Goal: Transaction & Acquisition: Purchase product/service

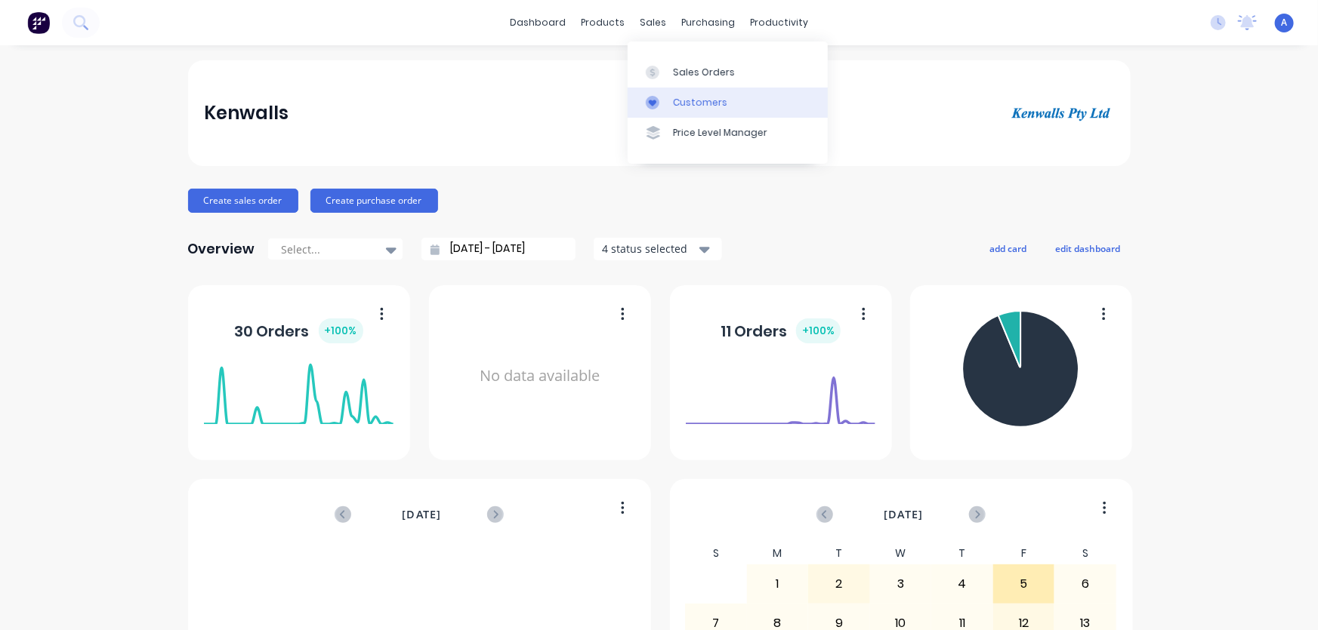
click at [677, 100] on div "Customers" at bounding box center [700, 103] width 54 height 14
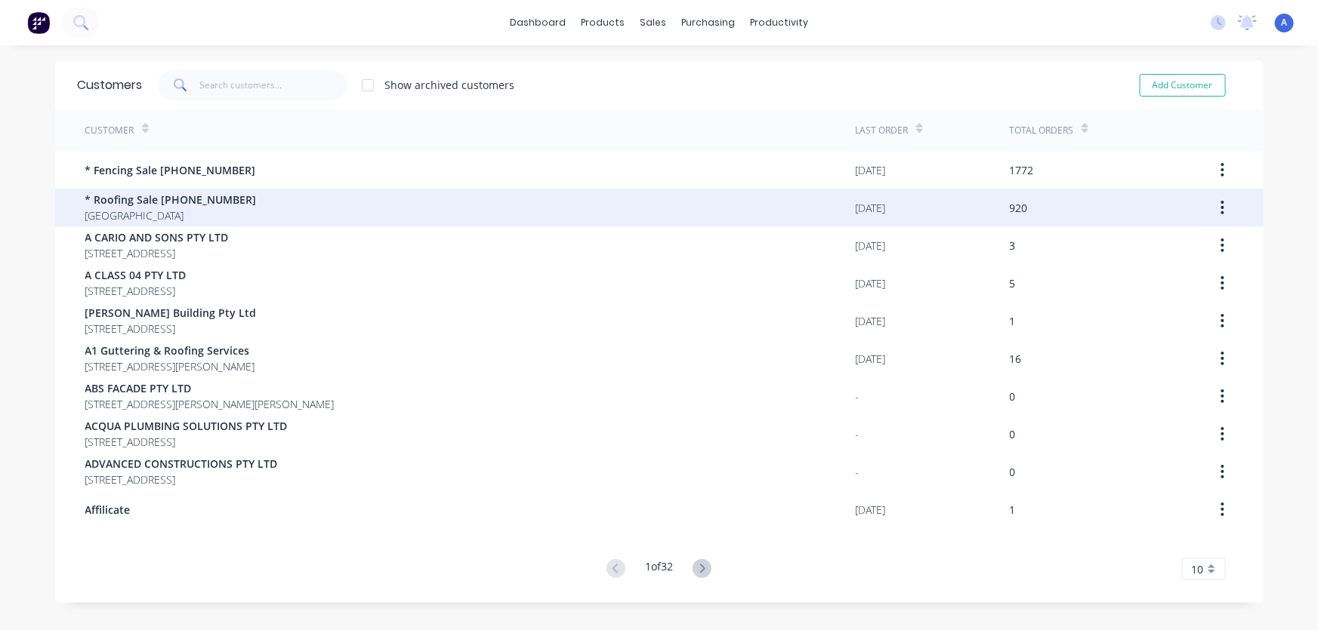
click at [175, 206] on span "* Roofing Sale [PHONE_NUMBER]" at bounding box center [170, 200] width 171 height 16
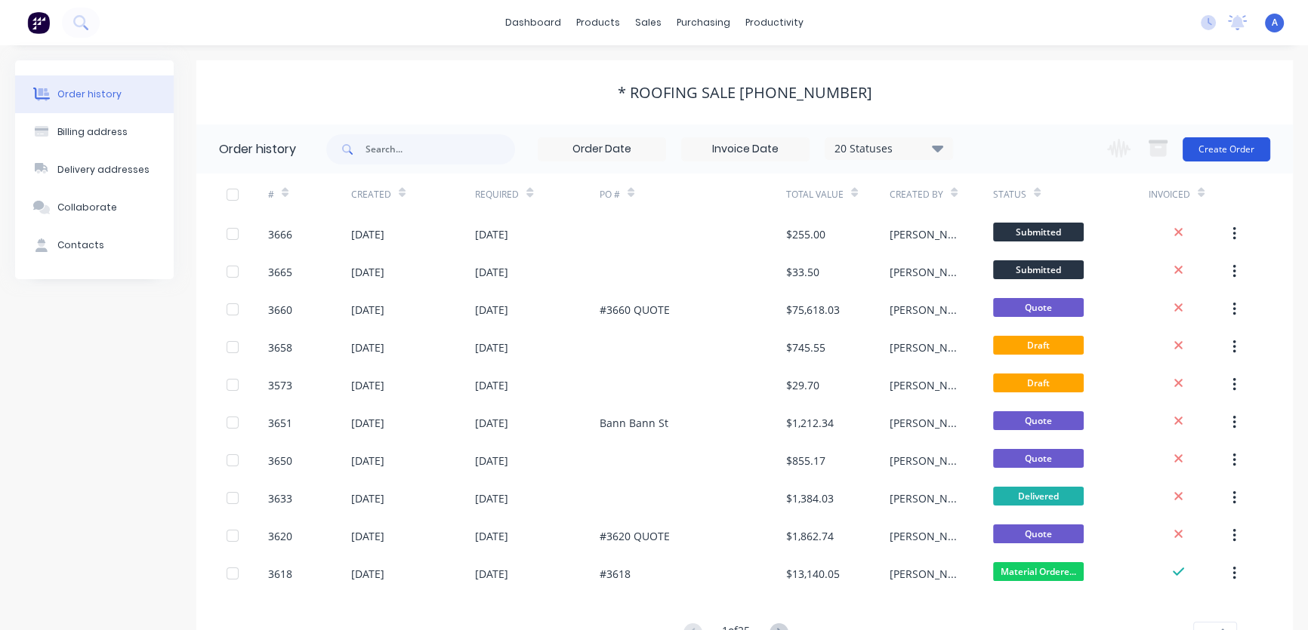
click at [1214, 146] on button "Create Order" at bounding box center [1226, 149] width 88 height 24
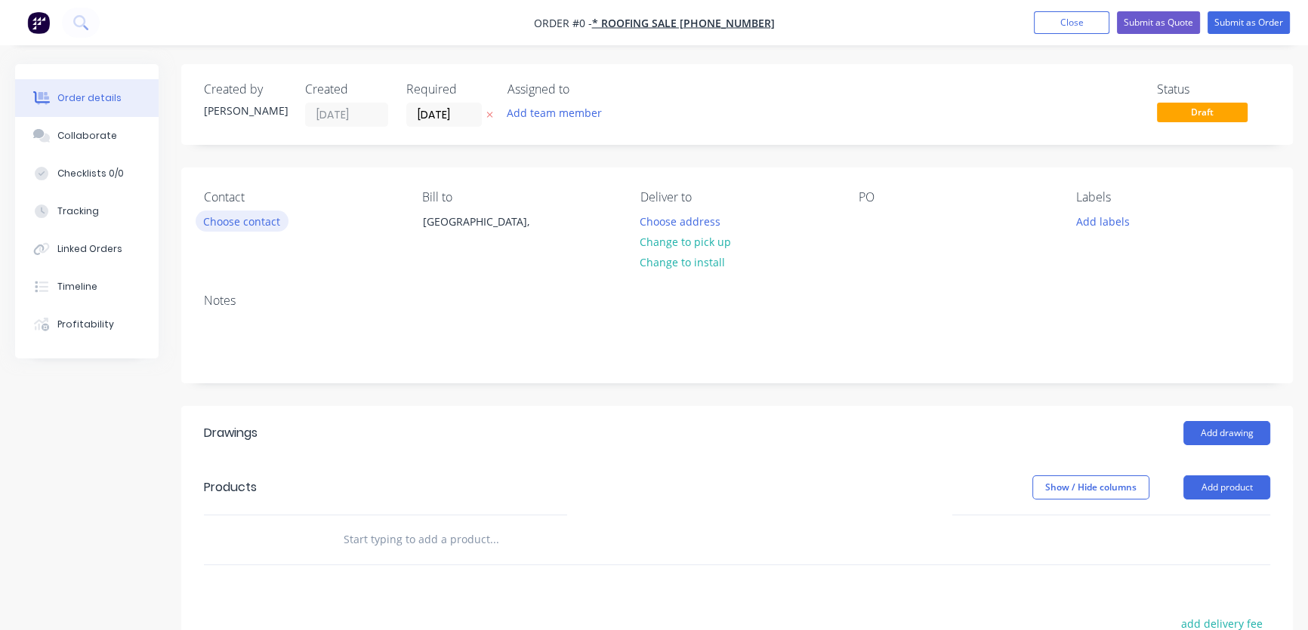
click at [244, 224] on button "Choose contact" at bounding box center [242, 221] width 93 height 20
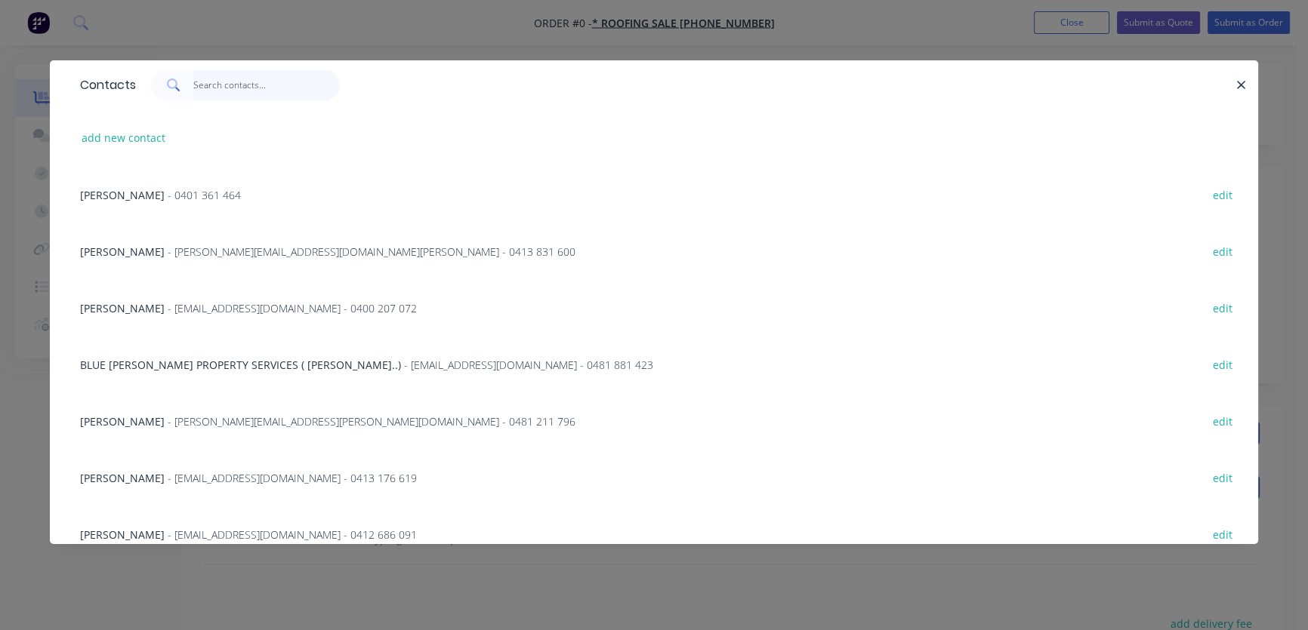
click at [220, 82] on input "text" at bounding box center [266, 85] width 147 height 30
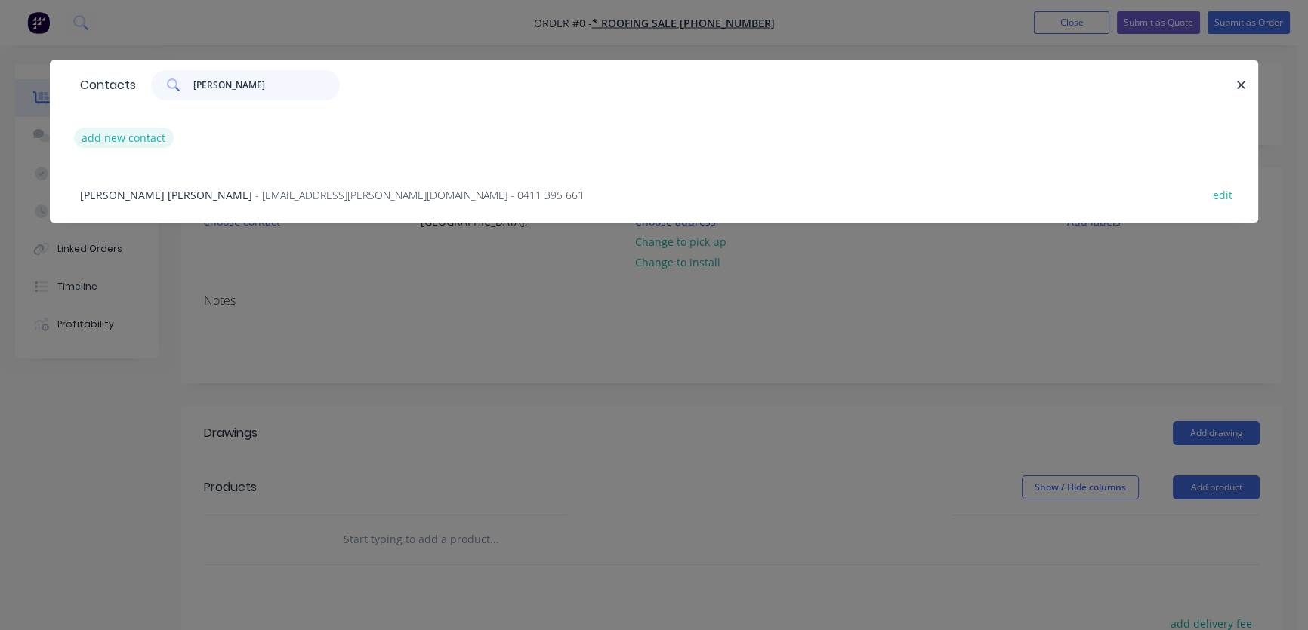
type input "[PERSON_NAME]"
click at [131, 134] on button "add new contact" at bounding box center [124, 138] width 100 height 20
select select "AU"
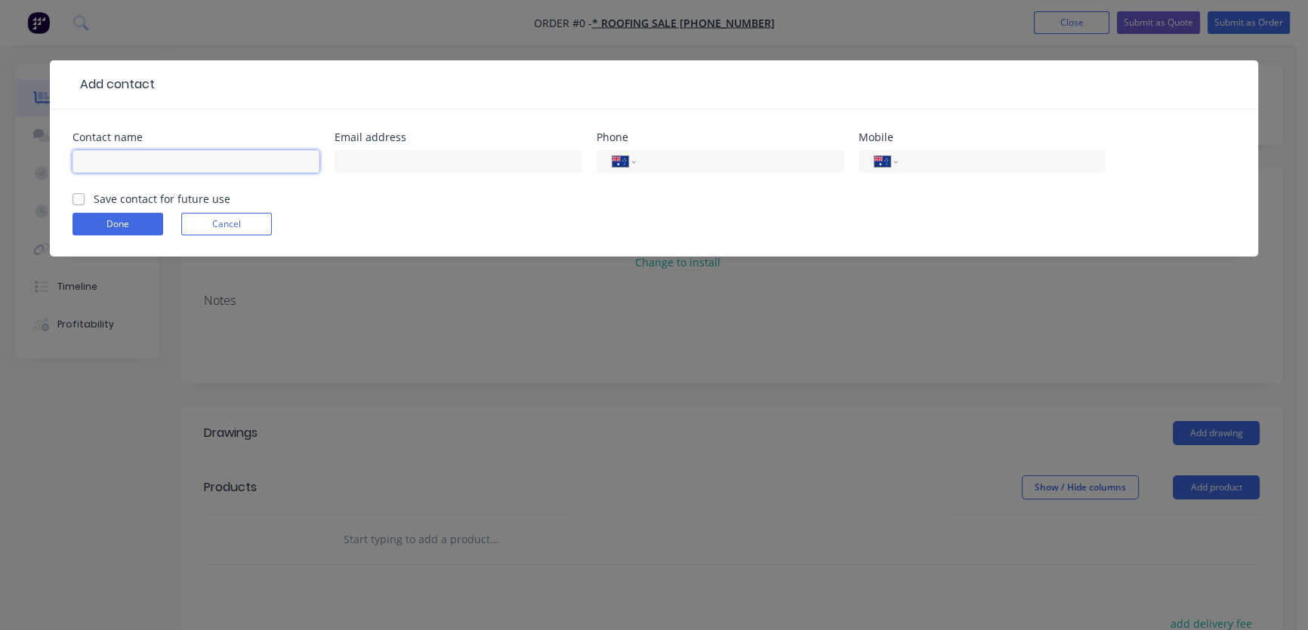
click at [121, 160] on input "text" at bounding box center [195, 161] width 247 height 23
type input "[PERSON_NAME]"
click at [374, 159] on input "text" at bounding box center [457, 161] width 247 height 23
type input "[EMAIL_ADDRESS][PERSON_NAME][DOMAIN_NAME]"
click at [906, 156] on div "International [GEOGRAPHIC_DATA] [GEOGRAPHIC_DATA] [GEOGRAPHIC_DATA] [GEOGRAPHIC…" at bounding box center [982, 161] width 247 height 23
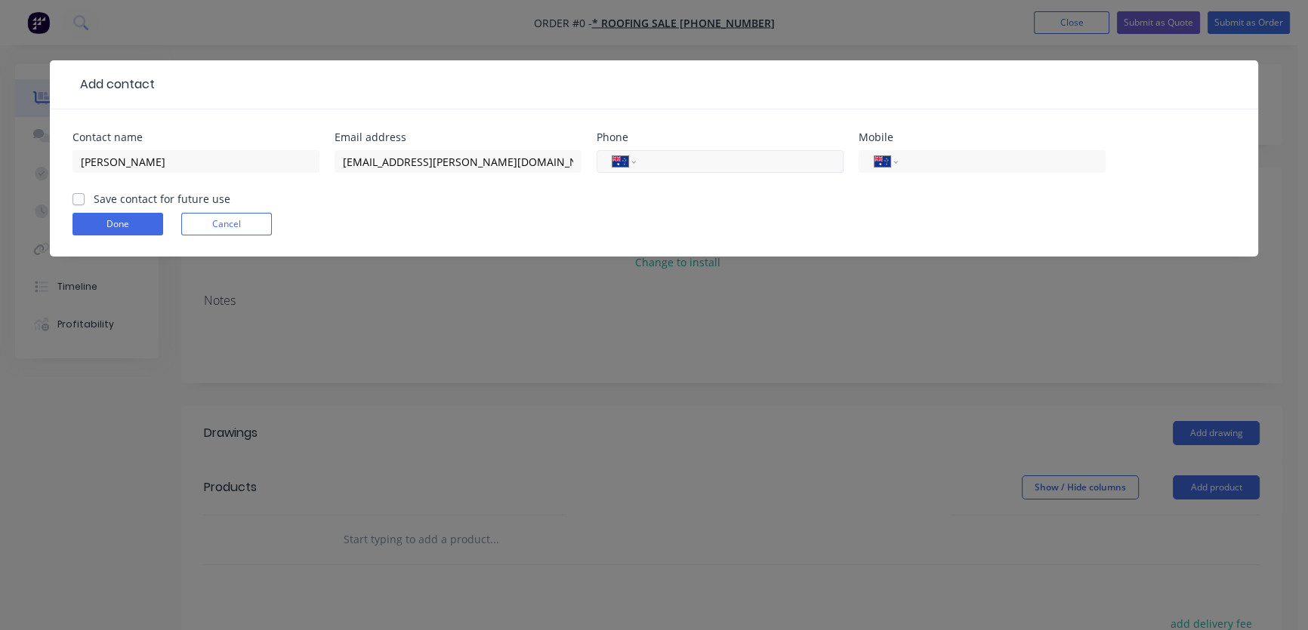
click at [674, 163] on input "tel" at bounding box center [736, 161] width 181 height 17
type input "[PHONE_NUMBER]"
click at [94, 199] on label "Save contact for future use" at bounding box center [162, 199] width 137 height 16
click at [80, 199] on input "Save contact for future use" at bounding box center [78, 198] width 12 height 14
checkbox input "true"
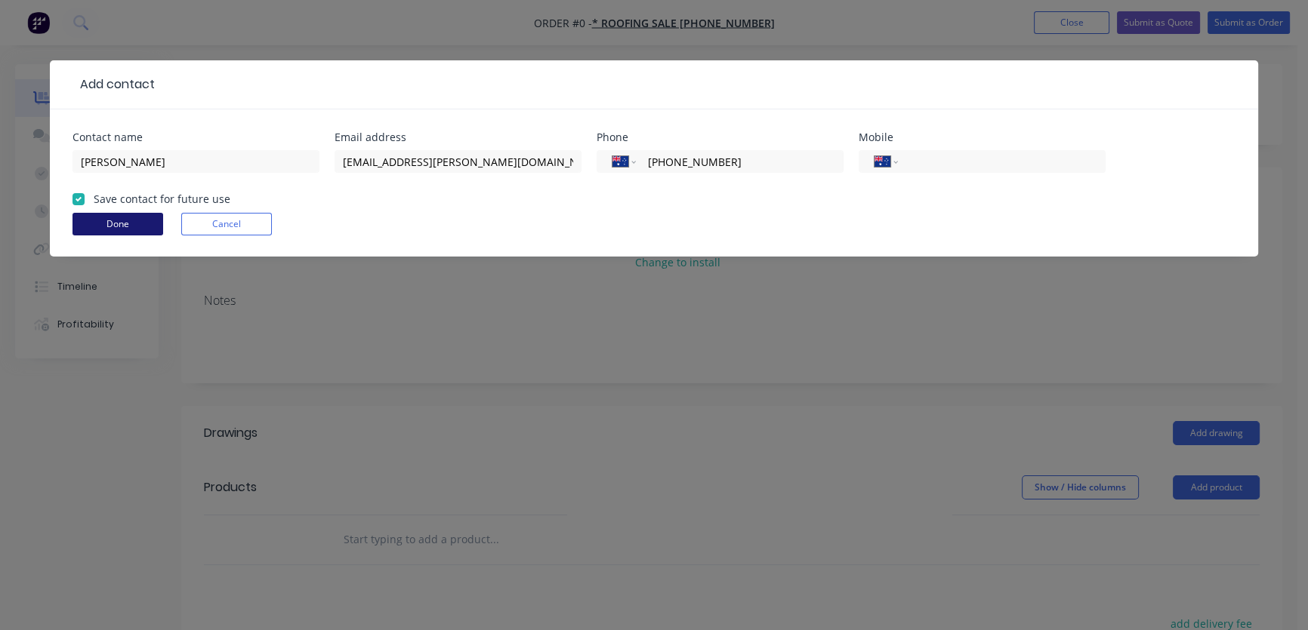
click at [97, 224] on button "Done" at bounding box center [117, 224] width 91 height 23
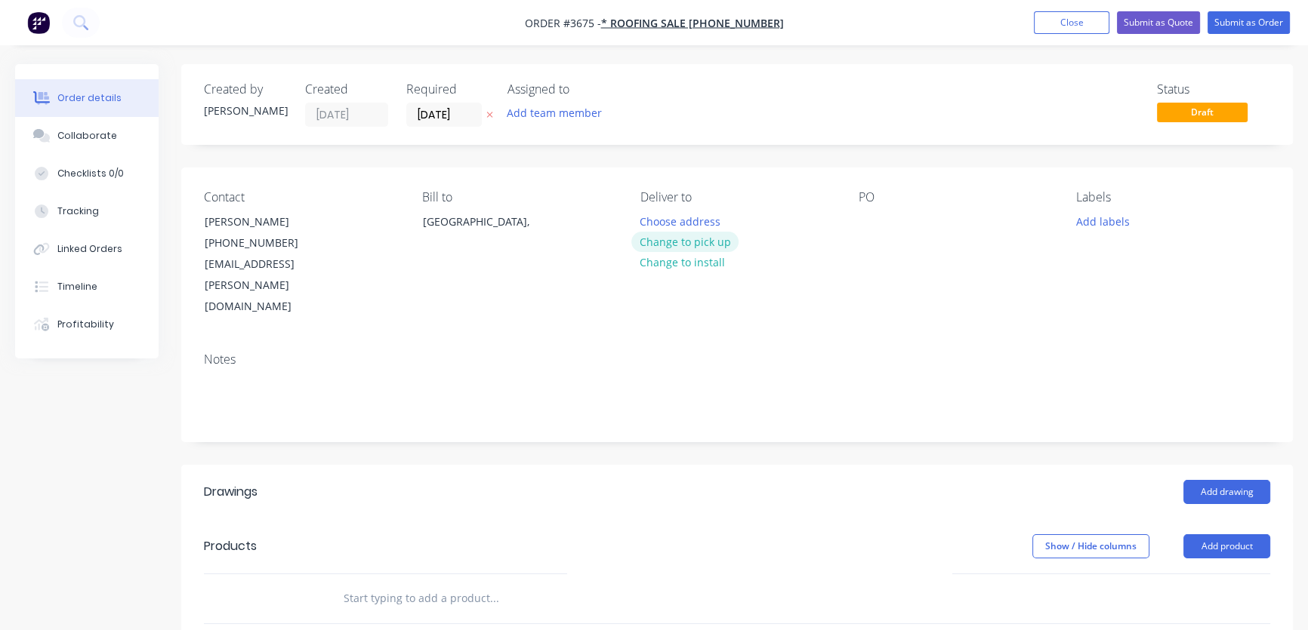
click at [676, 248] on button "Change to pick up" at bounding box center [684, 242] width 107 height 20
click at [868, 219] on div at bounding box center [870, 222] width 24 height 22
click at [1096, 224] on button "Add labels" at bounding box center [1102, 221] width 69 height 20
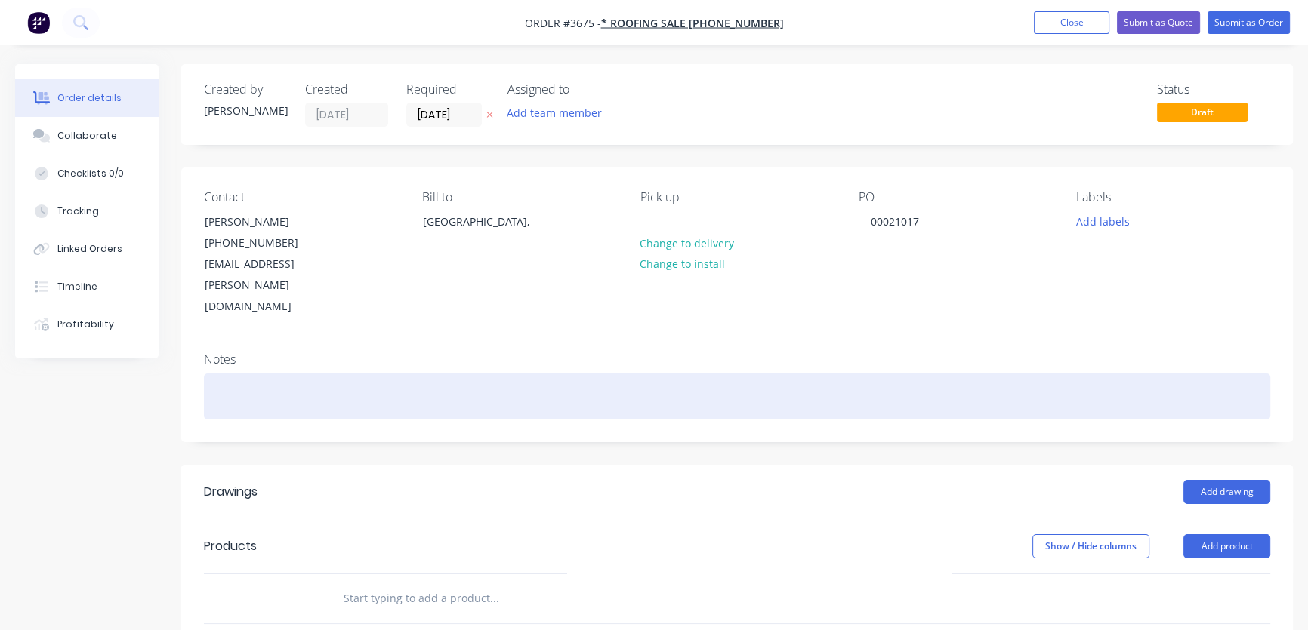
click at [895, 374] on div at bounding box center [737, 397] width 1066 height 46
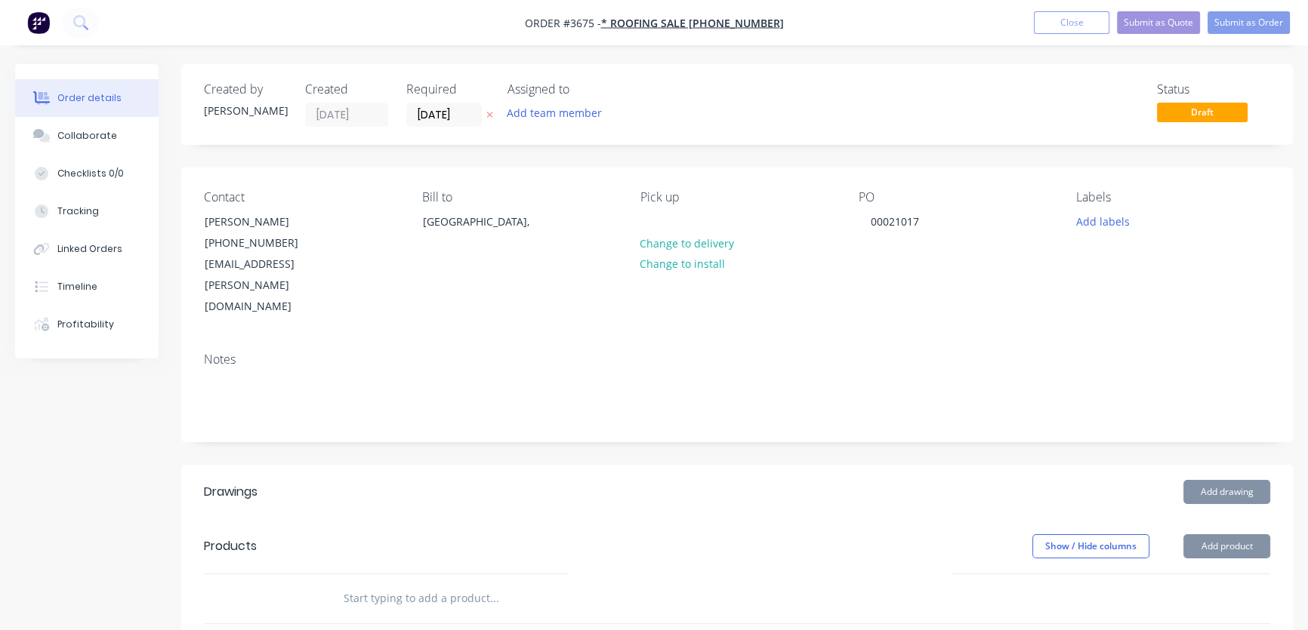
click at [979, 276] on div "Contact [PERSON_NAME] [PHONE_NUMBER] [EMAIL_ADDRESS][PERSON_NAME][DOMAIN_NAME] …" at bounding box center [736, 254] width 1111 height 173
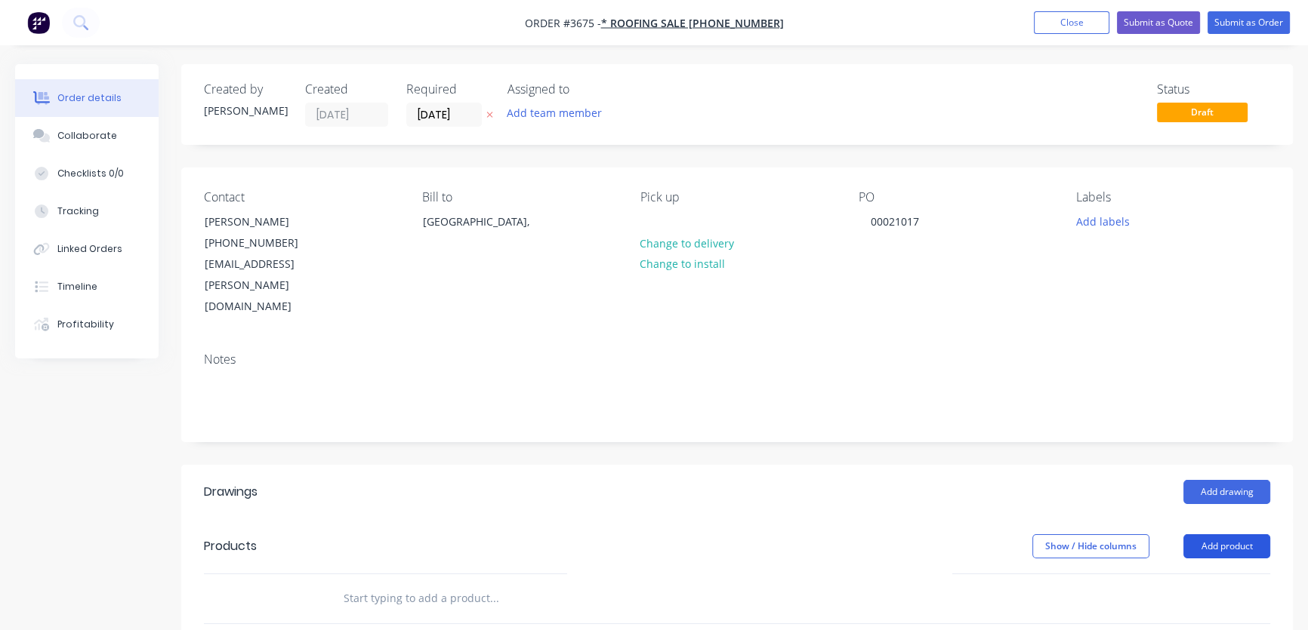
click at [1227, 535] on button "Add product" at bounding box center [1226, 547] width 87 height 24
click at [1201, 574] on div "Product catalogue" at bounding box center [1198, 585] width 116 height 22
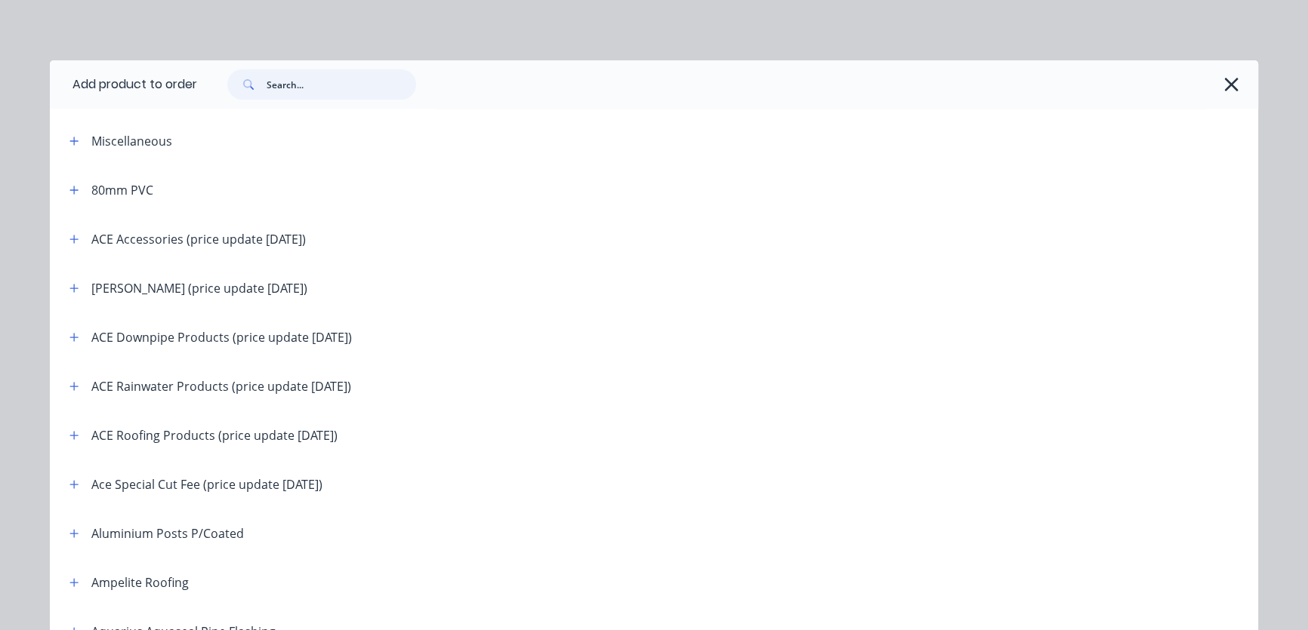
click at [274, 83] on input "text" at bounding box center [342, 84] width 150 height 30
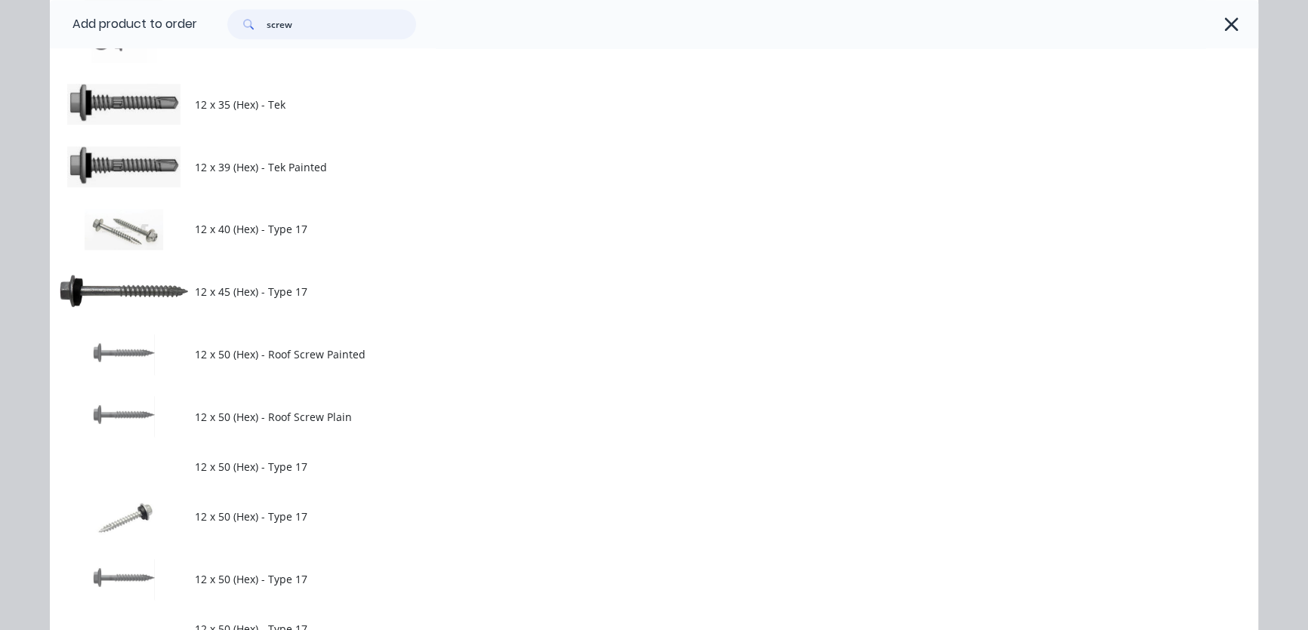
scroll to position [2517, 0]
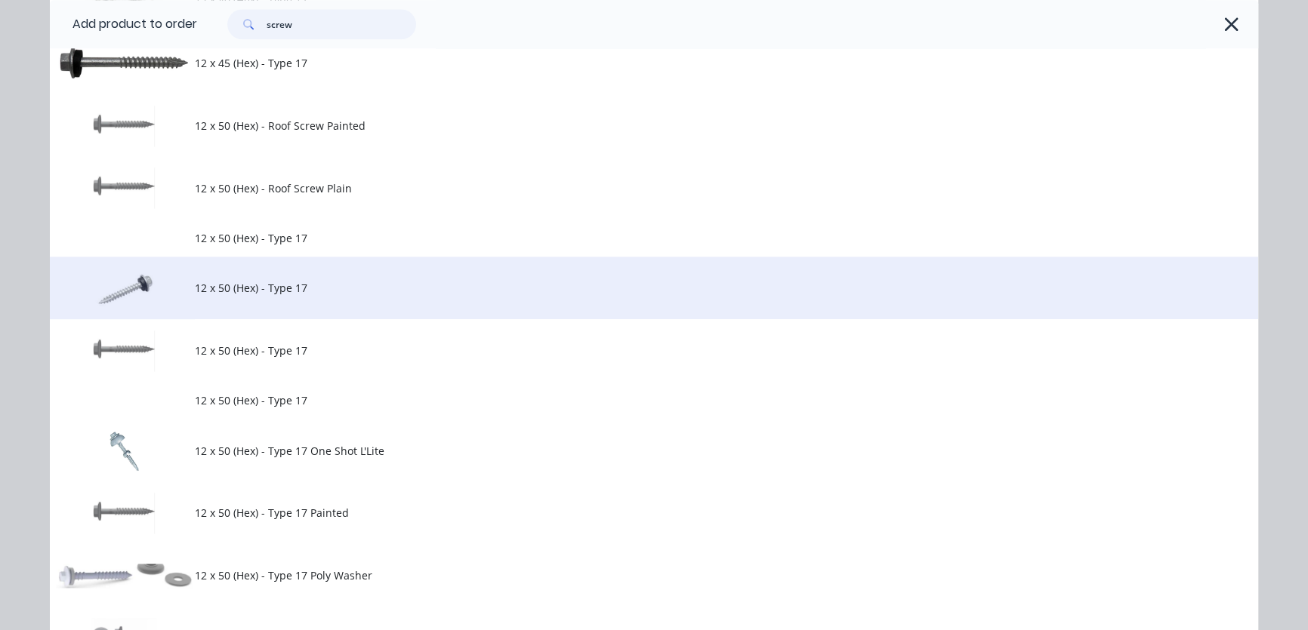
type input "screw"
click at [227, 301] on td "12 x 50 (Hex) - Type 17" at bounding box center [726, 288] width 1063 height 63
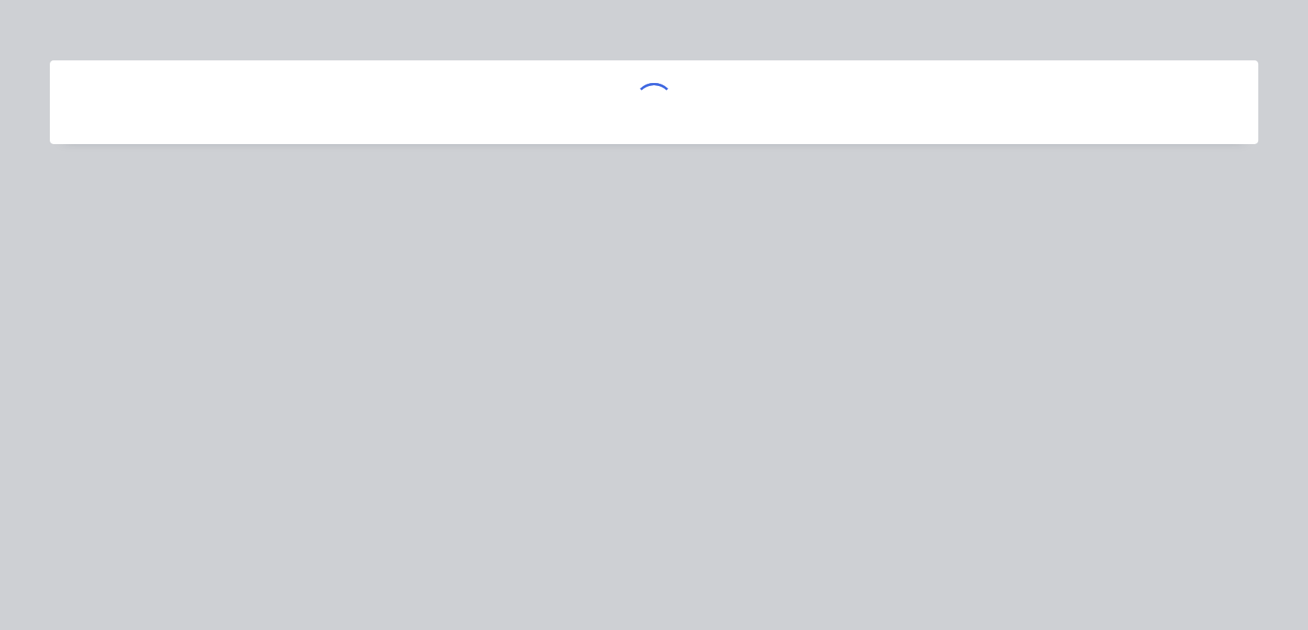
scroll to position [0, 0]
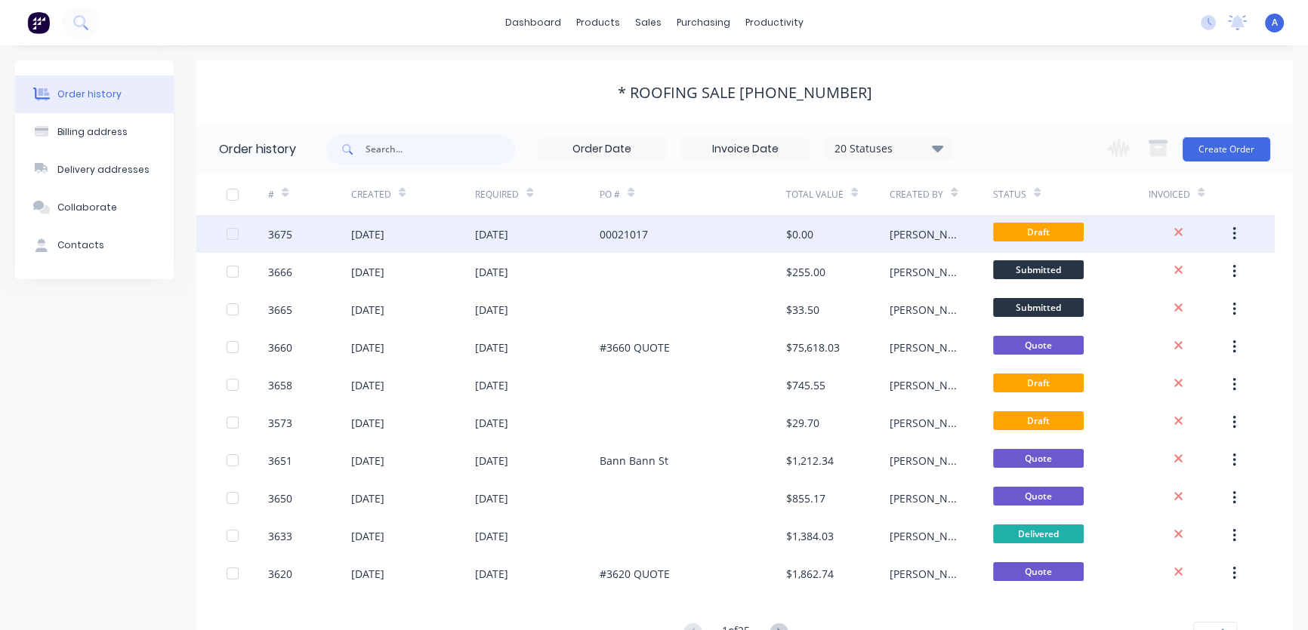
click at [696, 236] on div "00021017" at bounding box center [693, 234] width 187 height 38
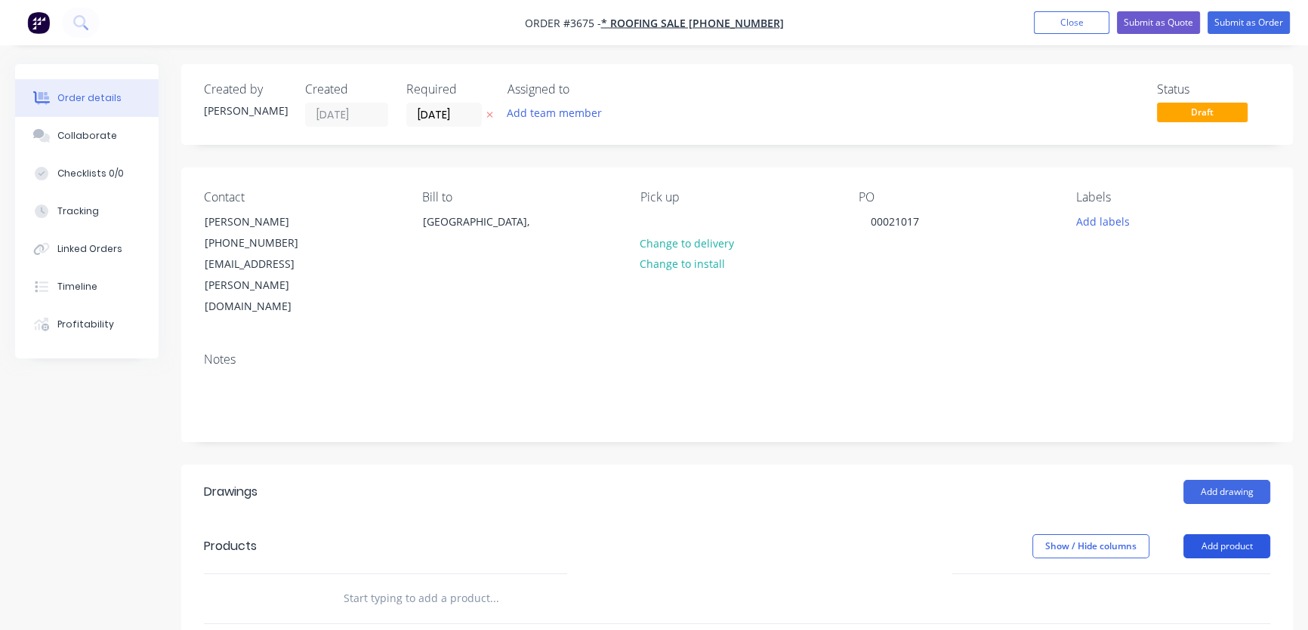
click at [1215, 535] on button "Add product" at bounding box center [1226, 547] width 87 height 24
click at [1179, 574] on div "Product catalogue" at bounding box center [1198, 585] width 116 height 22
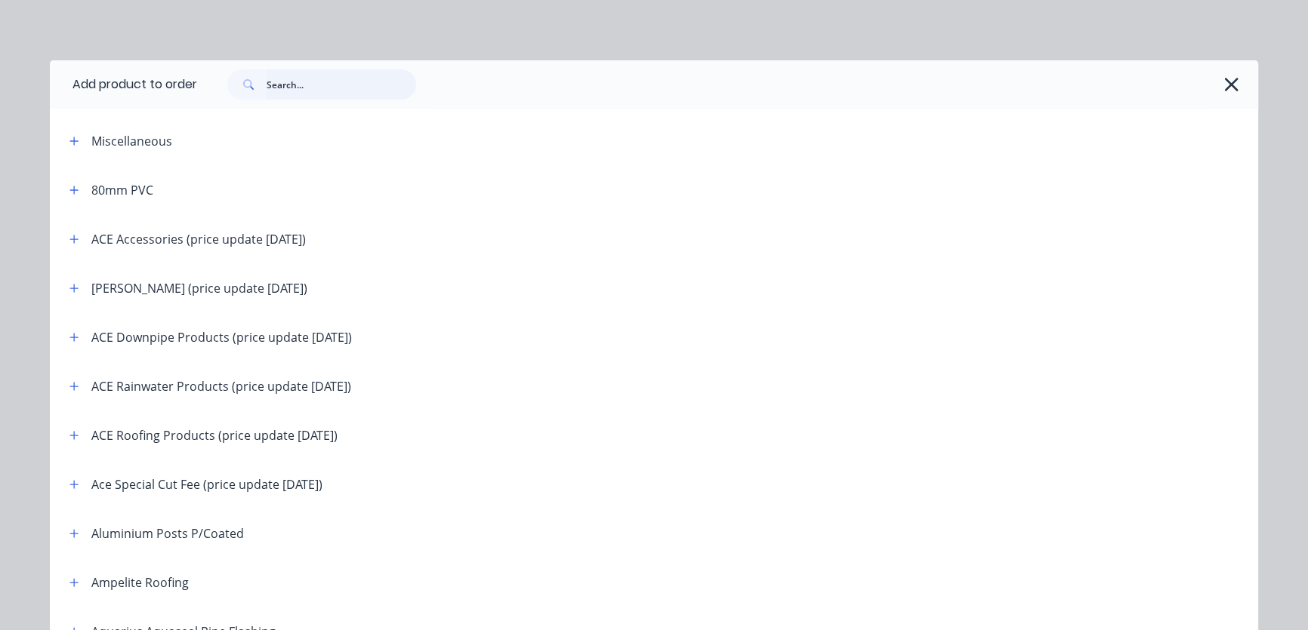
click at [285, 94] on input "text" at bounding box center [342, 84] width 150 height 30
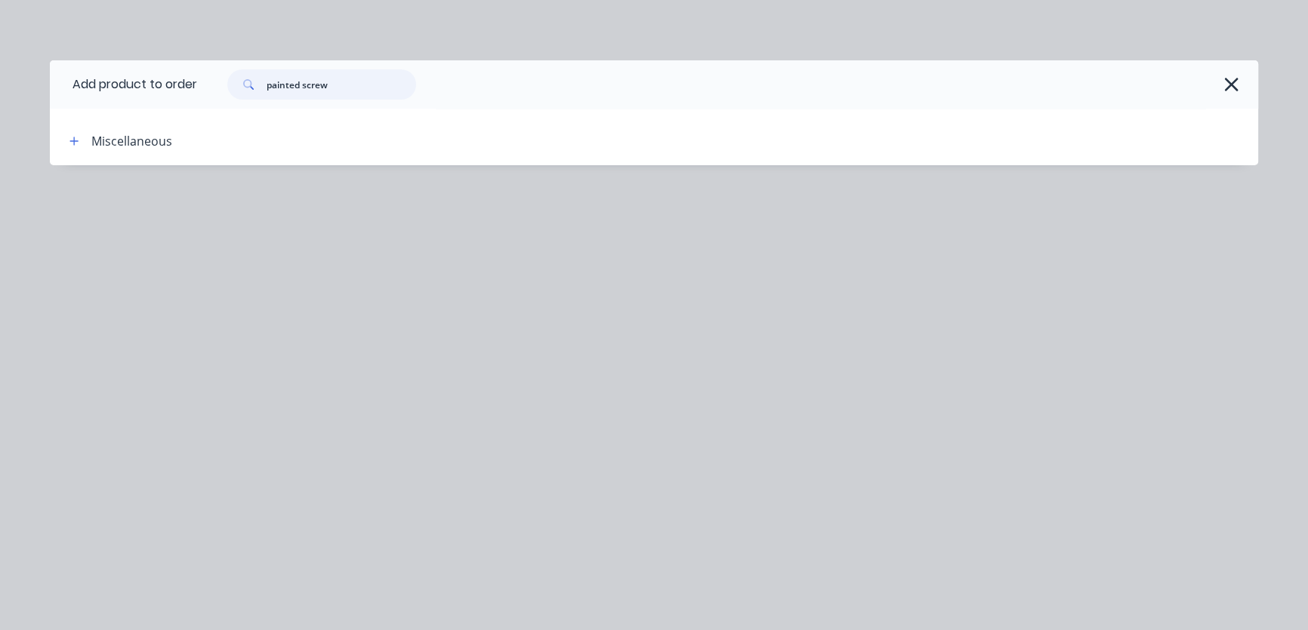
click at [302, 84] on input "painted screw" at bounding box center [342, 84] width 150 height 30
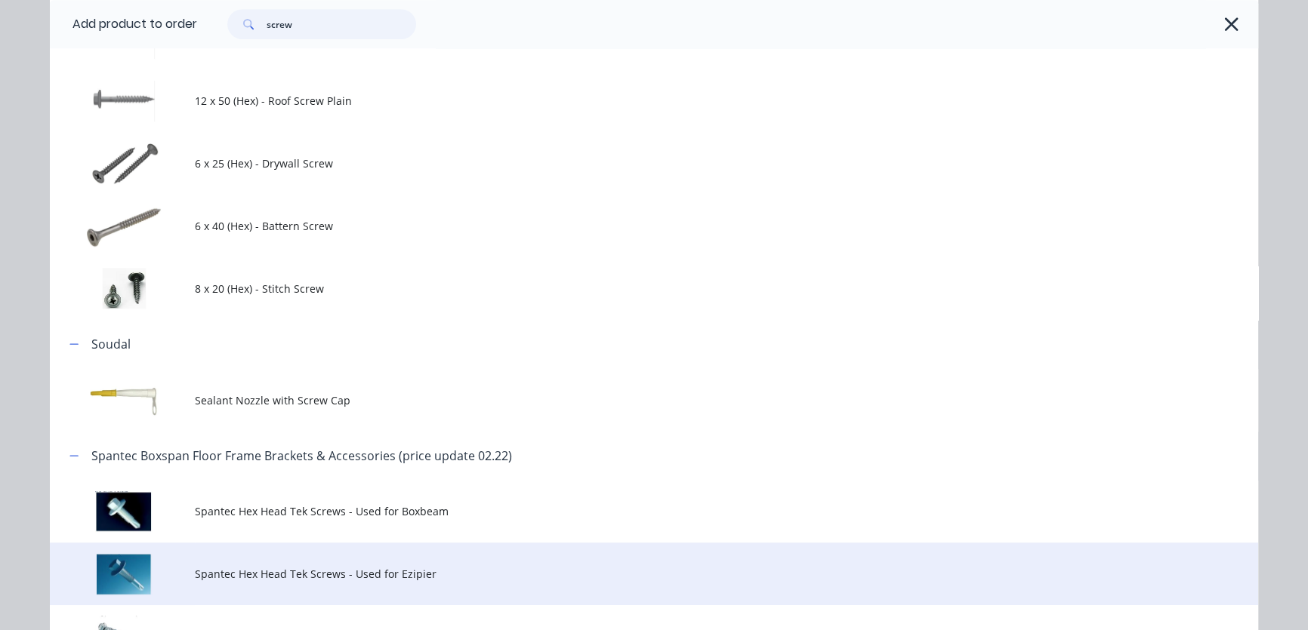
scroll to position [749, 0]
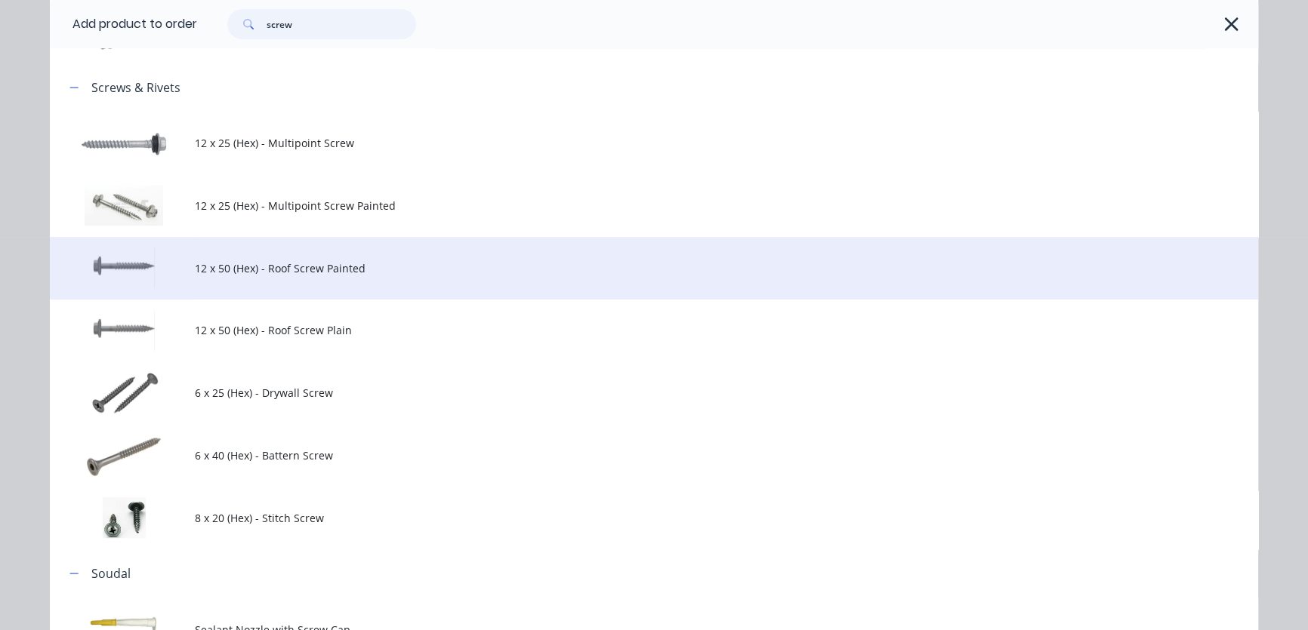
type input "screw"
click at [242, 274] on span "12 x 50 (Hex) - Roof Screw Painted" at bounding box center [620, 269] width 850 height 16
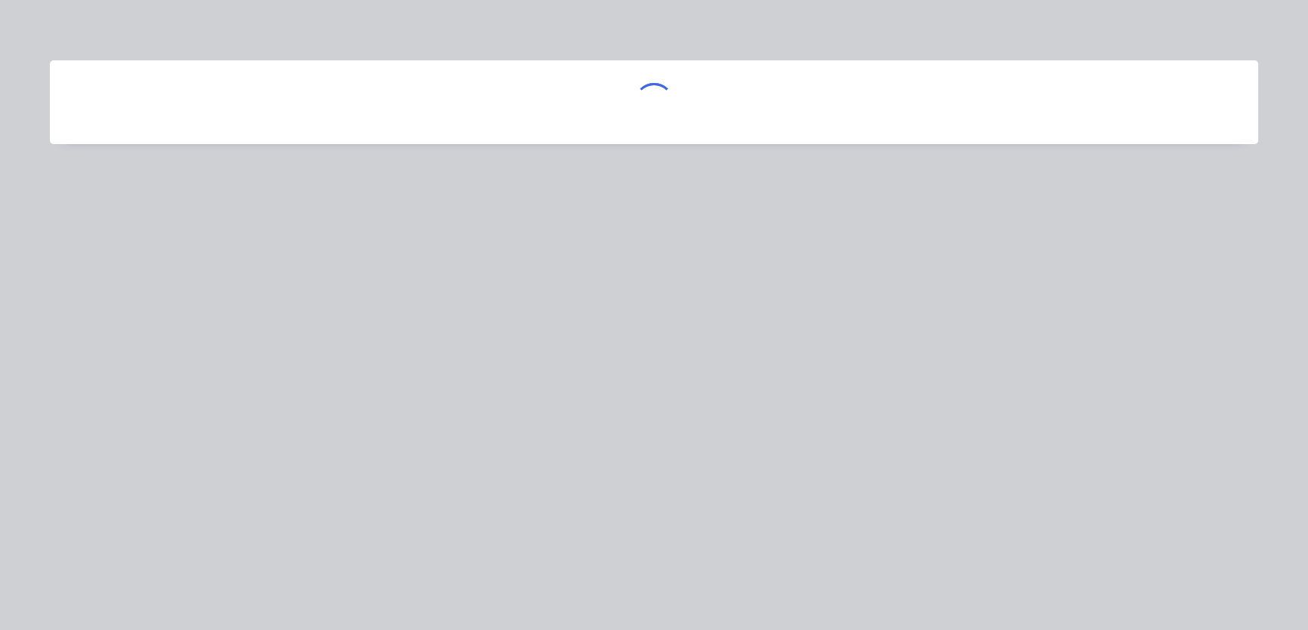
scroll to position [0, 0]
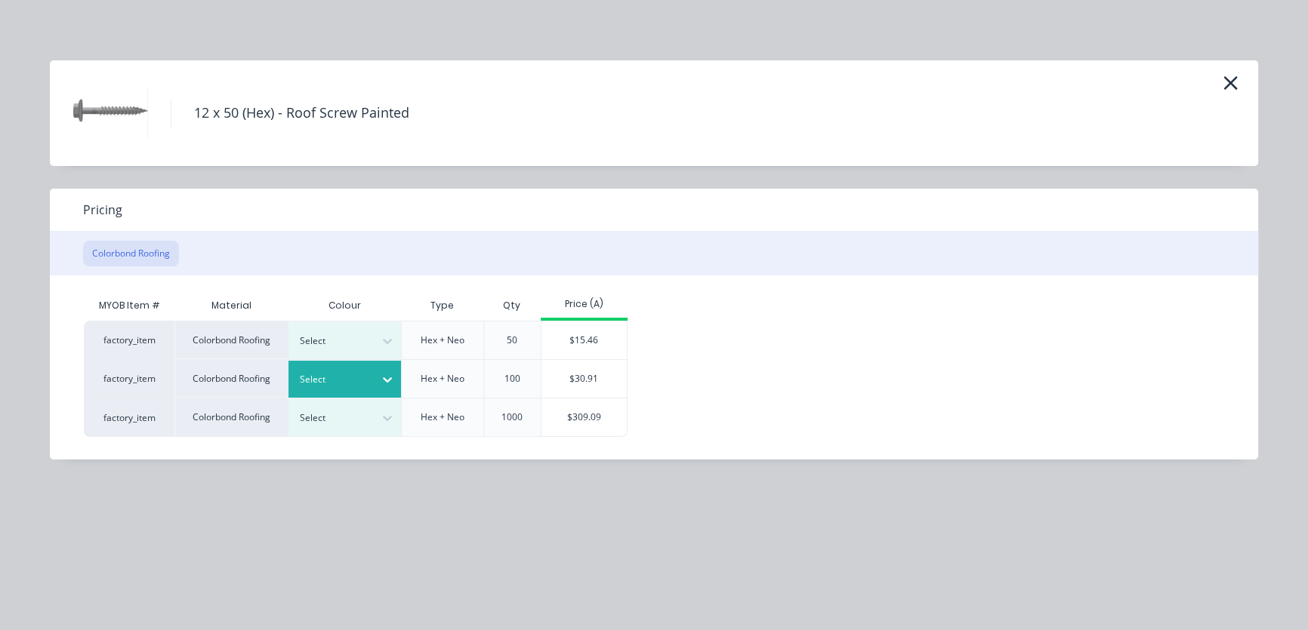
click at [387, 379] on icon at bounding box center [387, 379] width 15 height 15
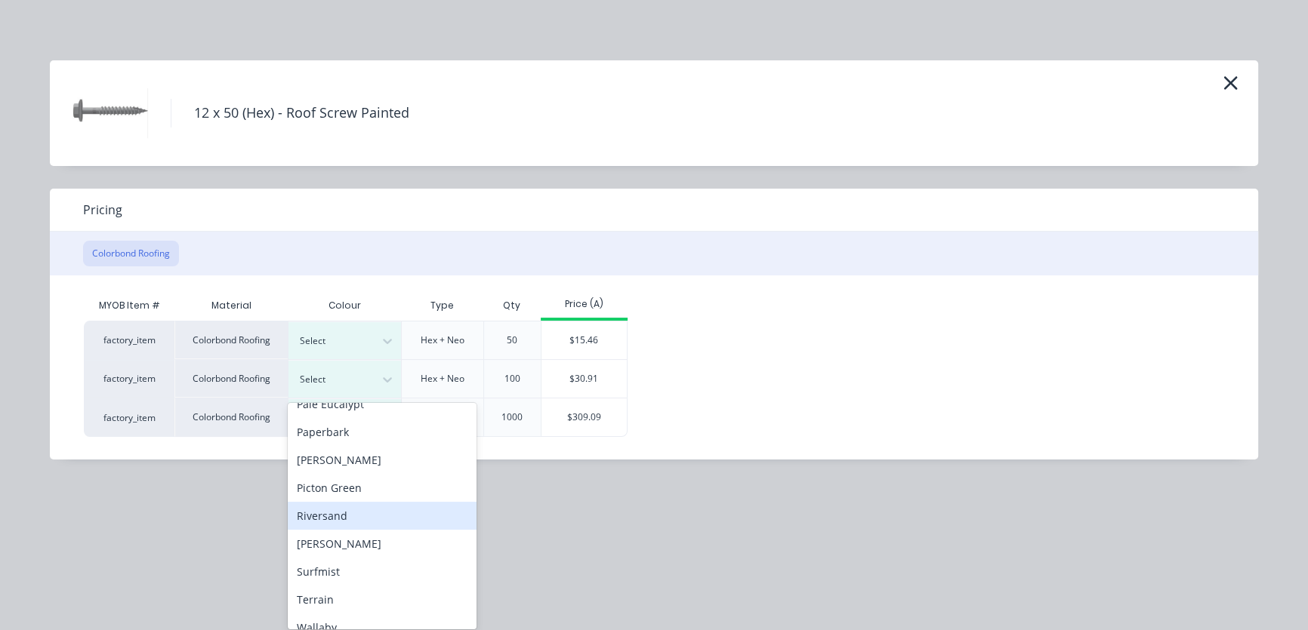
scroll to position [812, 0]
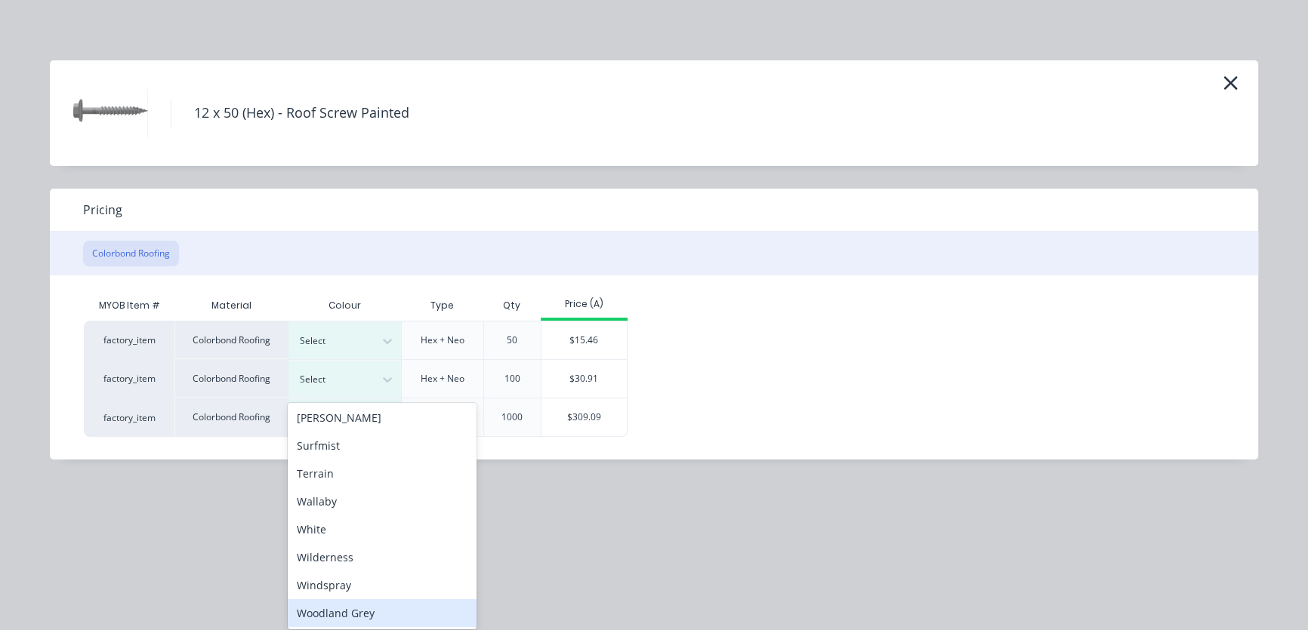
click at [349, 615] on div "Woodland Grey" at bounding box center [382, 614] width 189 height 28
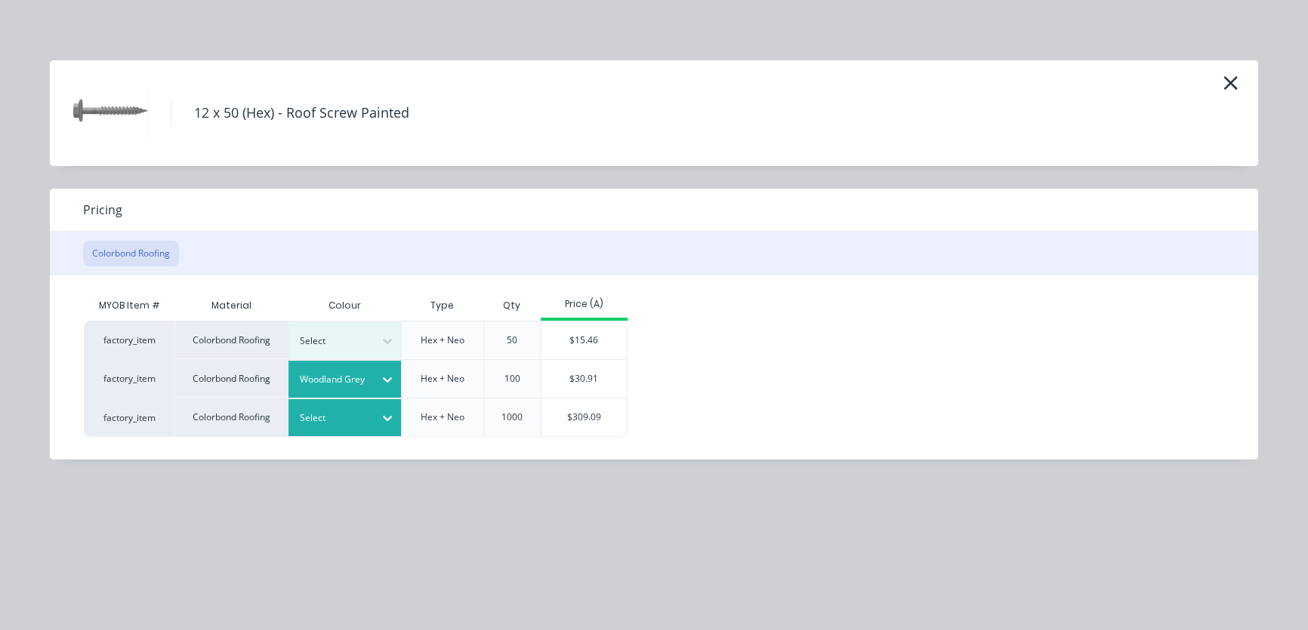
click at [393, 418] on icon at bounding box center [387, 418] width 15 height 15
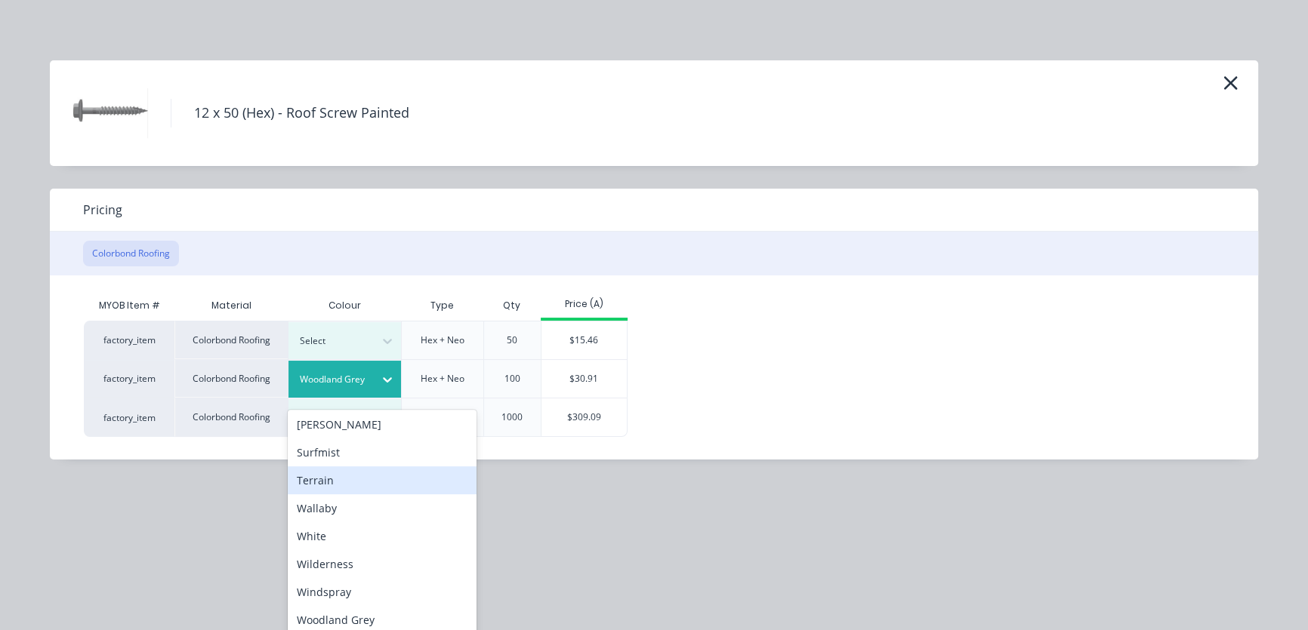
scroll to position [748, 0]
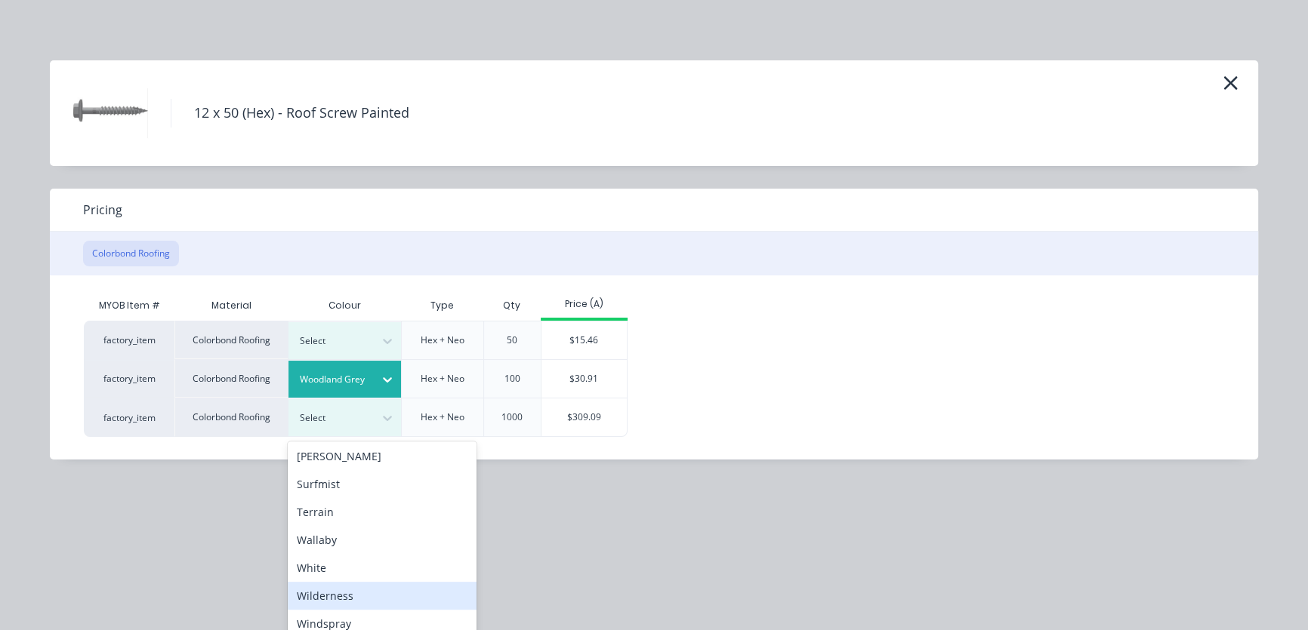
click at [336, 600] on div "Wilderness" at bounding box center [382, 596] width 189 height 28
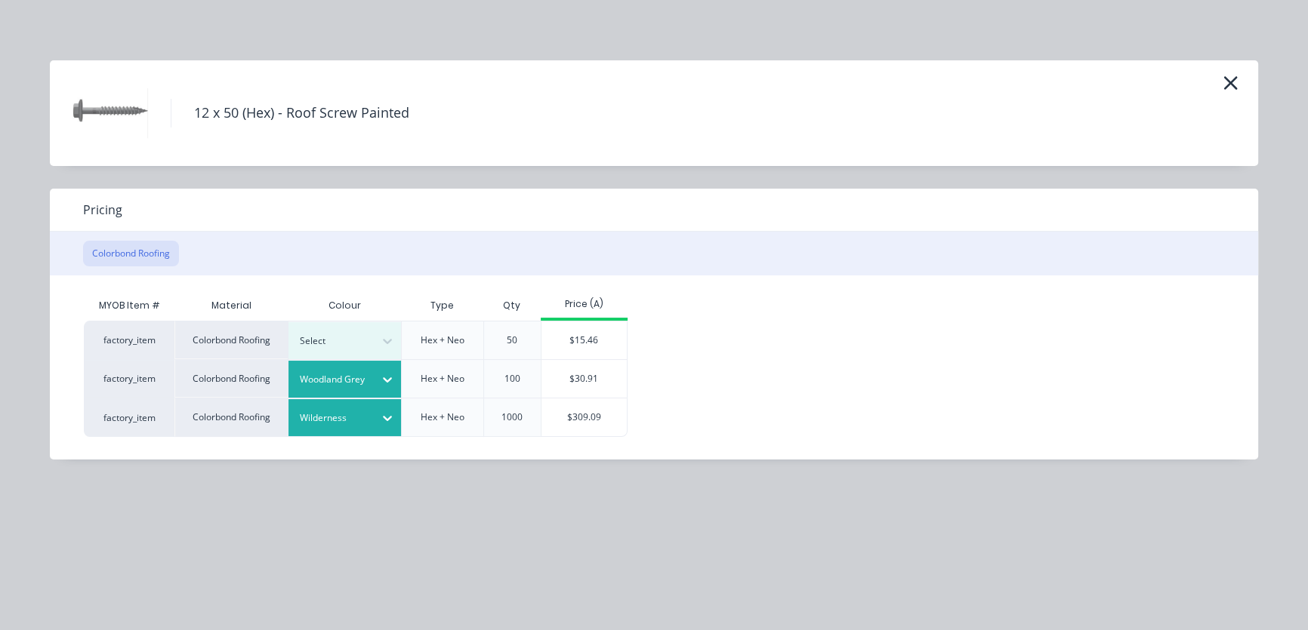
click at [384, 417] on icon at bounding box center [387, 419] width 9 height 5
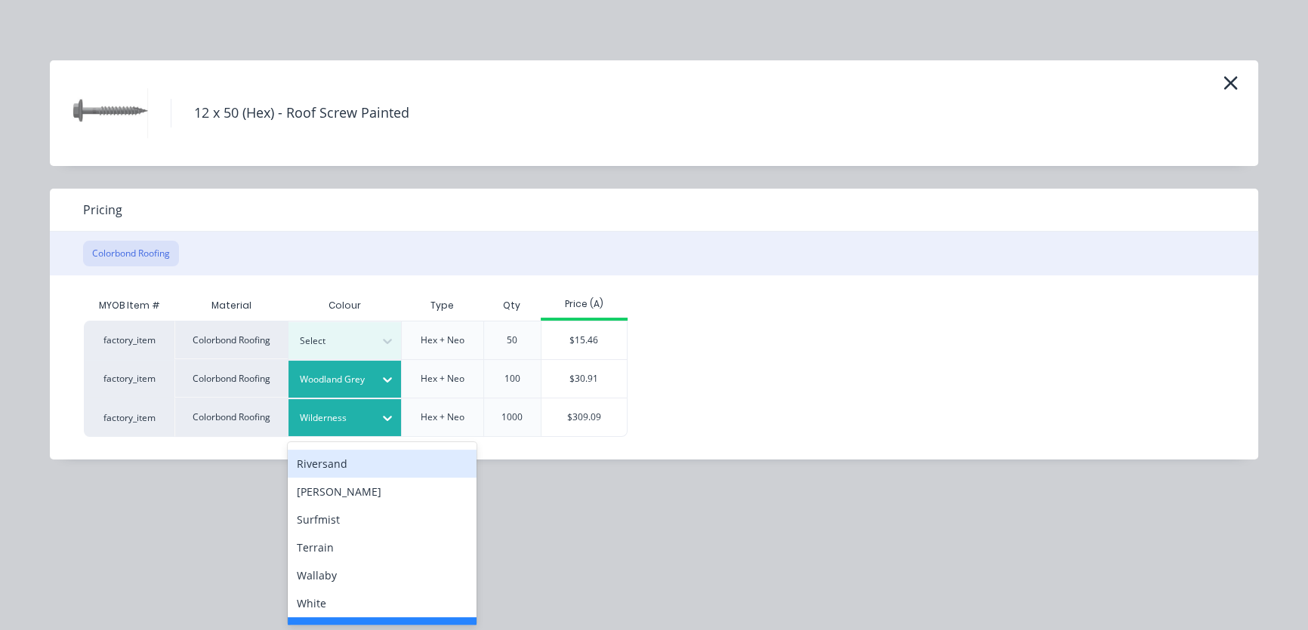
scroll to position [856, 0]
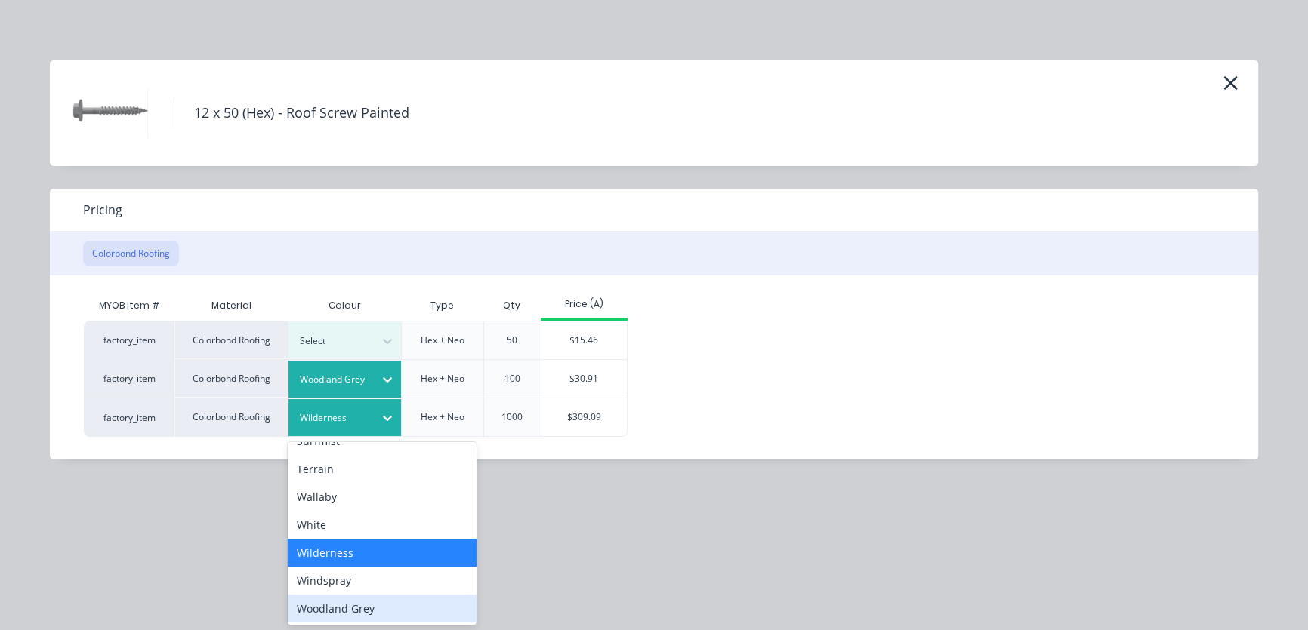
drag, startPoint x: 354, startPoint y: 612, endPoint x: 353, endPoint y: 603, distance: 8.4
click at [353, 611] on div "Woodland Grey" at bounding box center [382, 609] width 189 height 28
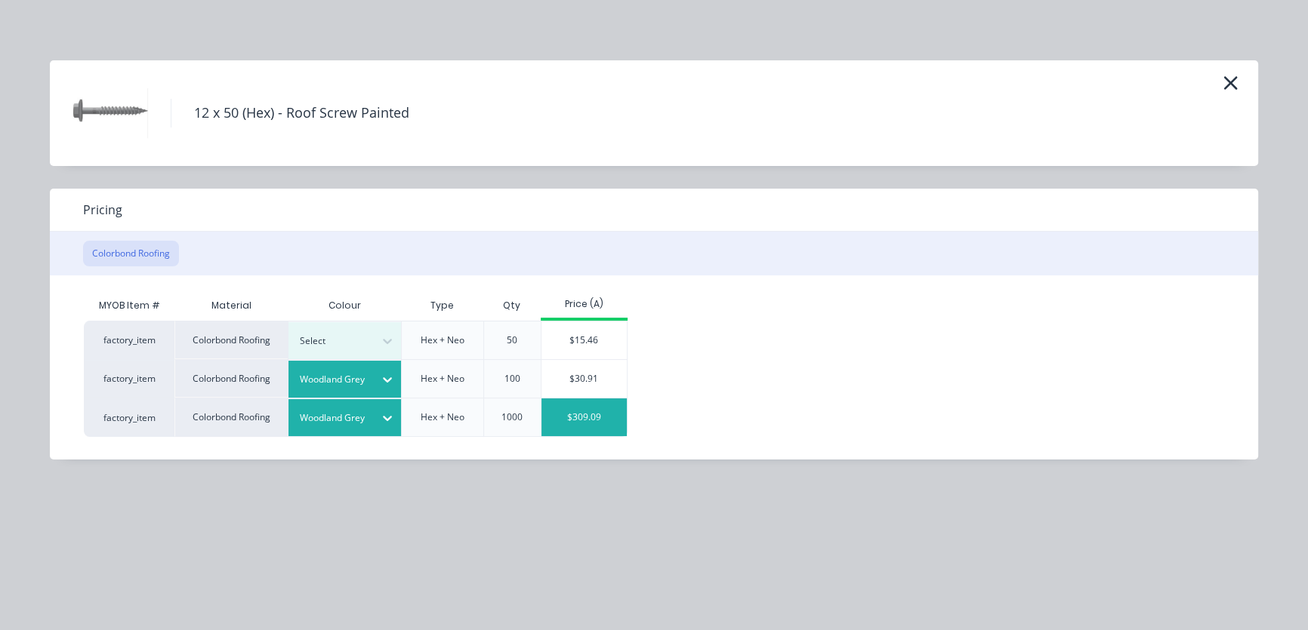
click at [573, 421] on div "$309.09" at bounding box center [583, 418] width 85 height 38
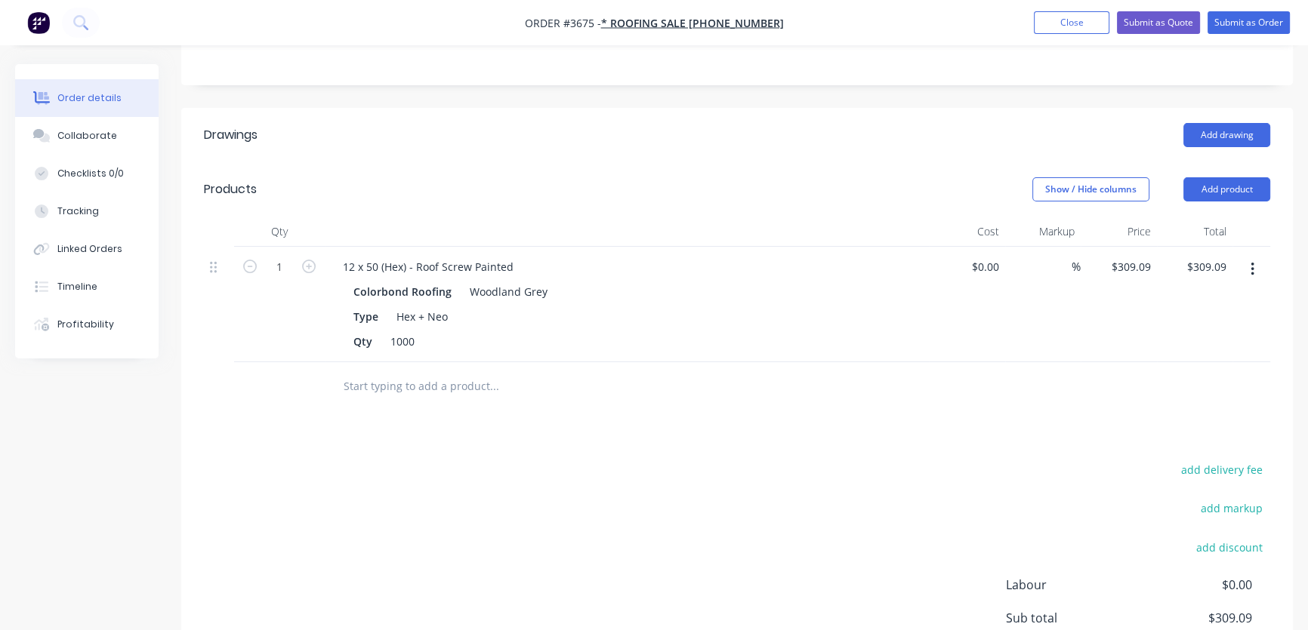
click at [1259, 609] on div "Sub total $309.09" at bounding box center [1138, 618] width 264 height 18
drag, startPoint x: 1259, startPoint y: 574, endPoint x: 1164, endPoint y: 579, distance: 95.3
click at [1164, 609] on div "Sub total $309.09" at bounding box center [1138, 618] width 264 height 18
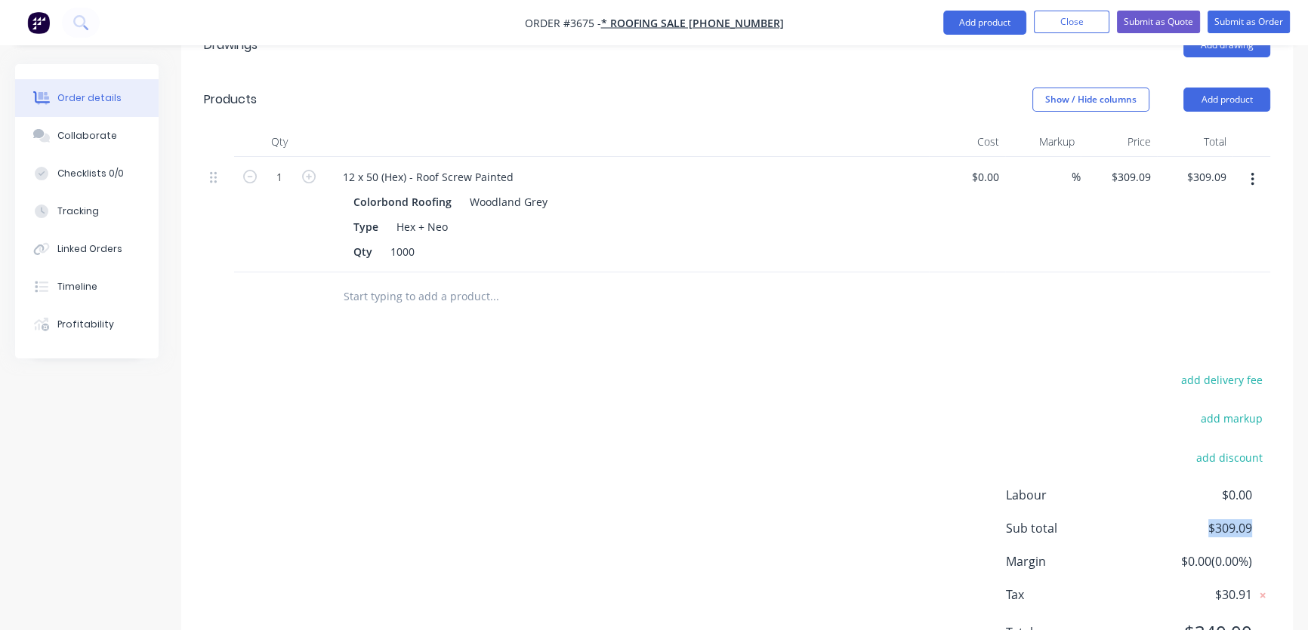
scroll to position [479, 0]
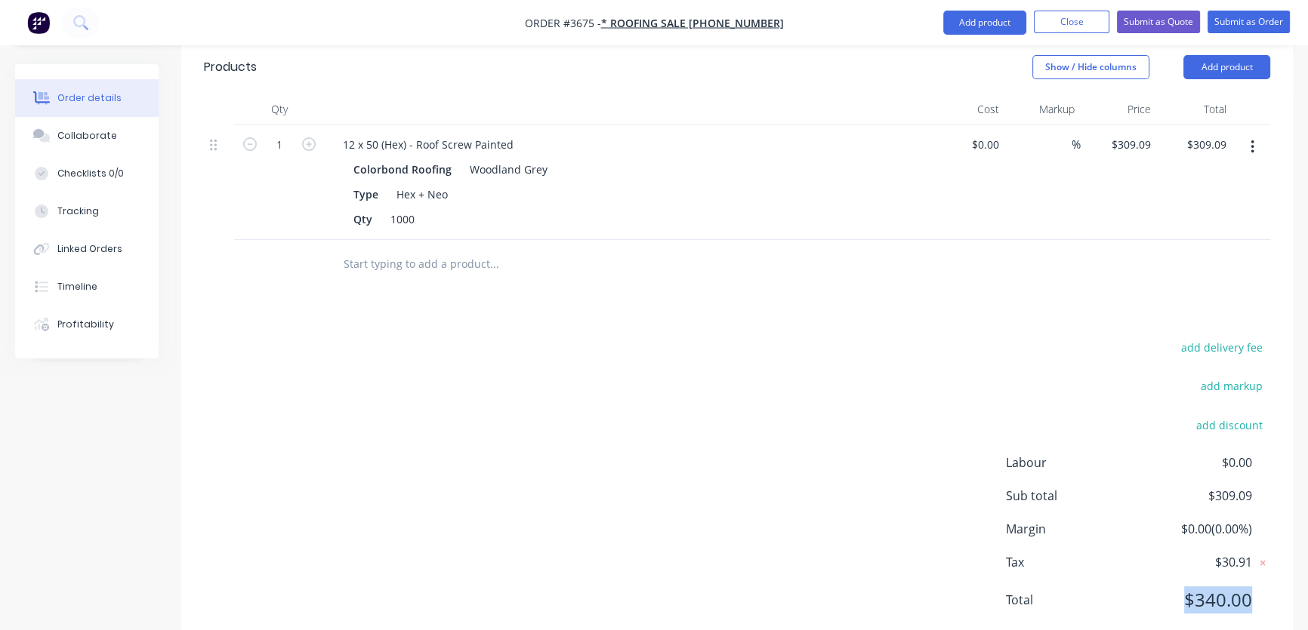
drag, startPoint x: 1261, startPoint y: 551, endPoint x: 1120, endPoint y: 578, distance: 143.7
click at [1120, 577] on div "Labour $0.00 Sub total $309.09 Margin $0.00 ( 0.00 %) Tax $30.91 Total $340.00" at bounding box center [1138, 541] width 264 height 175
drag, startPoint x: 1253, startPoint y: 449, endPoint x: 1178, endPoint y: 460, distance: 76.2
click at [1178, 487] on div "Sub total $309.09" at bounding box center [1138, 496] width 264 height 18
click at [1057, 520] on span "Margin" at bounding box center [1073, 529] width 134 height 18
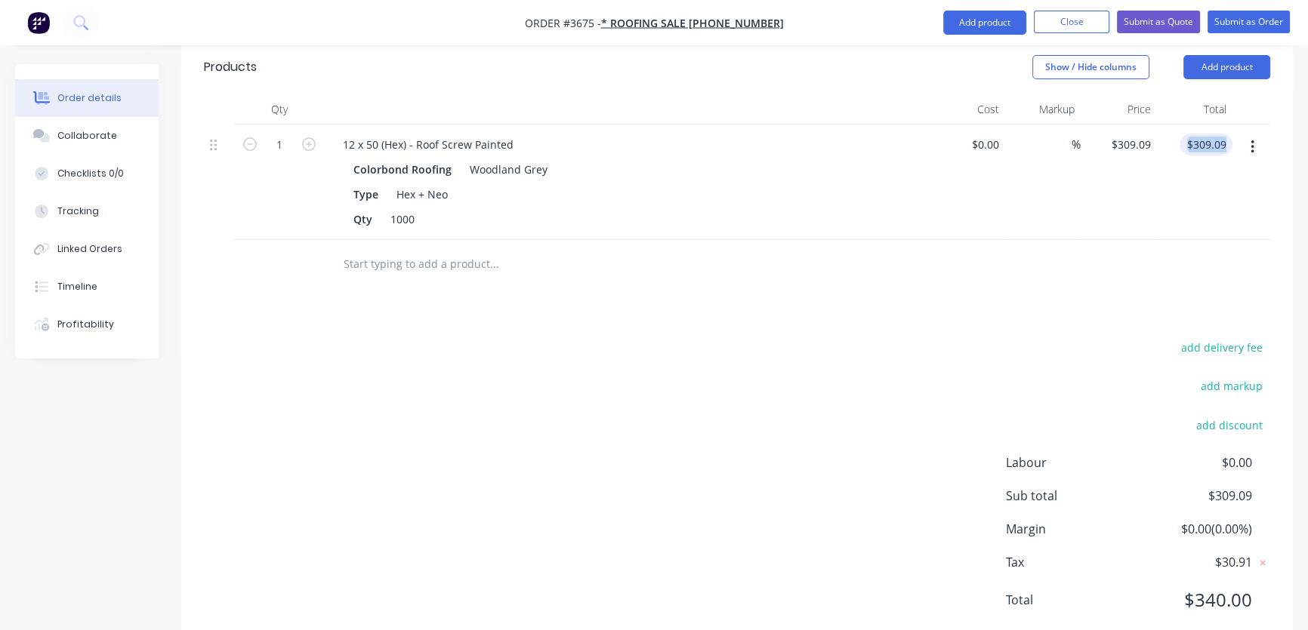
drag, startPoint x: 1232, startPoint y: 98, endPoint x: 1198, endPoint y: 100, distance: 34.0
click at [1198, 125] on div "1 12 x 50 (Hex) - Roof Screw Painted Colorbond Roofing Woodland Grey Type Hex +…" at bounding box center [737, 183] width 1066 height 116
click at [1218, 134] on input "309.09" at bounding box center [1208, 145] width 47 height 22
type input "210.00"
type input "$210.00"
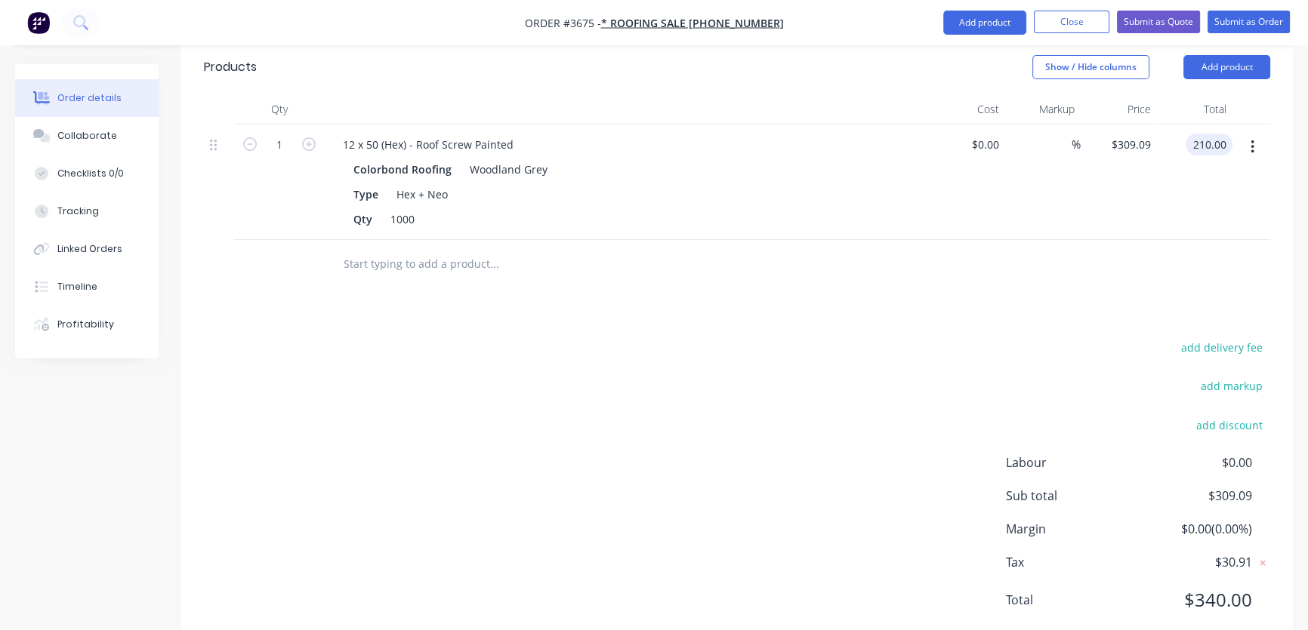
type input "$210.00"
click at [1124, 264] on div "Drawings Add drawing Products Show / Hide columns Add product Qty Cost Markup P…" at bounding box center [736, 319] width 1111 height 666
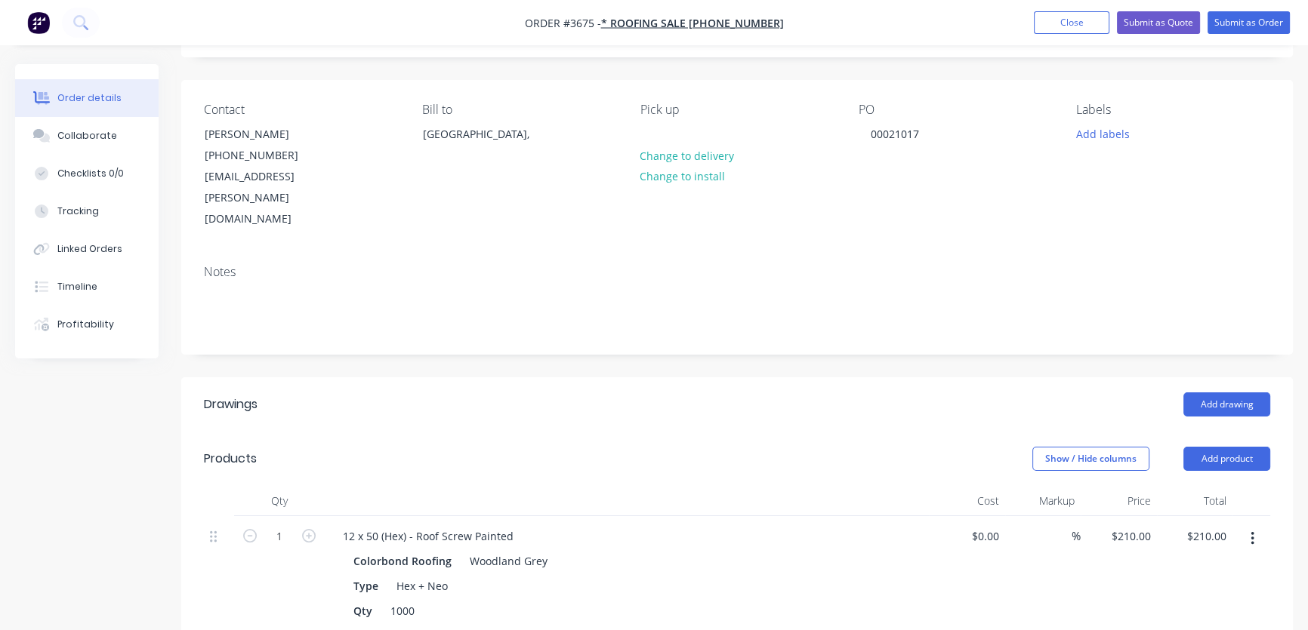
scroll to position [0, 0]
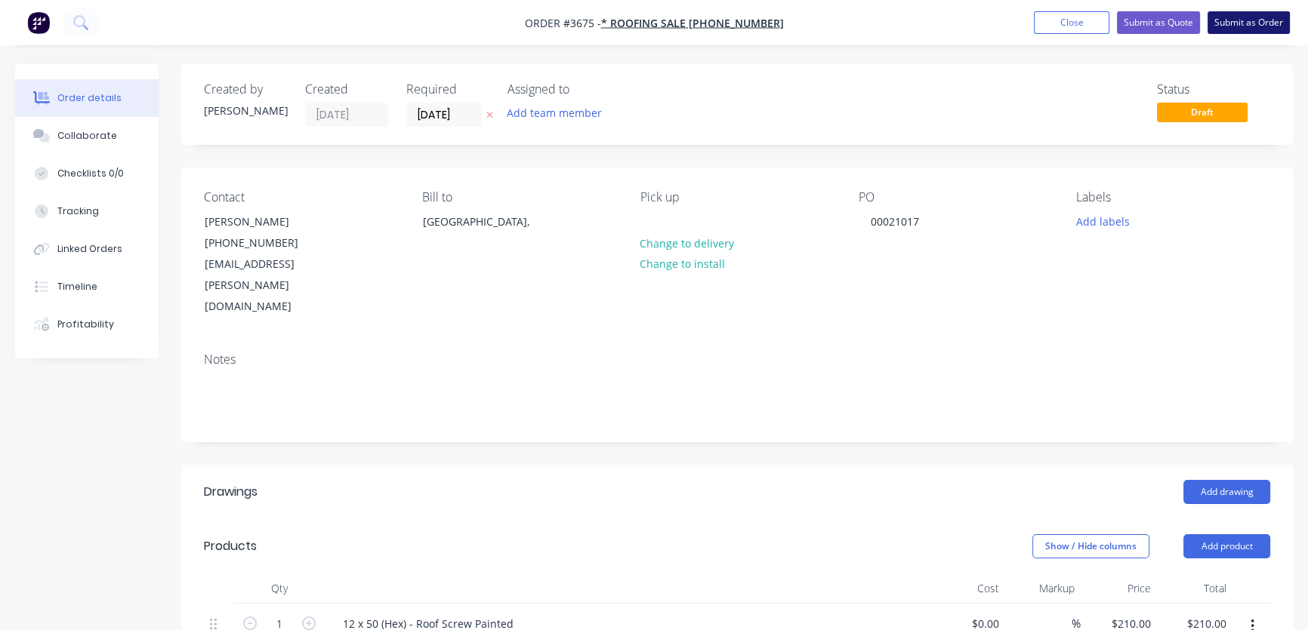
click at [1247, 22] on button "Submit as Order" at bounding box center [1248, 22] width 82 height 23
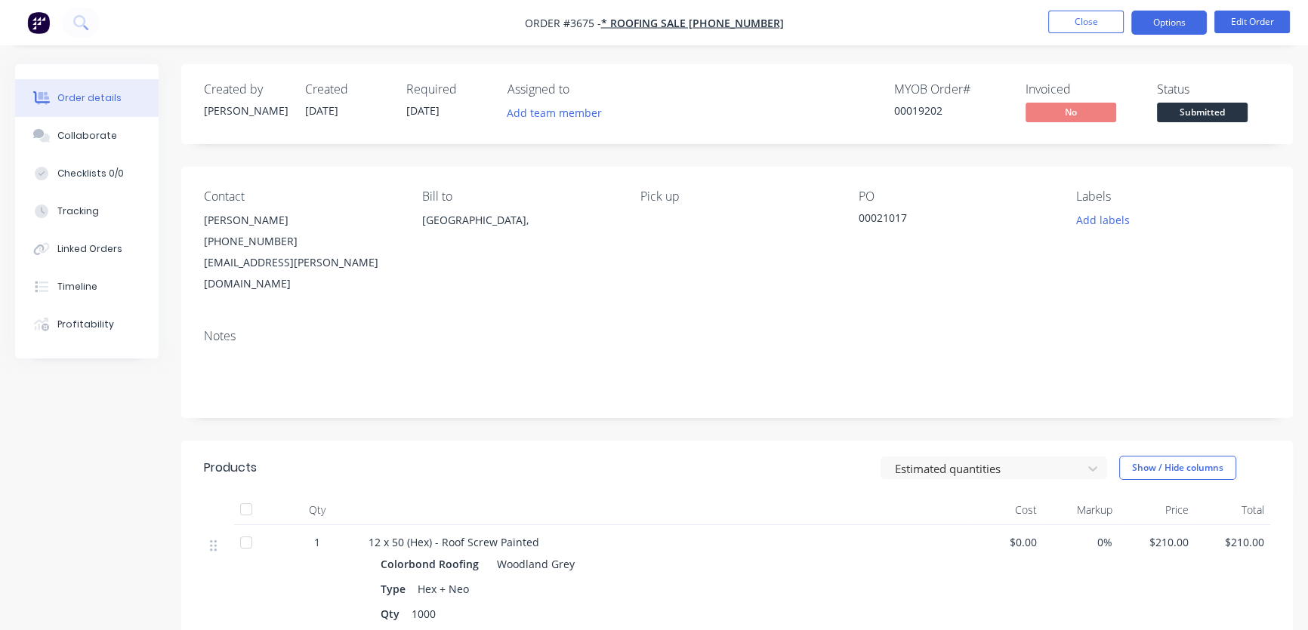
click at [1173, 22] on button "Options" at bounding box center [1169, 23] width 76 height 24
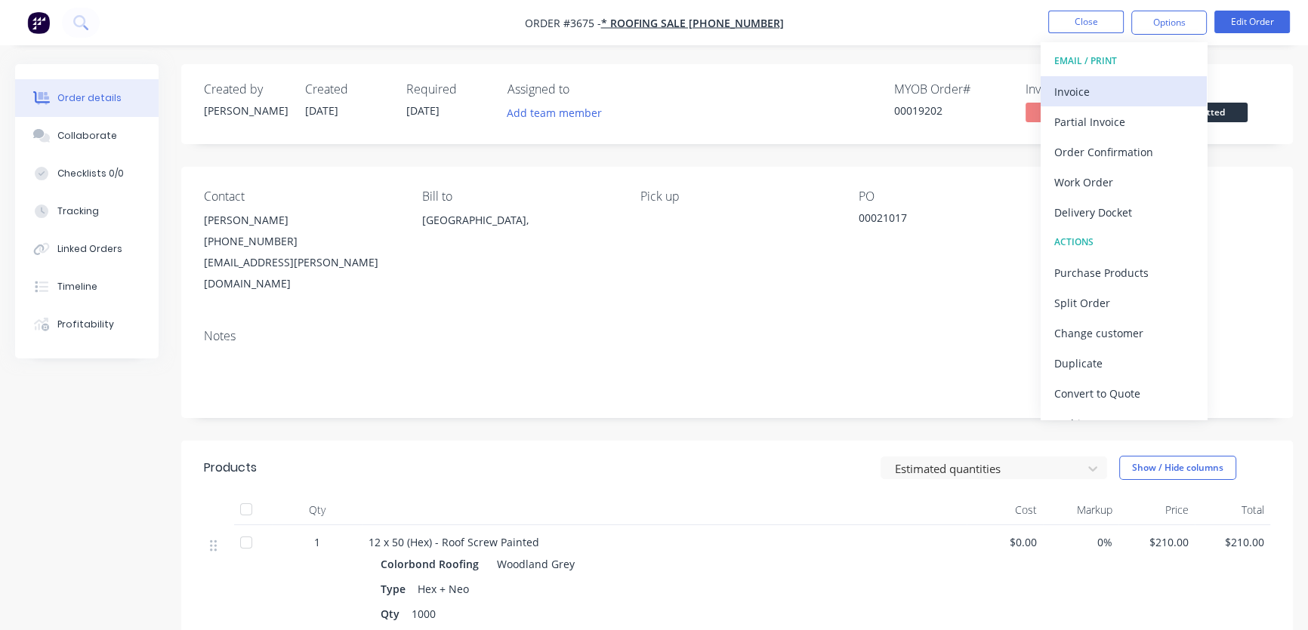
click at [1079, 91] on div "Invoice" at bounding box center [1123, 92] width 139 height 22
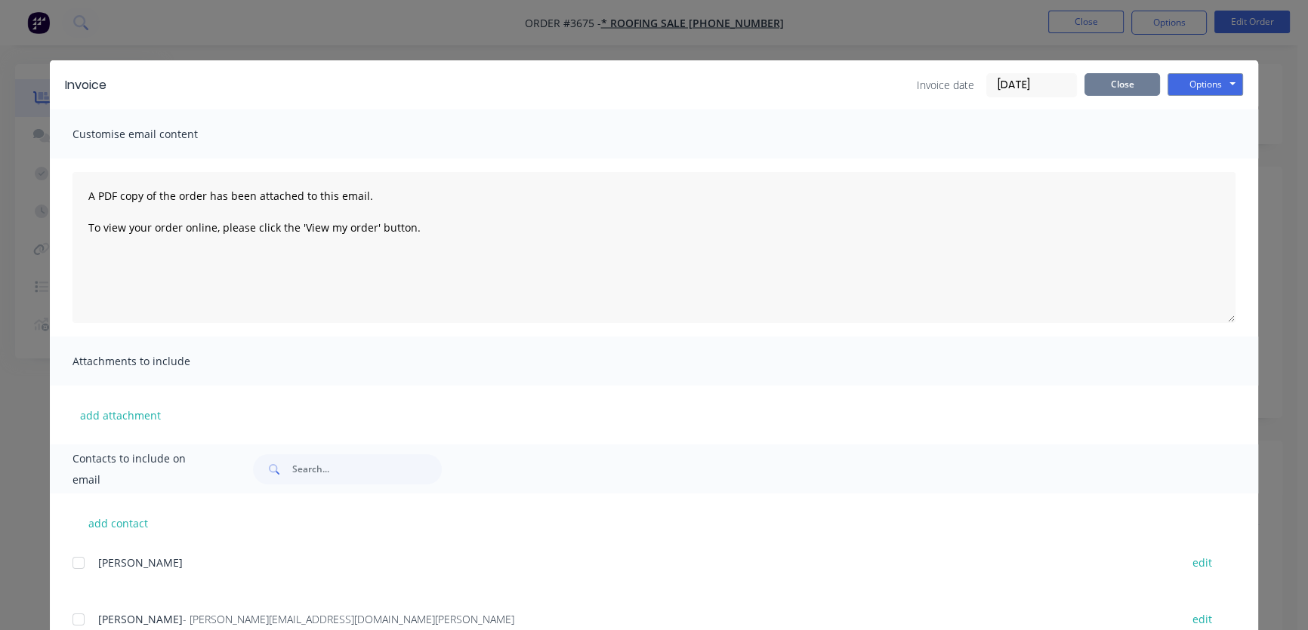
click at [1125, 79] on button "Close" at bounding box center [1122, 84] width 76 height 23
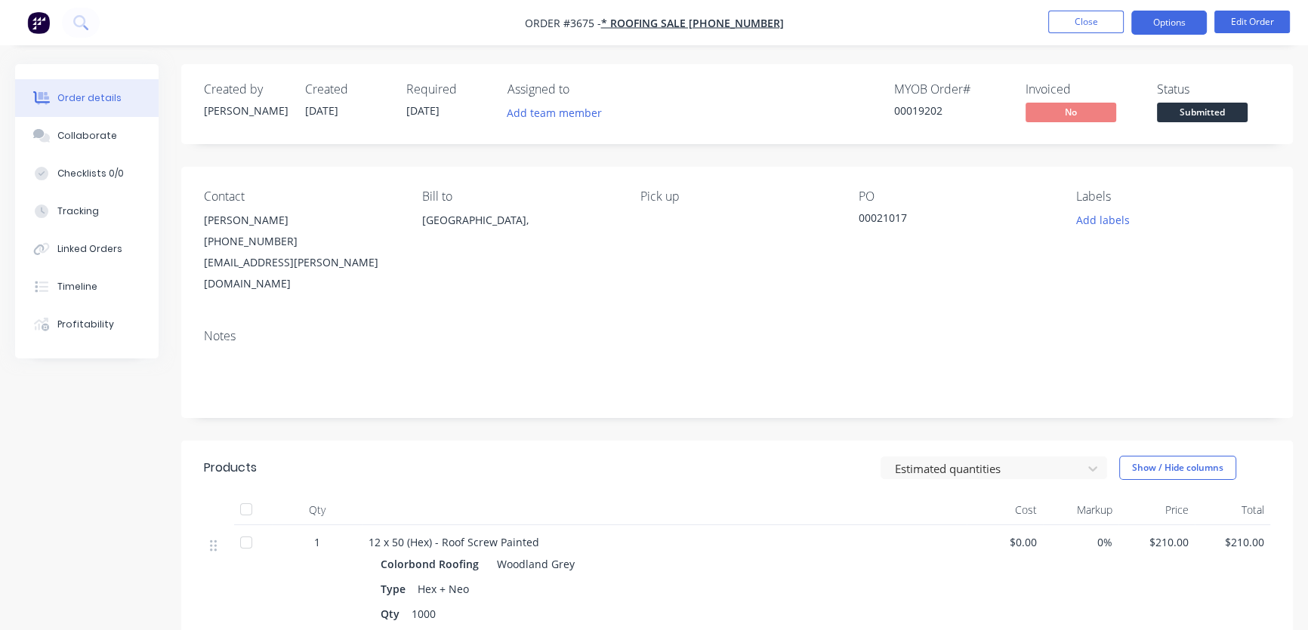
click at [1170, 22] on button "Options" at bounding box center [1169, 23] width 76 height 24
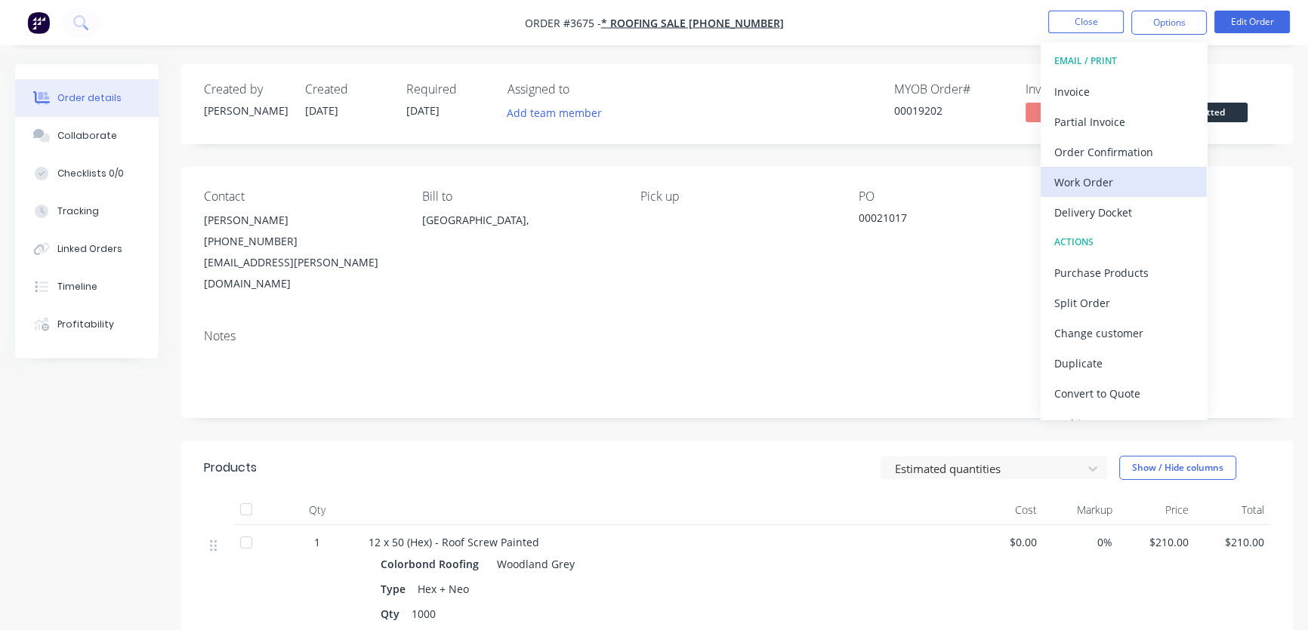
click at [1123, 177] on div "Work Order" at bounding box center [1123, 182] width 139 height 22
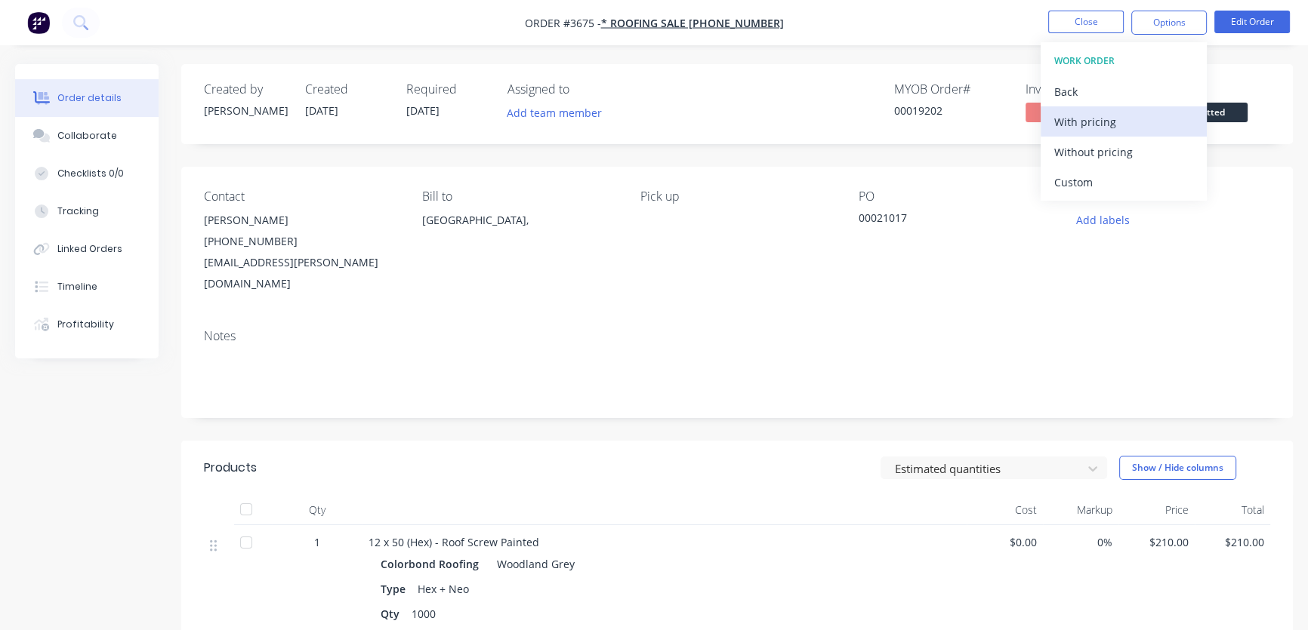
click at [1107, 122] on div "With pricing" at bounding box center [1123, 122] width 139 height 22
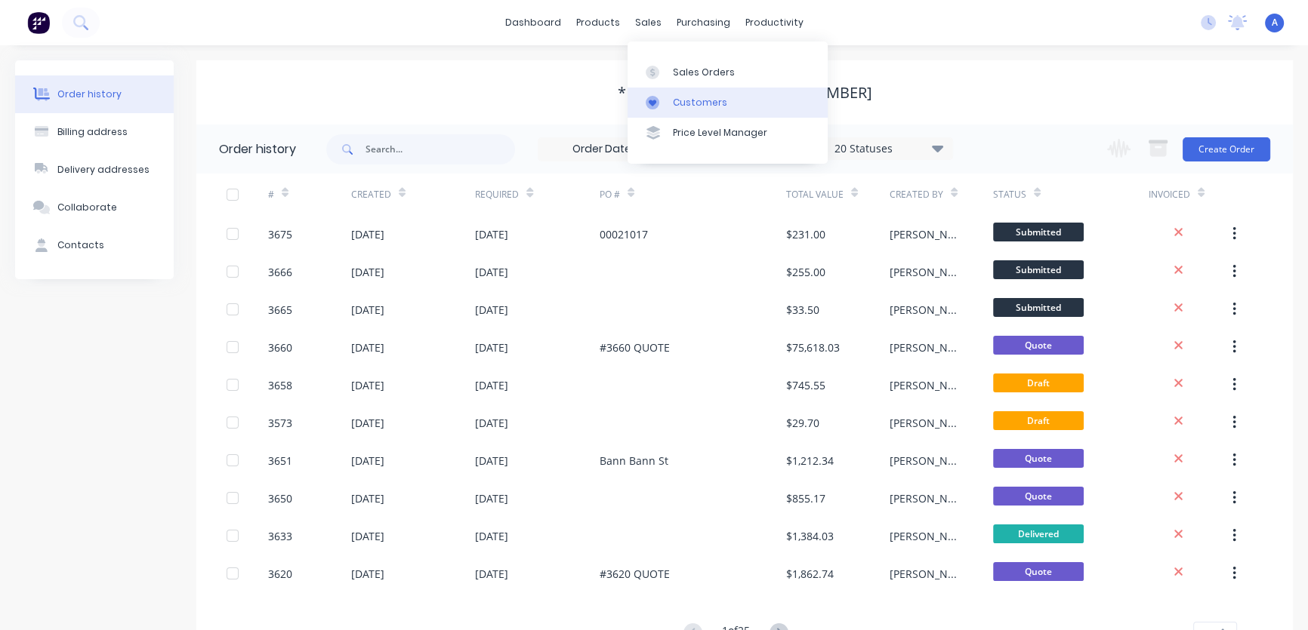
click at [698, 106] on div "Customers" at bounding box center [700, 103] width 54 height 14
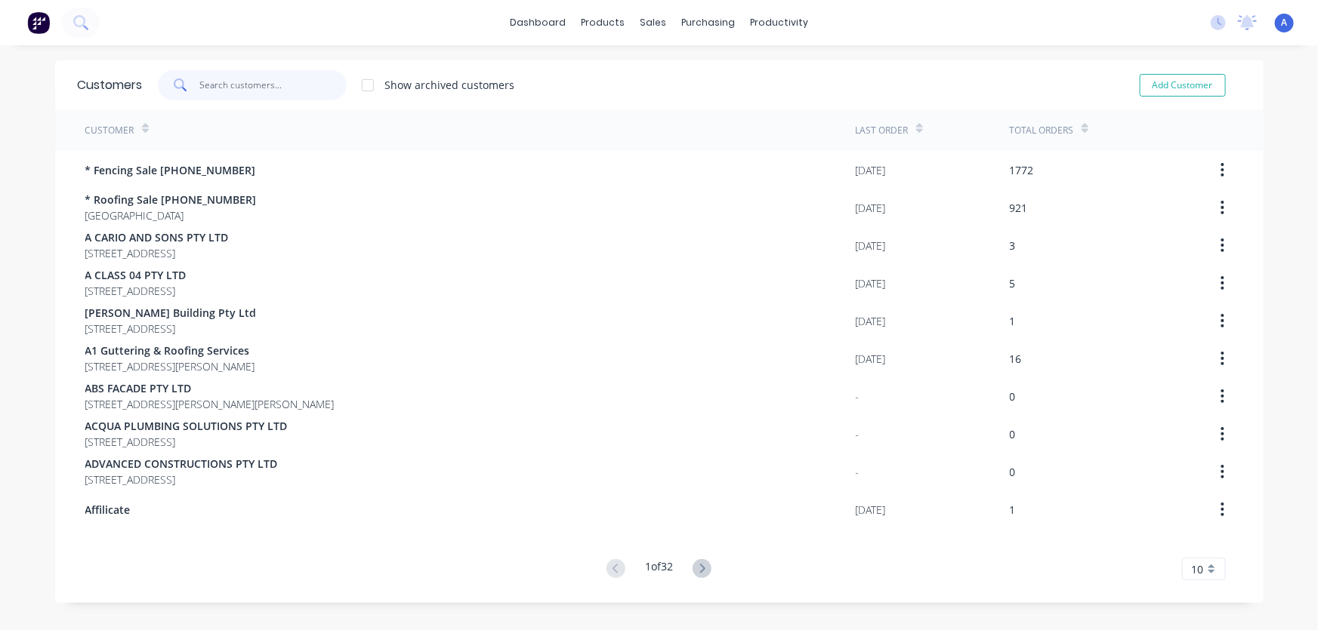
click at [257, 82] on input "text" at bounding box center [272, 85] width 147 height 30
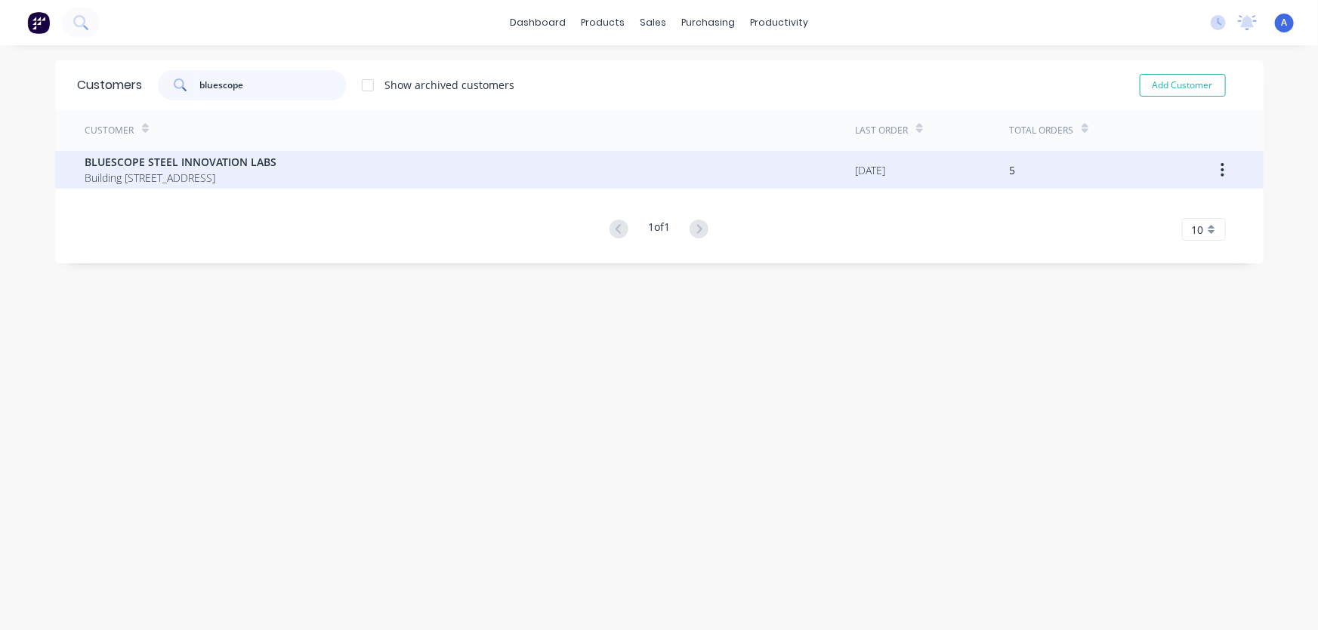
type input "bluescope"
click at [277, 171] on span "Building [STREET_ADDRESS]" at bounding box center [181, 178] width 192 height 16
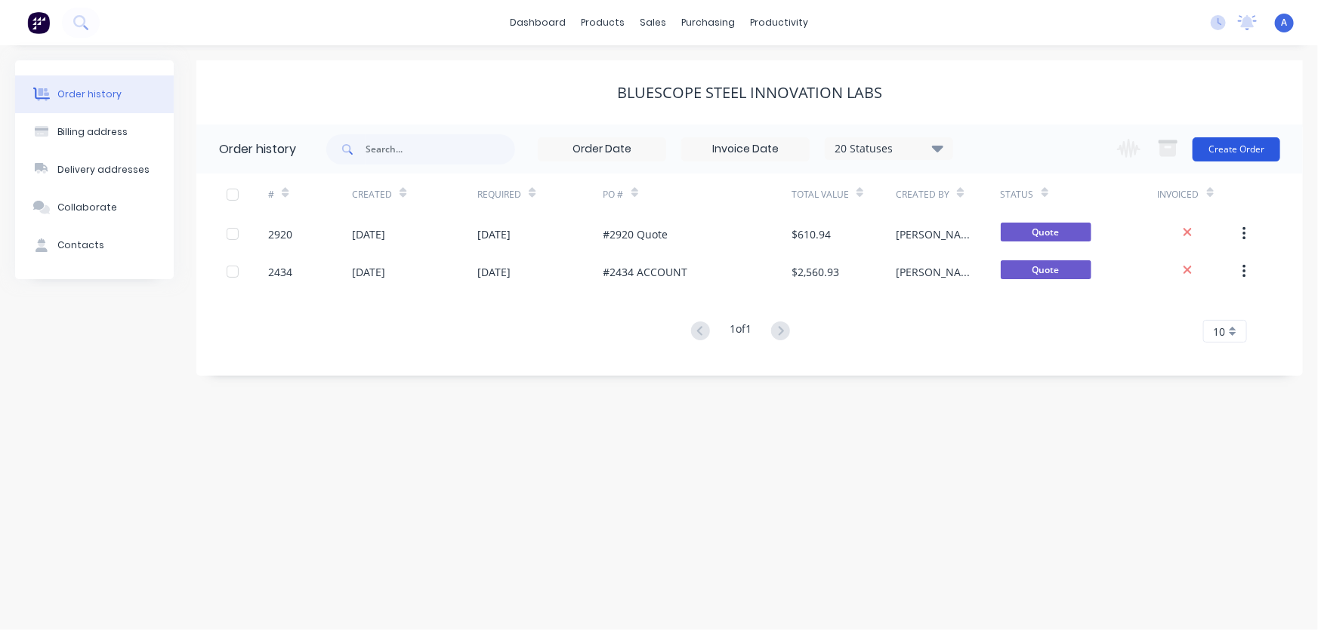
click at [1232, 150] on button "Create Order" at bounding box center [1236, 149] width 88 height 24
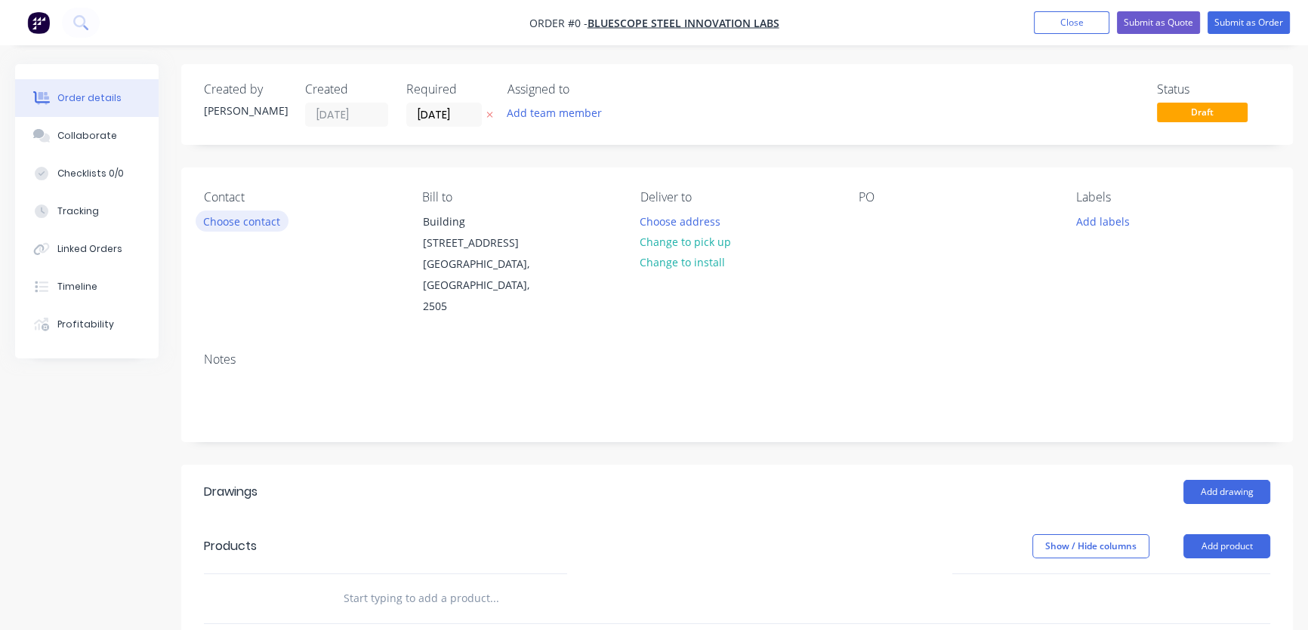
click at [224, 225] on button "Choose contact" at bounding box center [242, 221] width 93 height 20
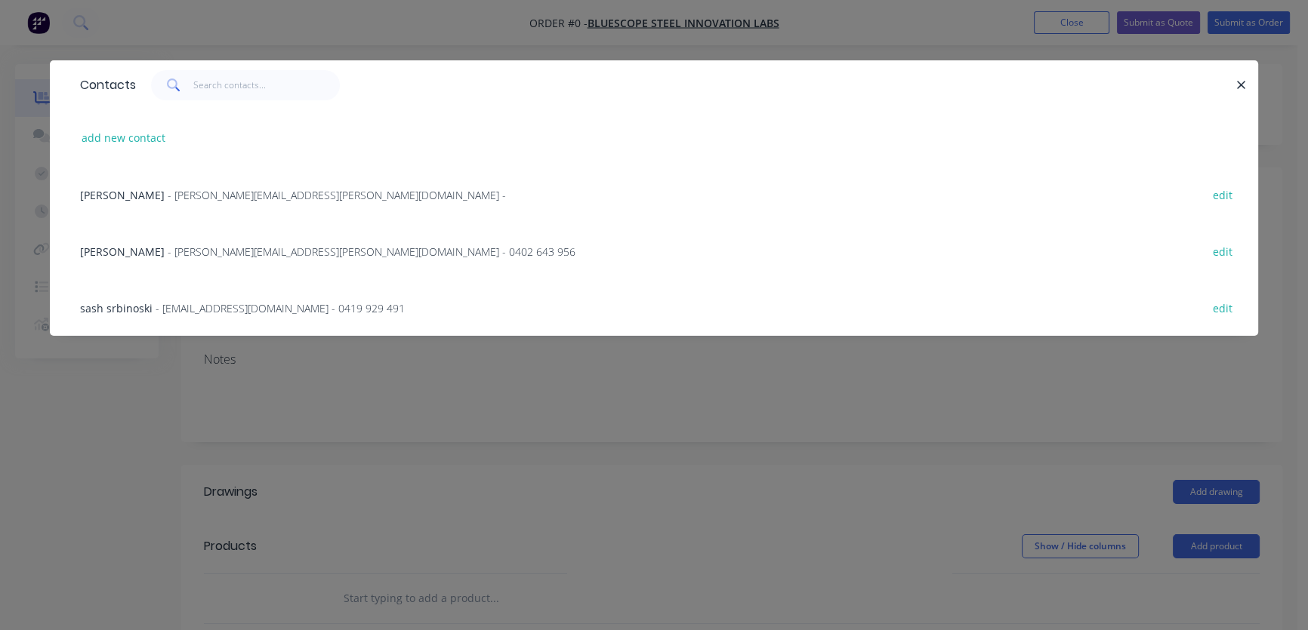
click at [292, 308] on span "- [EMAIL_ADDRESS][DOMAIN_NAME] - 0419 929 491" at bounding box center [280, 308] width 249 height 14
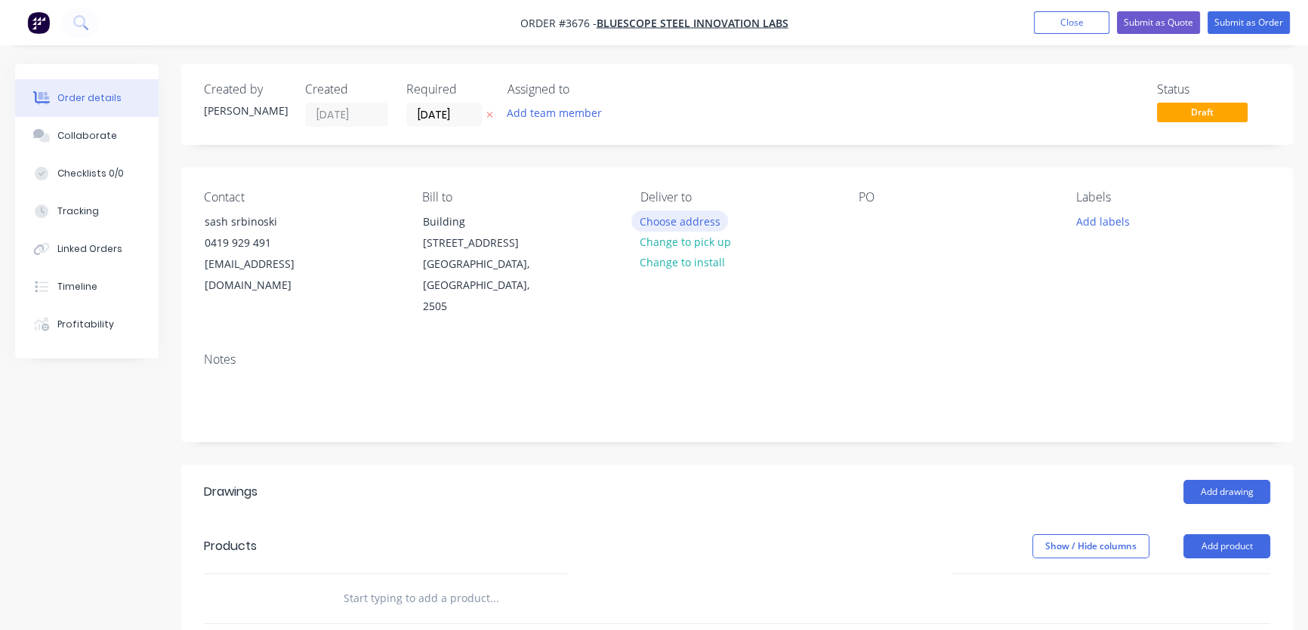
click at [679, 224] on button "Choose address" at bounding box center [679, 221] width 97 height 20
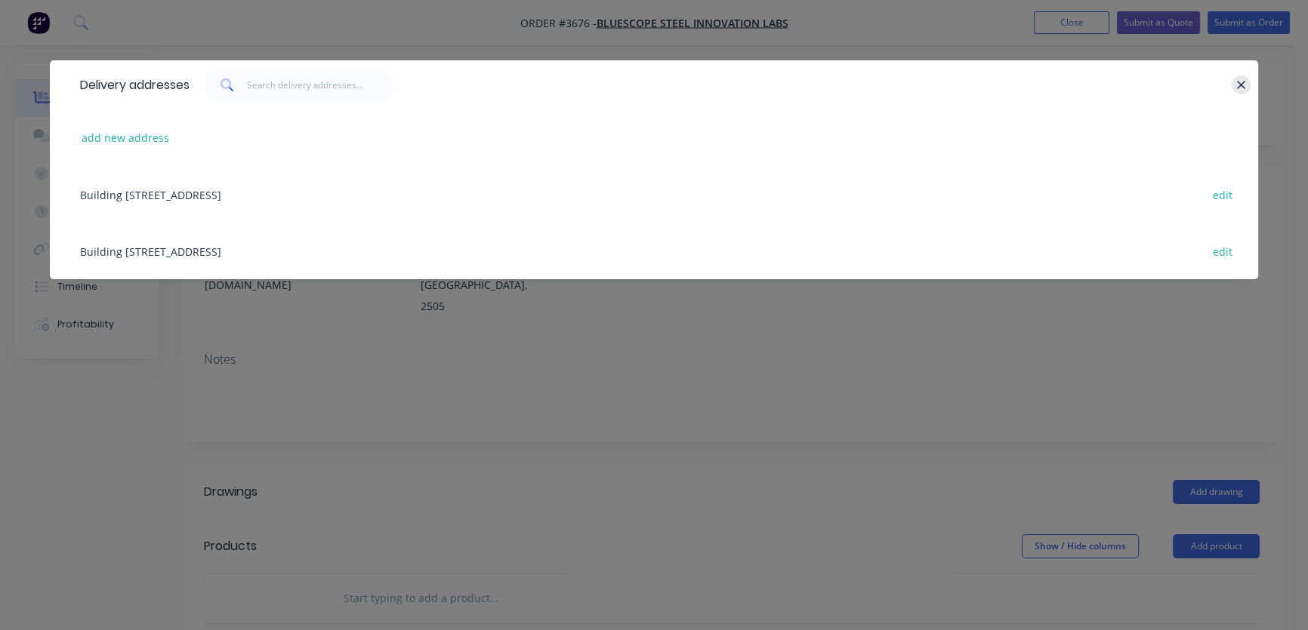
click at [1240, 86] on icon "button" at bounding box center [1241, 86] width 10 height 14
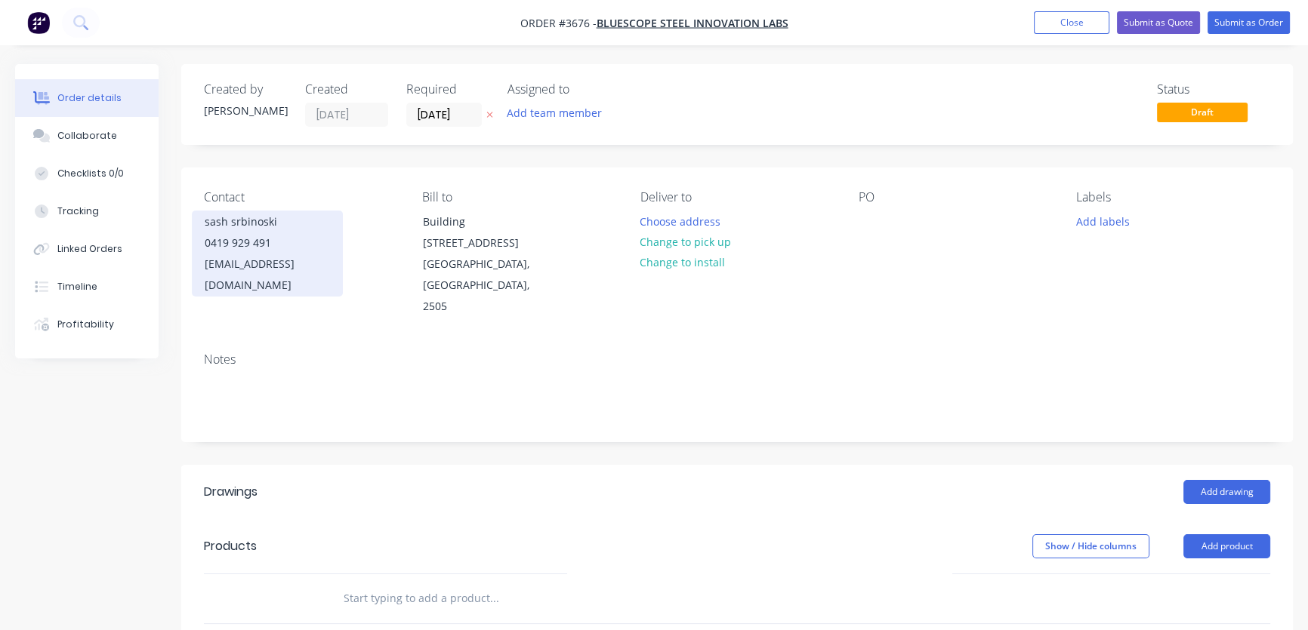
click at [316, 240] on div "0419 929 491" at bounding box center [267, 243] width 125 height 21
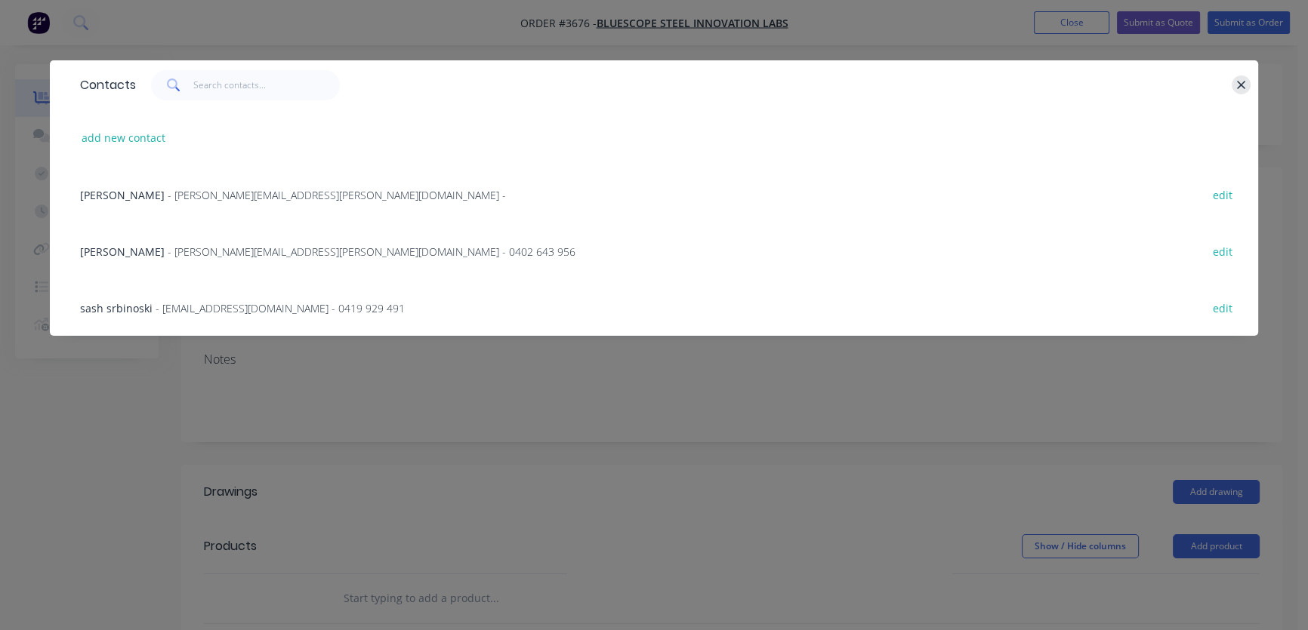
click at [1244, 83] on icon "button" at bounding box center [1241, 86] width 10 height 14
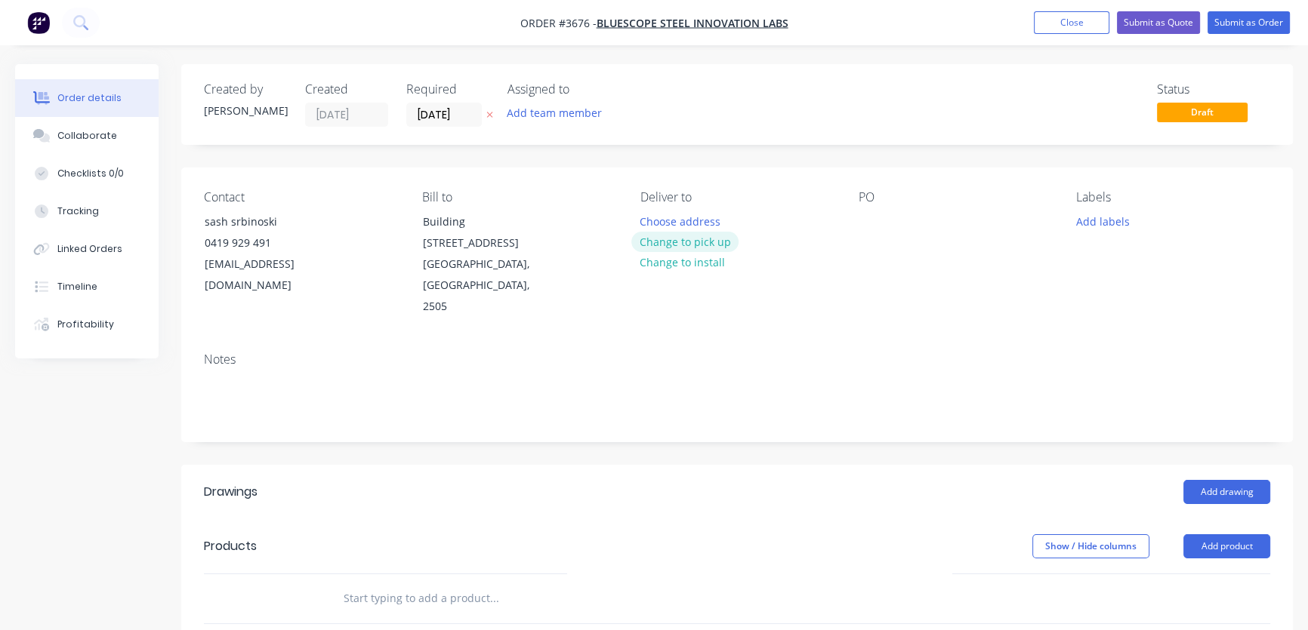
click at [692, 245] on button "Change to pick up" at bounding box center [684, 242] width 107 height 20
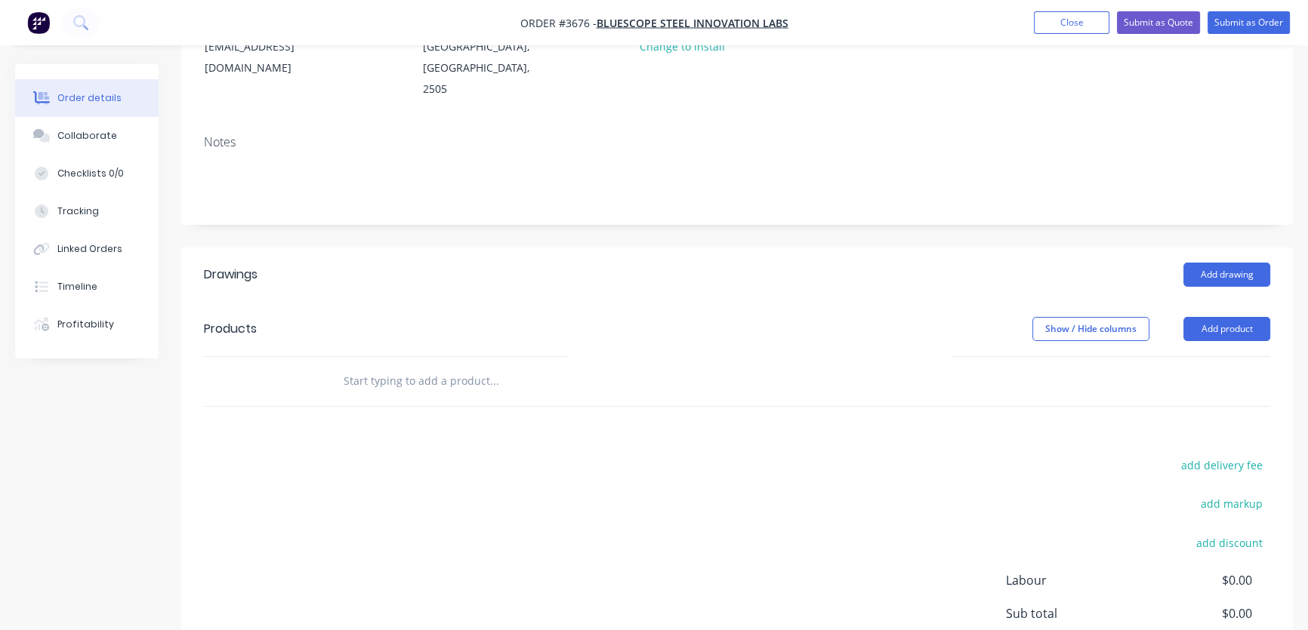
scroll to position [228, 0]
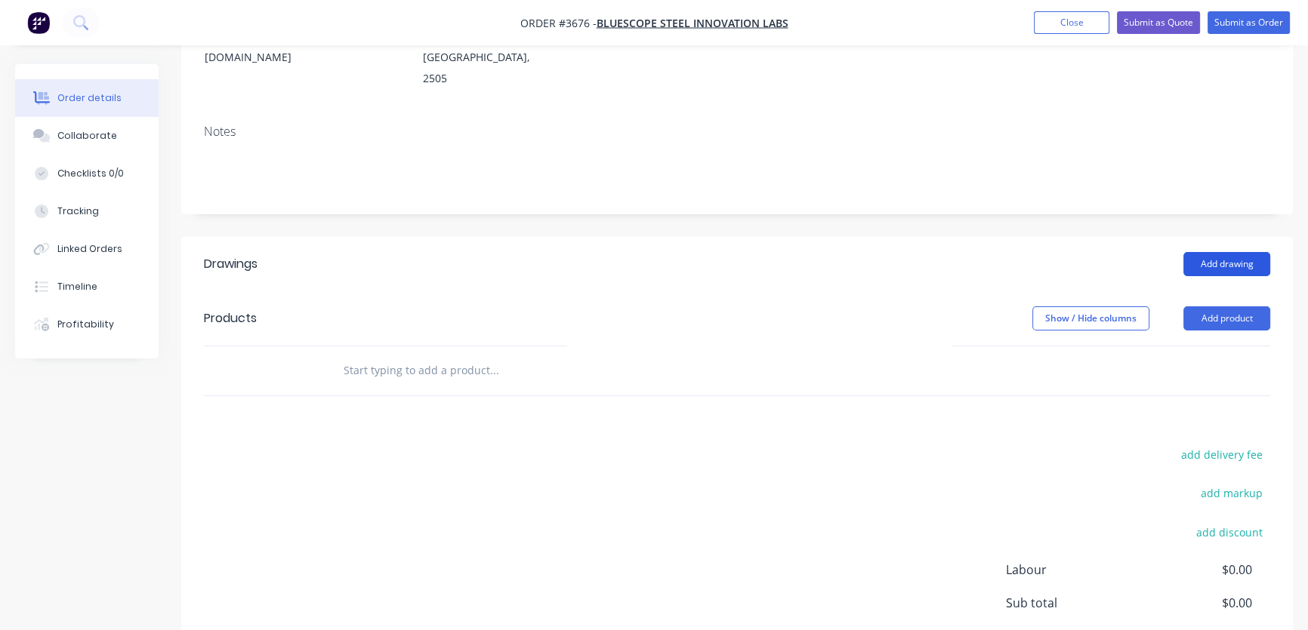
click at [1216, 252] on button "Add drawing" at bounding box center [1226, 264] width 87 height 24
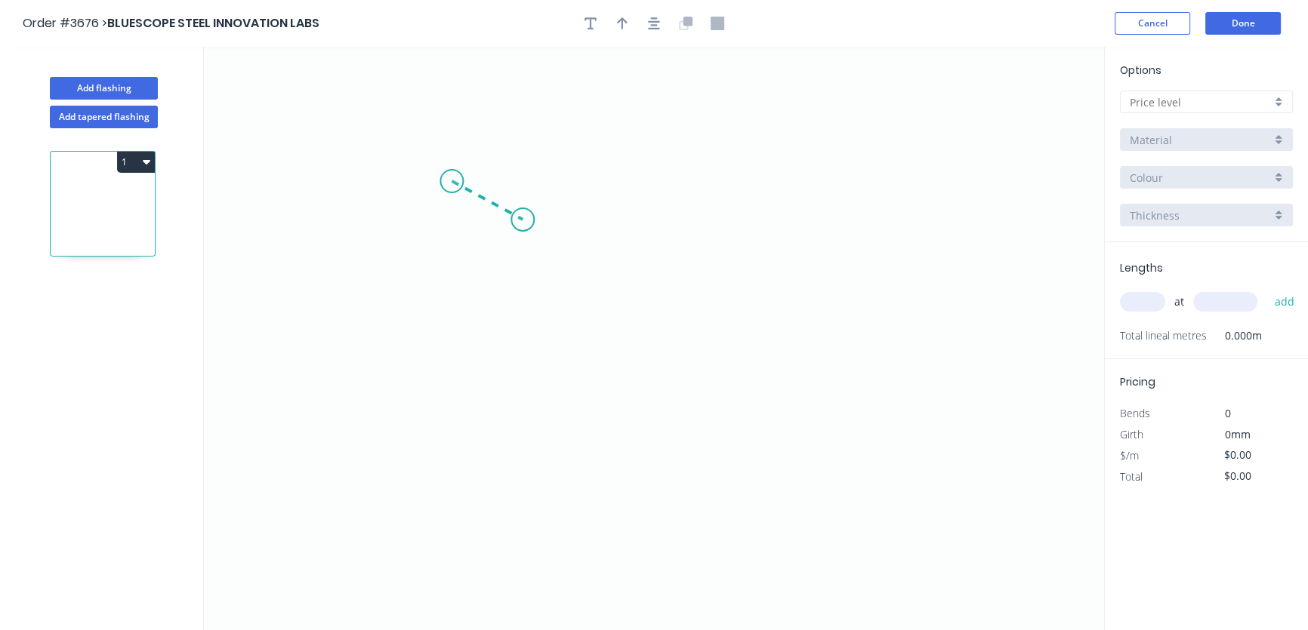
drag, startPoint x: 452, startPoint y: 181, endPoint x: 523, endPoint y: 220, distance: 80.8
click at [523, 220] on icon "0" at bounding box center [654, 339] width 900 height 584
click at [487, 232] on div "Crush & Fold" at bounding box center [526, 230] width 152 height 31
click at [488, 240] on div "Flip bend" at bounding box center [530, 235] width 152 height 31
click at [521, 217] on circle at bounding box center [522, 219] width 23 height 23
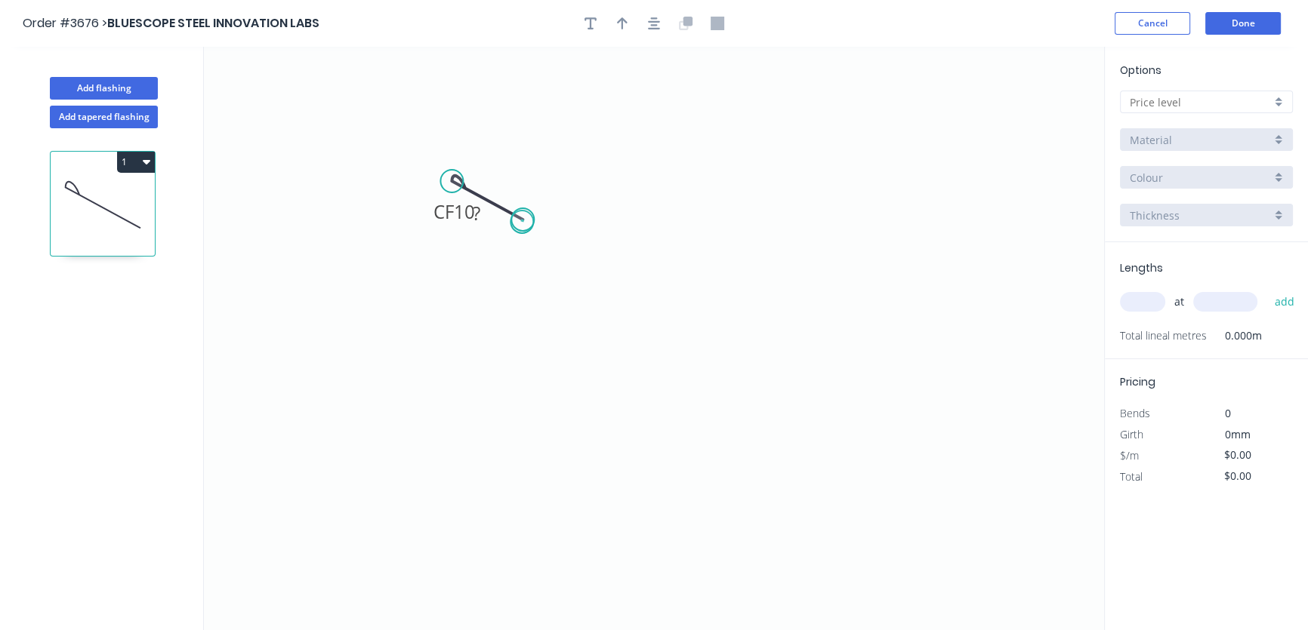
click at [522, 222] on circle at bounding box center [522, 219] width 23 height 23
click at [522, 220] on circle at bounding box center [522, 219] width 23 height 23
click at [520, 220] on circle at bounding box center [522, 219] width 23 height 23
click at [564, 234] on div "Delete point" at bounding box center [597, 238] width 152 height 31
click at [424, 163] on icon "0" at bounding box center [654, 339] width 900 height 584
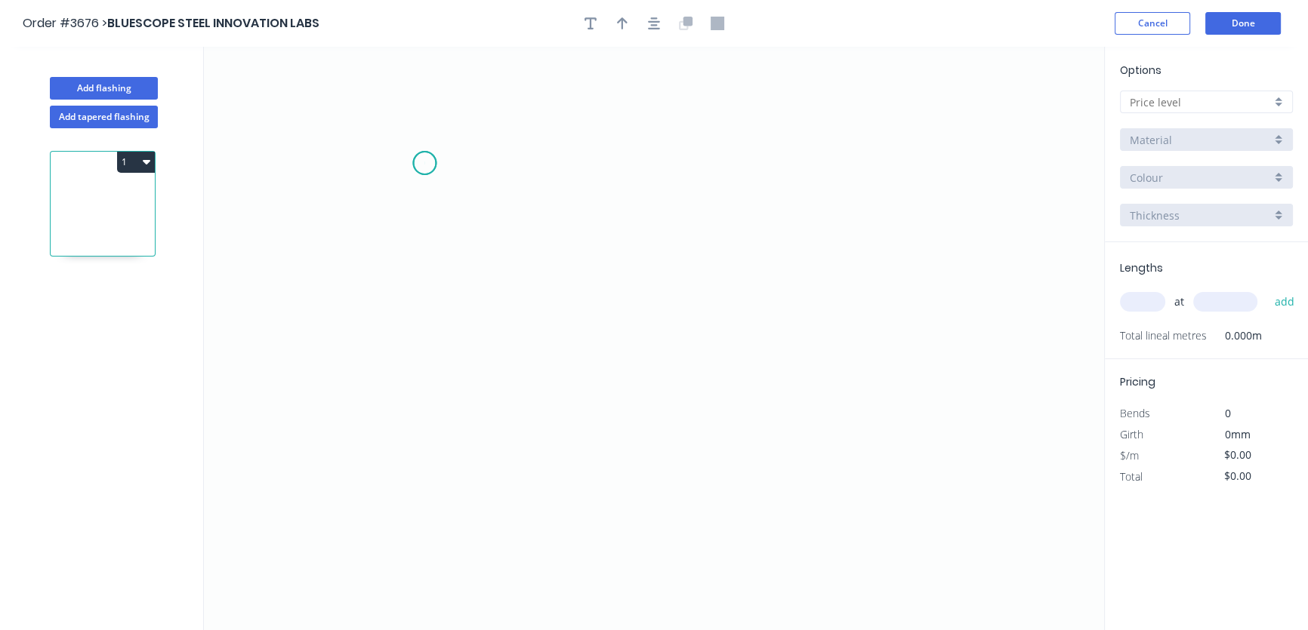
click at [424, 163] on circle at bounding box center [424, 163] width 23 height 23
drag, startPoint x: 424, startPoint y: 163, endPoint x: 501, endPoint y: 195, distance: 83.3
click at [501, 195] on icon "0" at bounding box center [654, 339] width 900 height 584
drag, startPoint x: 501, startPoint y: 195, endPoint x: 498, endPoint y: 292, distance: 97.5
click at [498, 292] on icon "0 ?" at bounding box center [654, 339] width 900 height 584
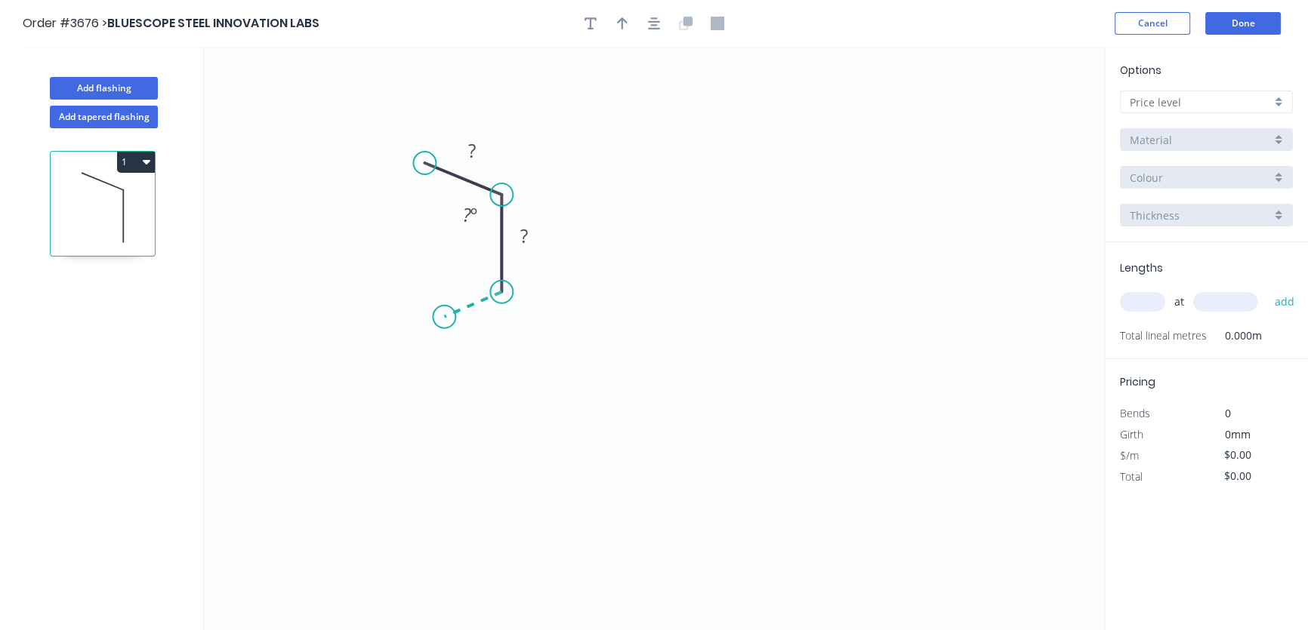
drag, startPoint x: 505, startPoint y: 294, endPoint x: 444, endPoint y: 317, distance: 65.5
click at [444, 317] on icon "0 ? ? ? º" at bounding box center [654, 339] width 900 height 584
drag, startPoint x: 444, startPoint y: 316, endPoint x: 439, endPoint y: 448, distance: 132.2
click at [439, 448] on icon "0 ? ? ? ? º ? º" at bounding box center [654, 339] width 900 height 584
drag, startPoint x: 439, startPoint y: 448, endPoint x: 475, endPoint y: 469, distance: 41.3
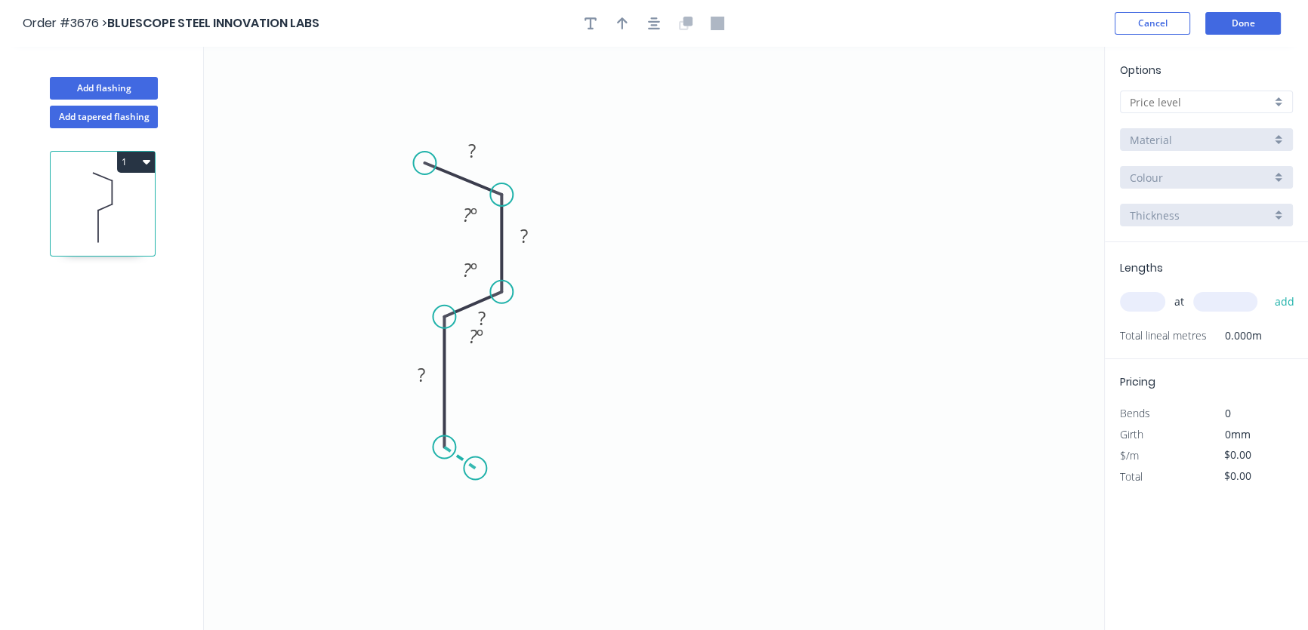
click at [475, 469] on icon "0 ? ? ? ? ? º ? º ? º" at bounding box center [654, 339] width 900 height 584
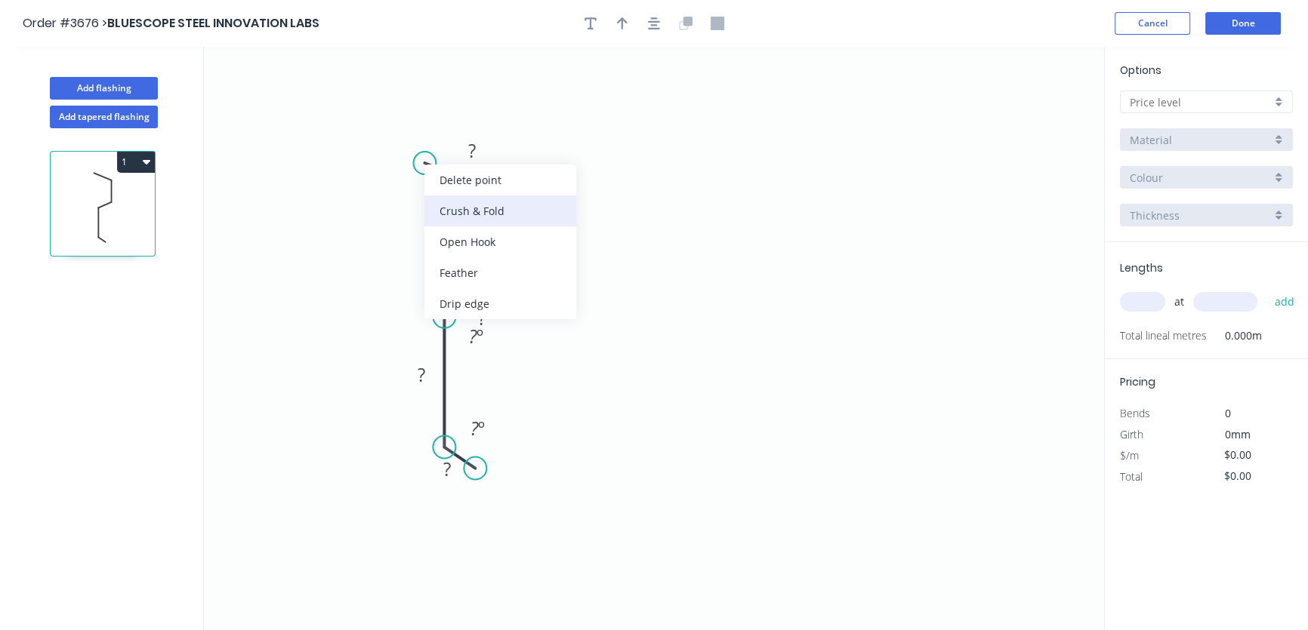
click at [464, 210] on div "Crush & Fold" at bounding box center [500, 211] width 152 height 31
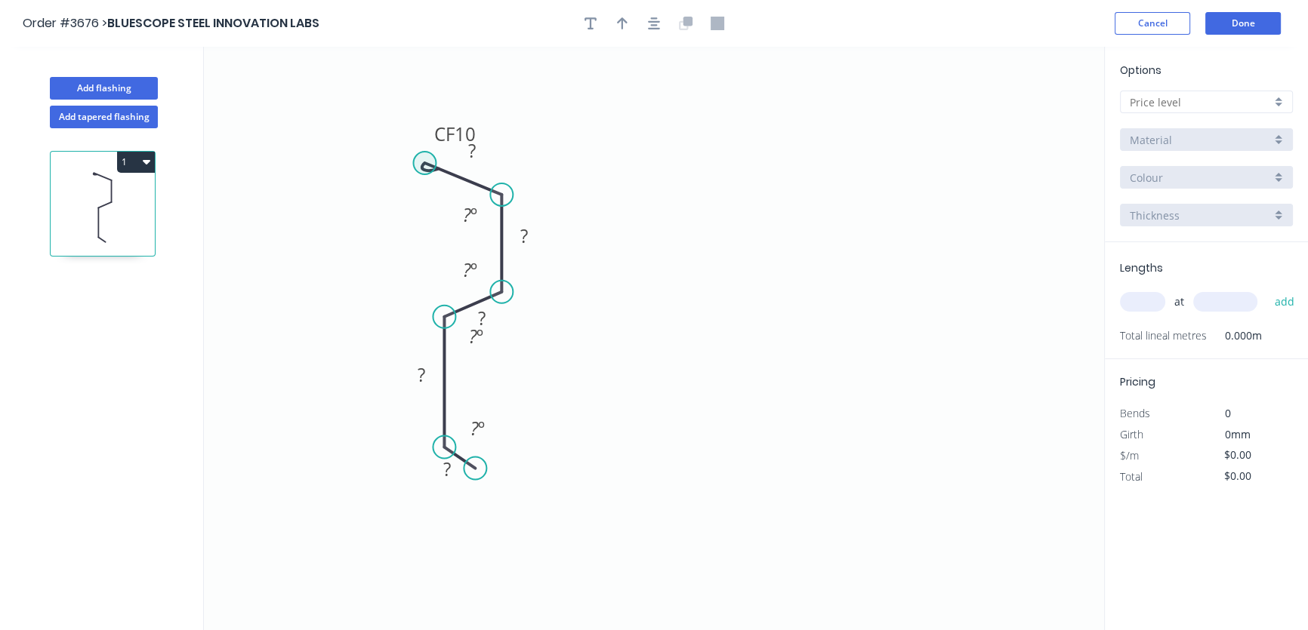
click at [427, 165] on circle at bounding box center [424, 163] width 23 height 23
click at [463, 217] on div "Flip bend" at bounding box center [503, 215] width 152 height 31
click at [653, 20] on icon "button" at bounding box center [654, 24] width 12 height 14
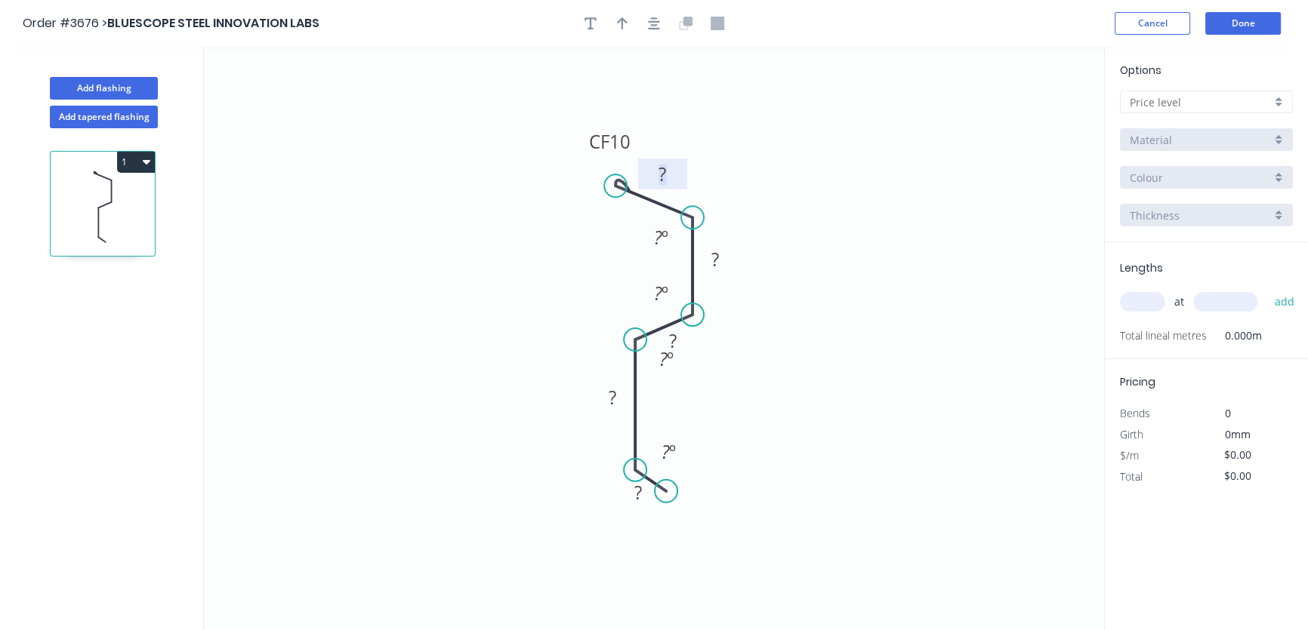
click at [661, 171] on tspan "?" at bounding box center [662, 174] width 8 height 25
click at [711, 261] on tspan "?" at bounding box center [715, 259] width 8 height 25
click at [671, 339] on tspan "?" at bounding box center [673, 340] width 8 height 25
click at [609, 400] on tspan "?" at bounding box center [613, 397] width 8 height 25
click at [637, 495] on tspan "?" at bounding box center [638, 491] width 8 height 25
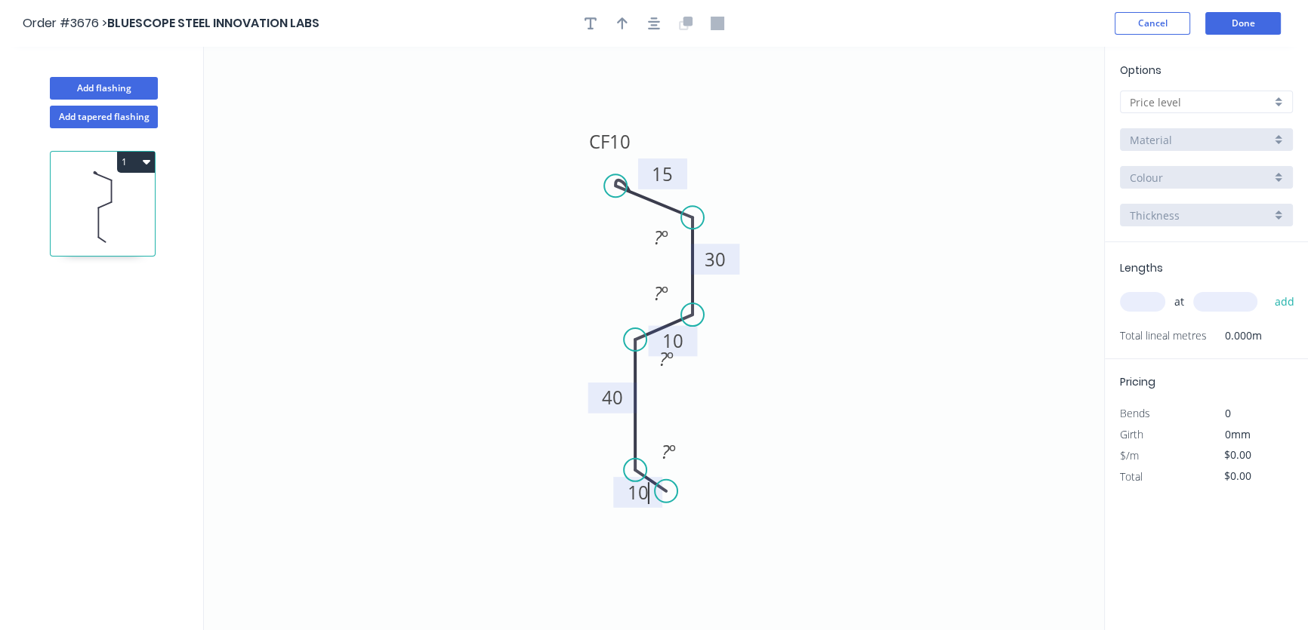
drag, startPoint x: 791, startPoint y: 180, endPoint x: 791, endPoint y: 187, distance: 7.6
click at [791, 180] on icon "0 CF 10 15 30 10 40 10 ? º ? º ? º ? º" at bounding box center [654, 339] width 900 height 584
click at [706, 289] on div "Hide angle" at bounding box center [731, 291] width 152 height 31
click at [704, 344] on div "Hide angle" at bounding box center [733, 343] width 152 height 31
click at [709, 412] on div "Hide angle" at bounding box center [740, 410] width 152 height 31
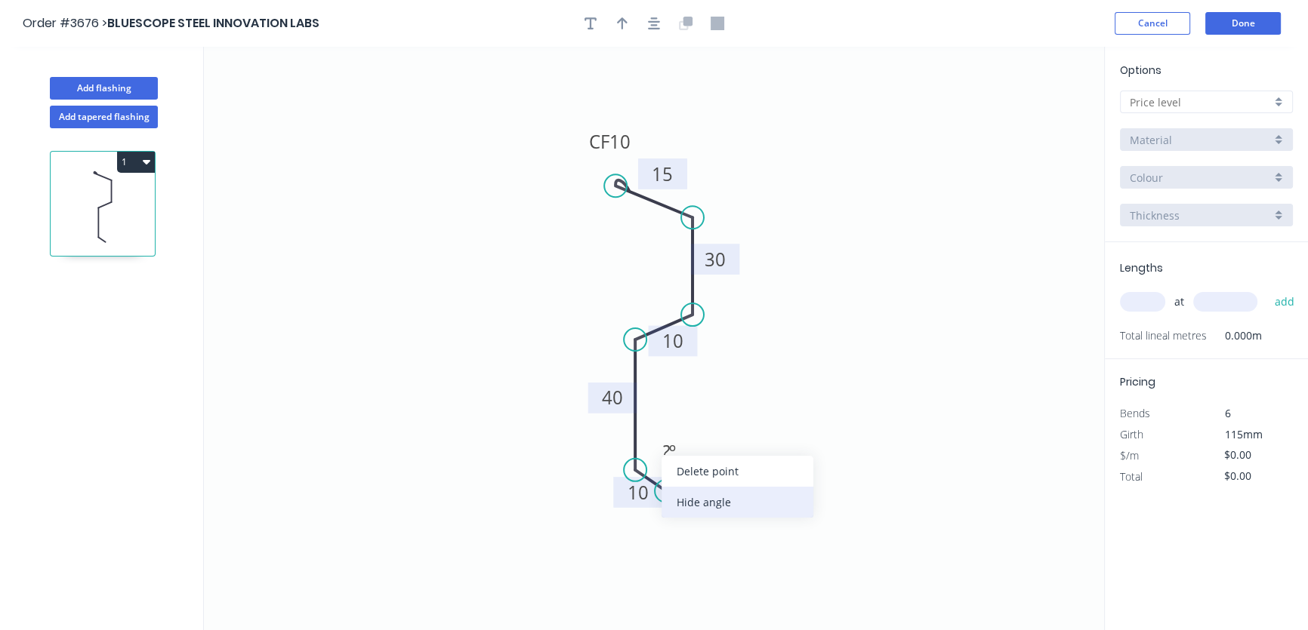
click at [699, 504] on div "Hide angle" at bounding box center [737, 502] width 152 height 31
drag, startPoint x: 735, startPoint y: 259, endPoint x: 771, endPoint y: 259, distance: 36.2
click at [771, 259] on rect at bounding box center [749, 259] width 49 height 31
drag, startPoint x: 694, startPoint y: 347, endPoint x: 738, endPoint y: 349, distance: 43.8
click at [738, 349] on rect at bounding box center [716, 343] width 49 height 31
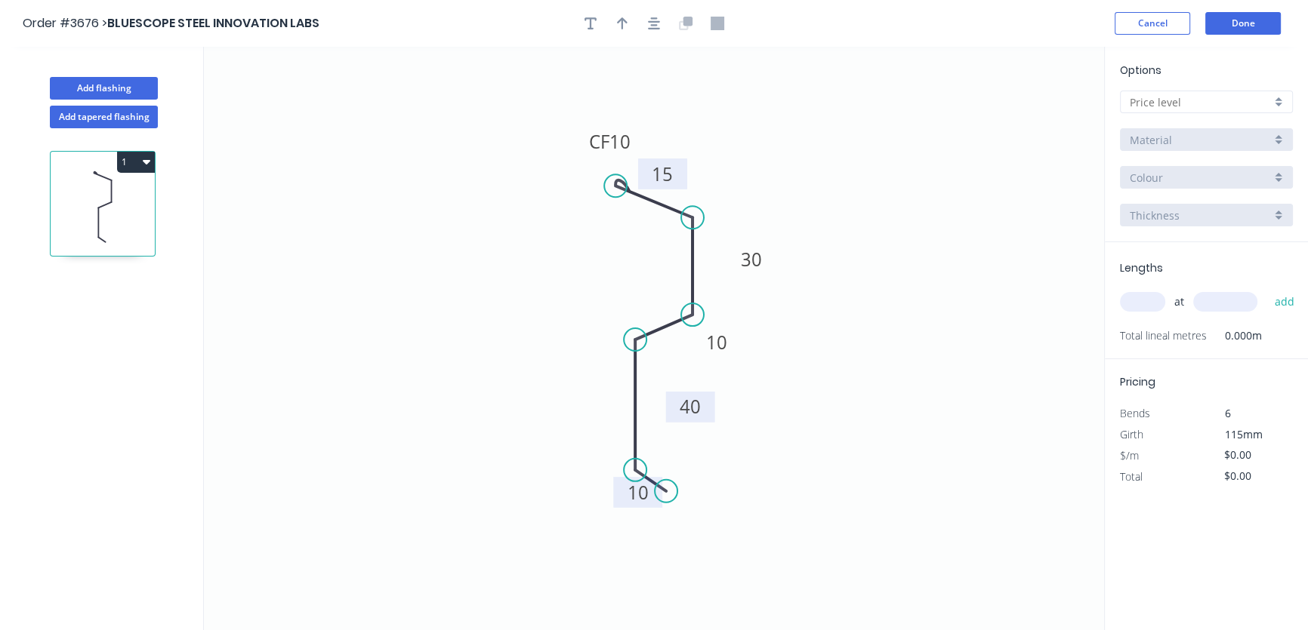
drag, startPoint x: 629, startPoint y: 396, endPoint x: 707, endPoint y: 405, distance: 78.3
click at [707, 405] on rect at bounding box center [690, 407] width 49 height 31
drag, startPoint x: 649, startPoint y: 501, endPoint x: 665, endPoint y: 498, distance: 16.8
click at [677, 497] on icon "0 CF 10 15 30 10 40 10" at bounding box center [654, 339] width 900 height 584
drag, startPoint x: 655, startPoint y: 504, endPoint x: 655, endPoint y: 539, distance: 34.7
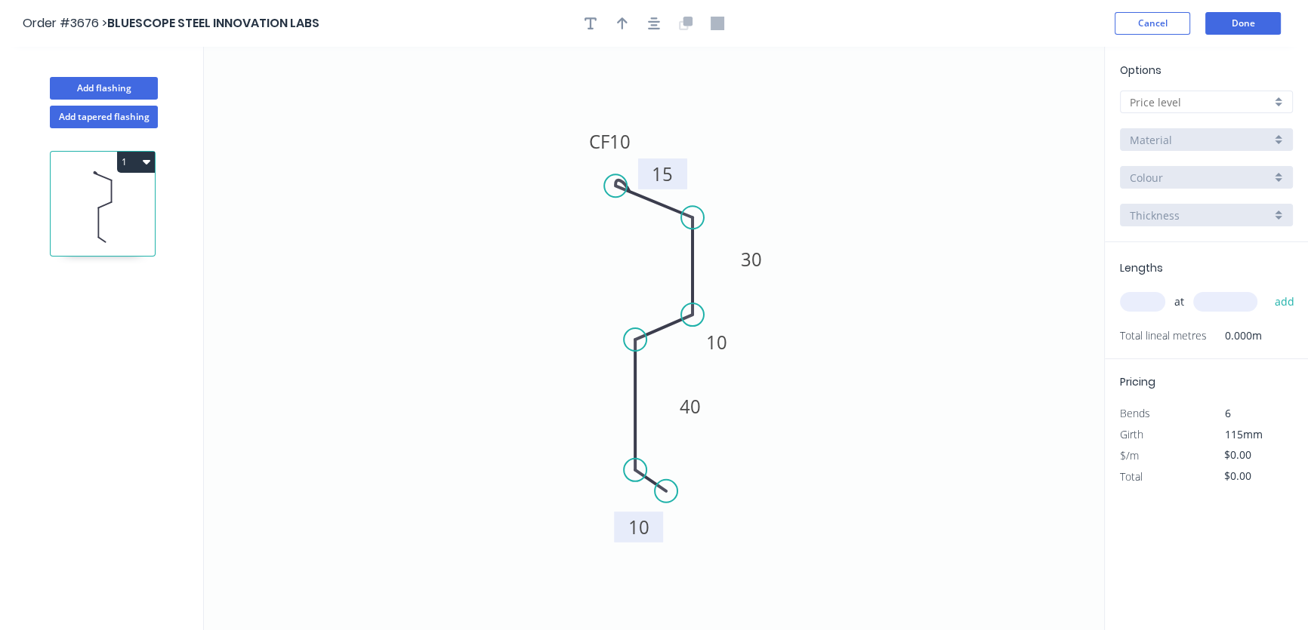
click at [655, 539] on rect at bounding box center [638, 527] width 49 height 31
click at [620, 22] on icon "button" at bounding box center [622, 24] width 11 height 14
drag, startPoint x: 1027, startPoint y: 116, endPoint x: 503, endPoint y: 243, distance: 539.3
click at [503, 243] on icon at bounding box center [503, 226] width 14 height 48
click at [505, 243] on icon at bounding box center [485, 243] width 48 height 14
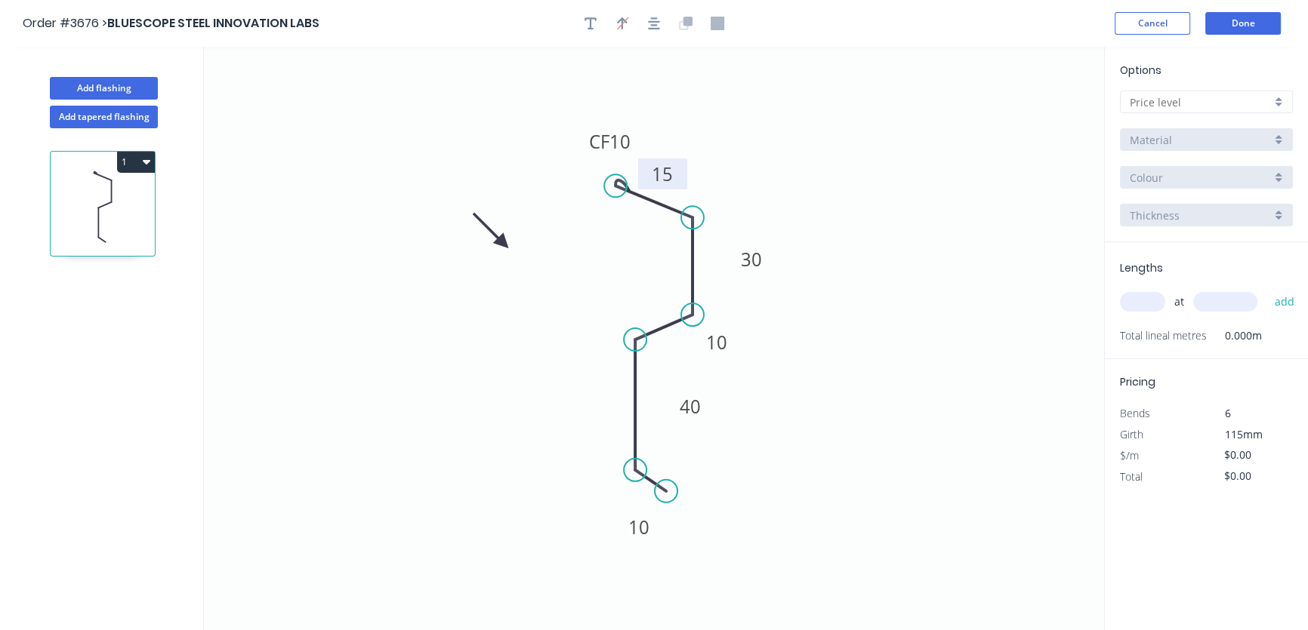
click at [497, 242] on icon at bounding box center [491, 231] width 44 height 44
drag, startPoint x: 501, startPoint y: 242, endPoint x: 457, endPoint y: 214, distance: 52.6
click at [457, 214] on icon at bounding box center [445, 201] width 44 height 44
drag, startPoint x: 455, startPoint y: 213, endPoint x: 461, endPoint y: 259, distance: 46.6
click at [461, 259] on icon at bounding box center [444, 259] width 48 height 14
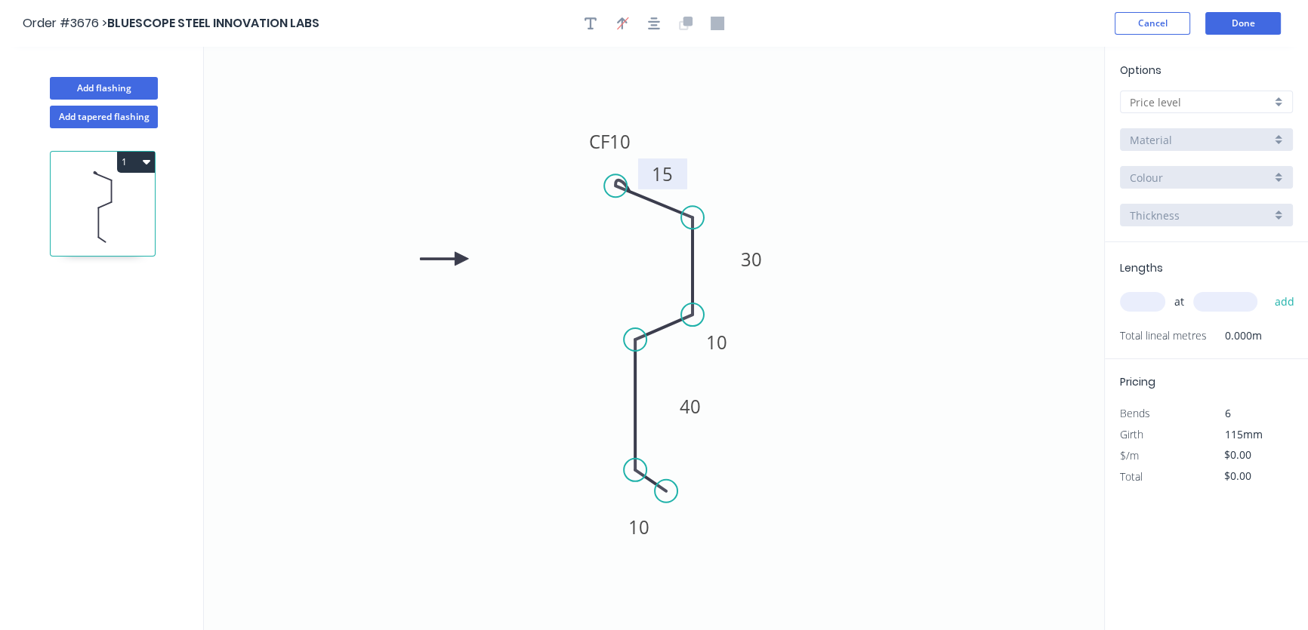
click at [1277, 101] on div at bounding box center [1206, 102] width 173 height 23
click at [1142, 130] on div "A" at bounding box center [1206, 131] width 171 height 26
type input "A"
type input "$21.45"
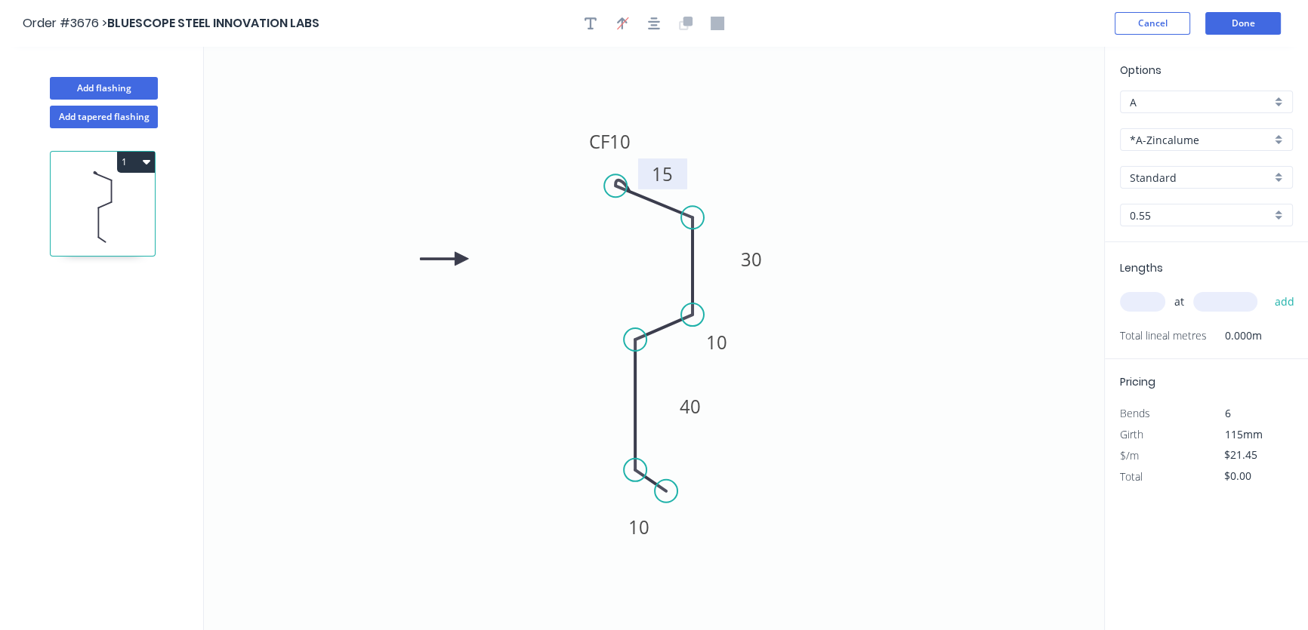
click at [1276, 137] on div "*A-Zincalume" at bounding box center [1206, 139] width 173 height 23
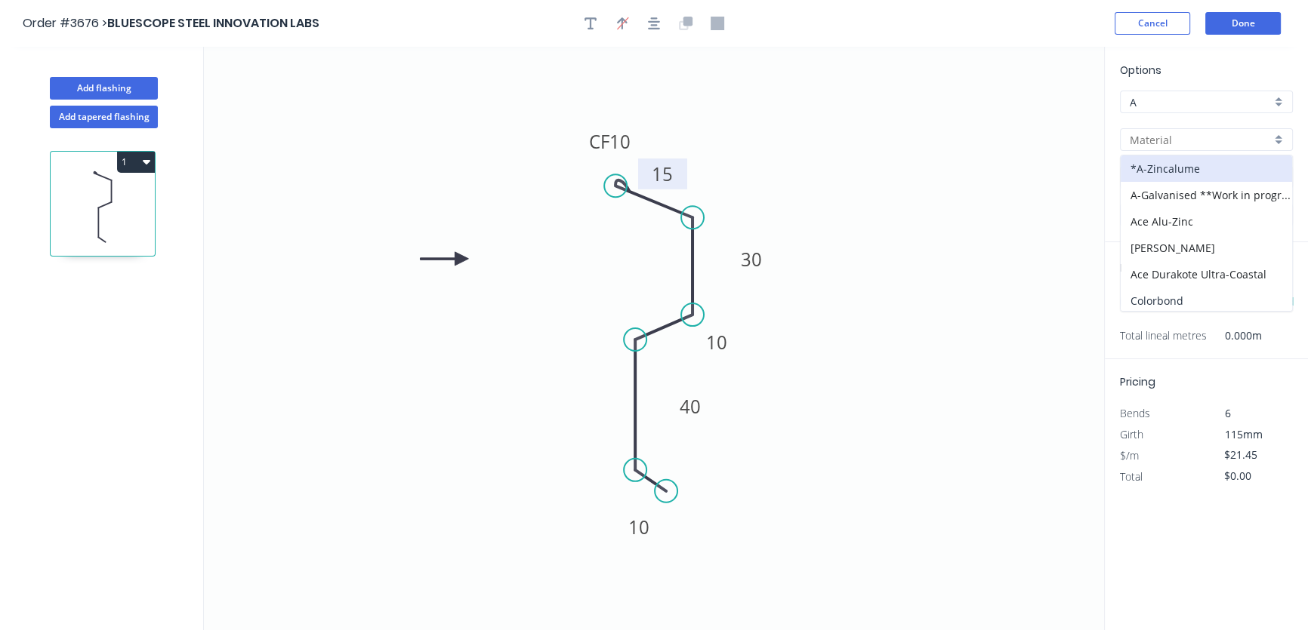
click at [1191, 304] on div "Colorbond" at bounding box center [1206, 301] width 171 height 26
type input "Colorbond"
type input "Basalt"
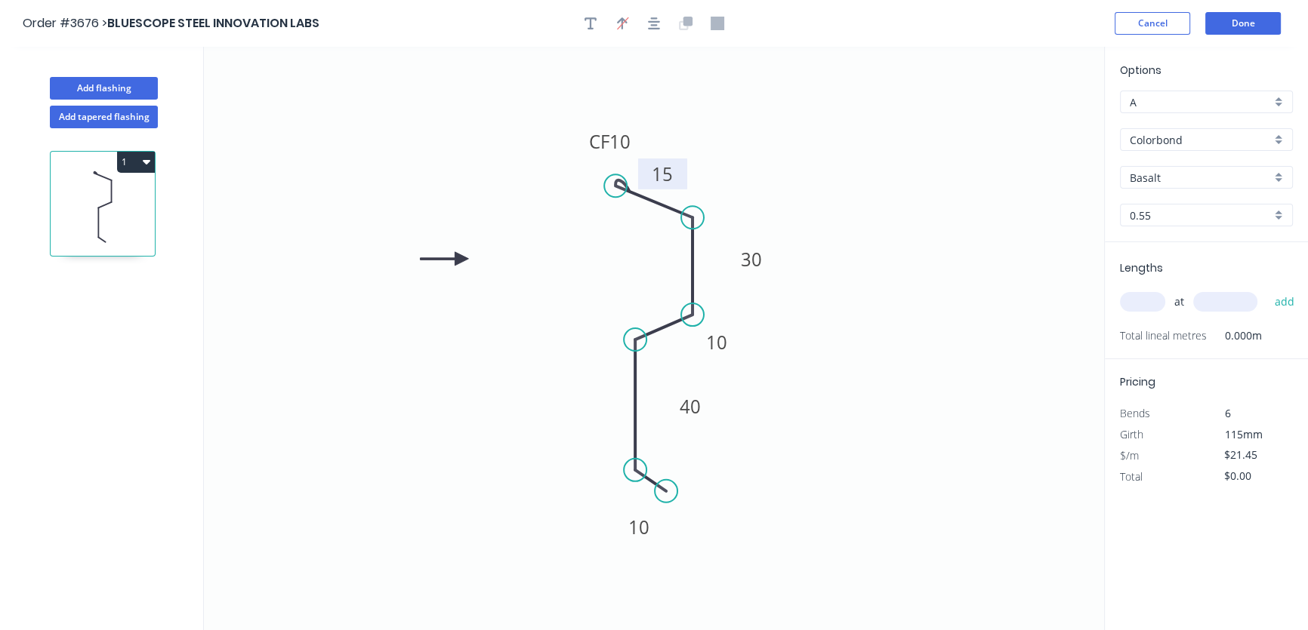
type input "$22.55"
click at [1275, 178] on div "Basalt" at bounding box center [1206, 177] width 173 height 23
click at [1188, 285] on div "Woodland Grey" at bounding box center [1206, 287] width 171 height 26
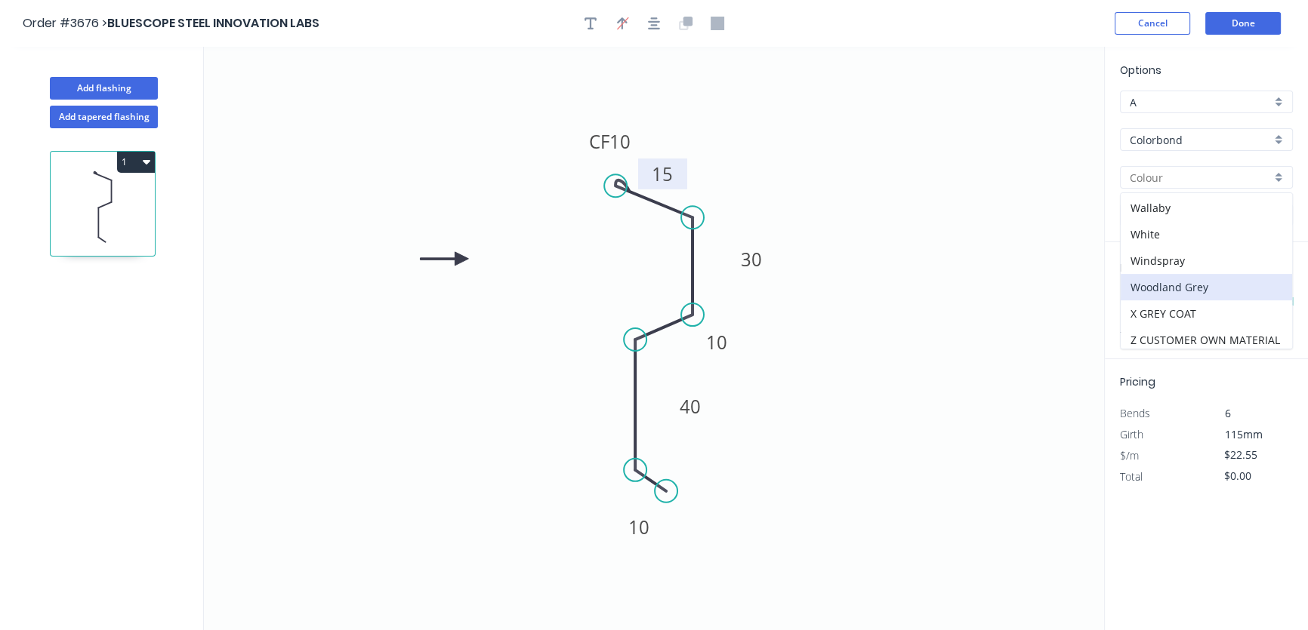
type input "Woodland Grey"
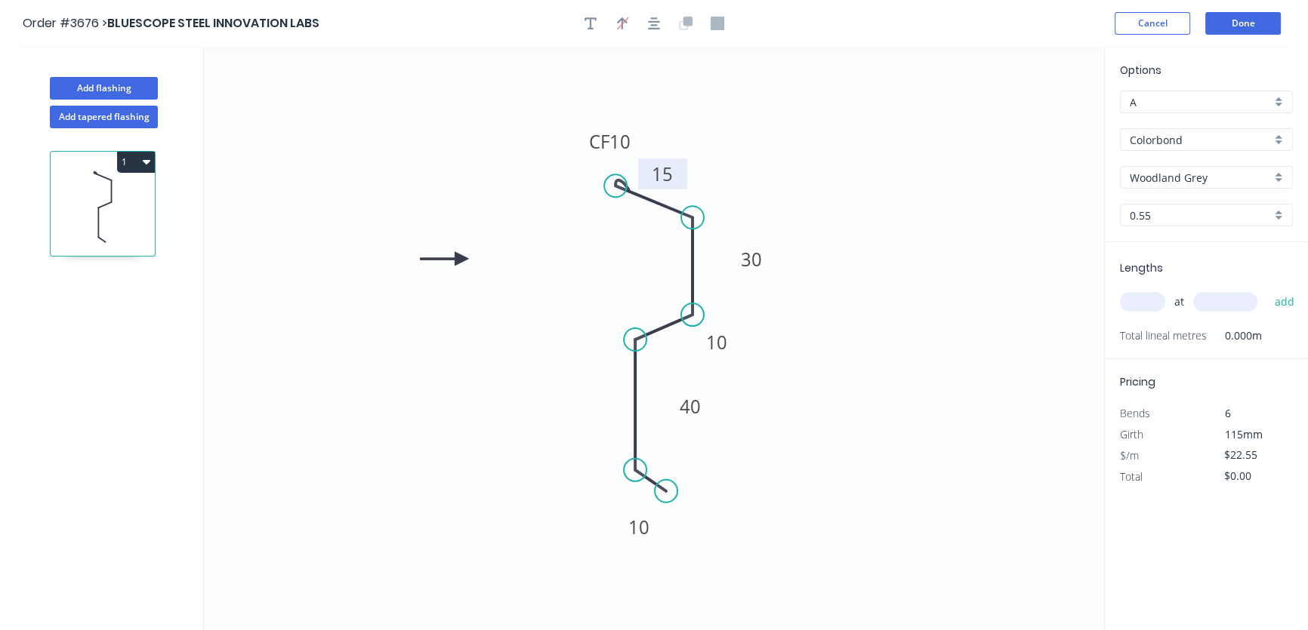
click at [1136, 299] on input "text" at bounding box center [1142, 302] width 45 height 20
type input "10"
click at [1210, 299] on input "text" at bounding box center [1225, 302] width 64 height 20
type input "1000"
click at [1281, 302] on button "add" at bounding box center [1283, 302] width 35 height 26
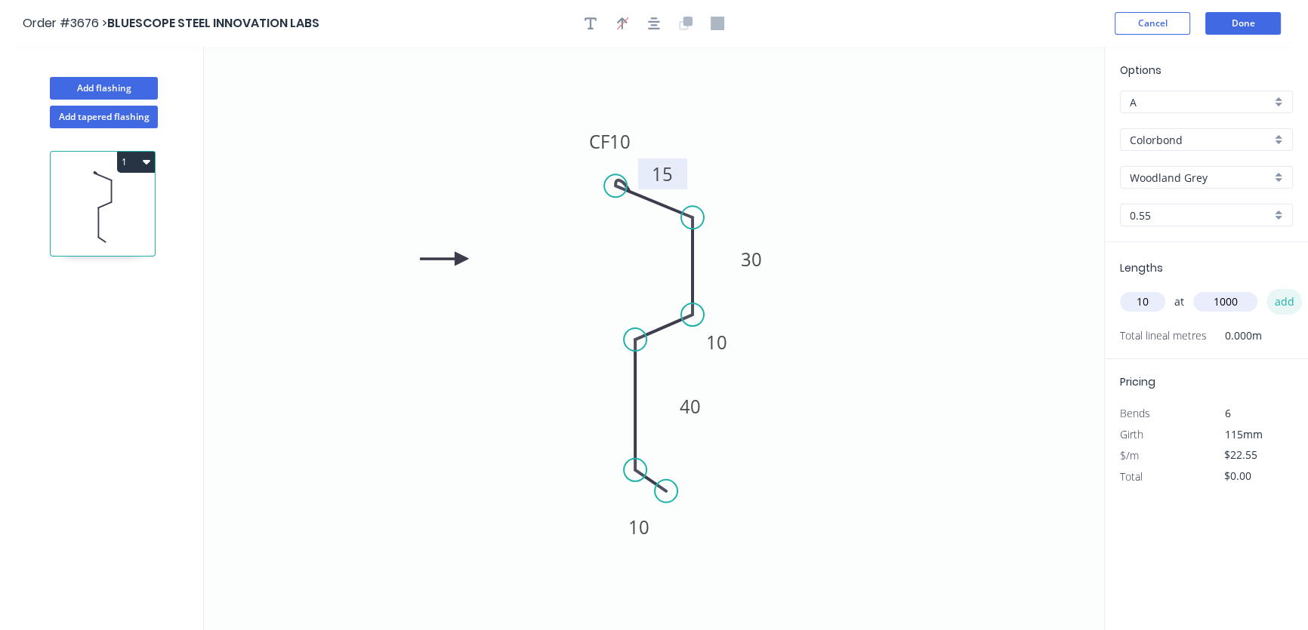
type input "$225.50"
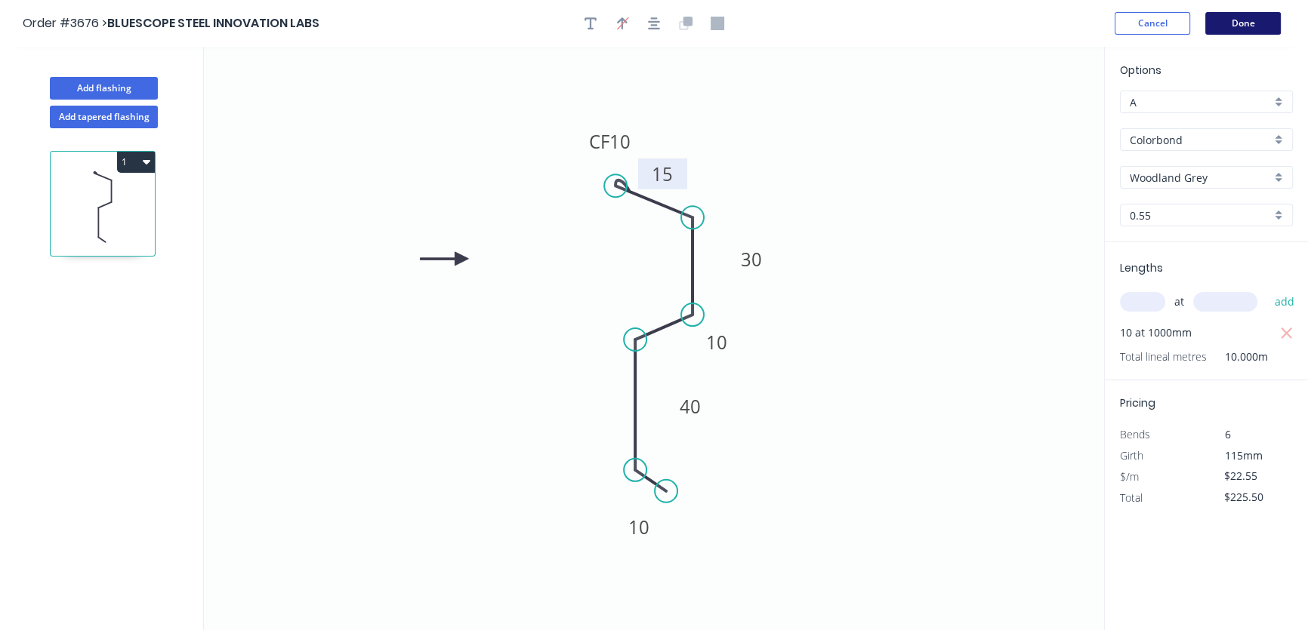
click at [1241, 22] on button "Done" at bounding box center [1243, 23] width 76 height 23
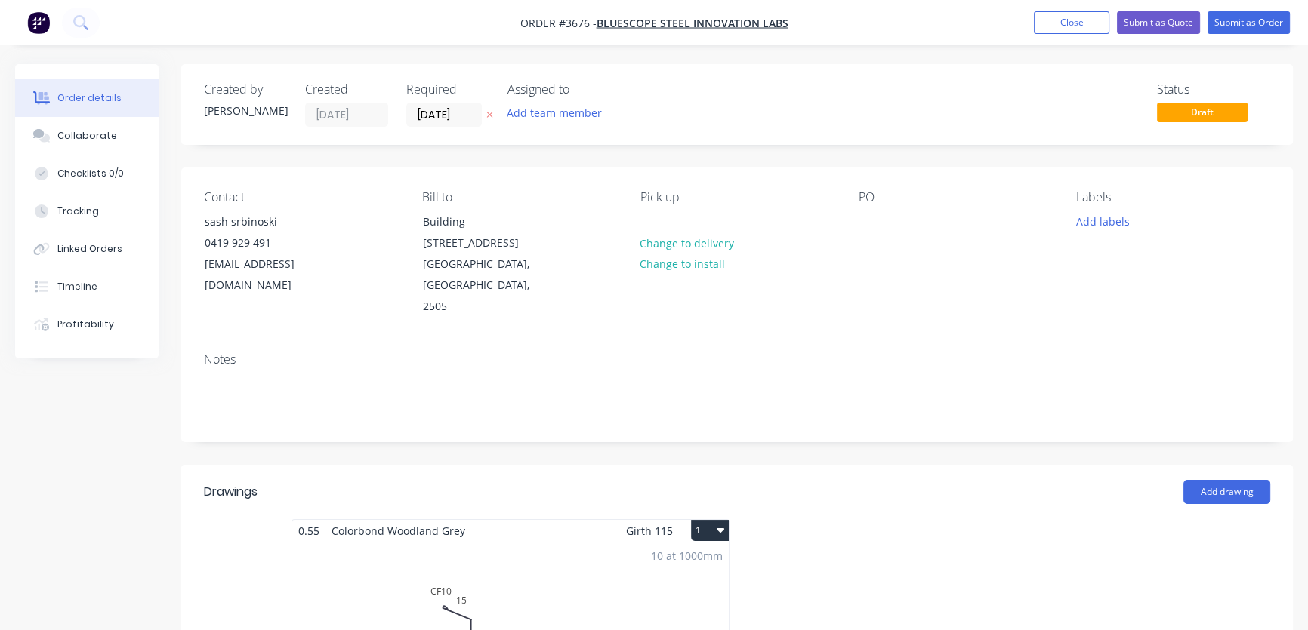
scroll to position [604, 0]
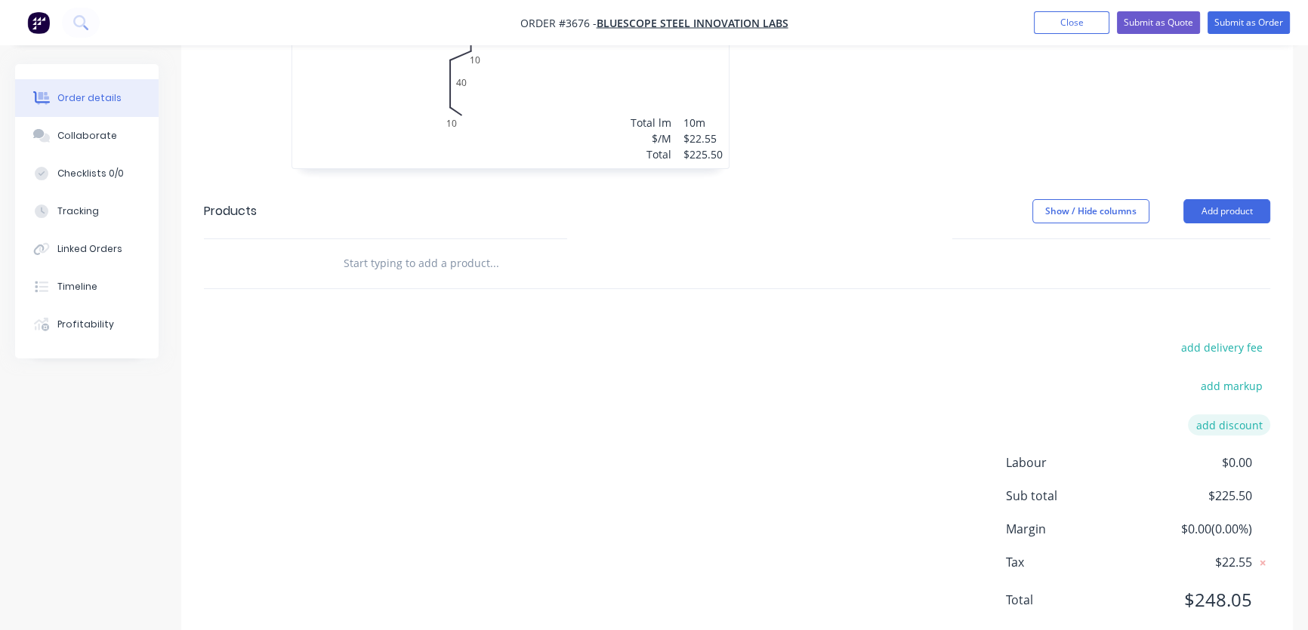
click at [1239, 415] on button "add discount" at bounding box center [1229, 425] width 82 height 20
click at [1223, 419] on input at bounding box center [1211, 430] width 68 height 23
type input "25"
click input "submit" at bounding box center [0, 0] width 0 height 0
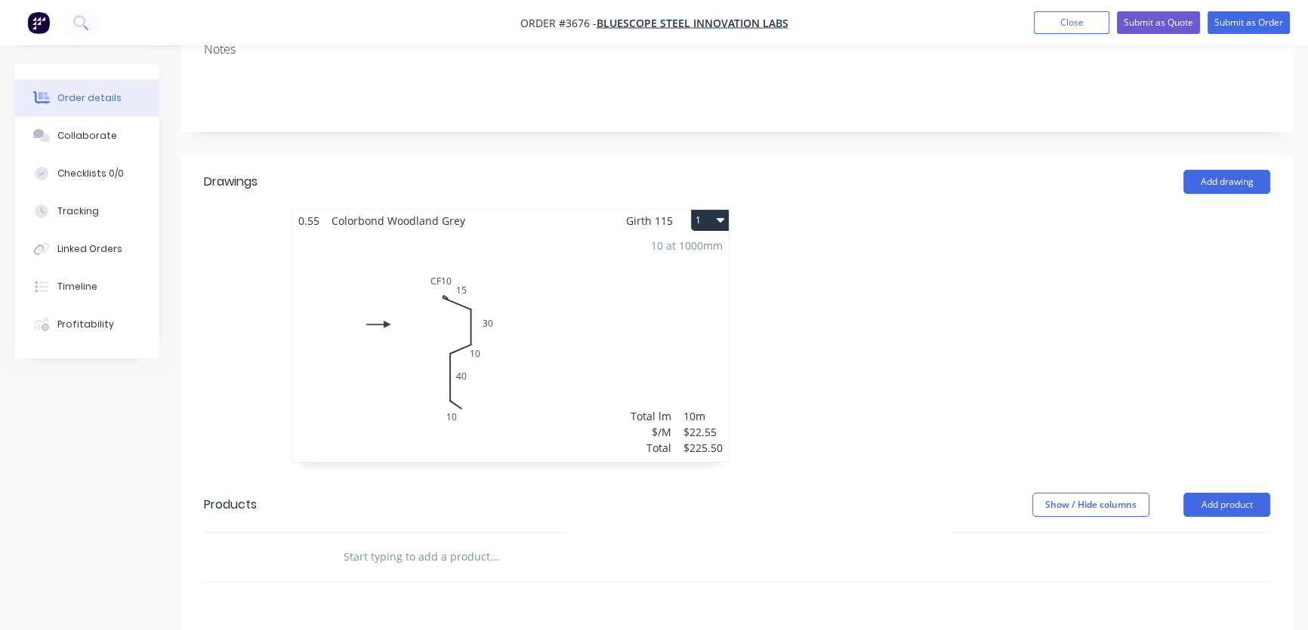
scroll to position [0, 0]
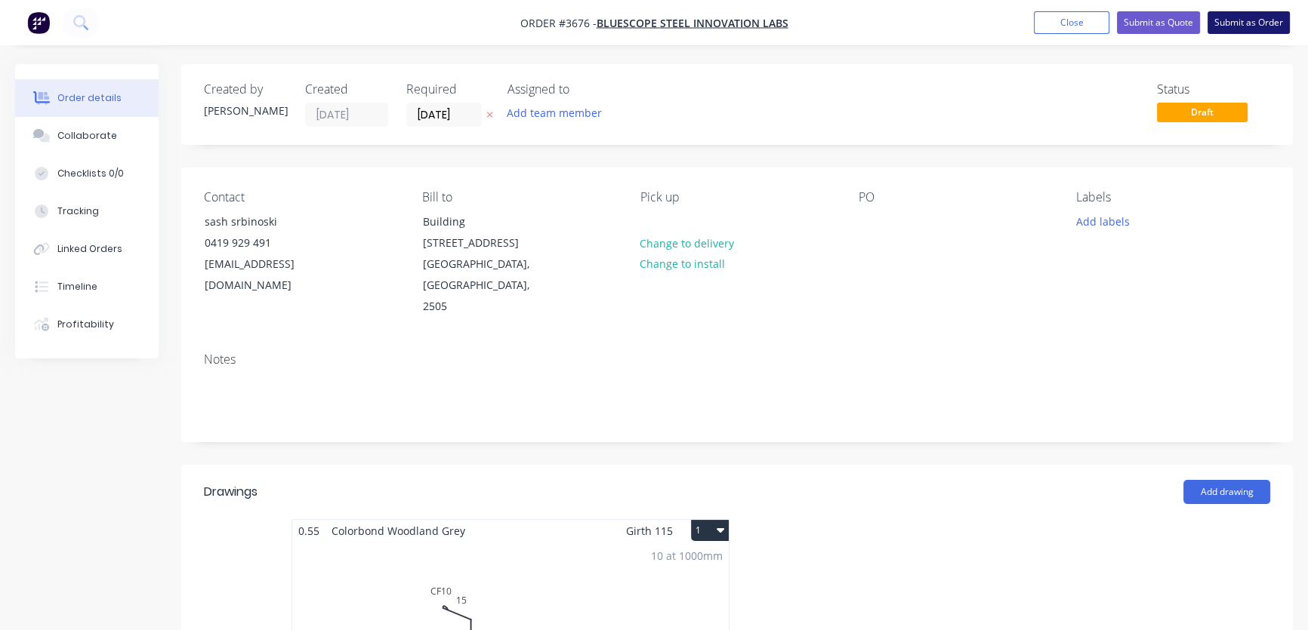
click at [1241, 19] on button "Submit as Order" at bounding box center [1248, 22] width 82 height 23
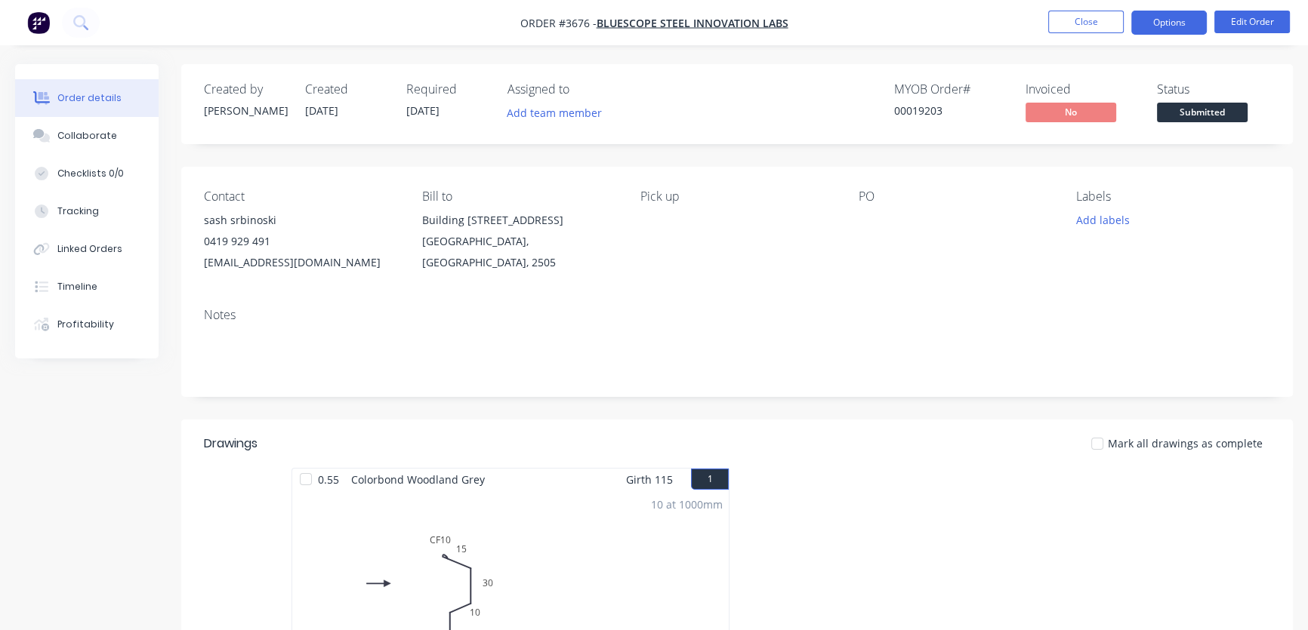
click at [1176, 25] on button "Options" at bounding box center [1169, 23] width 76 height 24
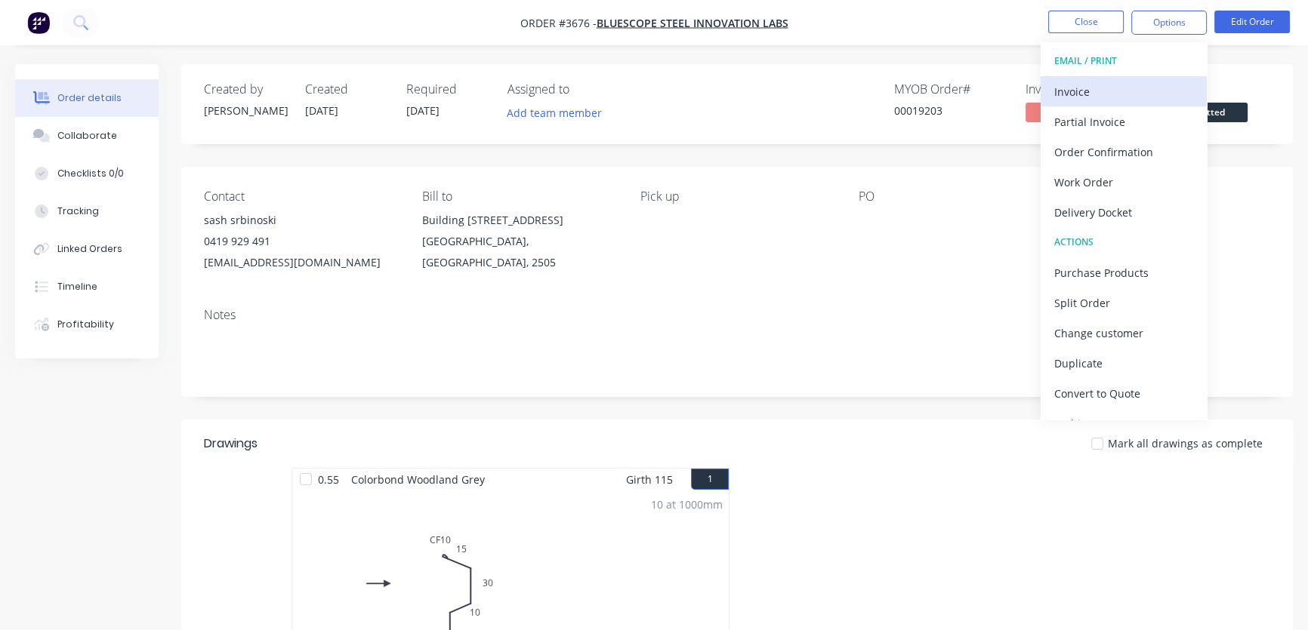
click at [1079, 94] on div "Invoice" at bounding box center [1123, 92] width 139 height 22
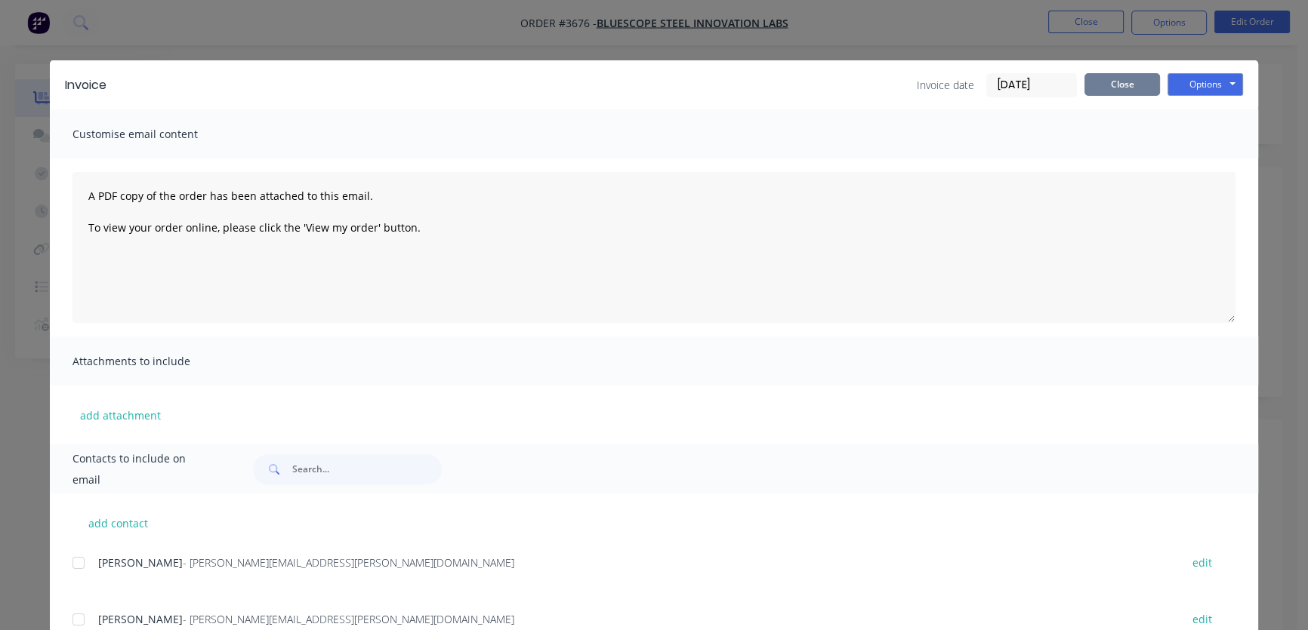
click at [1087, 85] on button "Close" at bounding box center [1122, 84] width 76 height 23
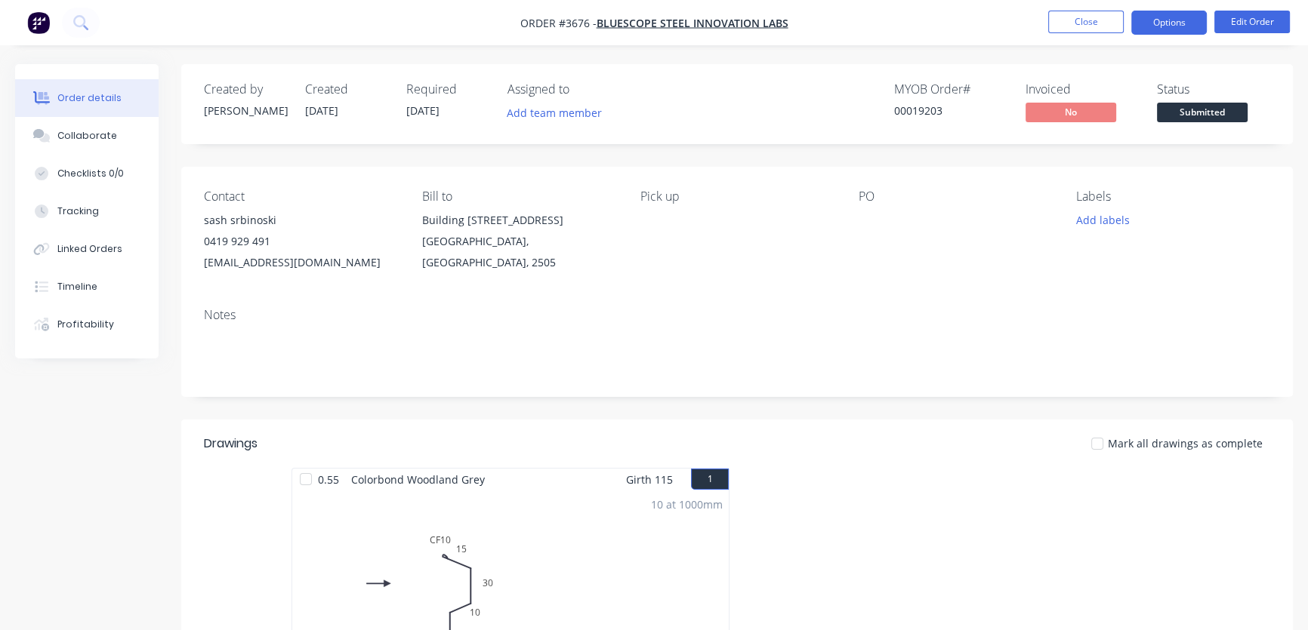
click at [1162, 23] on button "Options" at bounding box center [1169, 23] width 76 height 24
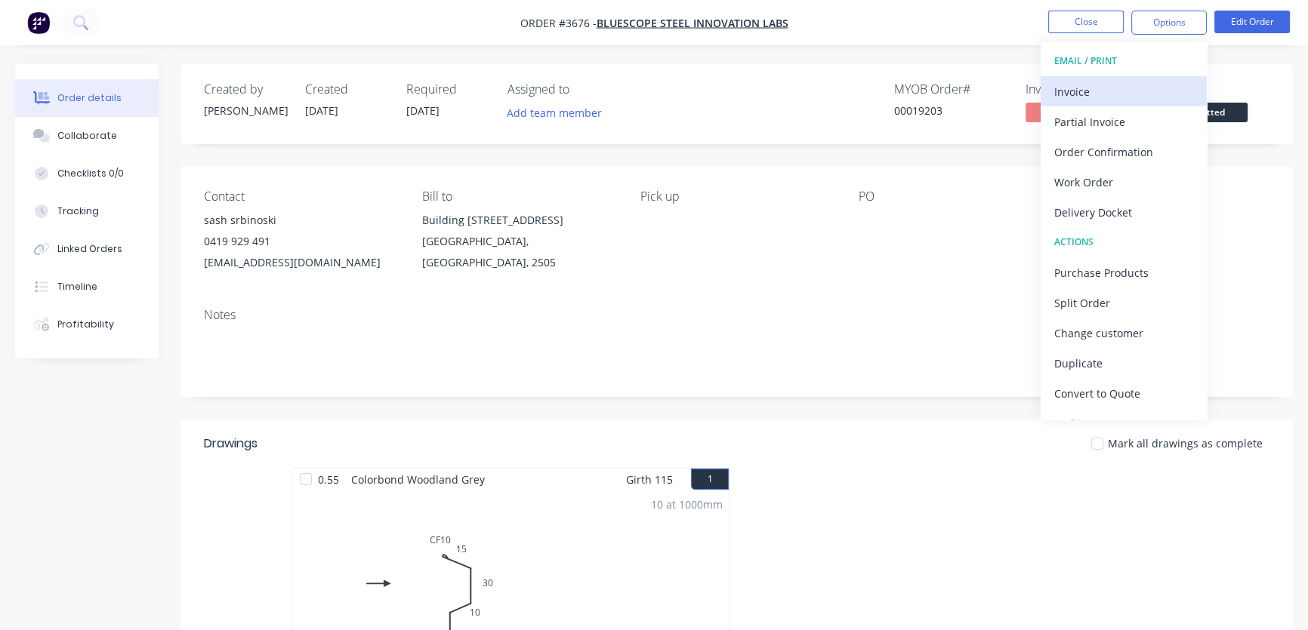
click at [1079, 94] on div "Invoice" at bounding box center [1123, 92] width 139 height 22
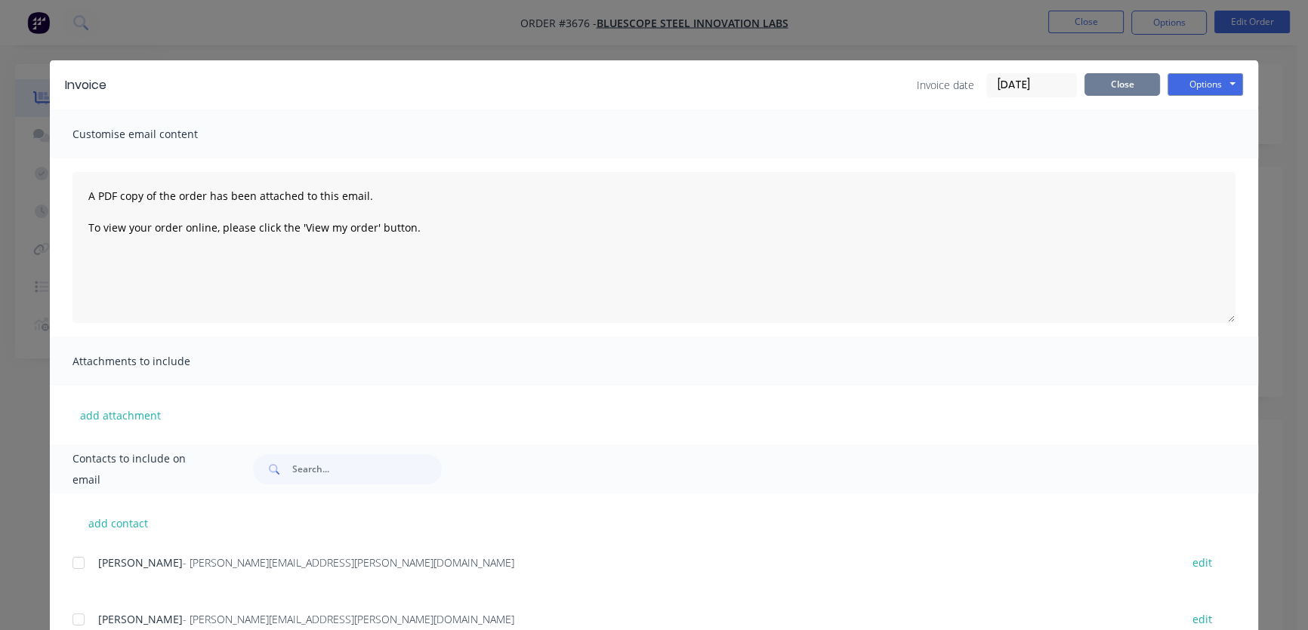
click at [1116, 86] on button "Close" at bounding box center [1122, 84] width 76 height 23
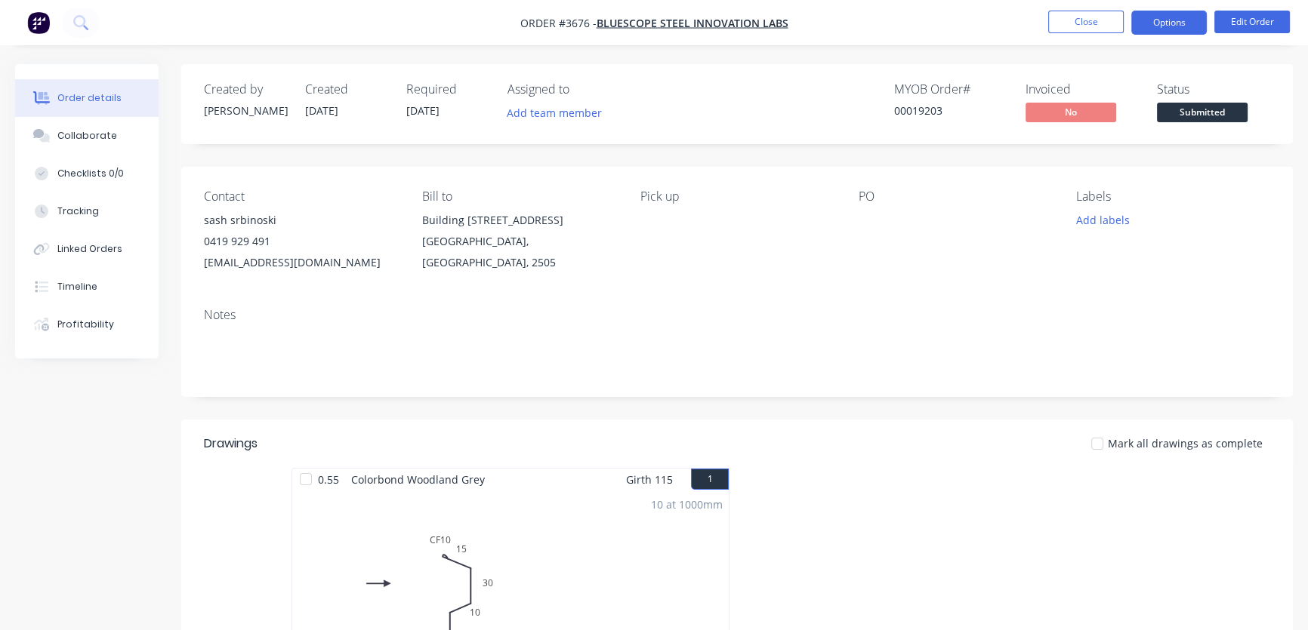
click at [1165, 21] on button "Options" at bounding box center [1169, 23] width 76 height 24
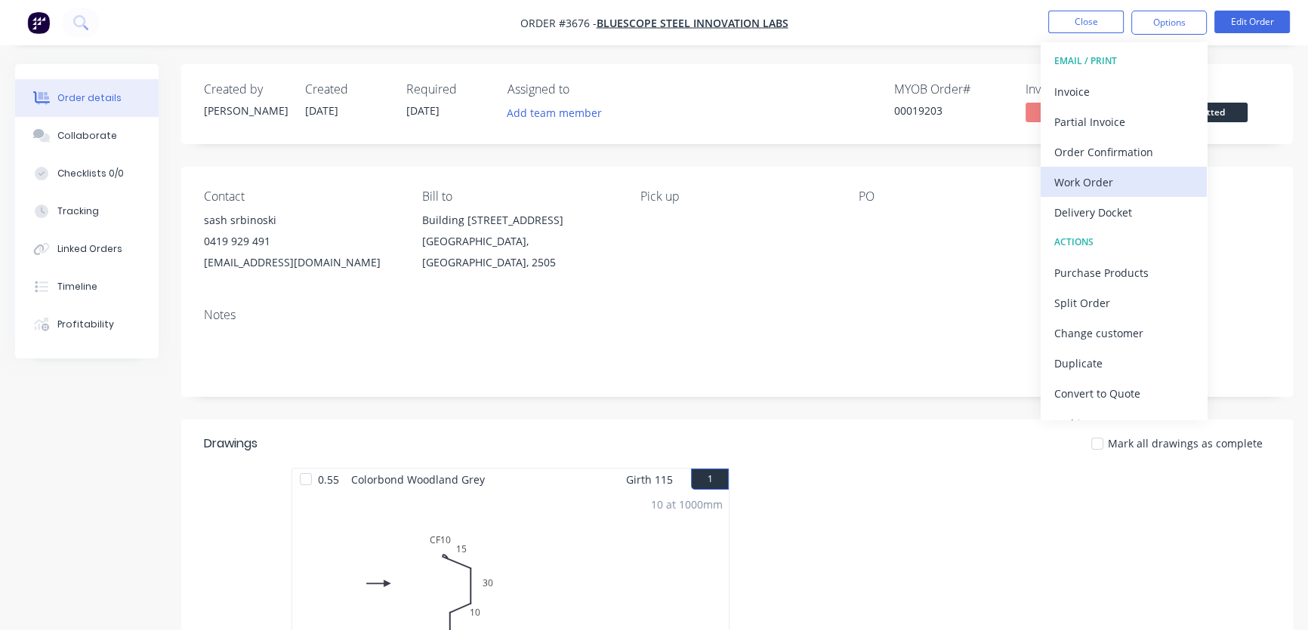
click at [1102, 185] on div "Work Order" at bounding box center [1123, 182] width 139 height 22
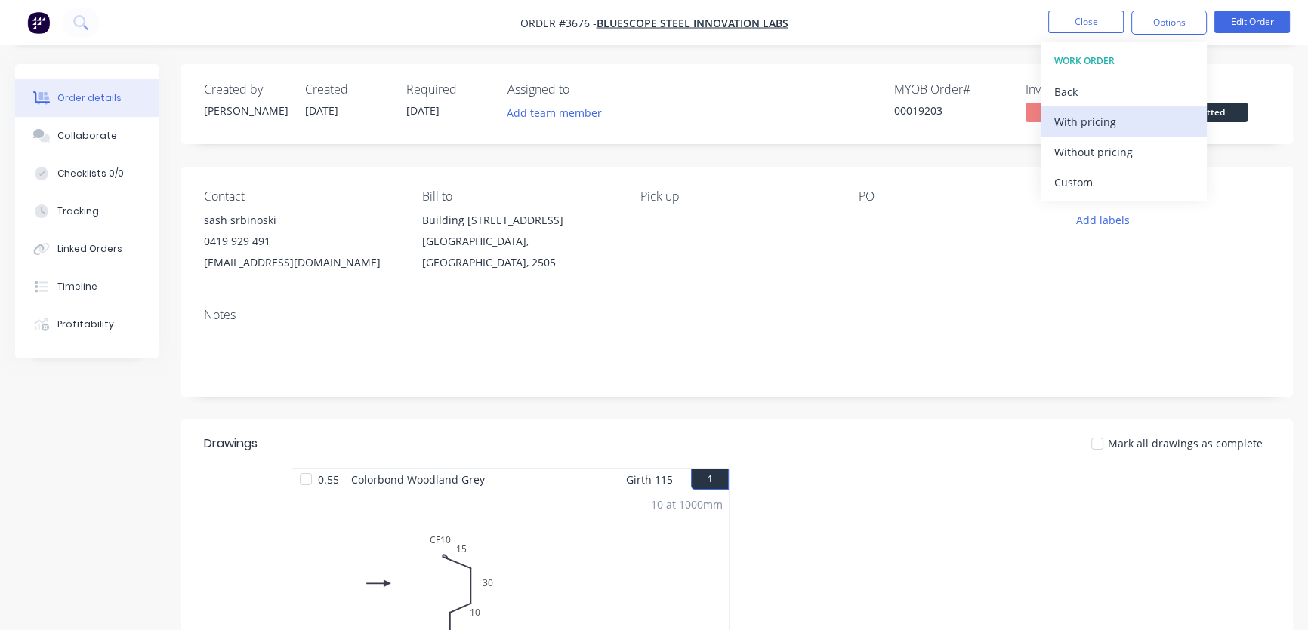
click at [1098, 128] on div "With pricing" at bounding box center [1123, 122] width 139 height 22
drag, startPoint x: 420, startPoint y: 110, endPoint x: 385, endPoint y: 113, distance: 34.9
click at [385, 113] on div "Created by [PERSON_NAME] Created [DATE] Required [DATE] Assigned to Add team me…" at bounding box center [431, 104] width 455 height 44
click at [430, 112] on span "[DATE]" at bounding box center [422, 110] width 33 height 14
click at [430, 94] on div "Required" at bounding box center [447, 89] width 83 height 14
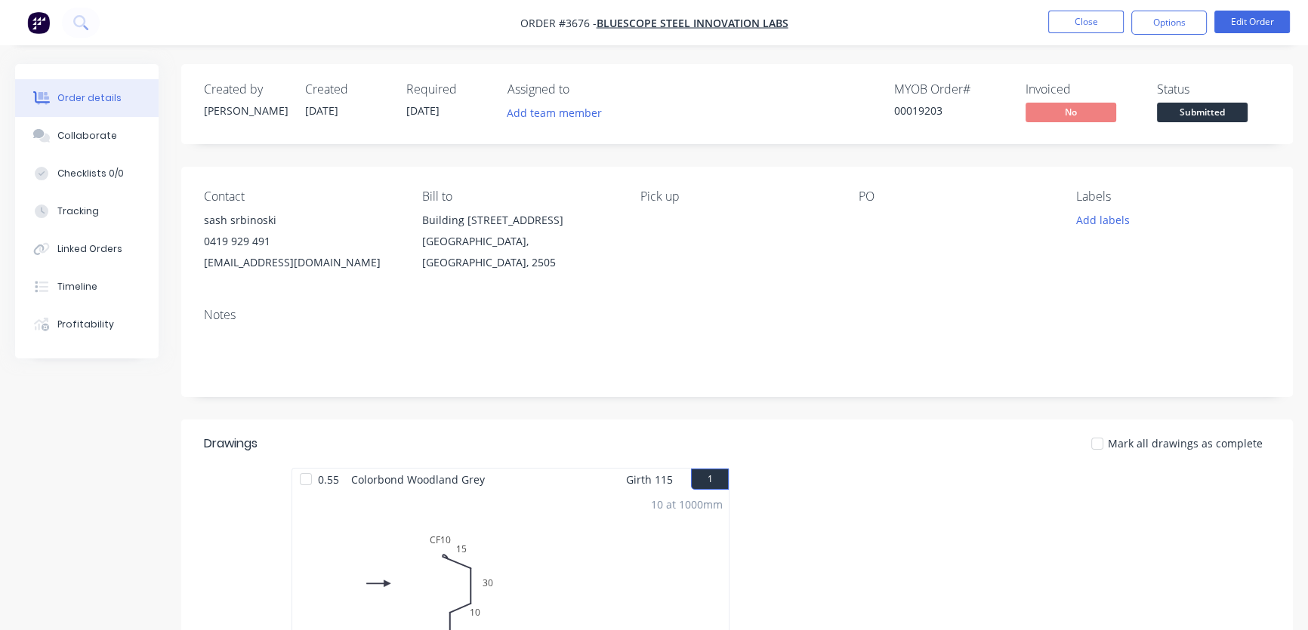
drag, startPoint x: 427, startPoint y: 115, endPoint x: 415, endPoint y: 113, distance: 12.2
click at [415, 113] on span "[DATE]" at bounding box center [422, 110] width 33 height 14
drag, startPoint x: 417, startPoint y: 111, endPoint x: 396, endPoint y: 116, distance: 21.6
click at [396, 116] on div "Created by [PERSON_NAME] Created [DATE] Required [DATE] Assigned to Add team me…" at bounding box center [431, 104] width 455 height 44
click at [424, 106] on span "[DATE]" at bounding box center [422, 110] width 33 height 14
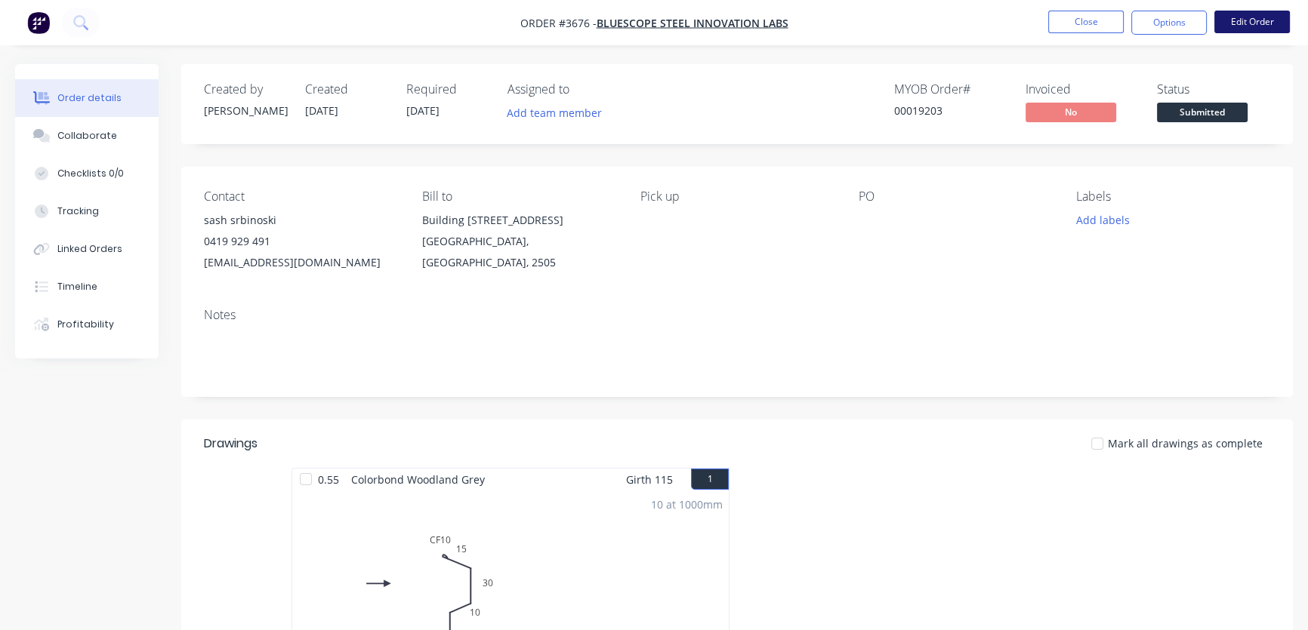
click at [1261, 23] on button "Edit Order" at bounding box center [1252, 22] width 76 height 23
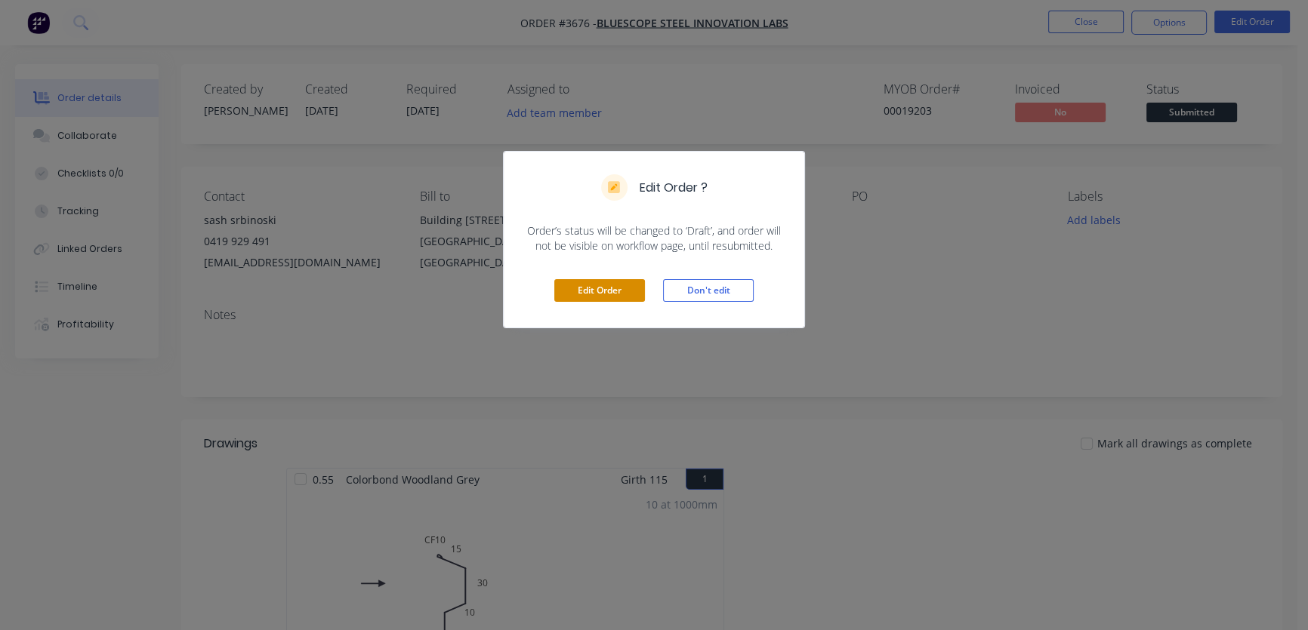
click at [590, 291] on button "Edit Order" at bounding box center [599, 290] width 91 height 23
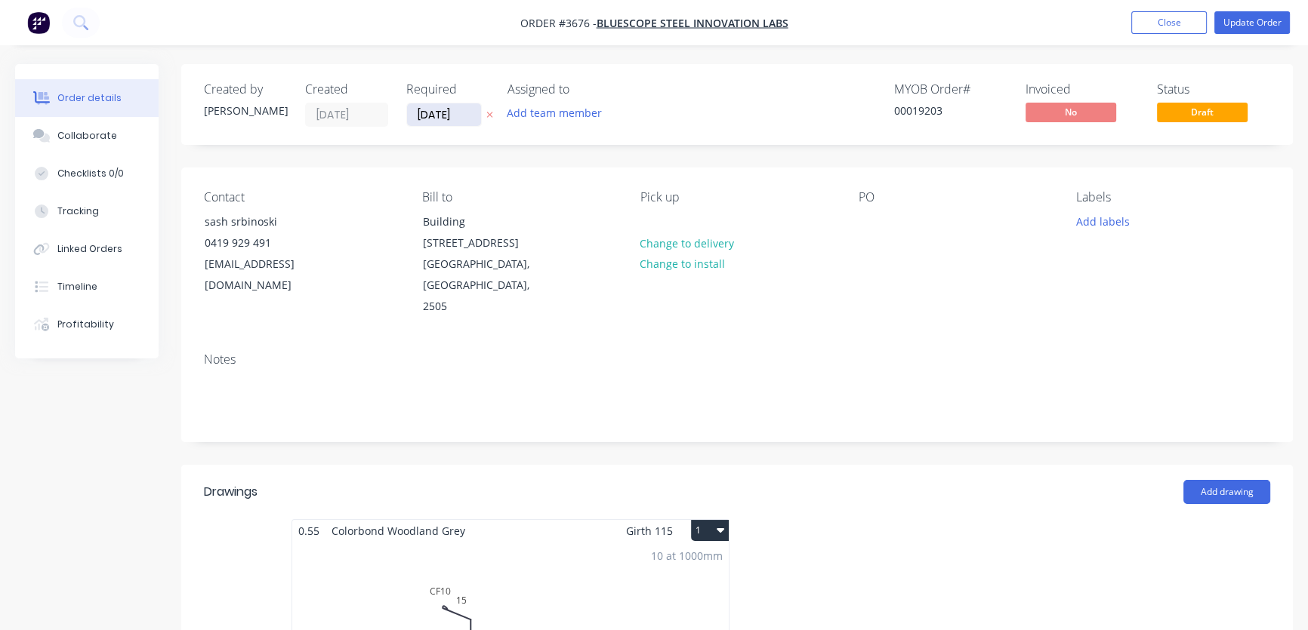
click at [445, 119] on input "[DATE]" at bounding box center [444, 114] width 74 height 23
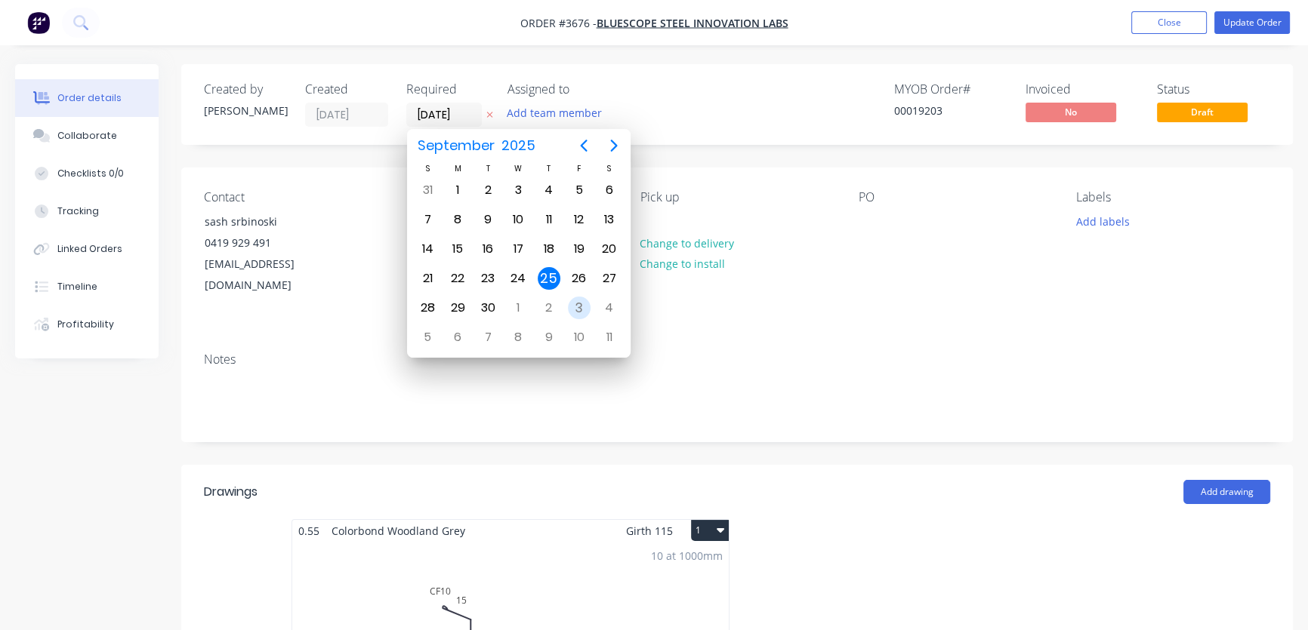
click at [575, 306] on div "3" at bounding box center [579, 308] width 23 height 23
type input "[DATE]"
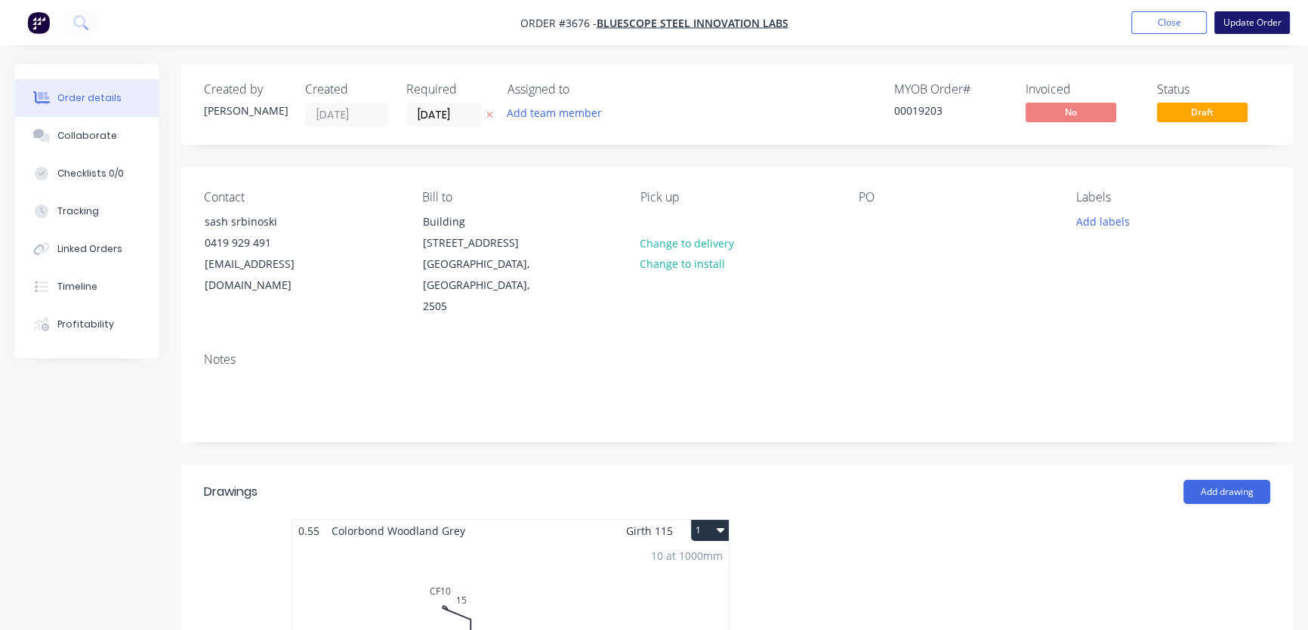
click at [1246, 23] on button "Update Order" at bounding box center [1252, 22] width 76 height 23
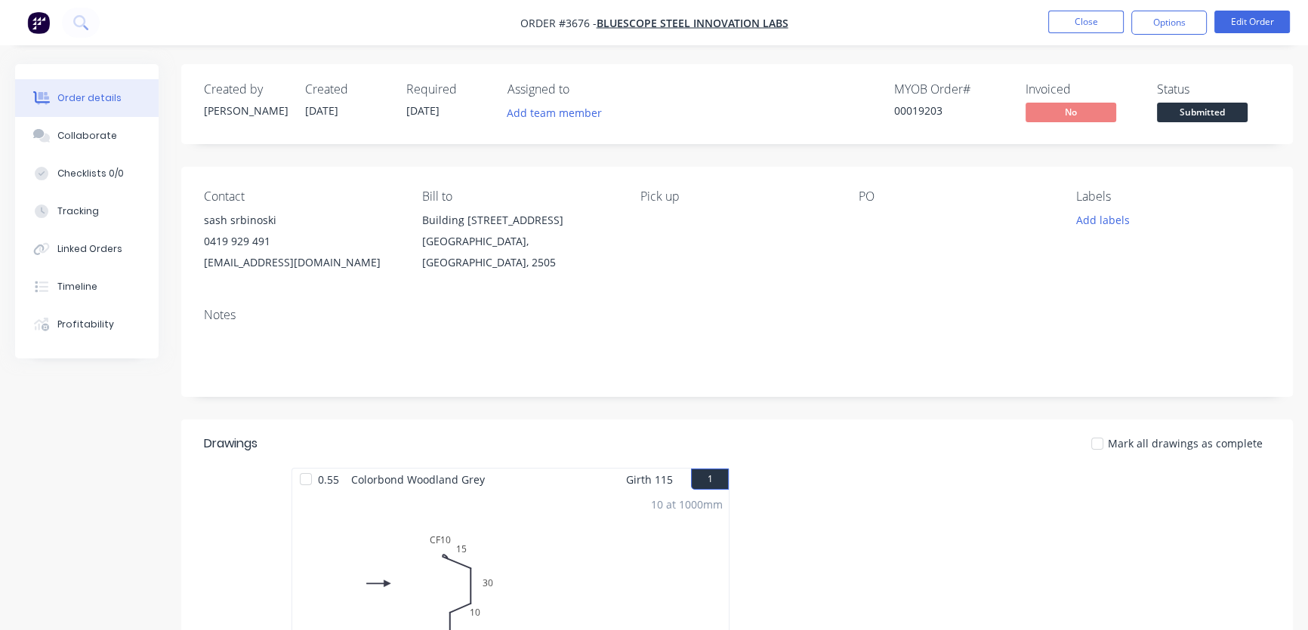
drag, startPoint x: 294, startPoint y: 263, endPoint x: 806, endPoint y: 282, distance: 513.1
click at [806, 282] on div "Contact sash srbinoski [PHONE_NUMBER] [EMAIL_ADDRESS][DOMAIN_NAME] Bill to Buil…" at bounding box center [736, 231] width 1111 height 129
click at [1084, 32] on button "Close" at bounding box center [1086, 22] width 76 height 23
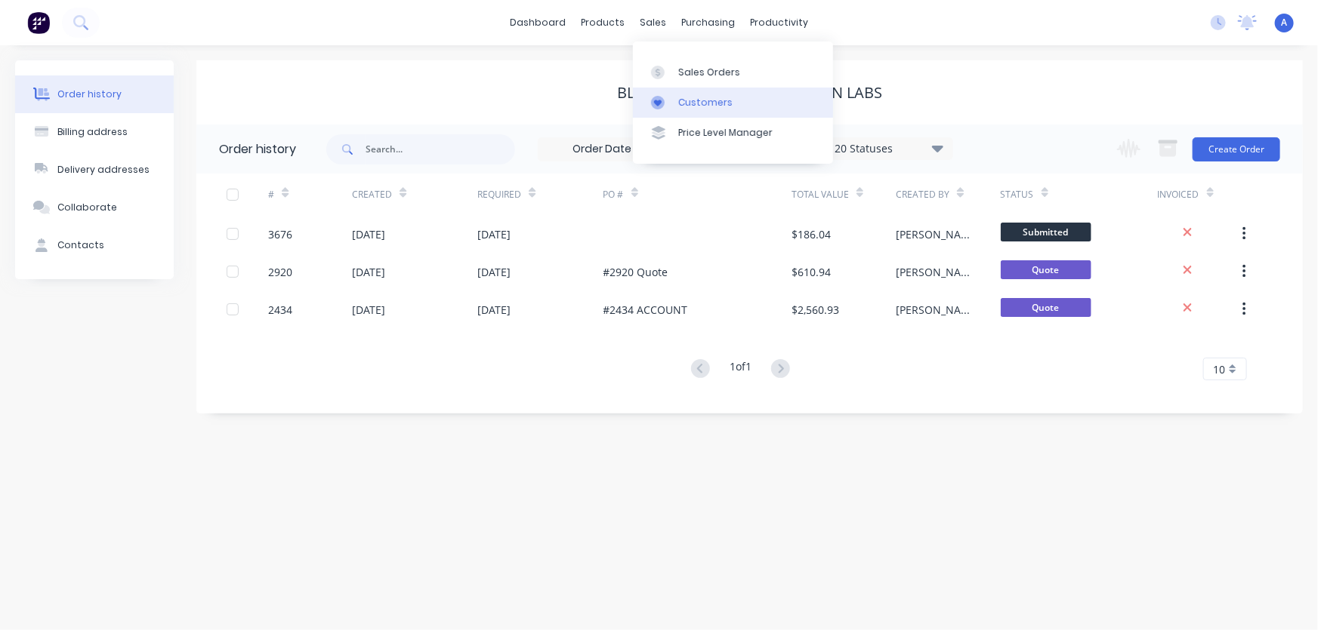
click at [683, 104] on div "Customers" at bounding box center [705, 103] width 54 height 14
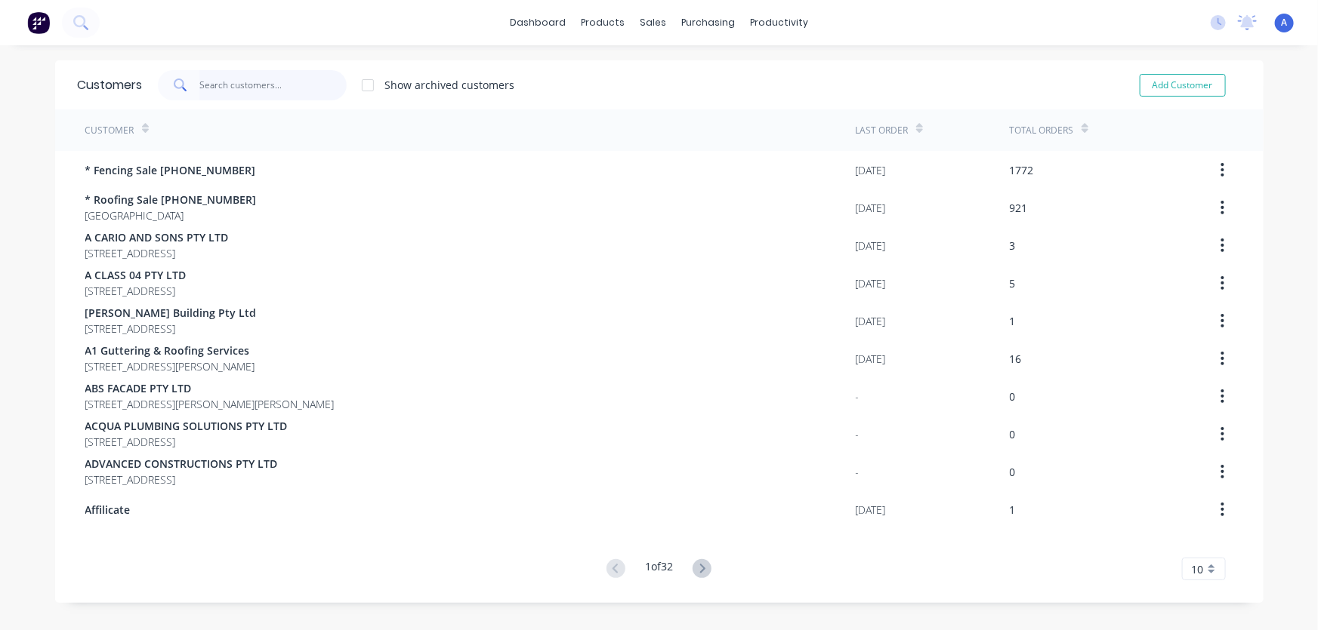
click at [233, 83] on input "text" at bounding box center [272, 85] width 147 height 30
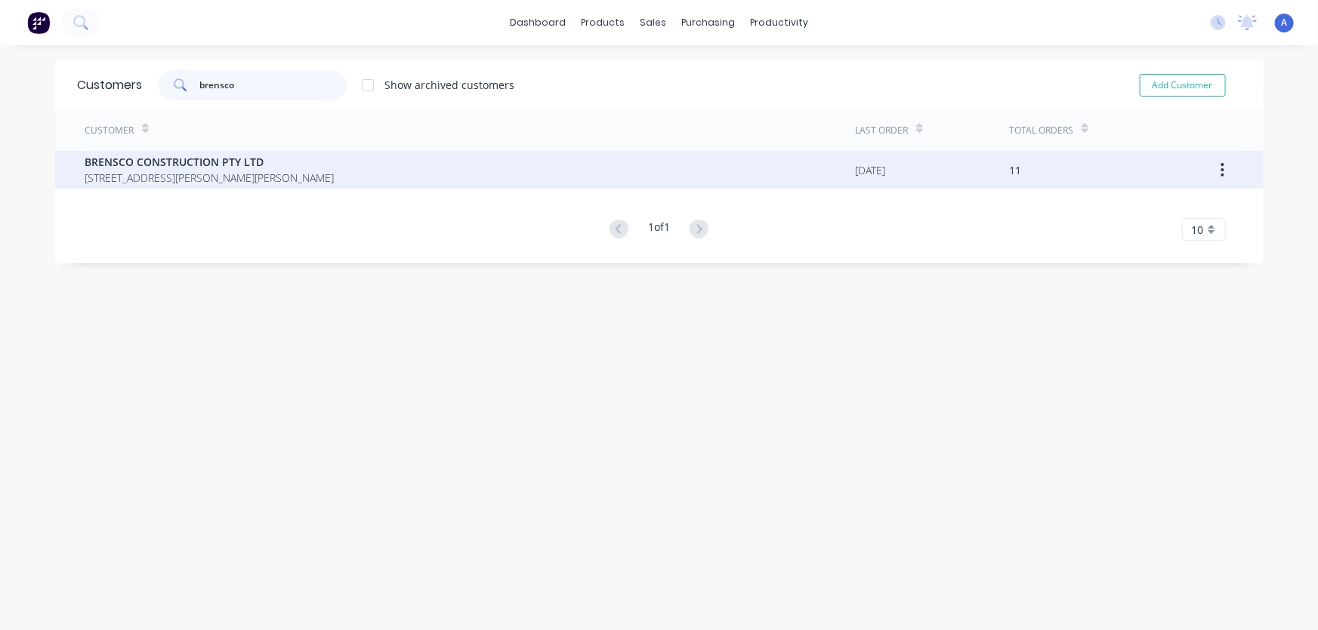
type input "brensco"
click at [214, 167] on span "BRENSCO CONSTRUCTION PTY LTD" at bounding box center [209, 162] width 249 height 16
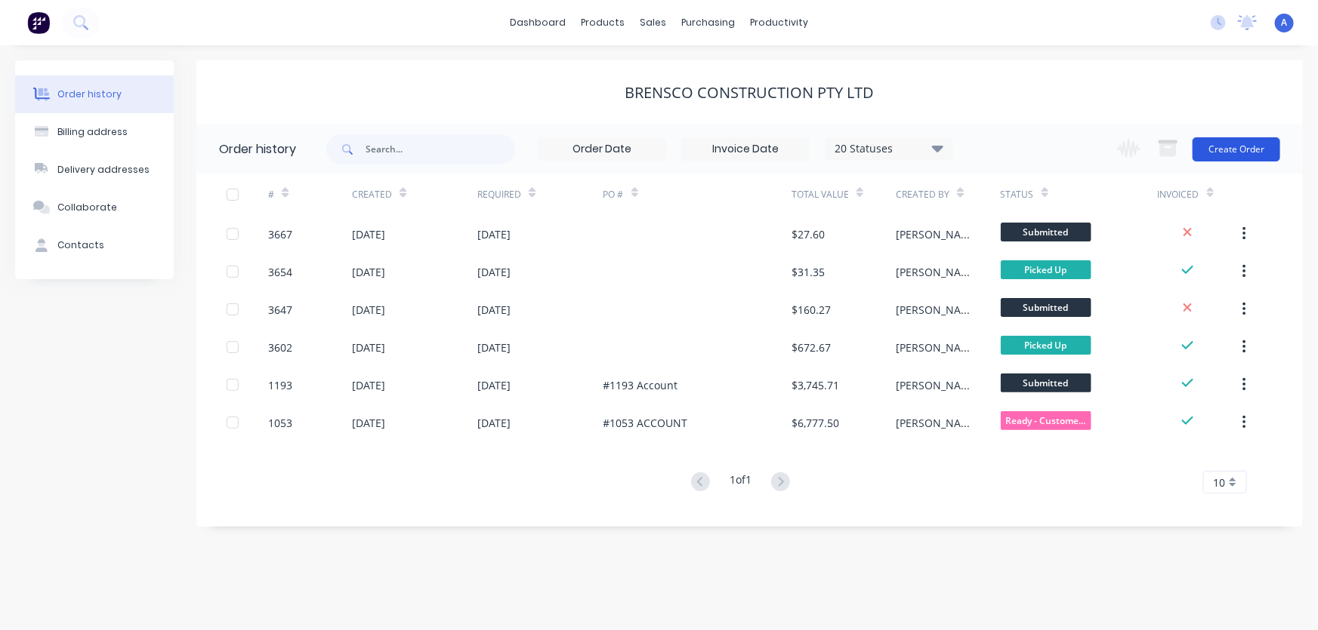
click at [1234, 147] on button "Create Order" at bounding box center [1236, 149] width 88 height 24
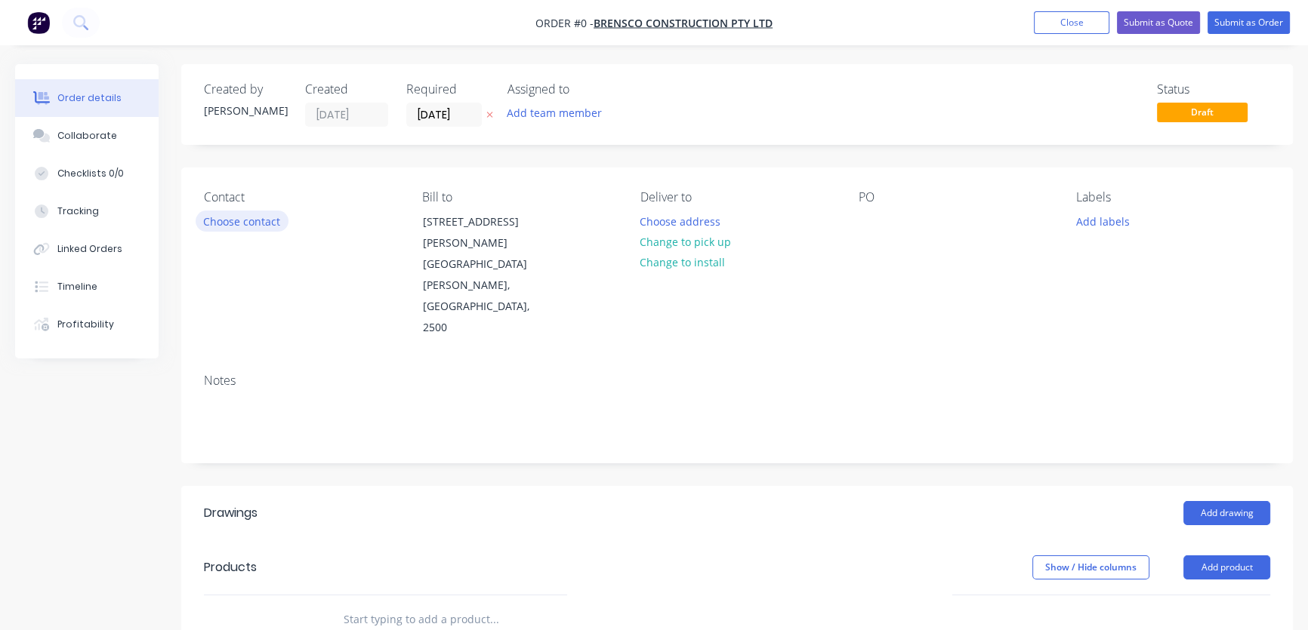
click at [220, 219] on button "Choose contact" at bounding box center [242, 221] width 93 height 20
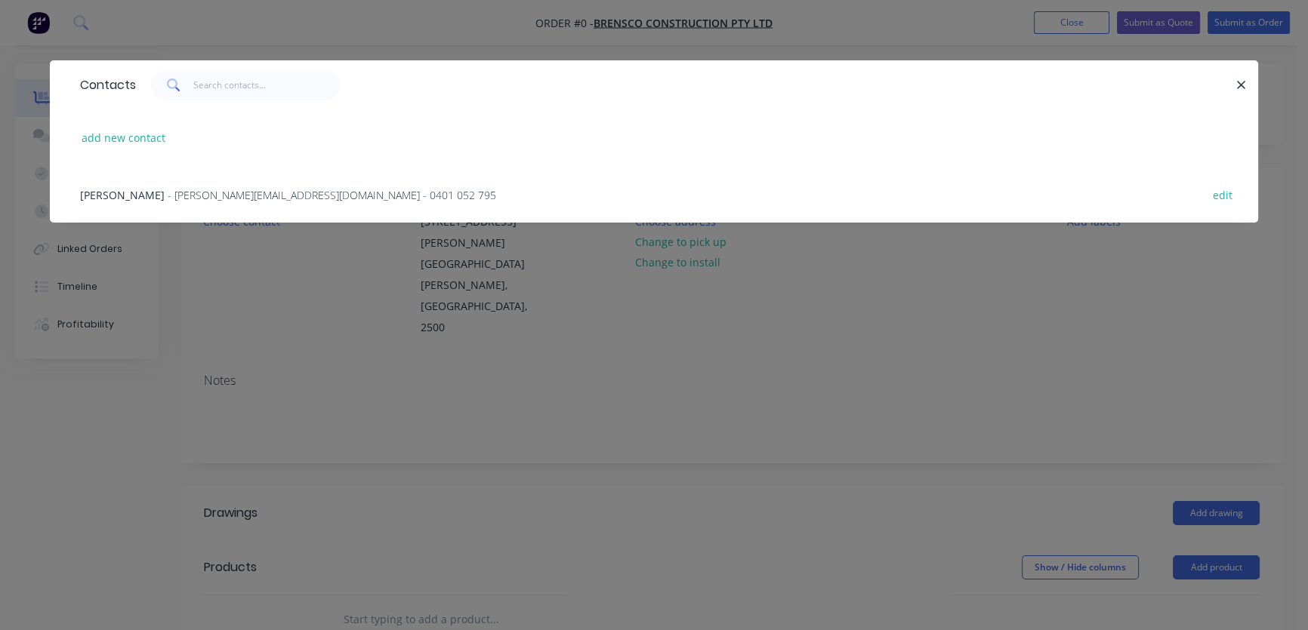
click at [137, 196] on span "[PERSON_NAME]" at bounding box center [122, 195] width 85 height 14
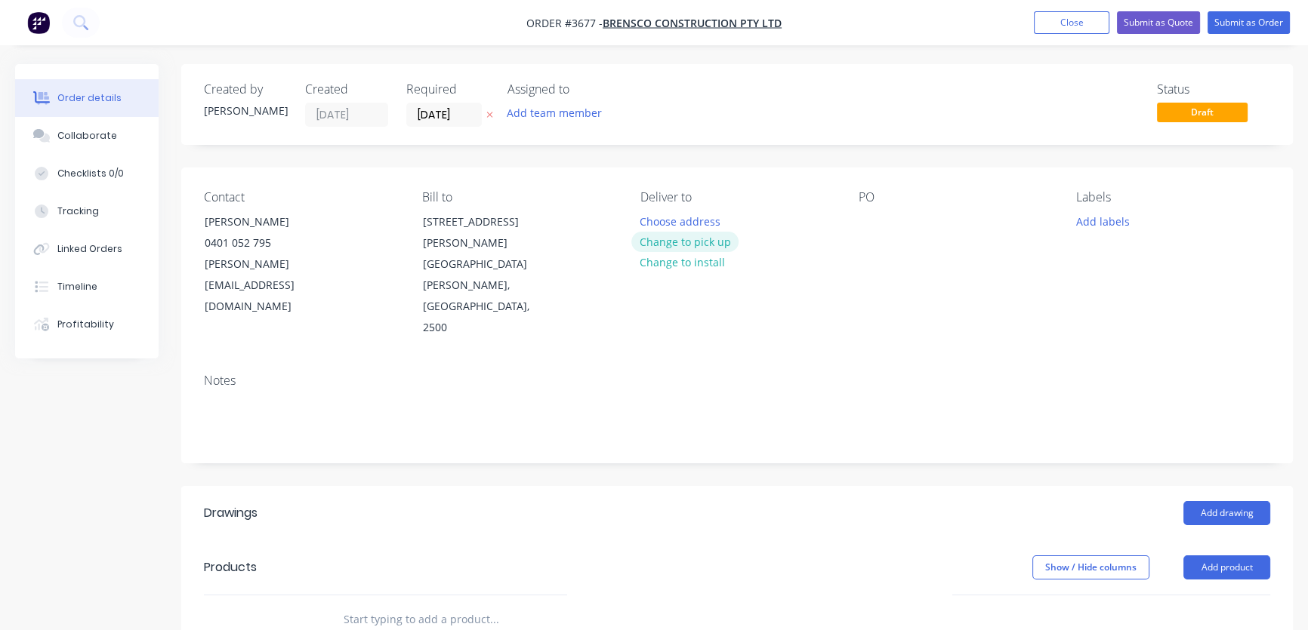
click at [680, 244] on button "Change to pick up" at bounding box center [684, 242] width 107 height 20
click at [389, 605] on input "text" at bounding box center [494, 620] width 302 height 30
type input "A"
click at [469, 605] on input "text" at bounding box center [494, 620] width 302 height 30
click at [412, 605] on input "Flashing AproinG300" at bounding box center [494, 620] width 302 height 30
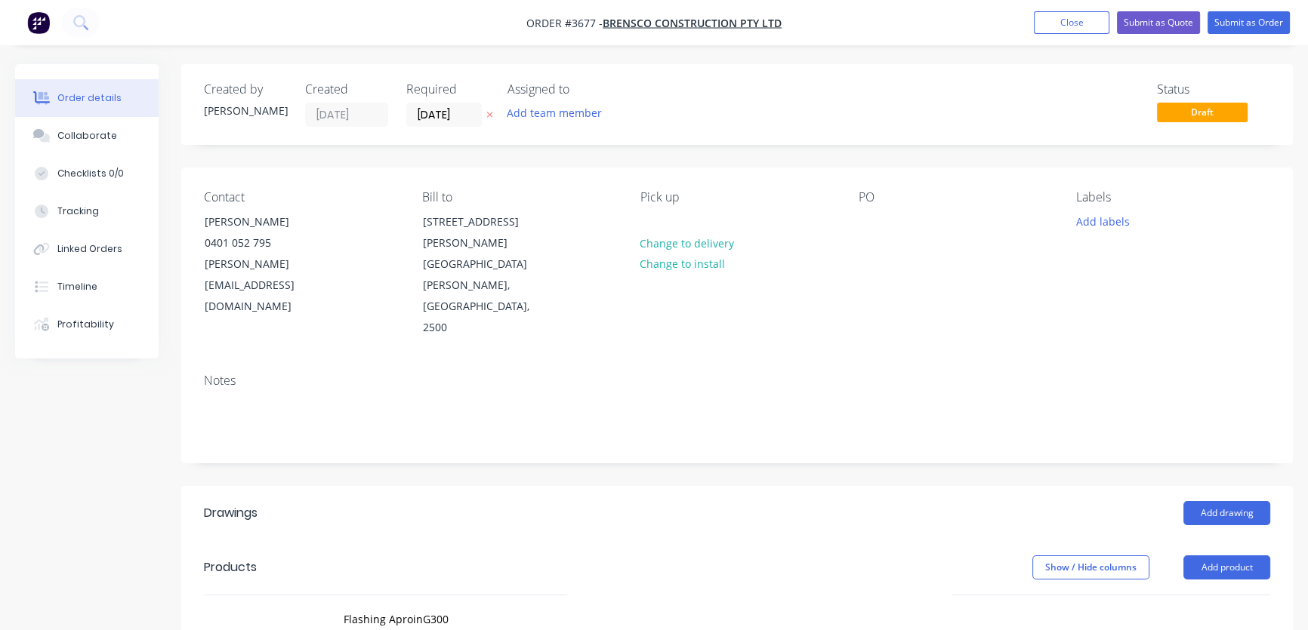
drag, startPoint x: 401, startPoint y: 557, endPoint x: 771, endPoint y: 554, distance: 370.0
click at [827, 605] on div "Flashing AproinG300 Add Flashing AproinG300 to order No results found" at bounding box center [597, 620] width 532 height 30
click at [415, 605] on input "Flashing AproinG300" at bounding box center [494, 620] width 302 height 30
click at [417, 605] on input "Flashing ApronG300" at bounding box center [494, 620] width 302 height 30
click at [460, 605] on input "Flashing Apron G300" at bounding box center [494, 620] width 302 height 30
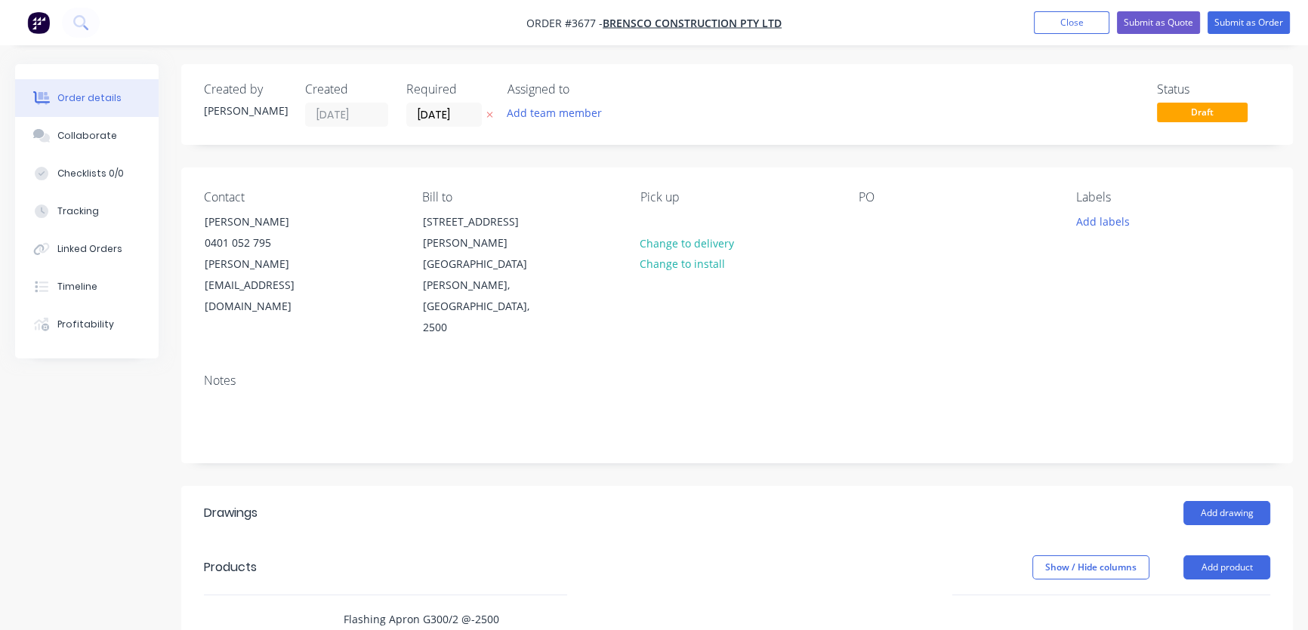
click at [468, 605] on input "Flashing Apron G300/2 @-2500" at bounding box center [494, 620] width 302 height 30
click at [457, 605] on input "Flashing Apron G300/2-2500" at bounding box center [494, 620] width 302 height 30
click at [461, 605] on input "Flashing Apron G300/2 -2500" at bounding box center [494, 620] width 302 height 30
click at [523, 605] on input "Flashing Apron G300/2 2 -2500" at bounding box center [494, 620] width 302 height 30
type input "Flashing Apron G300/2 2 -2500 monument"
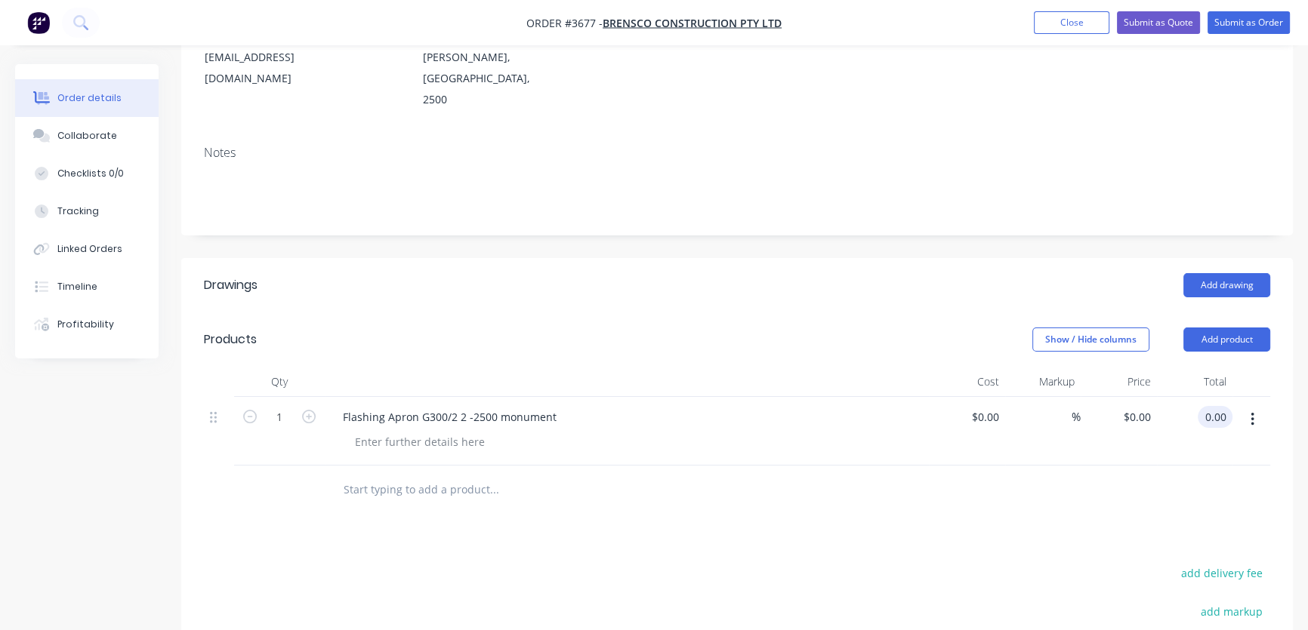
click at [1206, 406] on input "0.00" at bounding box center [1218, 417] width 29 height 22
type input "101.80"
type input "$101.80"
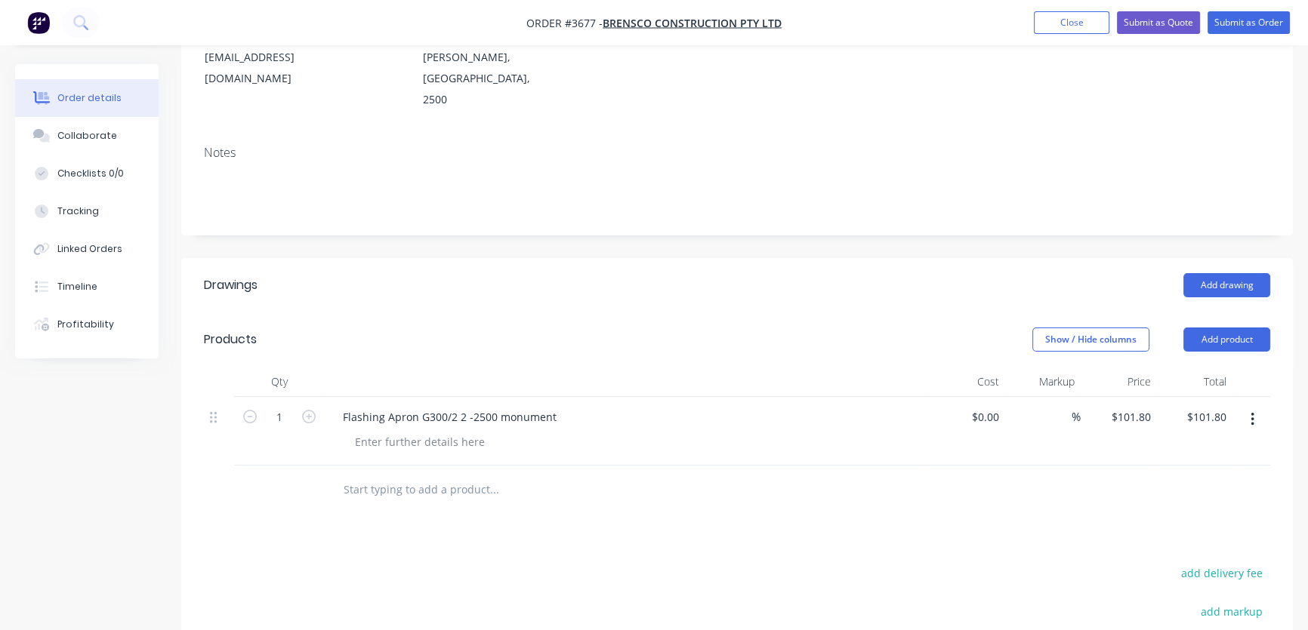
click at [1071, 466] on div at bounding box center [737, 490] width 1066 height 49
click at [244, 410] on icon "button" at bounding box center [250, 417] width 14 height 14
type input "0"
type input "$0.00"
click at [308, 410] on icon "button" at bounding box center [309, 417] width 14 height 14
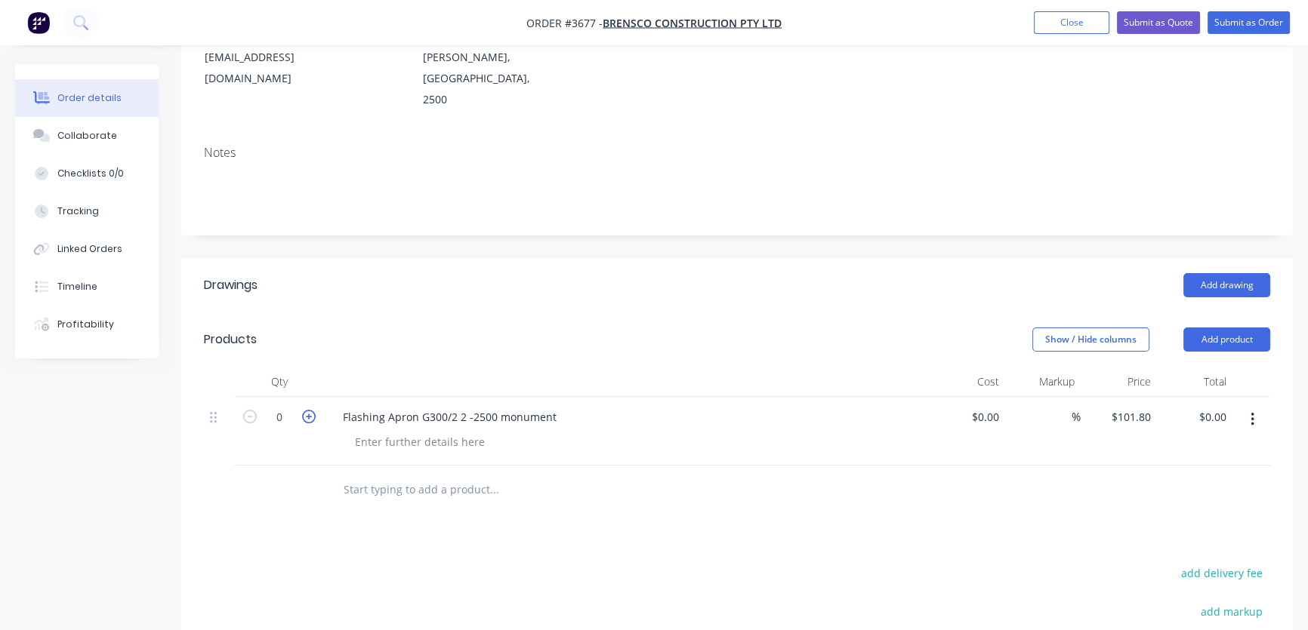
type input "1"
type input "$101.80"
click at [1222, 328] on button "Add product" at bounding box center [1226, 340] width 87 height 24
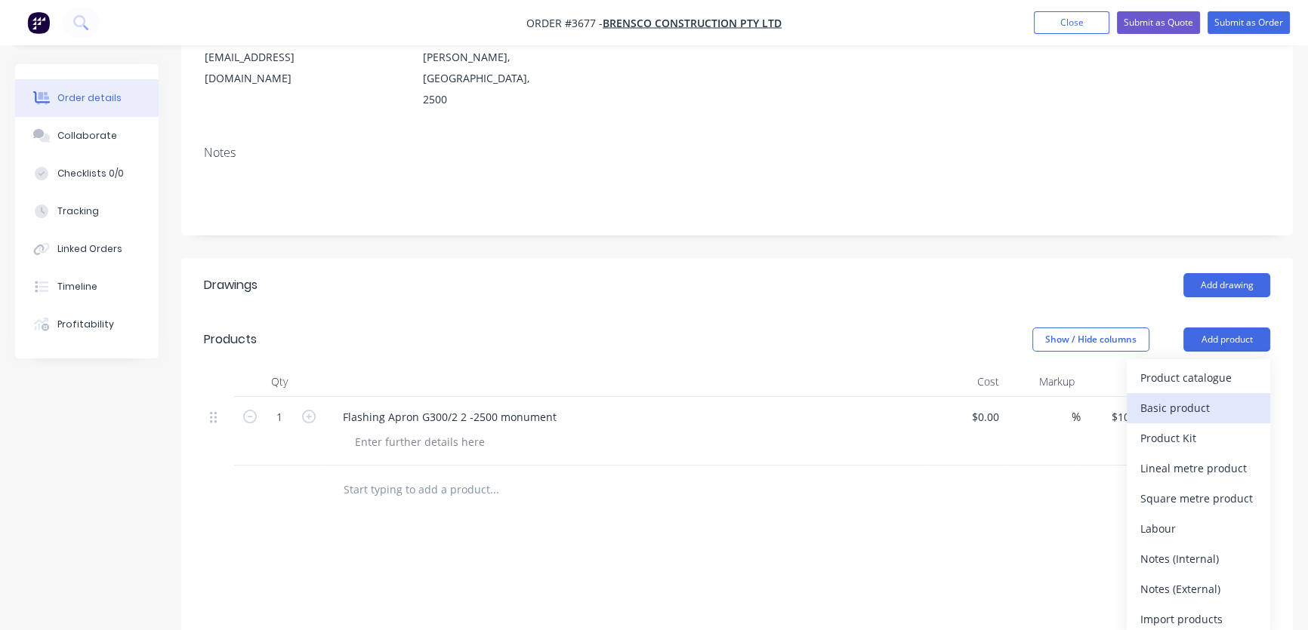
click at [1191, 397] on div "Basic product" at bounding box center [1198, 408] width 116 height 22
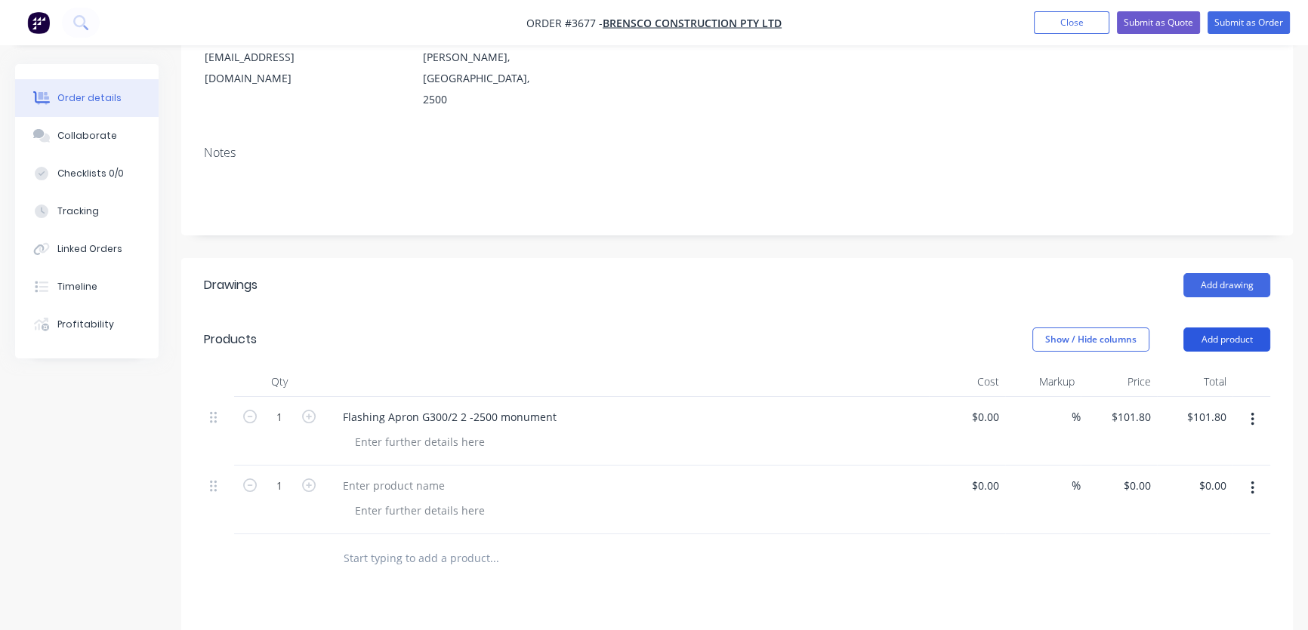
click at [1231, 328] on button "Add product" at bounding box center [1226, 340] width 87 height 24
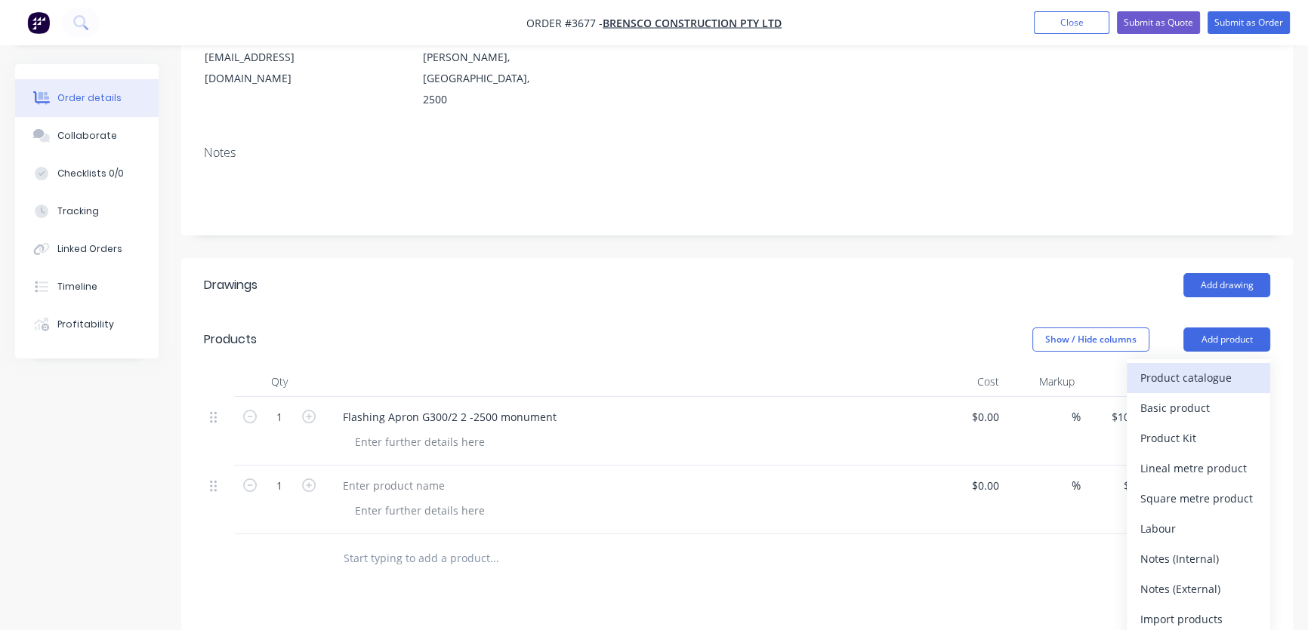
click at [1213, 367] on div "Product catalogue" at bounding box center [1198, 378] width 116 height 22
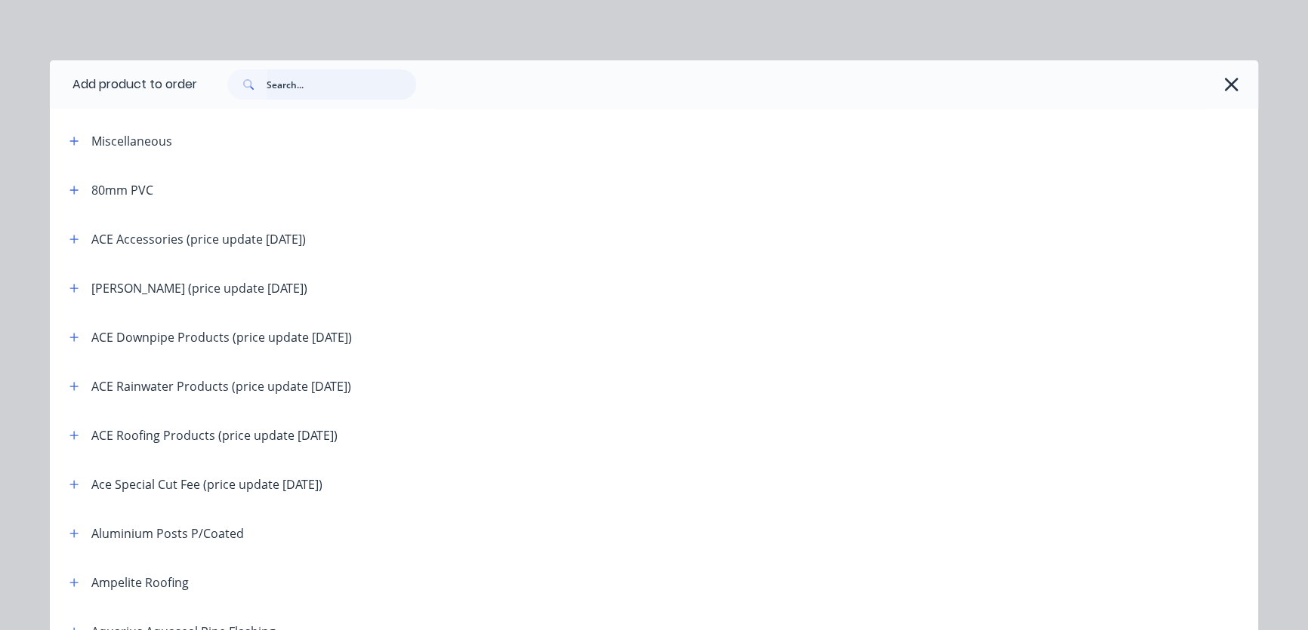
click at [283, 85] on input "text" at bounding box center [342, 84] width 150 height 30
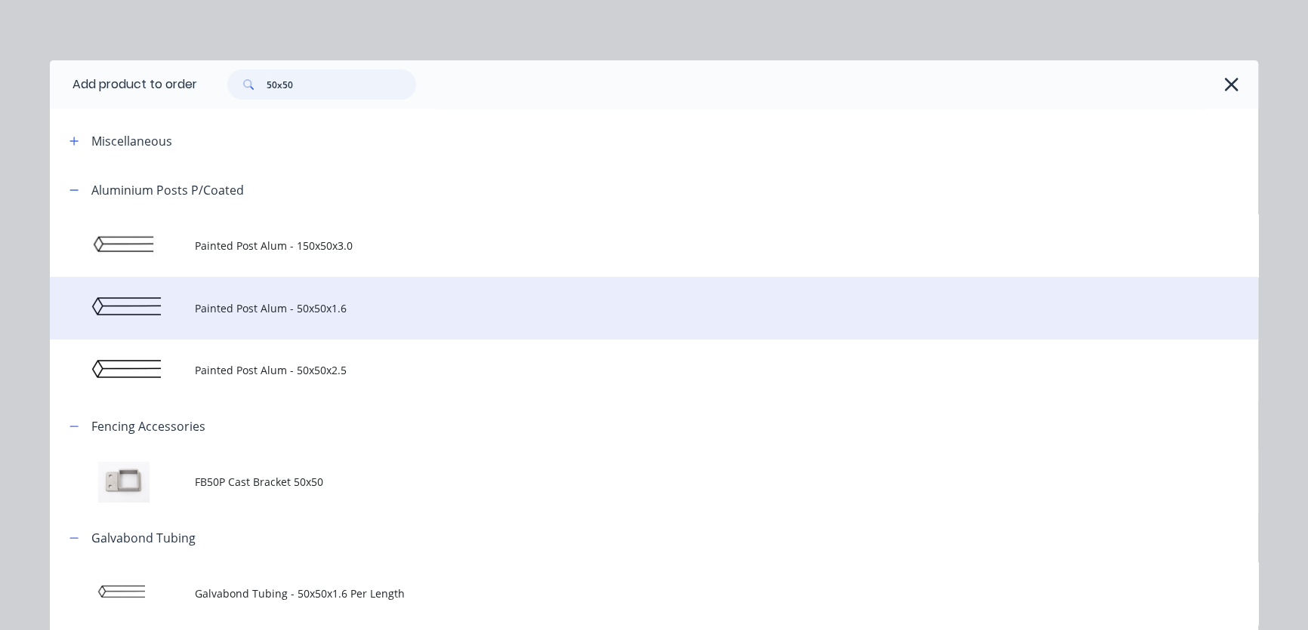
type input "50x50"
click at [284, 305] on span "Painted Post Alum - 50x50x1.6" at bounding box center [620, 309] width 850 height 16
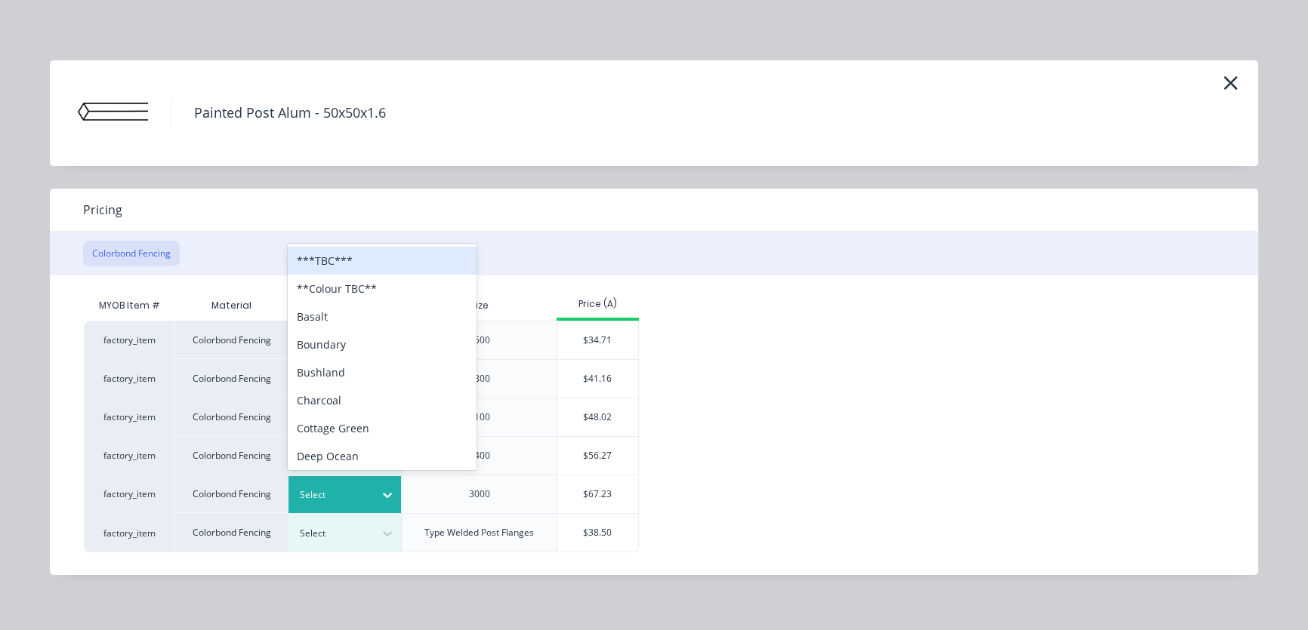
click at [360, 491] on div at bounding box center [334, 495] width 68 height 17
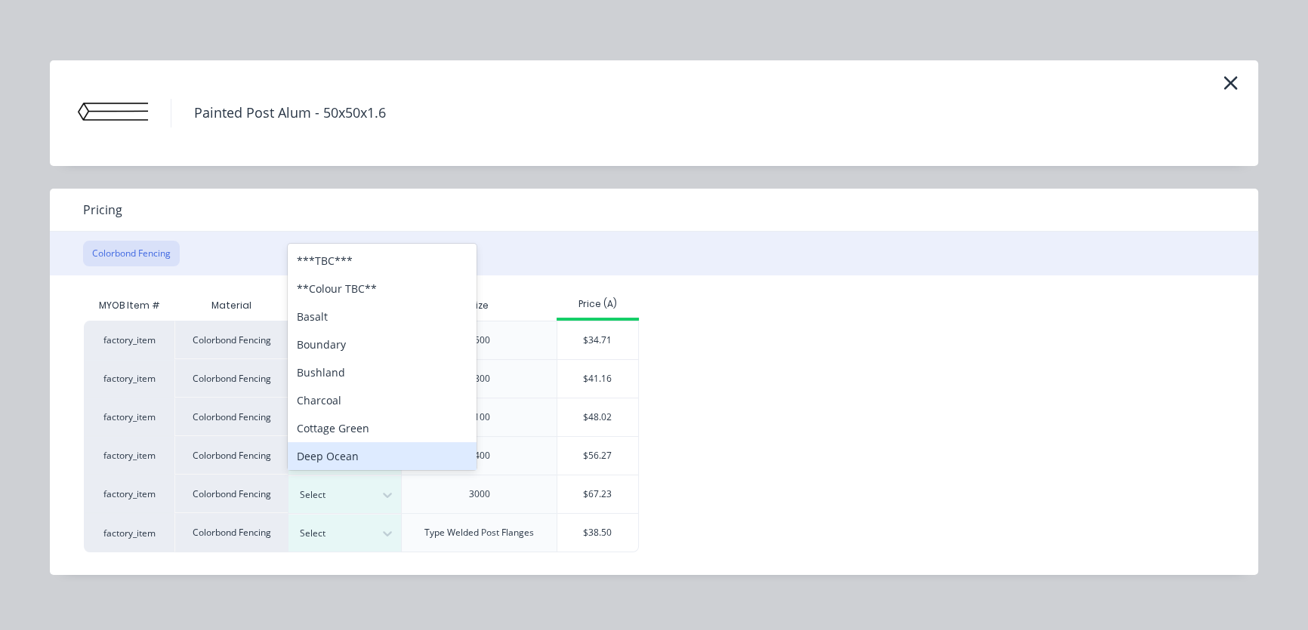
scroll to position [9, 0]
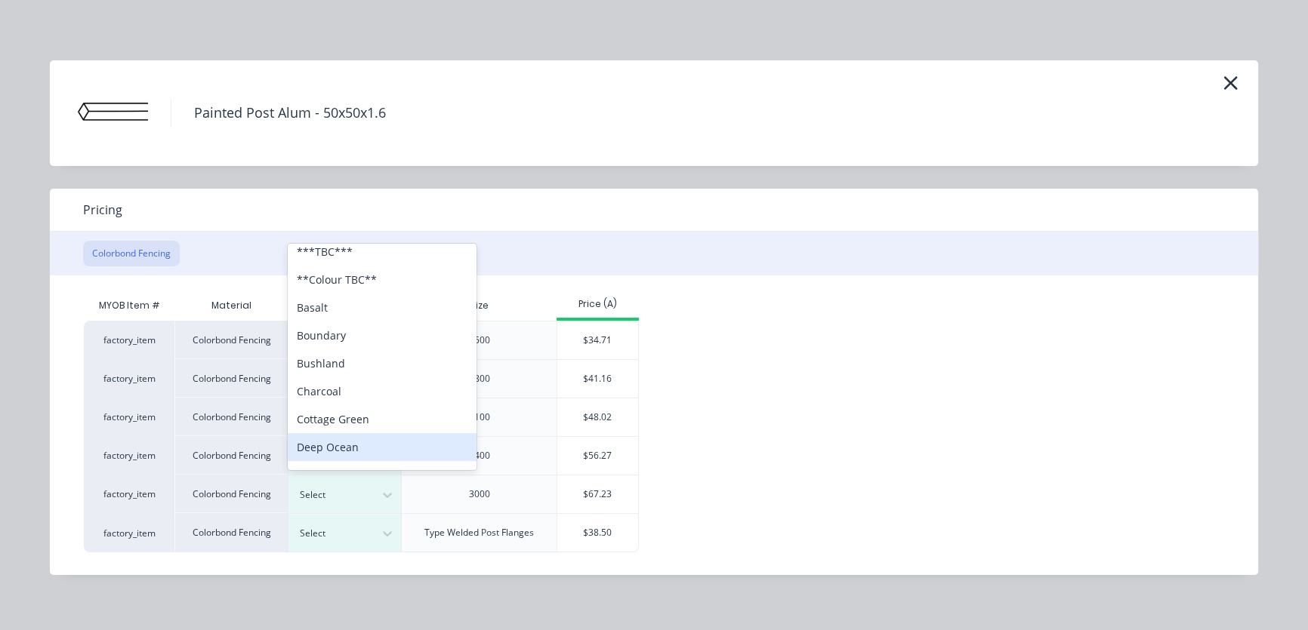
click at [347, 447] on div "Deep Ocean" at bounding box center [382, 447] width 189 height 28
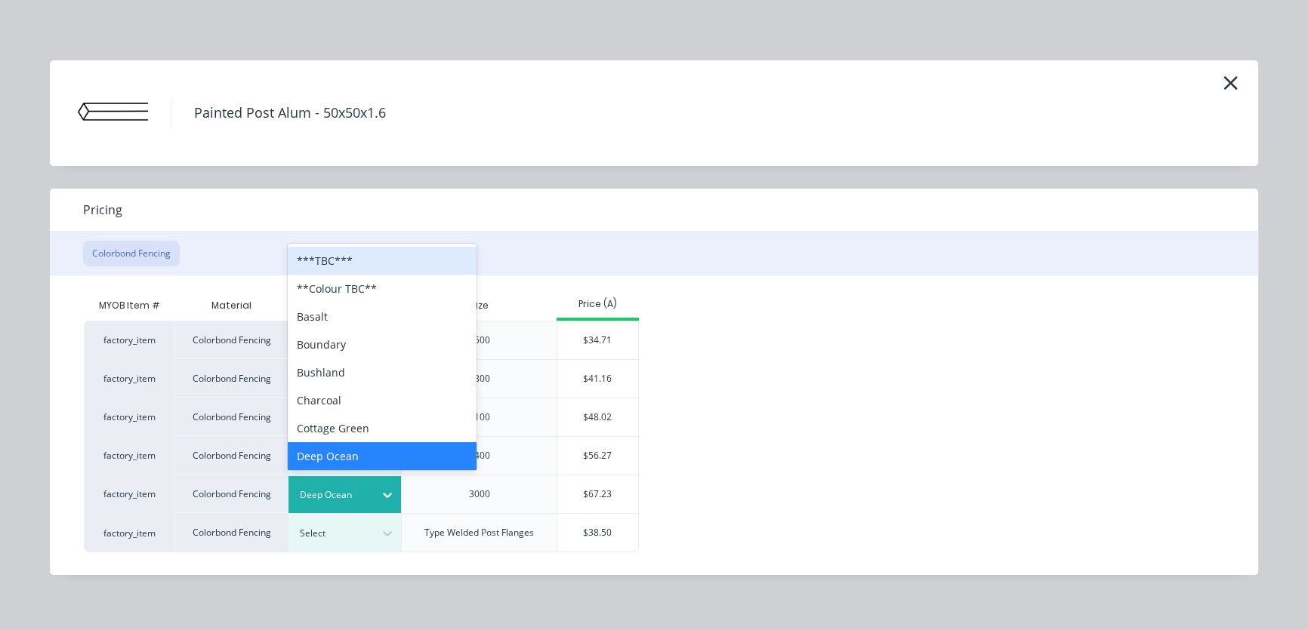
click at [338, 492] on div at bounding box center [334, 495] width 68 height 17
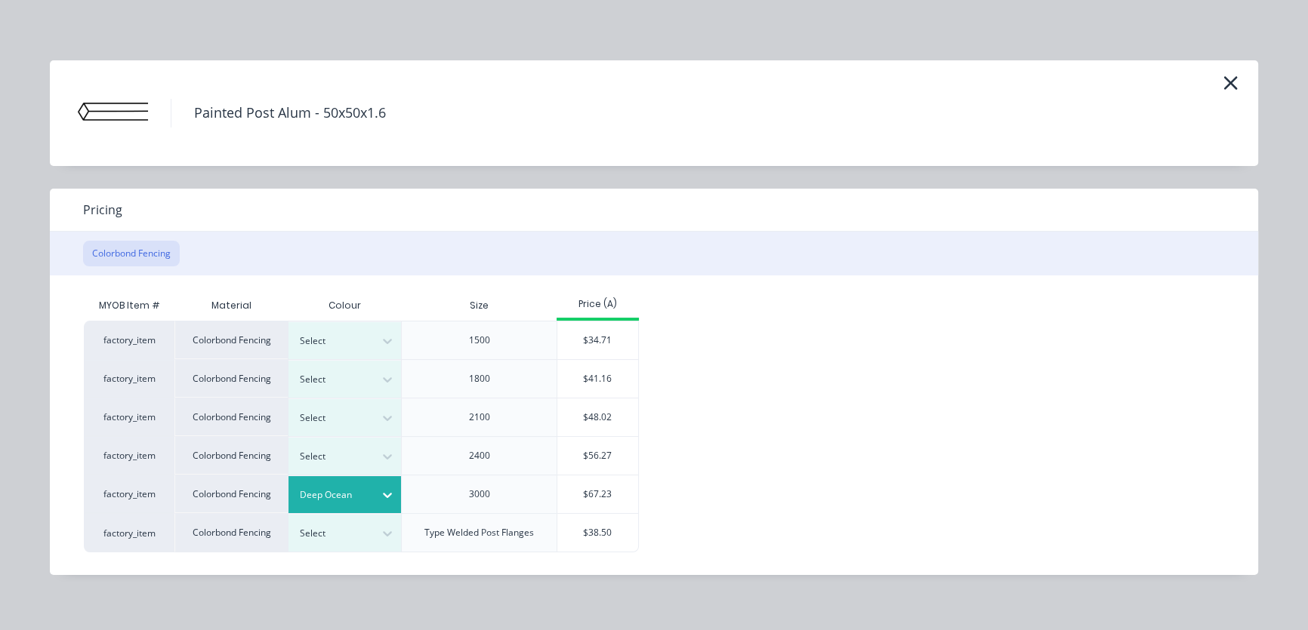
click at [338, 492] on div at bounding box center [334, 495] width 68 height 17
click at [593, 498] on div "$67.23" at bounding box center [597, 495] width 81 height 38
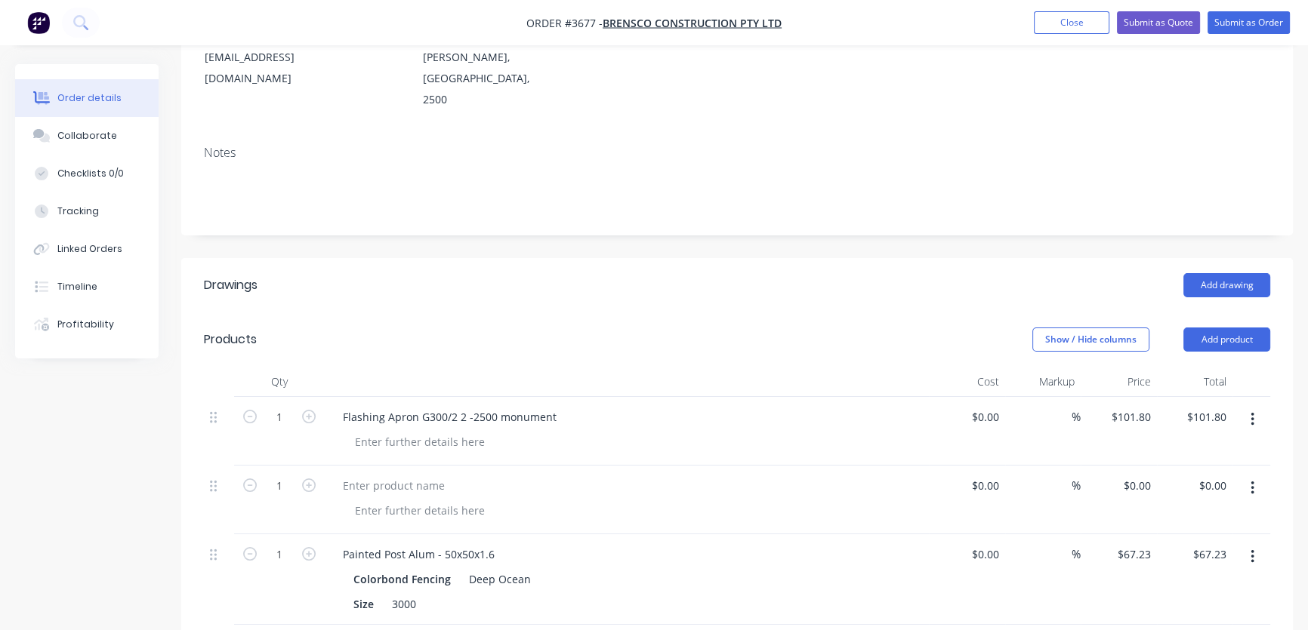
click at [1249, 544] on button "button" at bounding box center [1252, 557] width 35 height 27
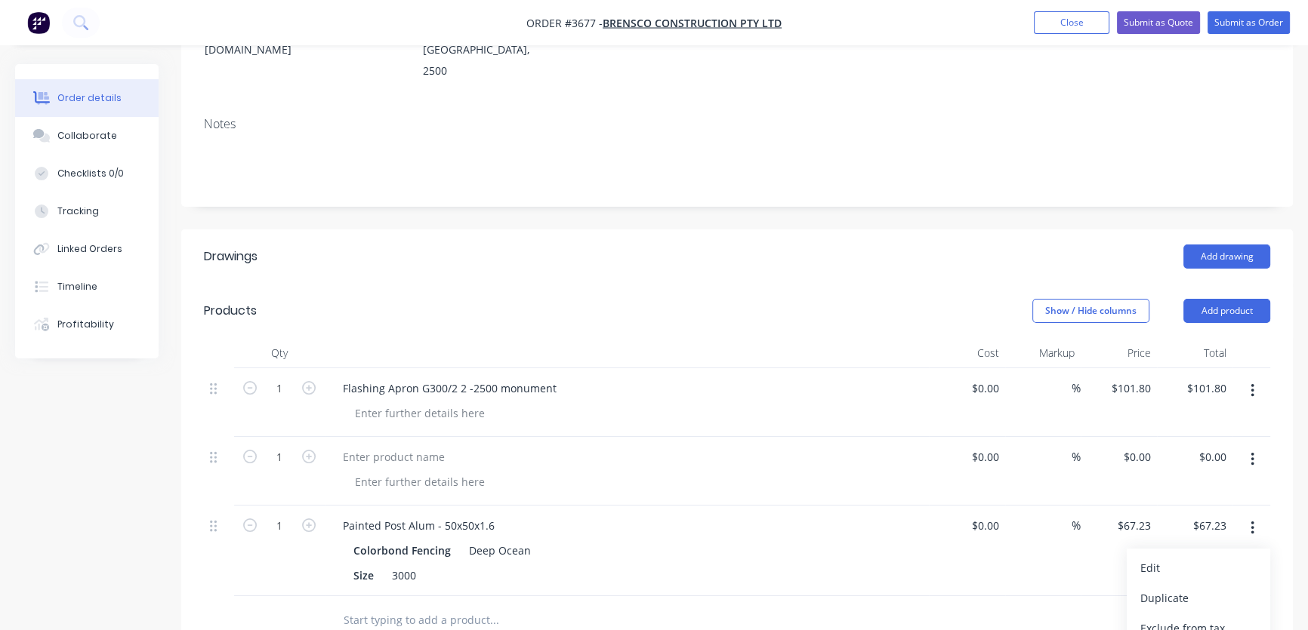
scroll to position [228, 0]
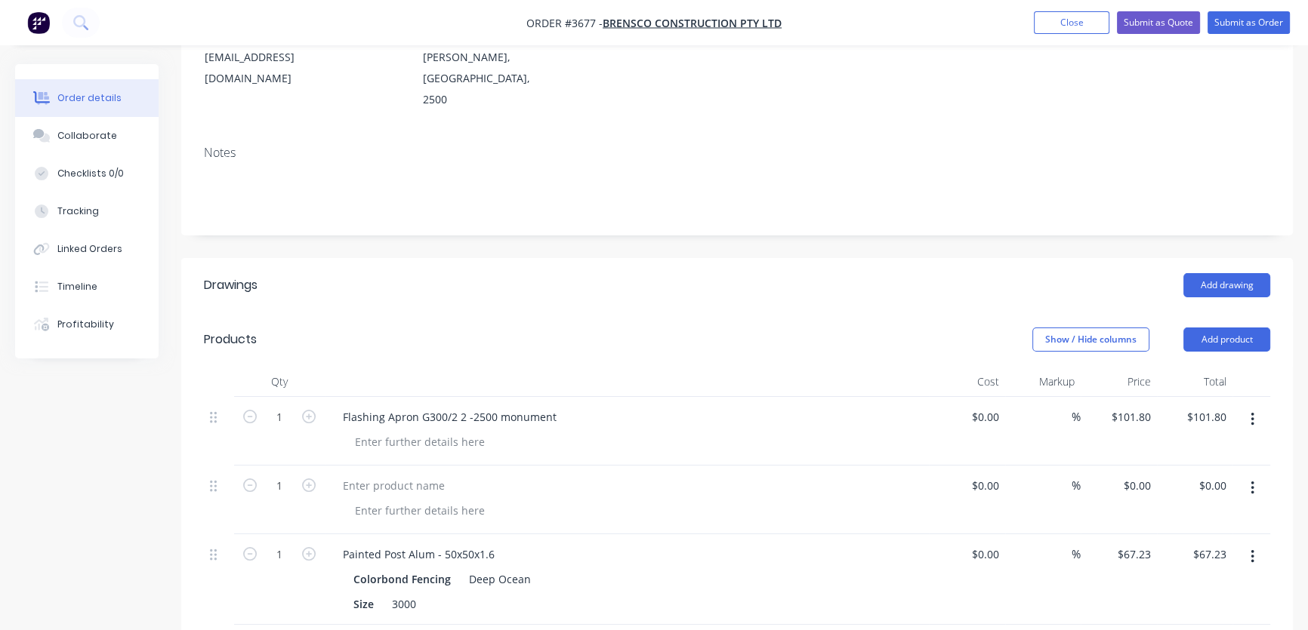
click at [1229, 544] on input "67.23" at bounding box center [1215, 555] width 35 height 22
type input "$67.23"
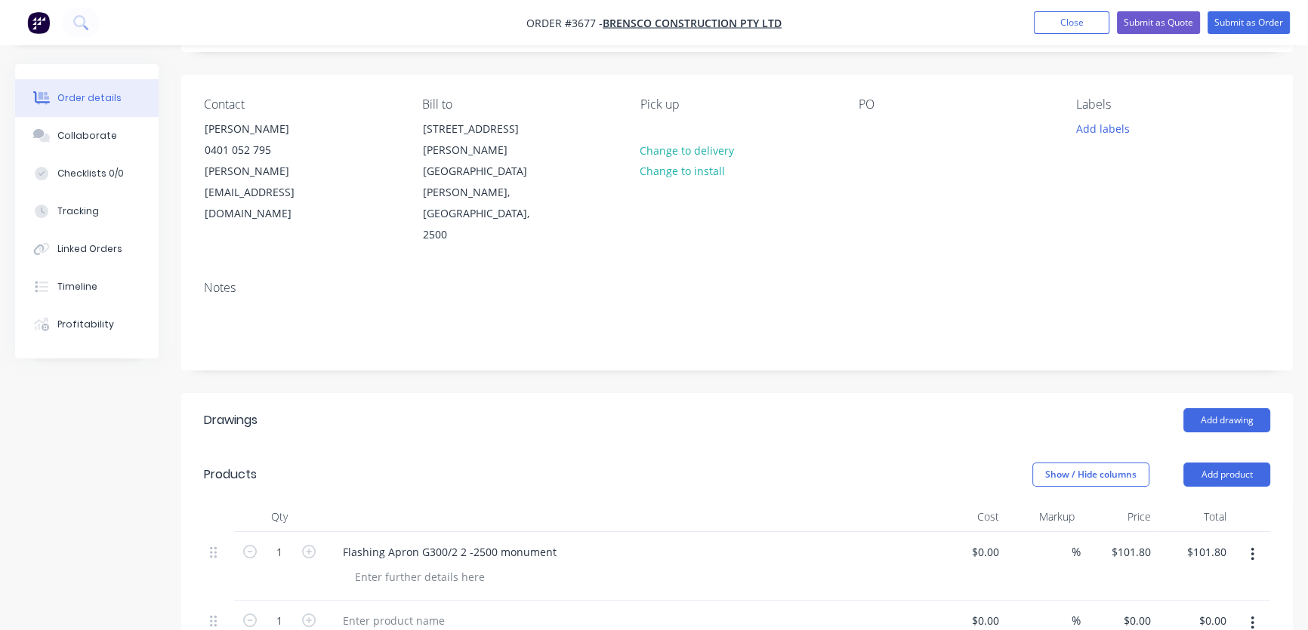
scroll to position [0, 0]
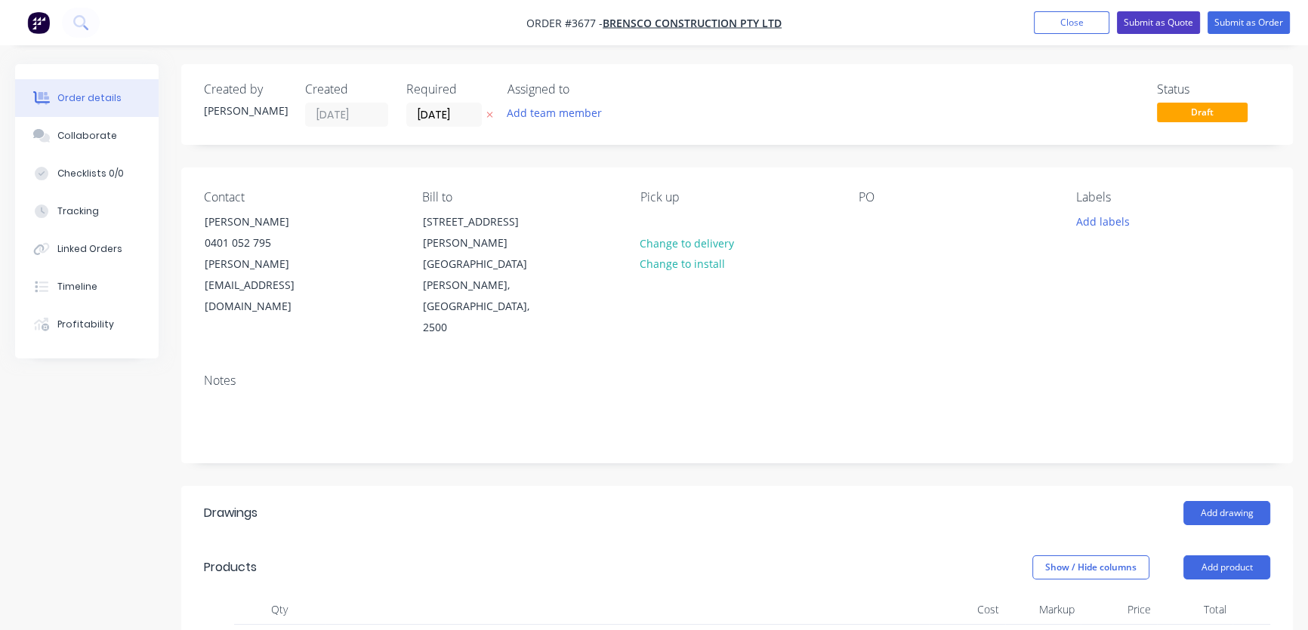
click at [1153, 24] on button "Submit as Quote" at bounding box center [1158, 22] width 83 height 23
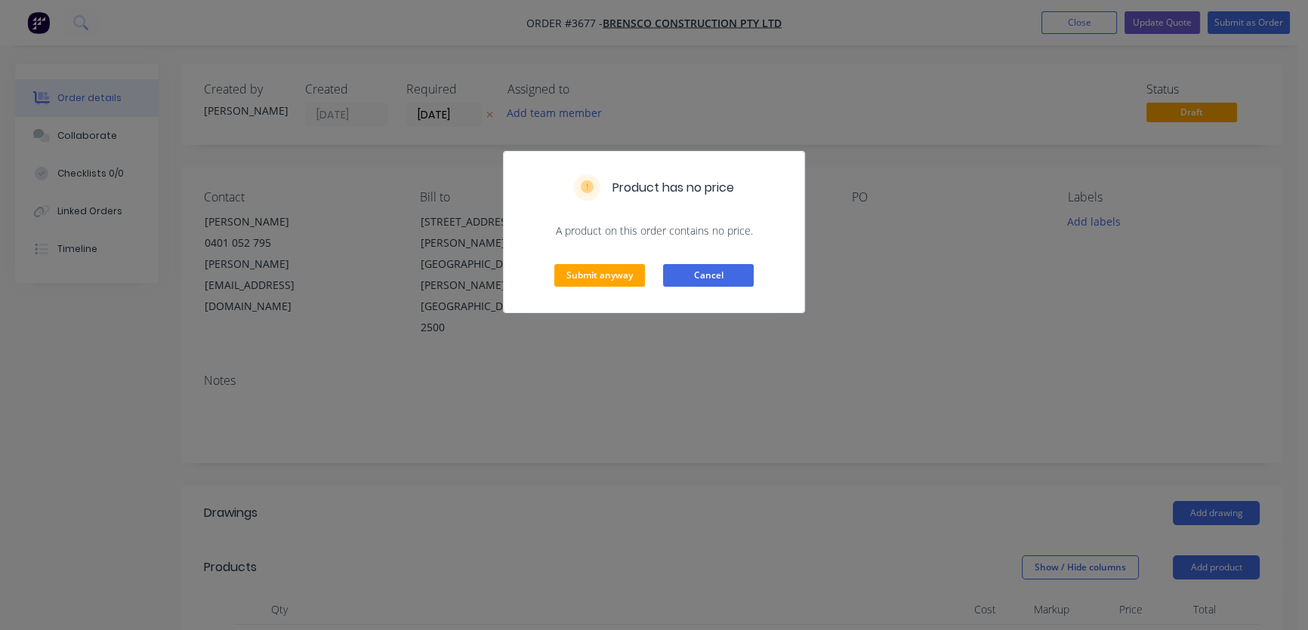
click at [708, 275] on button "Cancel" at bounding box center [708, 275] width 91 height 23
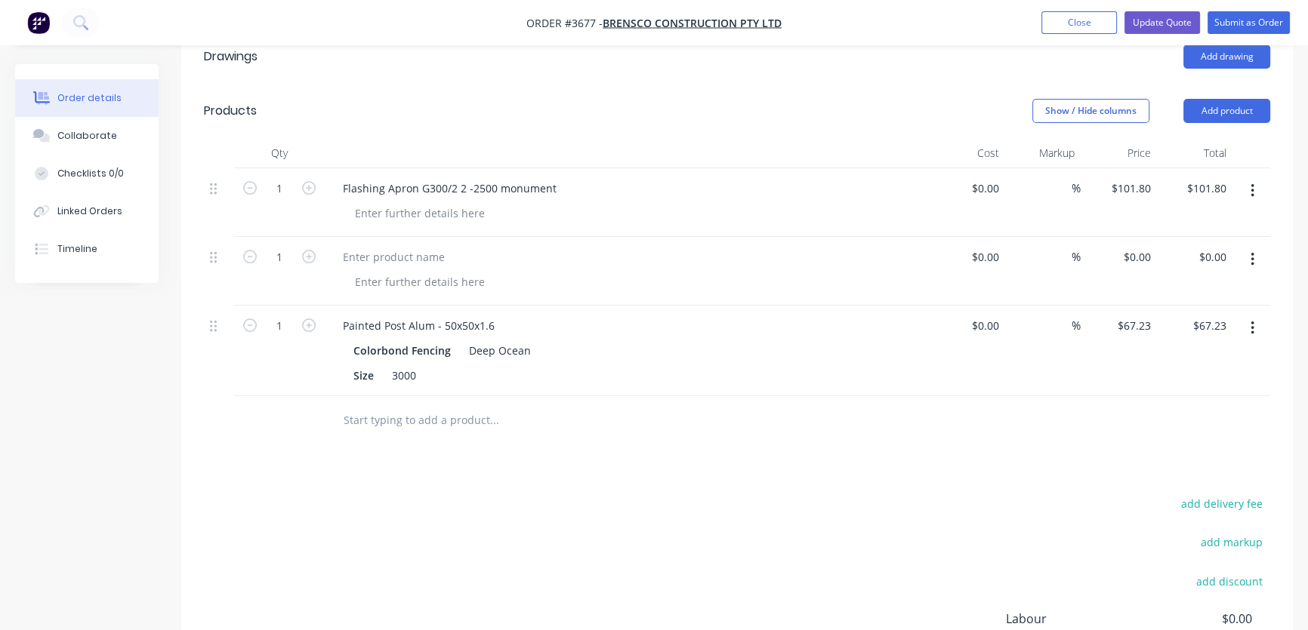
scroll to position [458, 0]
click at [1251, 252] on icon "button" at bounding box center [1251, 259] width 3 height 14
click at [1171, 348] on div "Delete" at bounding box center [1198, 359] width 116 height 22
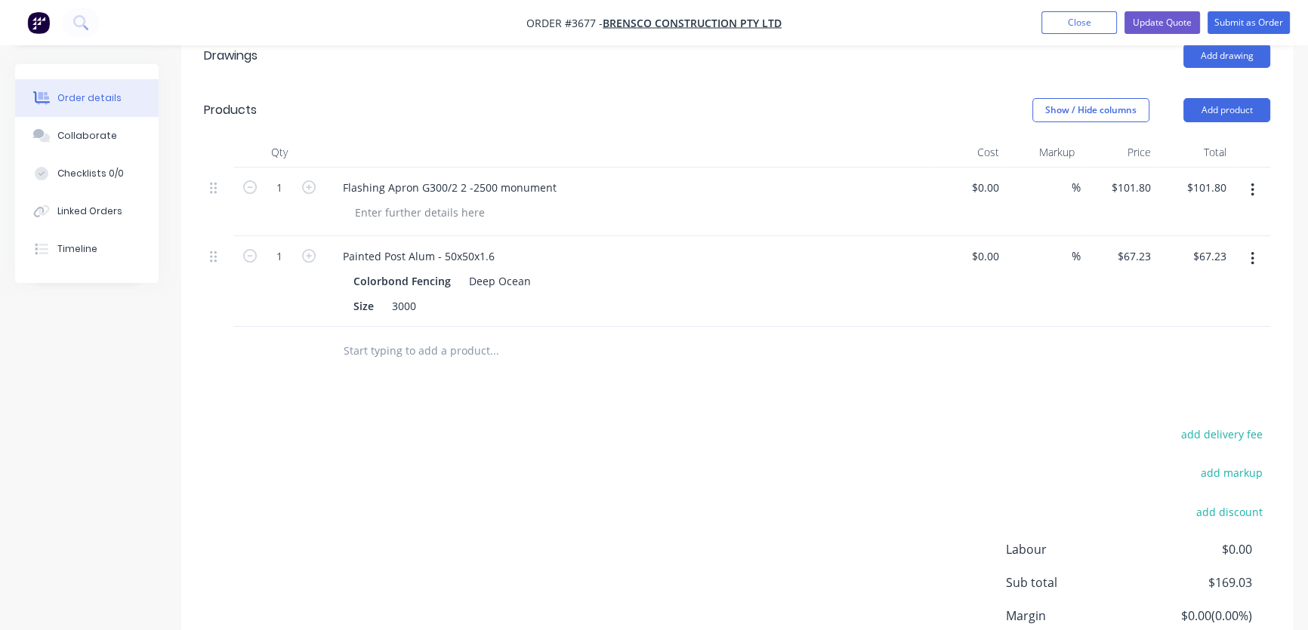
click at [361, 336] on input "text" at bounding box center [494, 351] width 302 height 30
click at [347, 336] on input "text" at bounding box center [494, 351] width 302 height 30
type input "Barge capping G160/3"
drag, startPoint x: 1229, startPoint y: 122, endPoint x: 1179, endPoint y: 131, distance: 51.4
click at [1179, 168] on div "101.80 101.80" at bounding box center [1195, 202] width 76 height 69
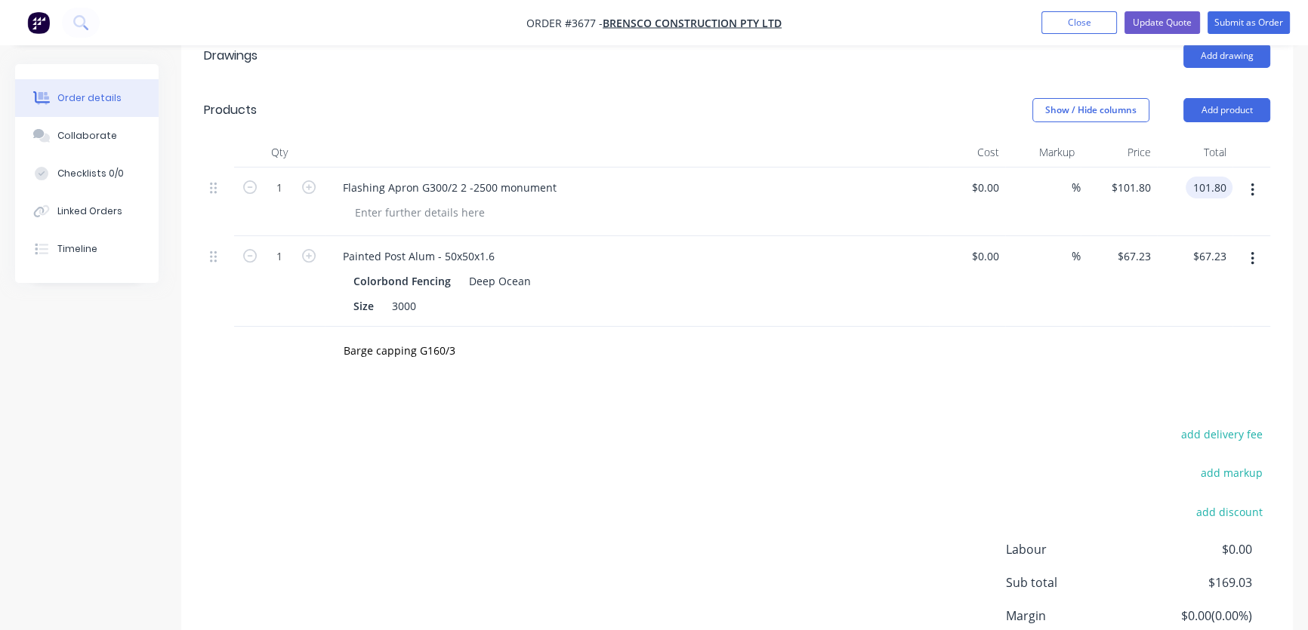
click at [1227, 177] on input "101.80" at bounding box center [1212, 188] width 41 height 22
type input "8"
type input "87.87"
type input "$87.87"
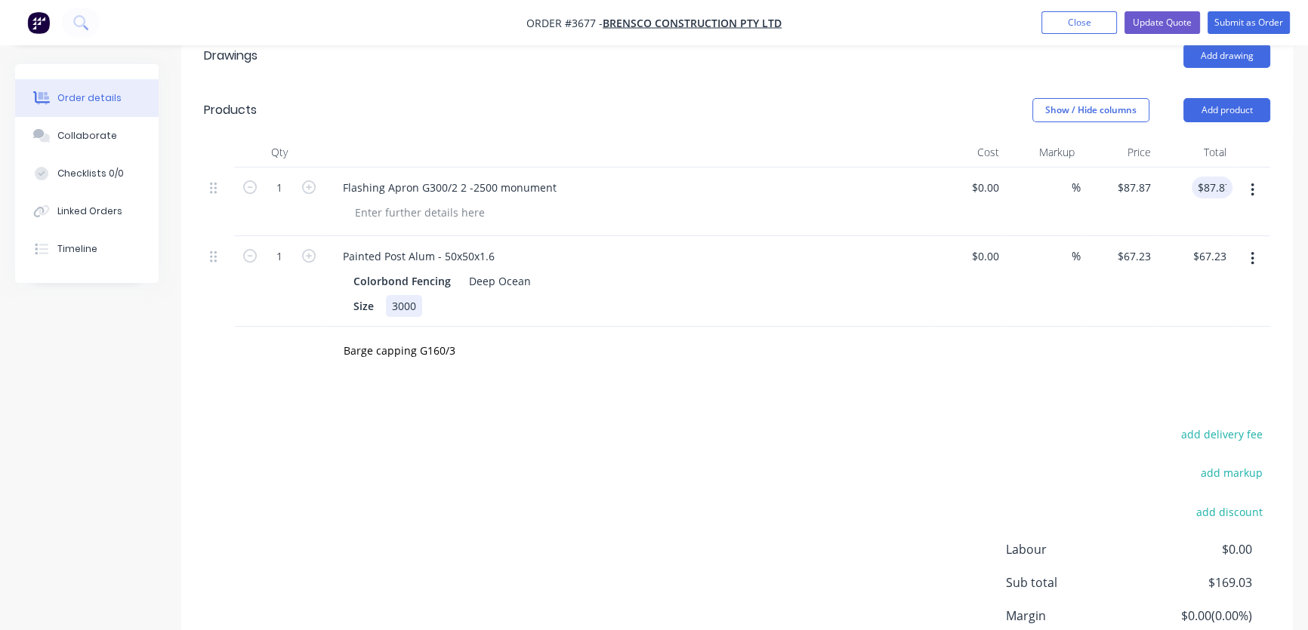
click at [800, 295] on div "Size 3000" at bounding box center [623, 306] width 553 height 22
click at [251, 180] on icon "button" at bounding box center [250, 187] width 14 height 14
type input "0"
type input "$0.00"
click at [309, 180] on icon "button" at bounding box center [309, 187] width 14 height 14
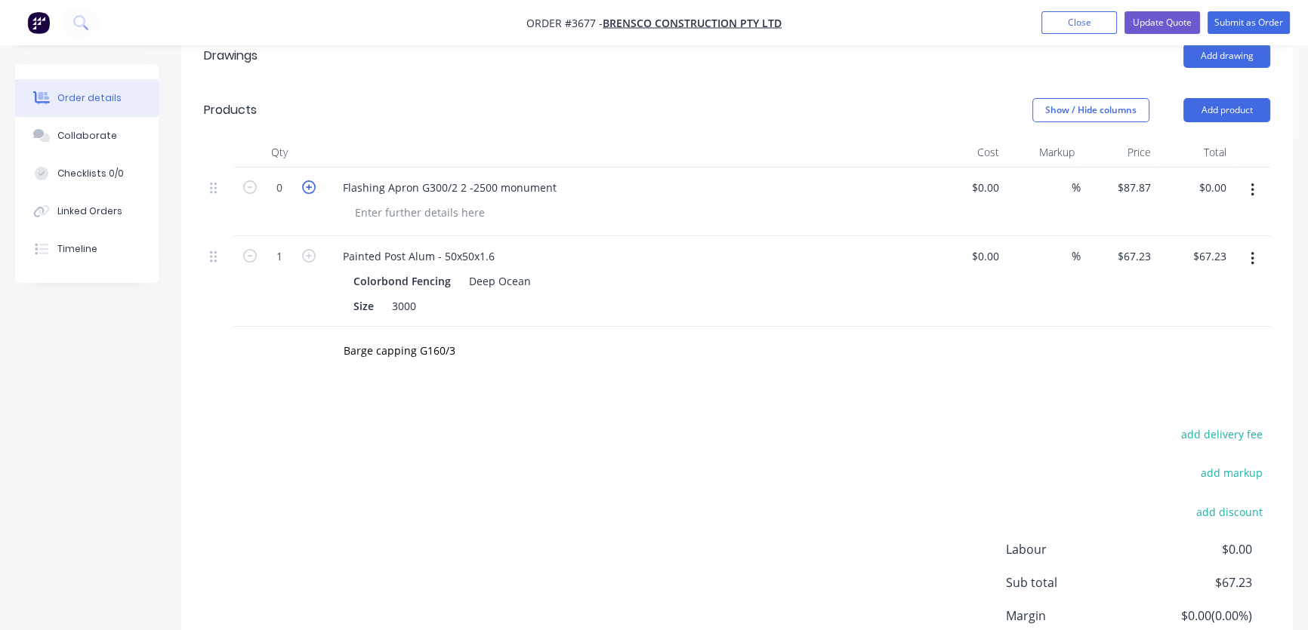
type input "1"
type input "$87.87"
click at [309, 180] on icon "button" at bounding box center [309, 187] width 14 height 14
type input "2"
type input "$175.74"
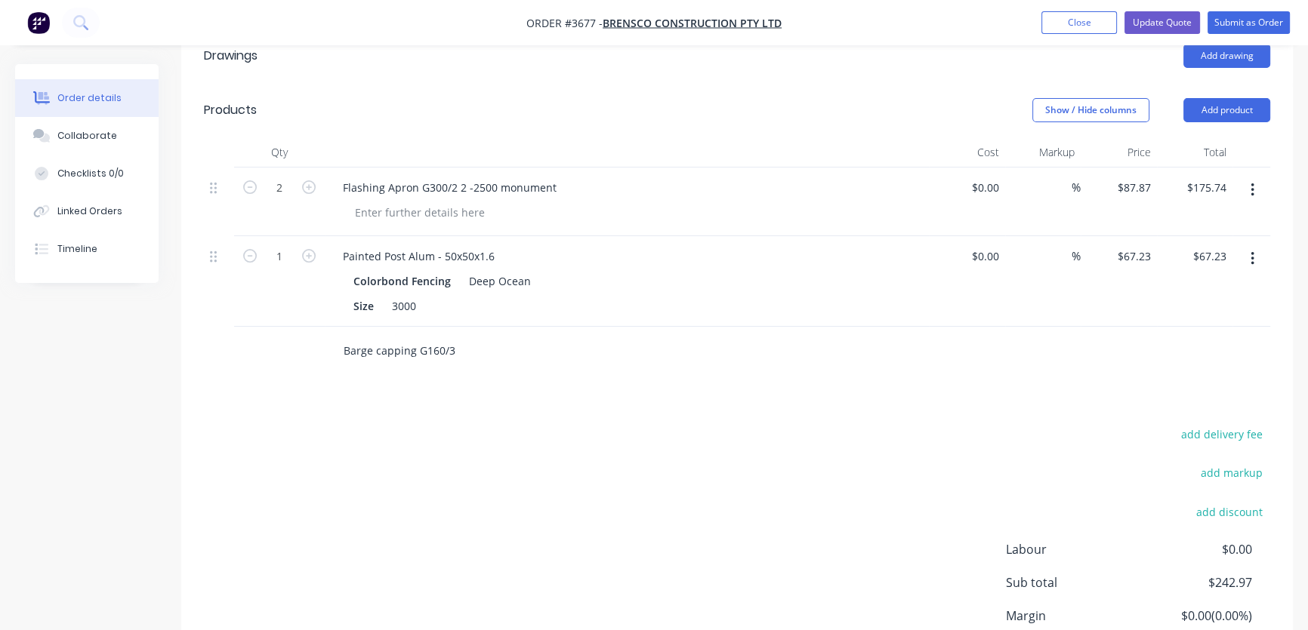
click at [299, 178] on button "button" at bounding box center [309, 186] width 20 height 16
type input "3"
type input "$263.61"
click at [299, 178] on button "button" at bounding box center [309, 186] width 20 height 16
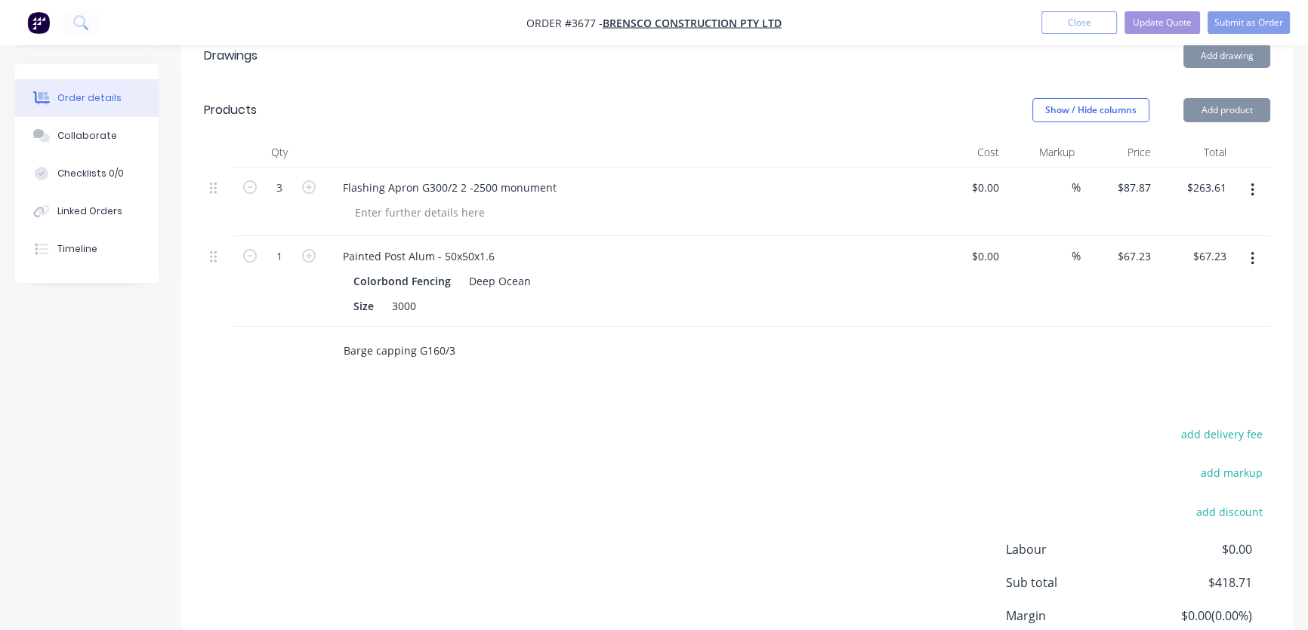
type input "4"
type input "$351.48"
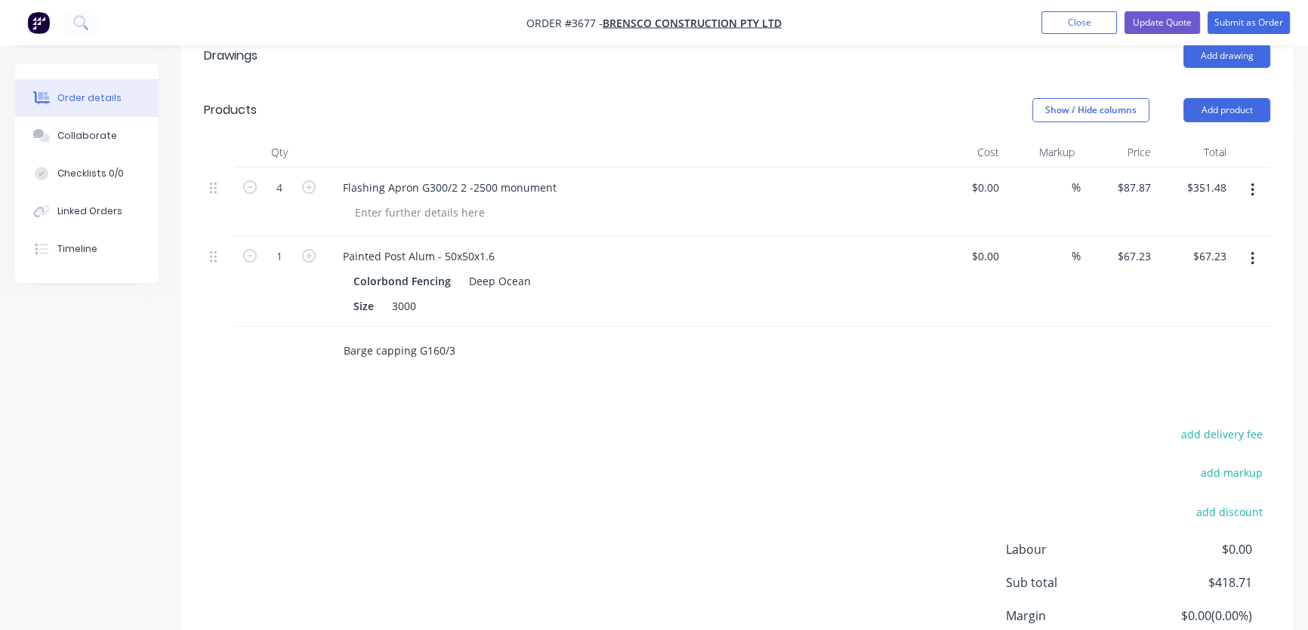
click at [471, 336] on input "Barge capping G160/3" at bounding box center [494, 351] width 302 height 30
click at [518, 336] on input "Barge capping G160/3 1-1400" at bounding box center [494, 351] width 302 height 30
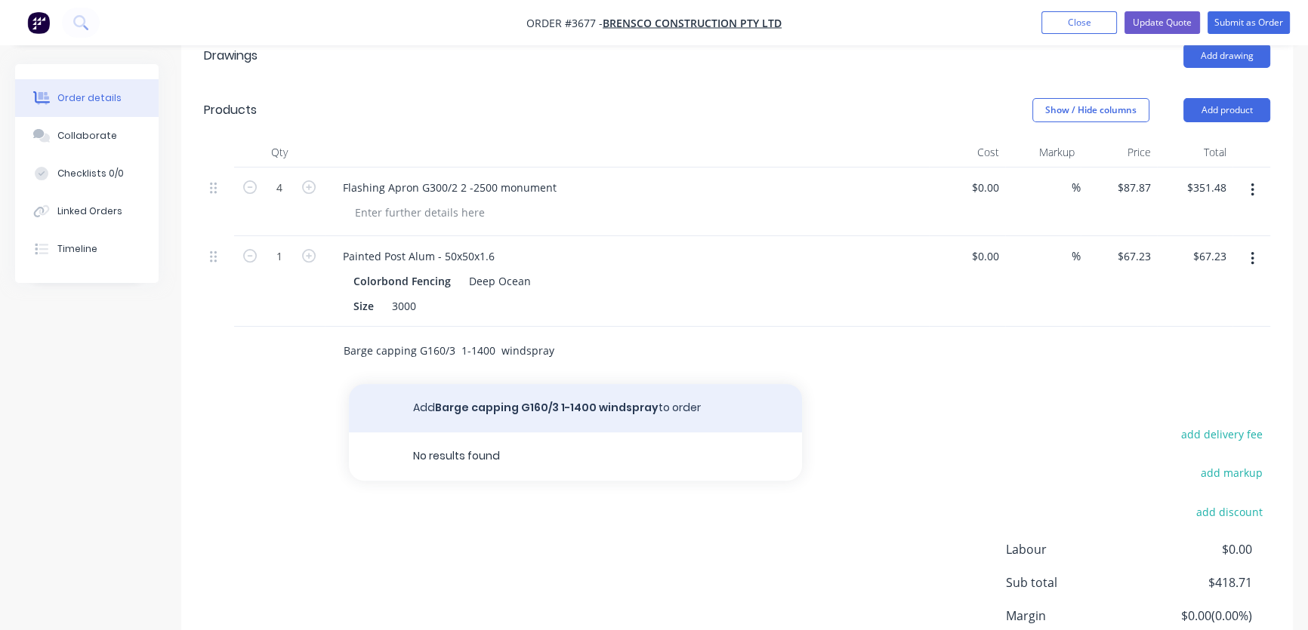
type input "Barge capping G160/3 1-1400 windspray"
click at [600, 384] on button "Add Barge capping G160/3 1-1400 windspray to order" at bounding box center [575, 408] width 453 height 48
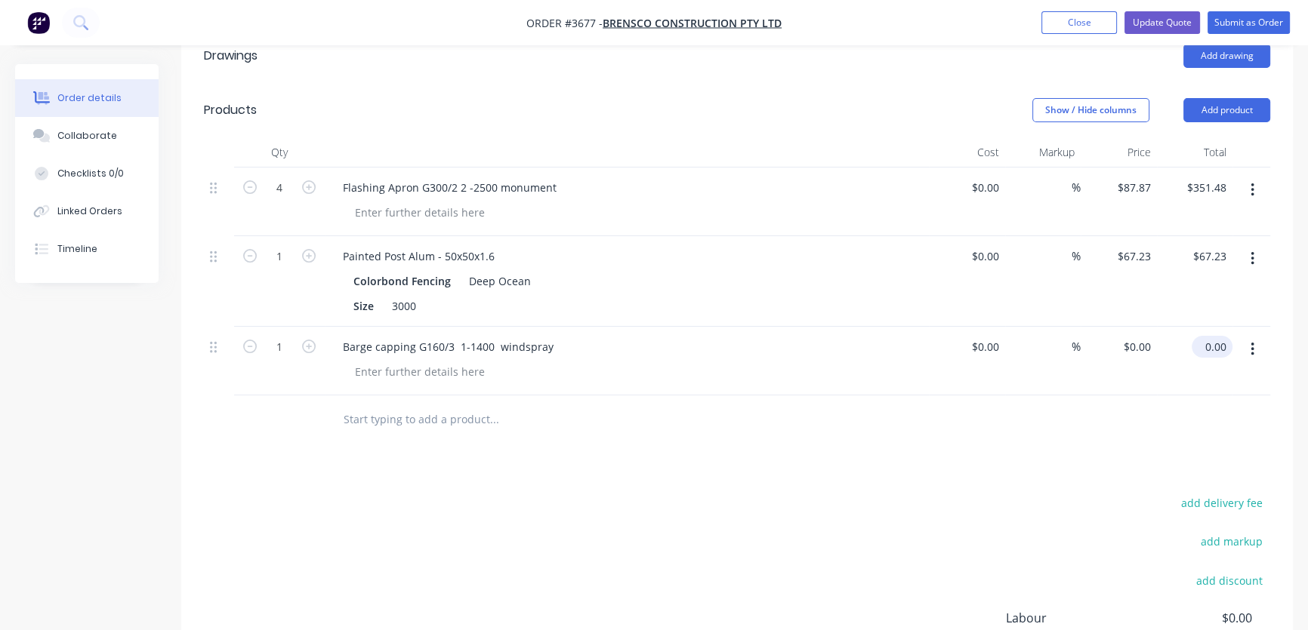
click at [1216, 336] on input "0.00" at bounding box center [1215, 347] width 35 height 22
type input "33.45"
type input "$33.45"
click at [1020, 493] on div "add delivery fee add markup add discount Labour $0.00 Sub total $418.71 Margin …" at bounding box center [737, 638] width 1066 height 291
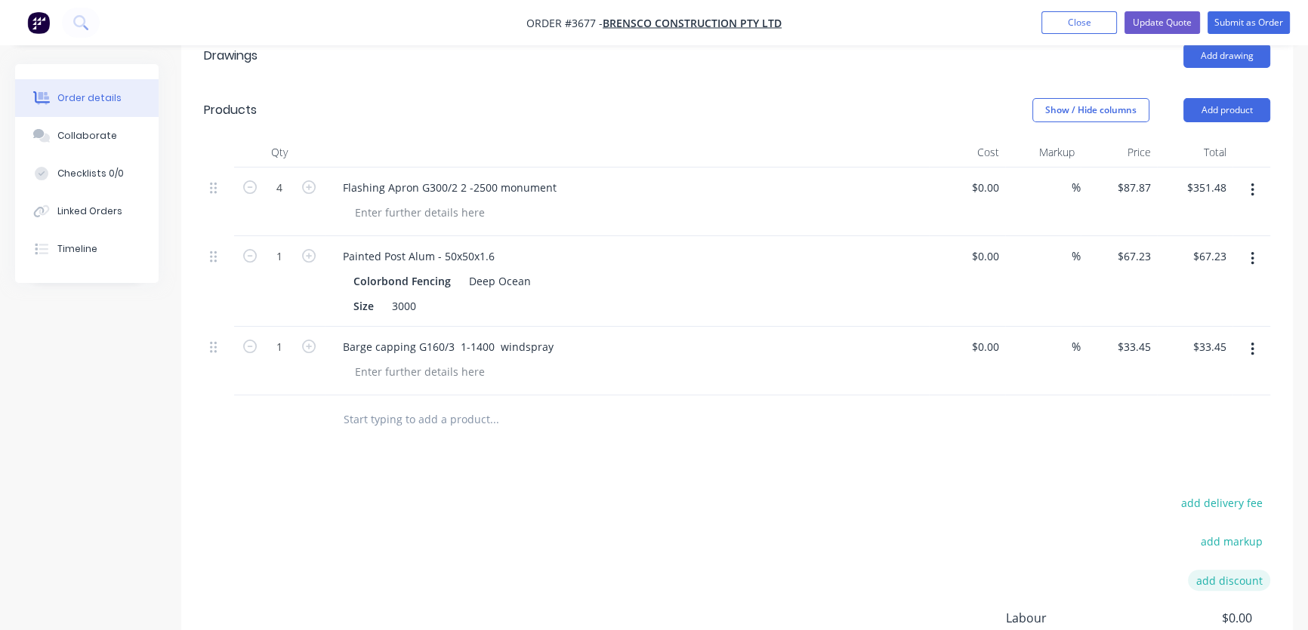
click at [1223, 570] on button "add discount" at bounding box center [1229, 580] width 82 height 20
click at [1223, 570] on input at bounding box center [1211, 581] width 68 height 23
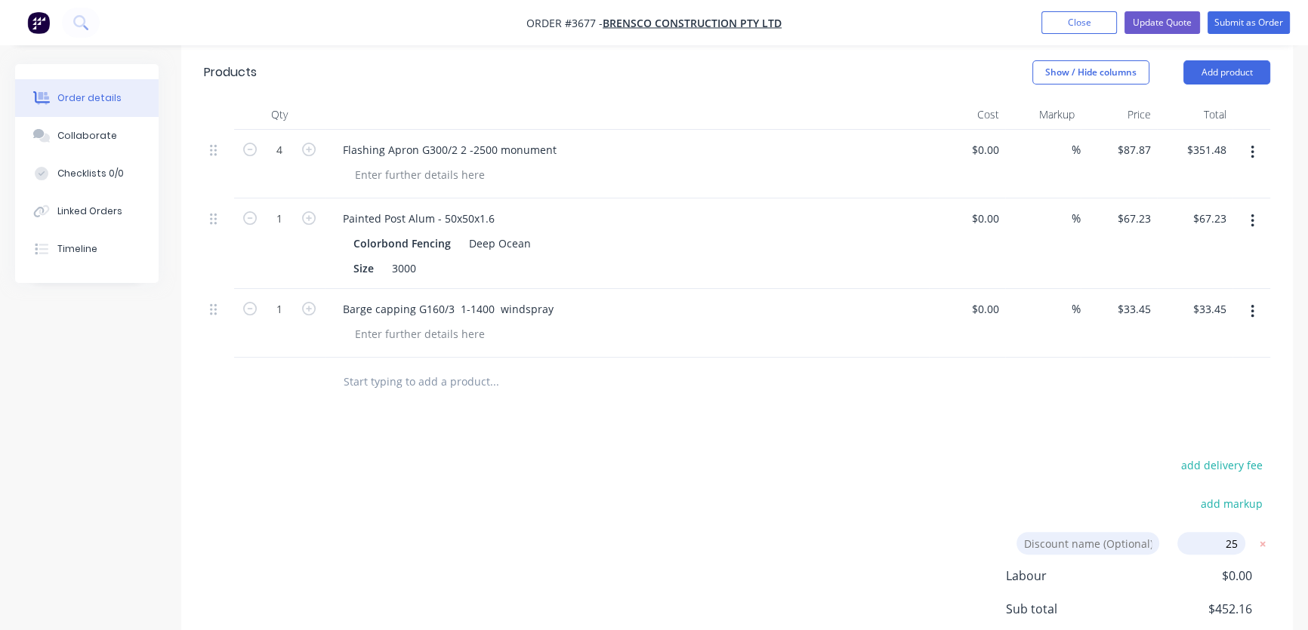
scroll to position [588, 0]
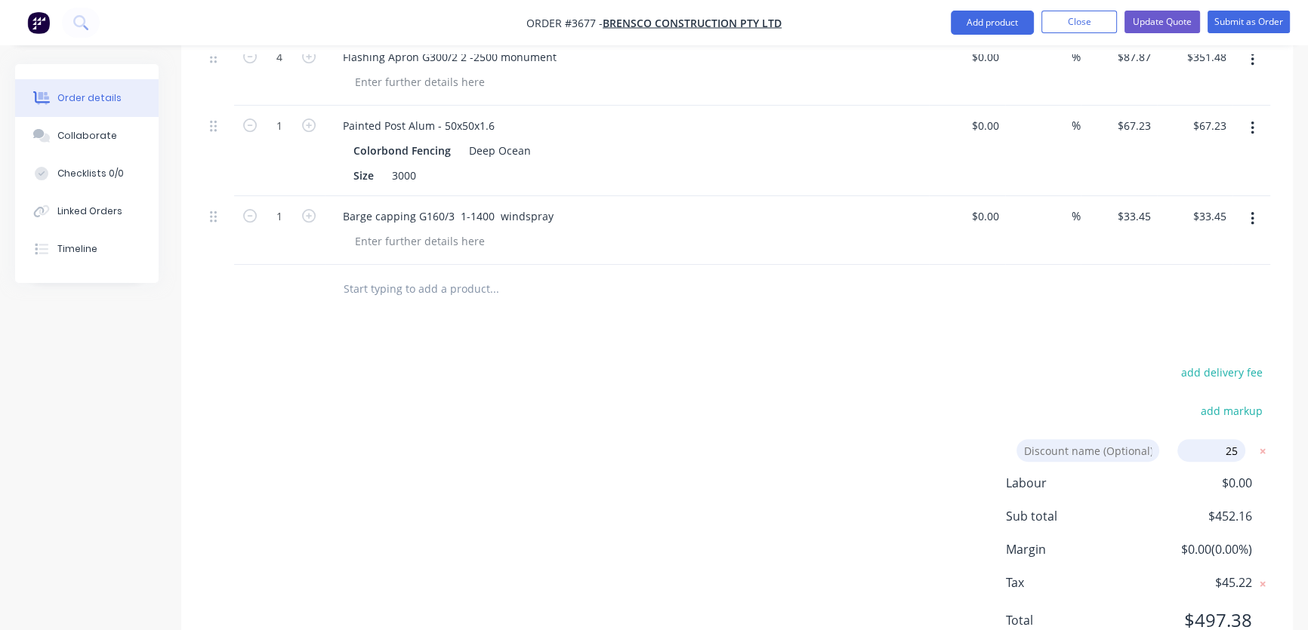
click at [1144, 541] on span "$0.00 ( 0.00 %)" at bounding box center [1196, 550] width 112 height 18
click at [1110, 535] on div "Labour $0.00 Sub total $452.16 Margin $0.00 ( 0.00 %) Tax $45.22 Total $497.38" at bounding box center [1138, 561] width 264 height 175
click at [1265, 439] on div "Discount name (Optional) 25 25 0%" at bounding box center [1140, 456] width 260 height 35
click at [1159, 574] on span "$45.22" at bounding box center [1196, 583] width 112 height 18
click at [1172, 474] on div "Labour $0.00 Sub total $452.16 Margin $0.00 ( 0.00 %) Tax $45.22 Total $497.38" at bounding box center [1138, 561] width 264 height 175
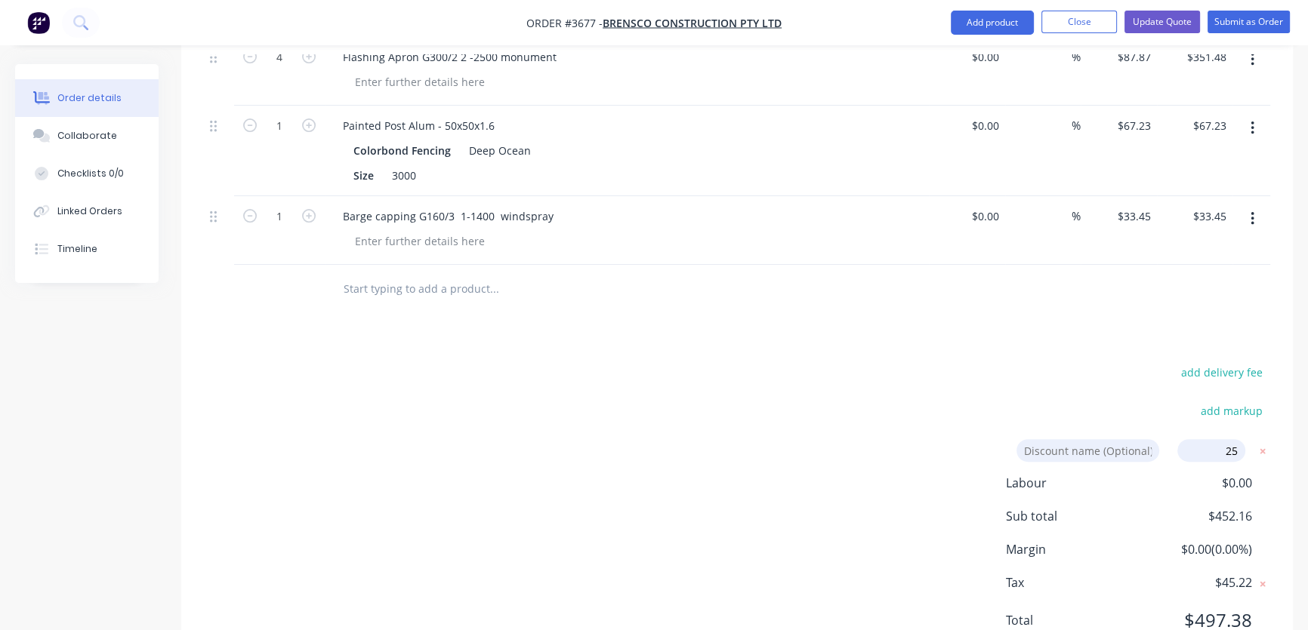
click at [1238, 439] on input "25" at bounding box center [1211, 450] width 68 height 23
click at [1130, 574] on span "Tax" at bounding box center [1073, 583] width 134 height 18
click at [1284, 413] on div "add delivery fee add markup Discount name (Optional) 25% 25% 0% Labour $0.00 Su…" at bounding box center [736, 506] width 1111 height 288
click at [1273, 365] on div "add delivery fee add markup Discount name (Optional) 25% 25% 0% Labour $0.00 Su…" at bounding box center [736, 506] width 1111 height 288
click at [1213, 439] on input "25%" at bounding box center [1211, 450] width 68 height 23
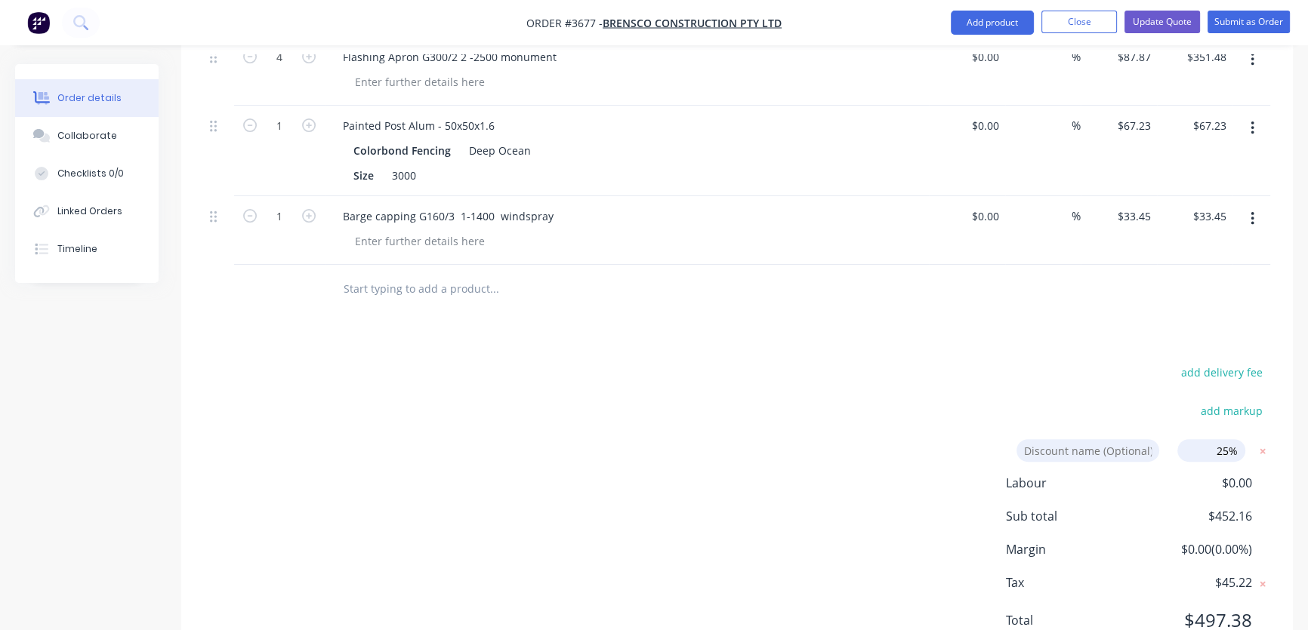
drag, startPoint x: 1198, startPoint y: 387, endPoint x: 1151, endPoint y: 453, distance: 80.7
click at [1151, 507] on span "$452.16" at bounding box center [1196, 516] width 112 height 18
click at [1236, 439] on input "25%" at bounding box center [1211, 450] width 68 height 23
type input "2"
type input "25"
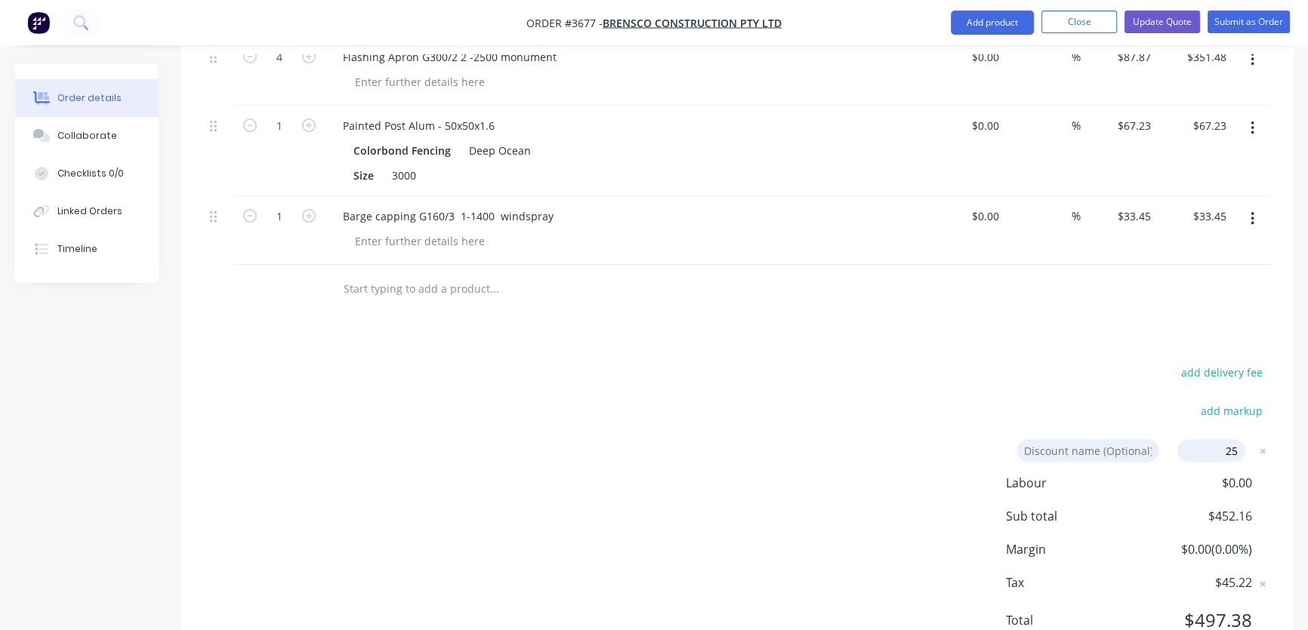
click input "submit" at bounding box center [0, 0] width 0 height 0
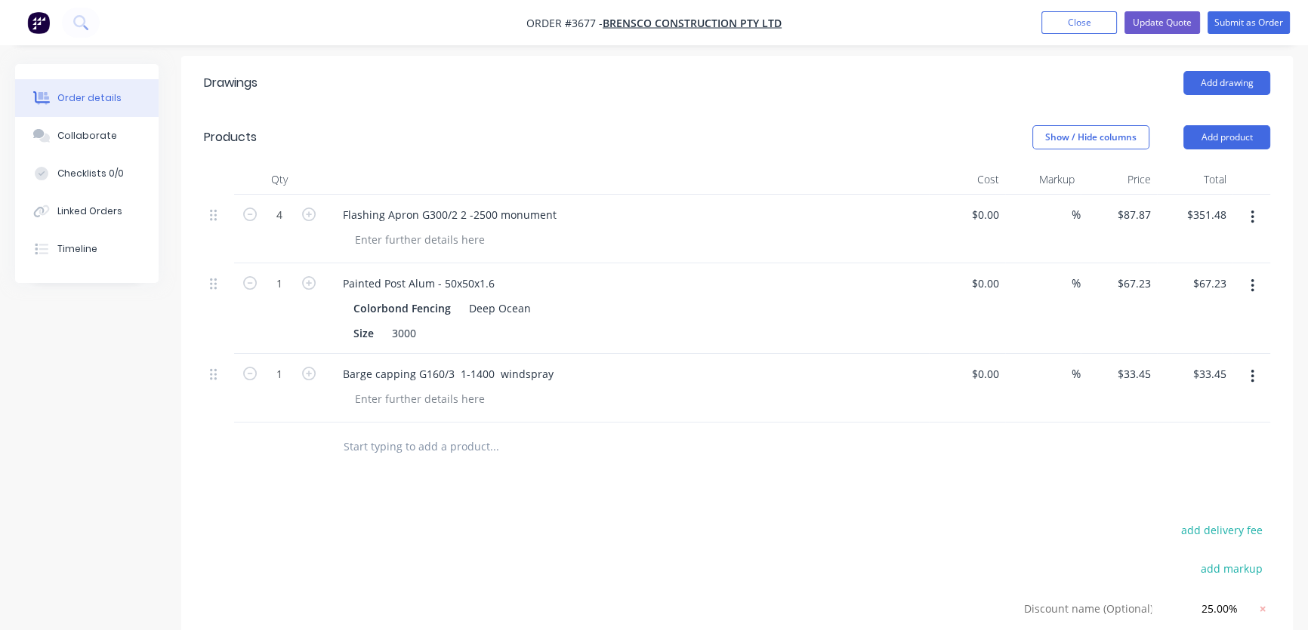
scroll to position [458, 0]
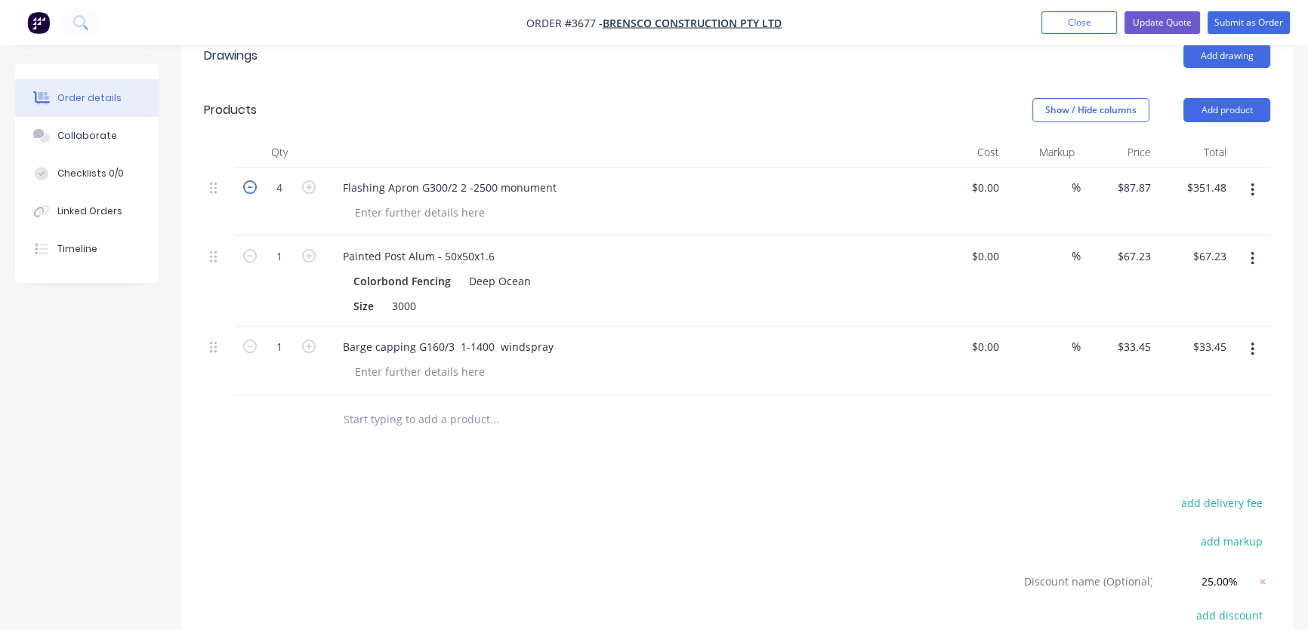
click at [249, 180] on icon "button" at bounding box center [250, 187] width 14 height 14
type input "3"
type input "$263.61"
click at [249, 180] on icon "button" at bounding box center [250, 187] width 14 height 14
type input "2"
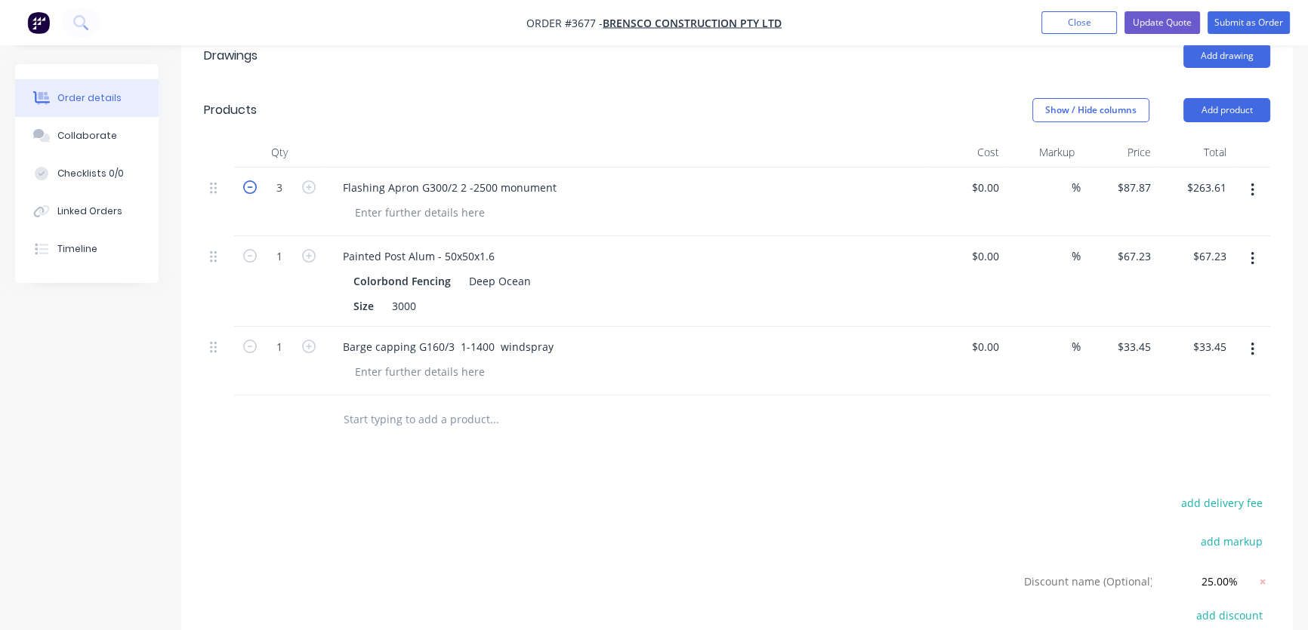
type input "$175.74"
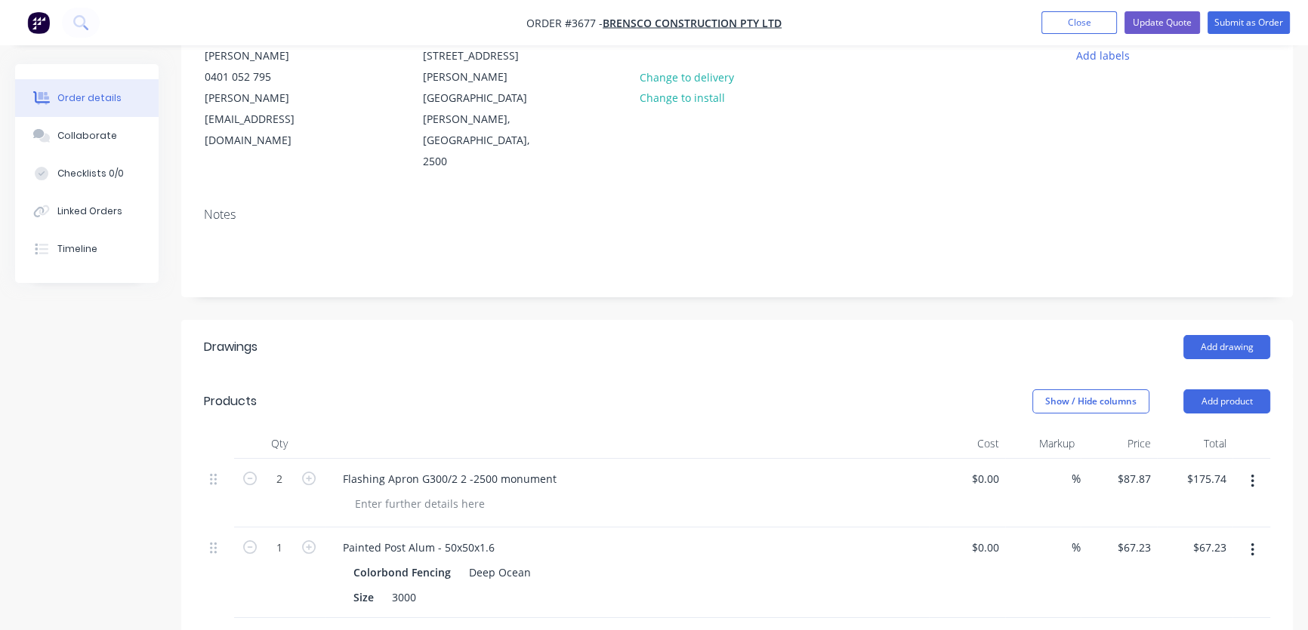
scroll to position [0, 0]
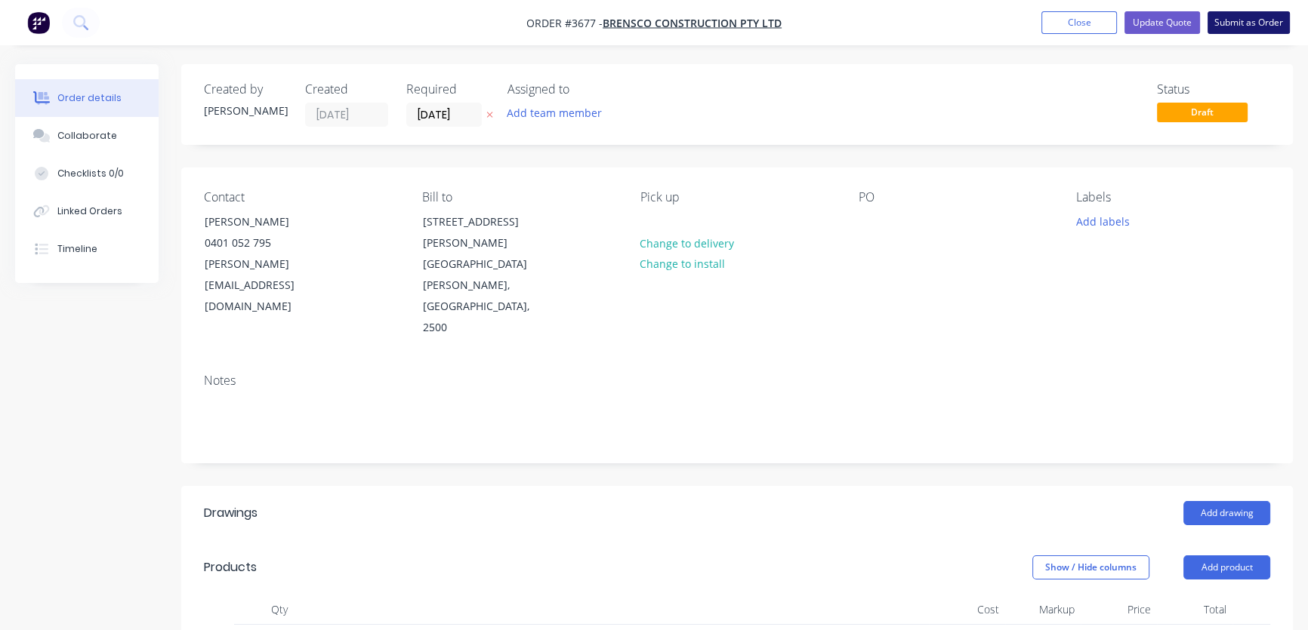
click at [1242, 19] on button "Submit as Order" at bounding box center [1248, 22] width 82 height 23
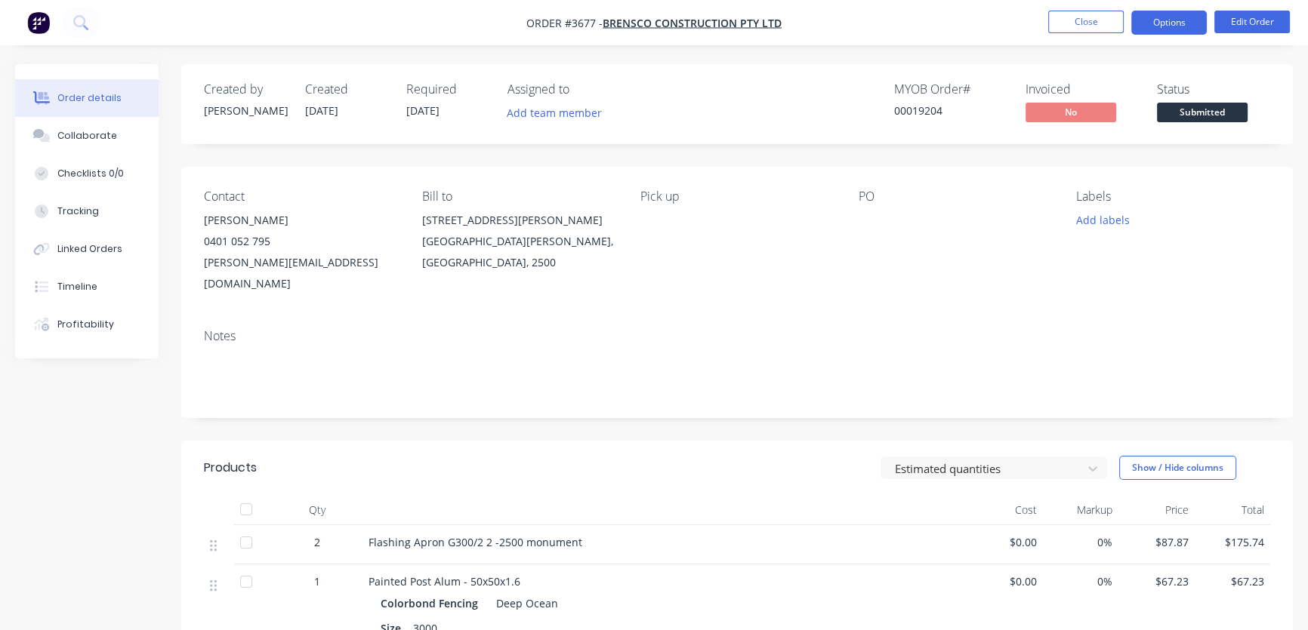
click at [1178, 23] on button "Options" at bounding box center [1169, 23] width 76 height 24
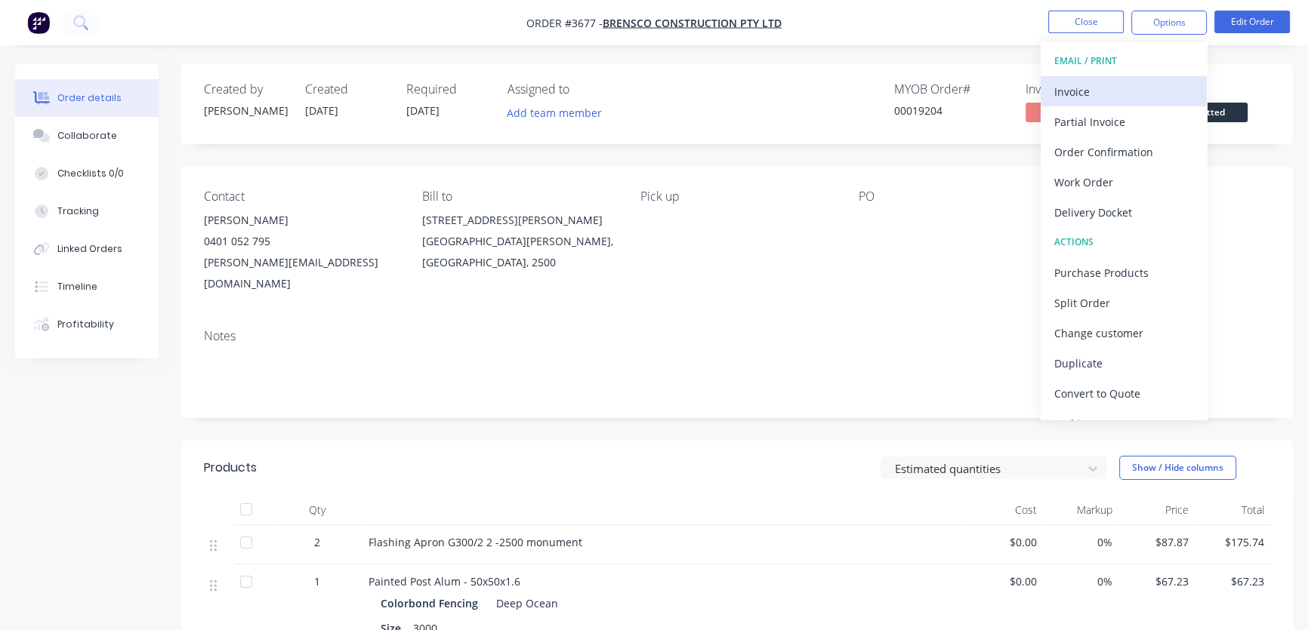
click at [1113, 93] on div "Invoice" at bounding box center [1123, 92] width 139 height 22
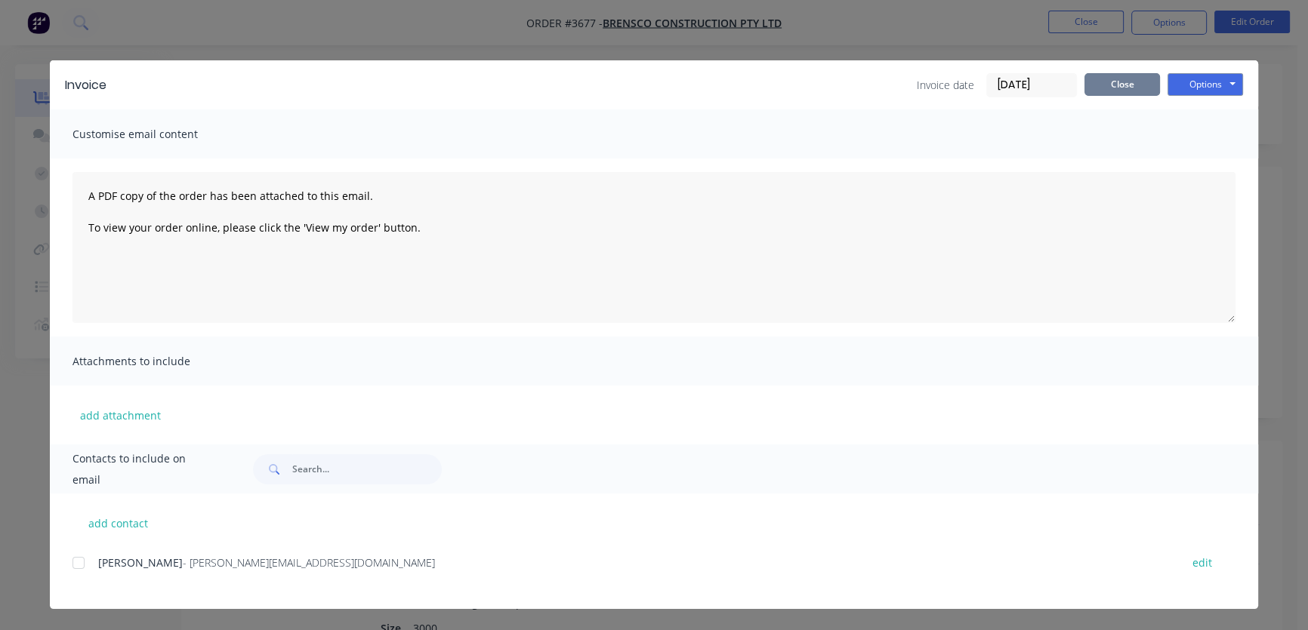
drag, startPoint x: 1127, startPoint y: 82, endPoint x: 1148, endPoint y: 56, distance: 33.8
click at [1127, 82] on button "Close" at bounding box center [1122, 84] width 76 height 23
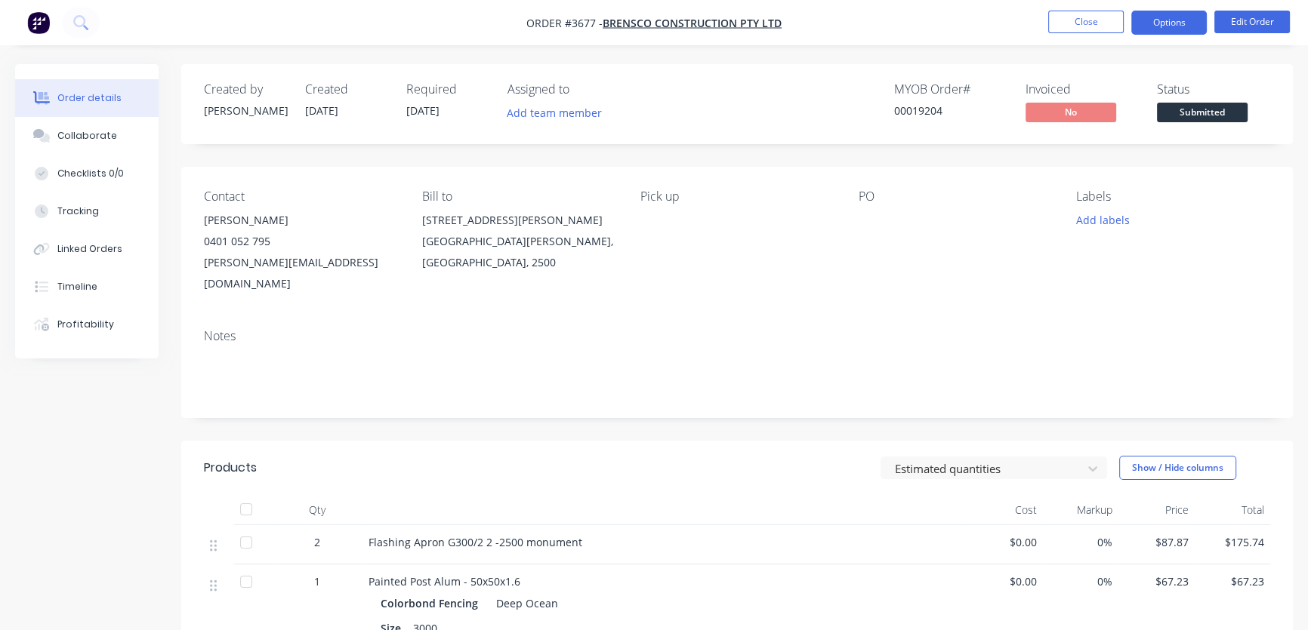
click at [1163, 25] on button "Options" at bounding box center [1169, 23] width 76 height 24
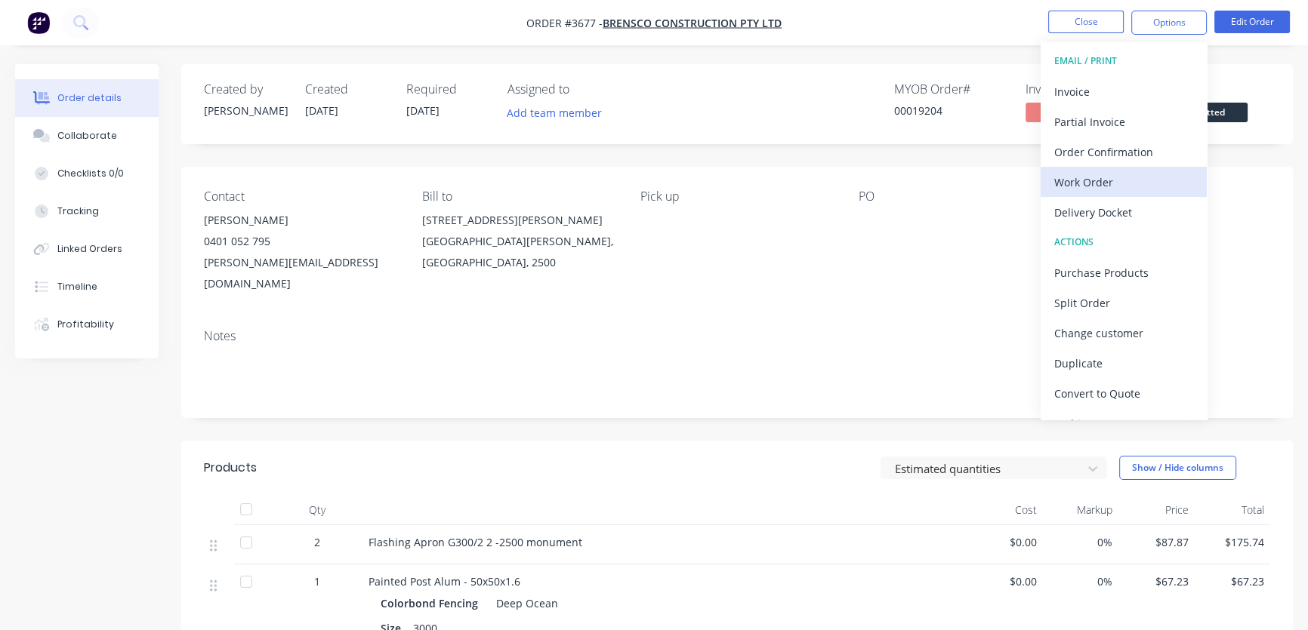
click at [1098, 180] on div "Work Order" at bounding box center [1123, 182] width 139 height 22
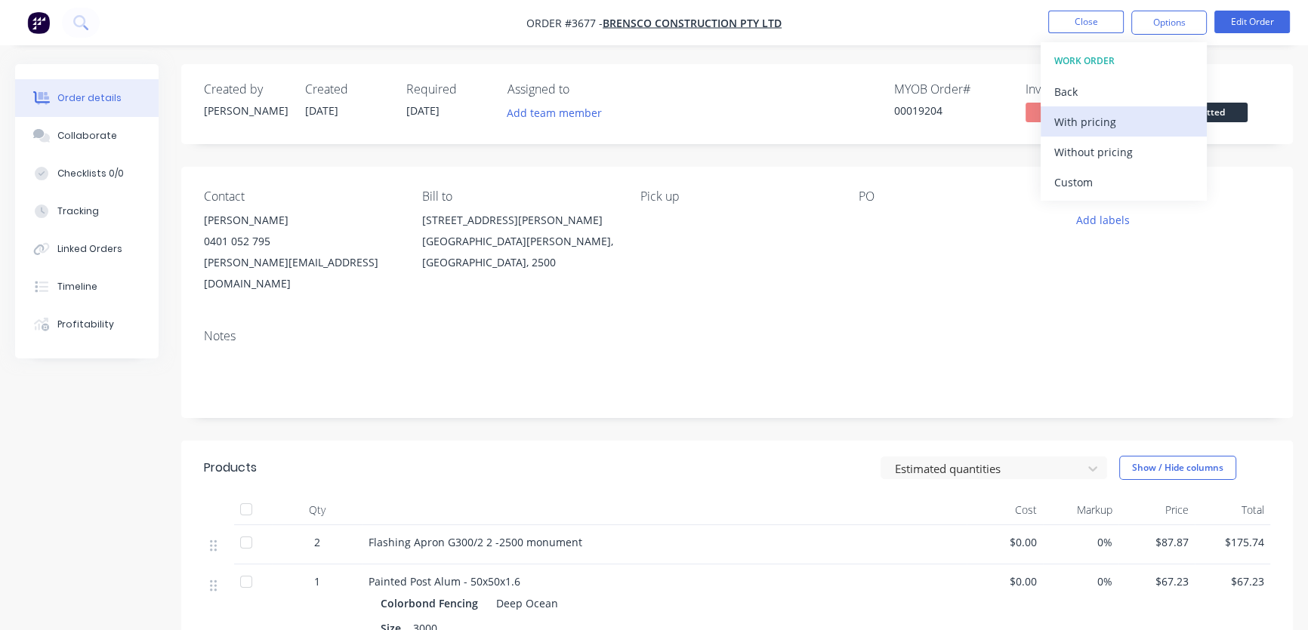
click at [1084, 122] on div "With pricing" at bounding box center [1123, 122] width 139 height 22
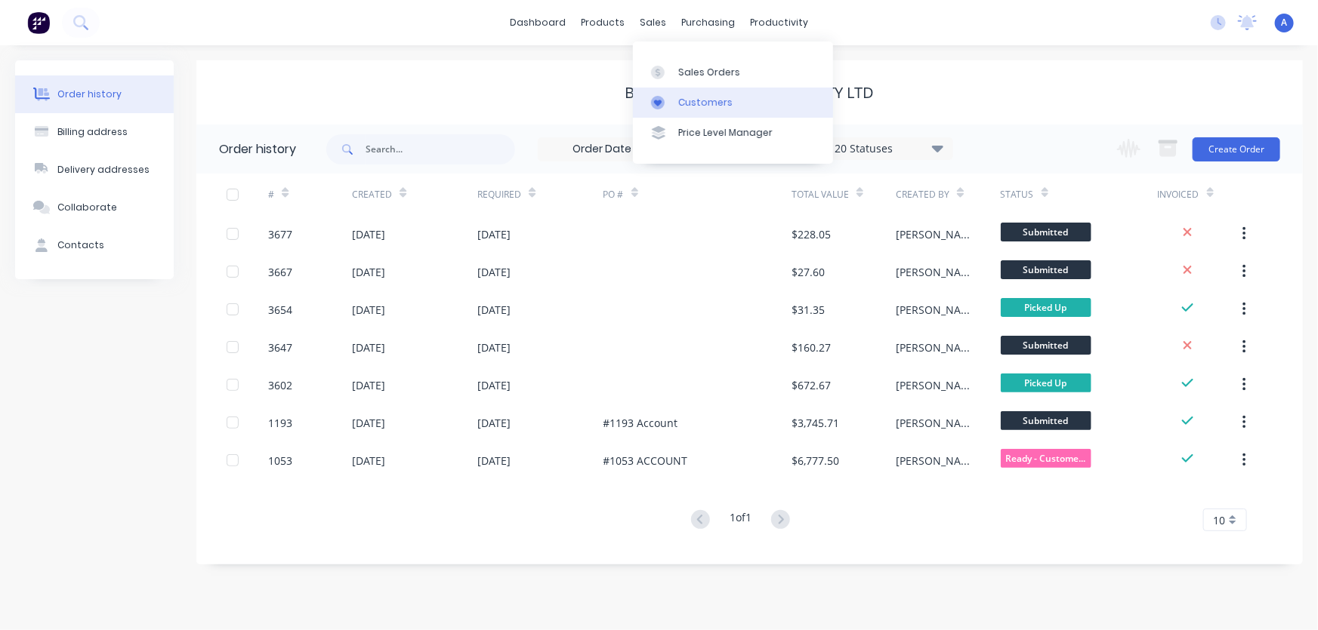
click at [701, 109] on link "Customers" at bounding box center [733, 103] width 200 height 30
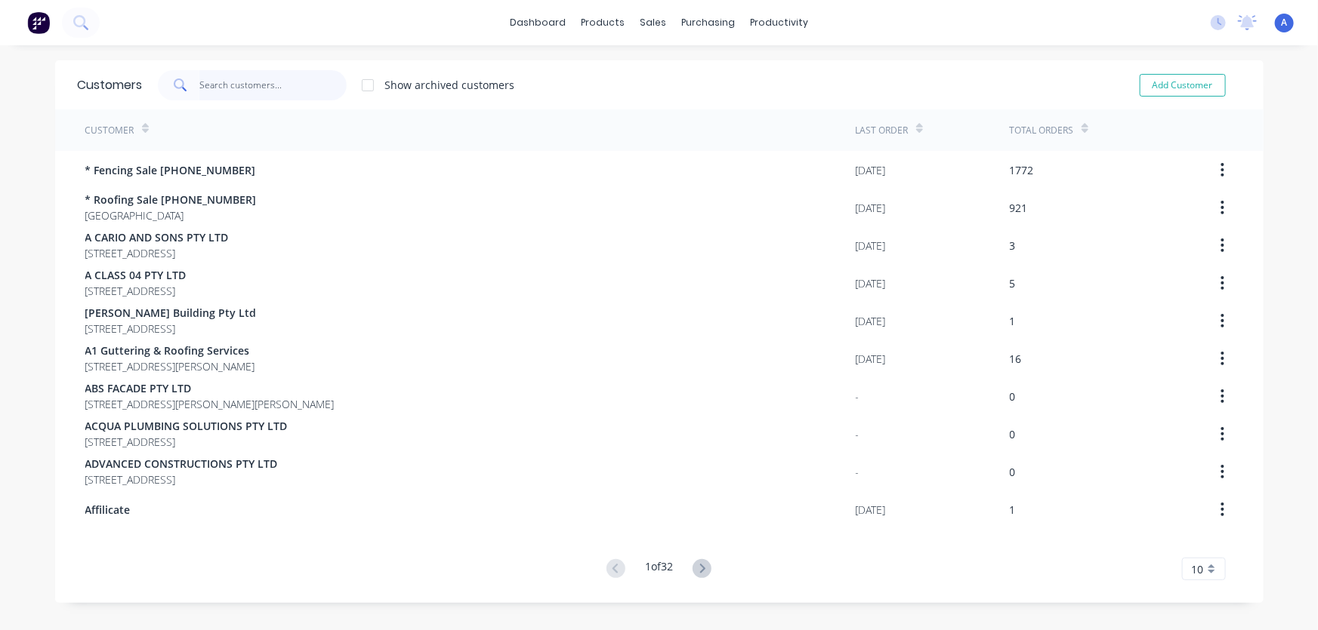
click at [205, 77] on input "text" at bounding box center [272, 85] width 147 height 30
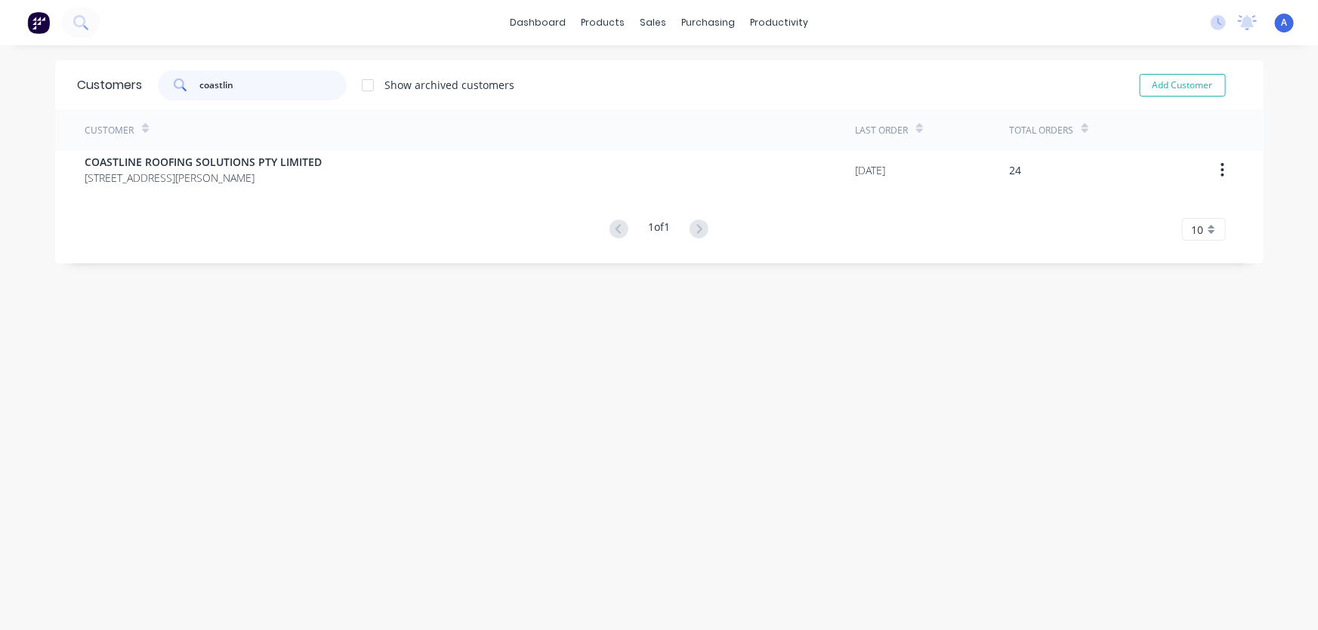
type input "coastline"
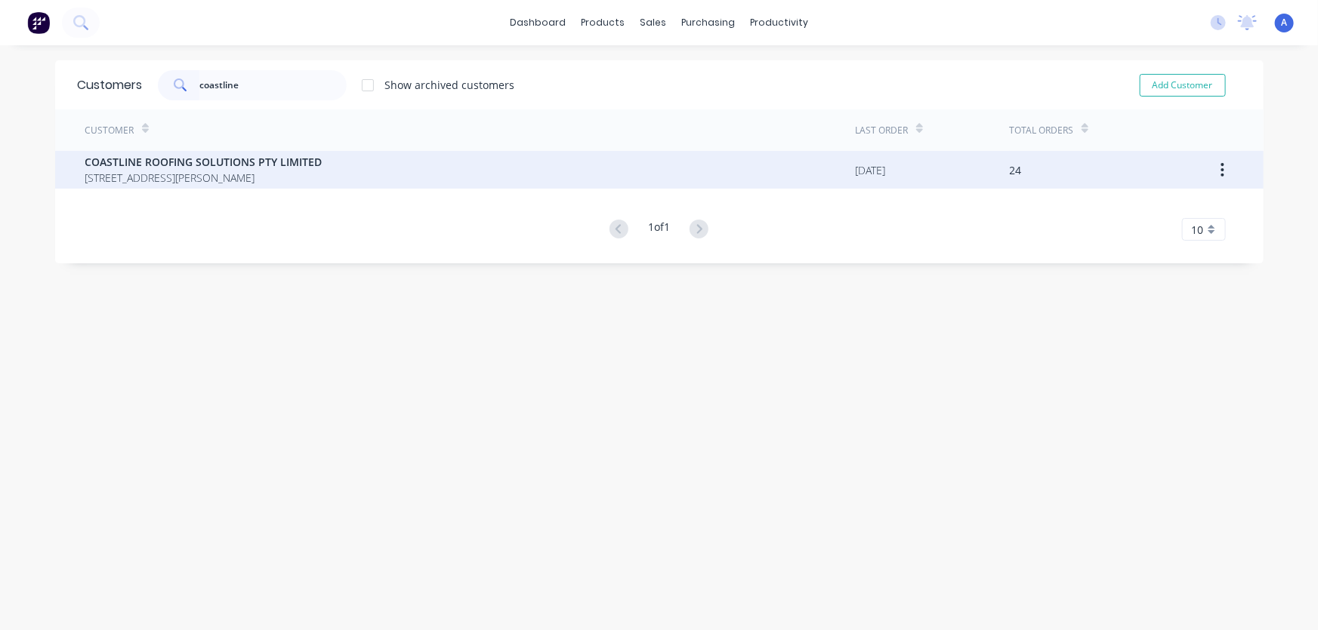
click at [140, 179] on span "[STREET_ADDRESS][PERSON_NAME]" at bounding box center [203, 178] width 237 height 16
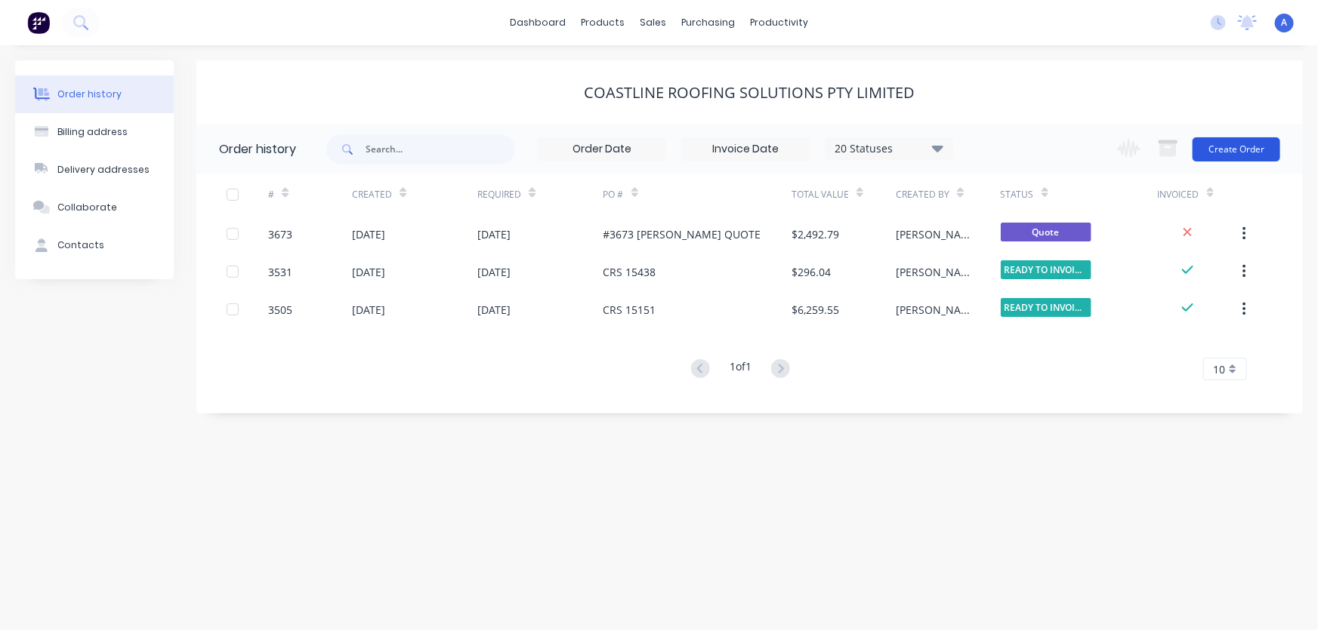
click at [1235, 149] on button "Create Order" at bounding box center [1236, 149] width 88 height 24
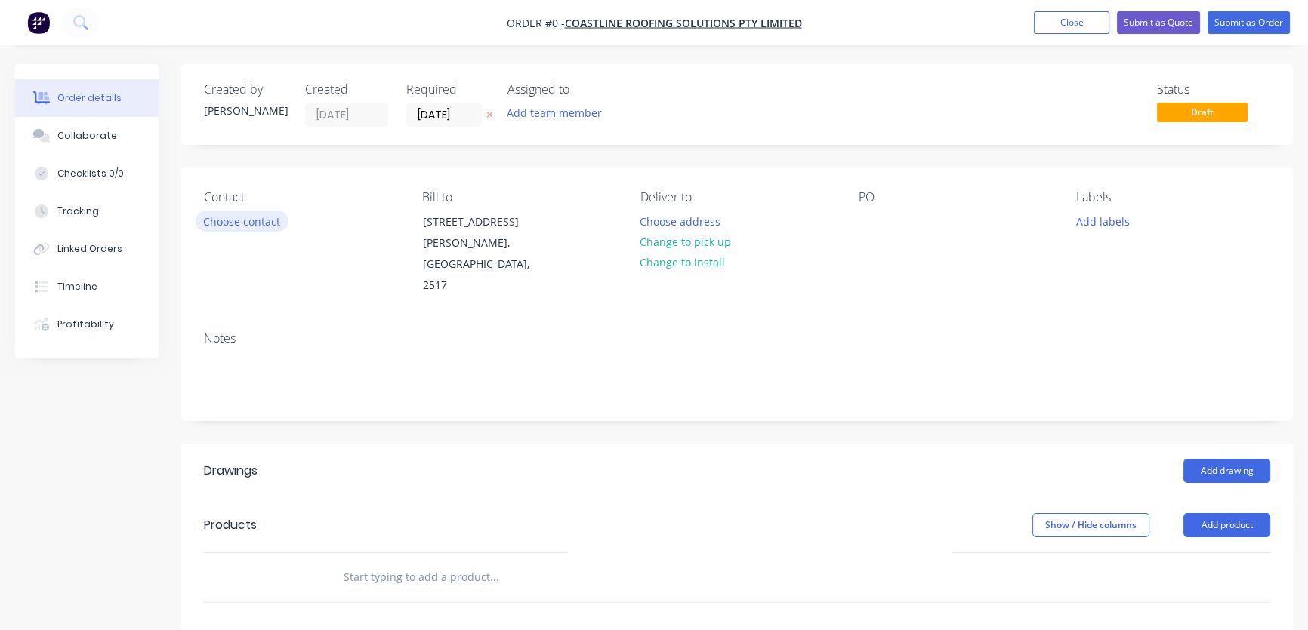
click at [242, 220] on button "Choose contact" at bounding box center [242, 221] width 93 height 20
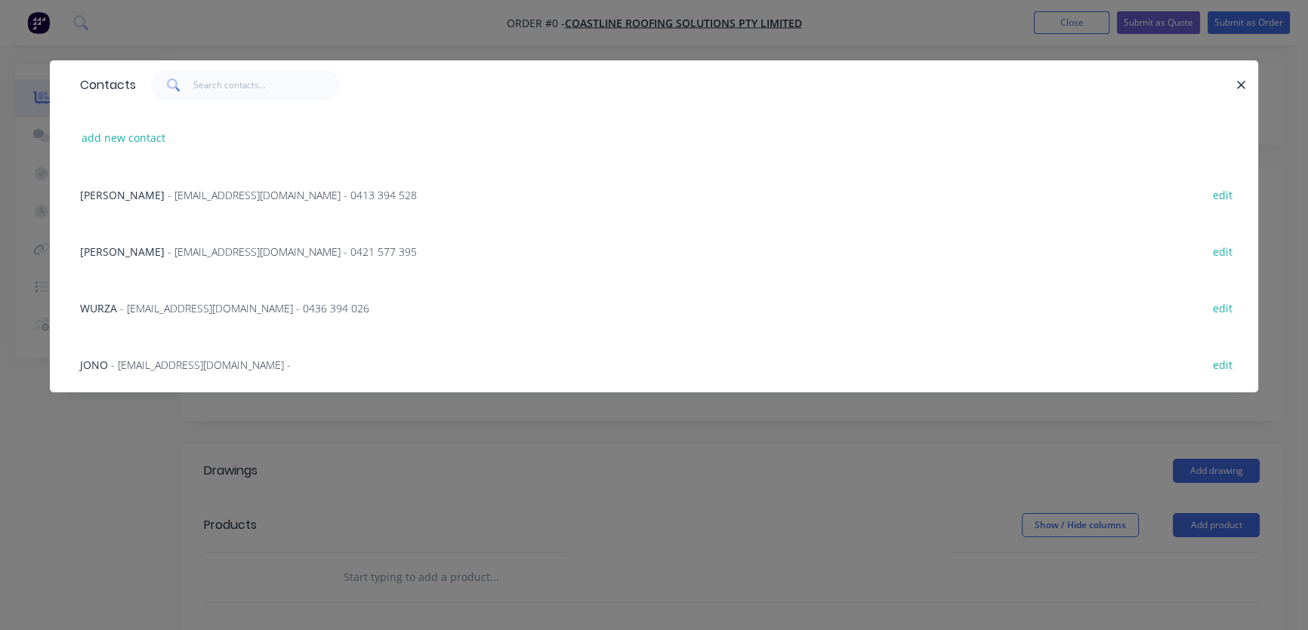
click at [108, 196] on span "[PERSON_NAME]" at bounding box center [122, 195] width 85 height 14
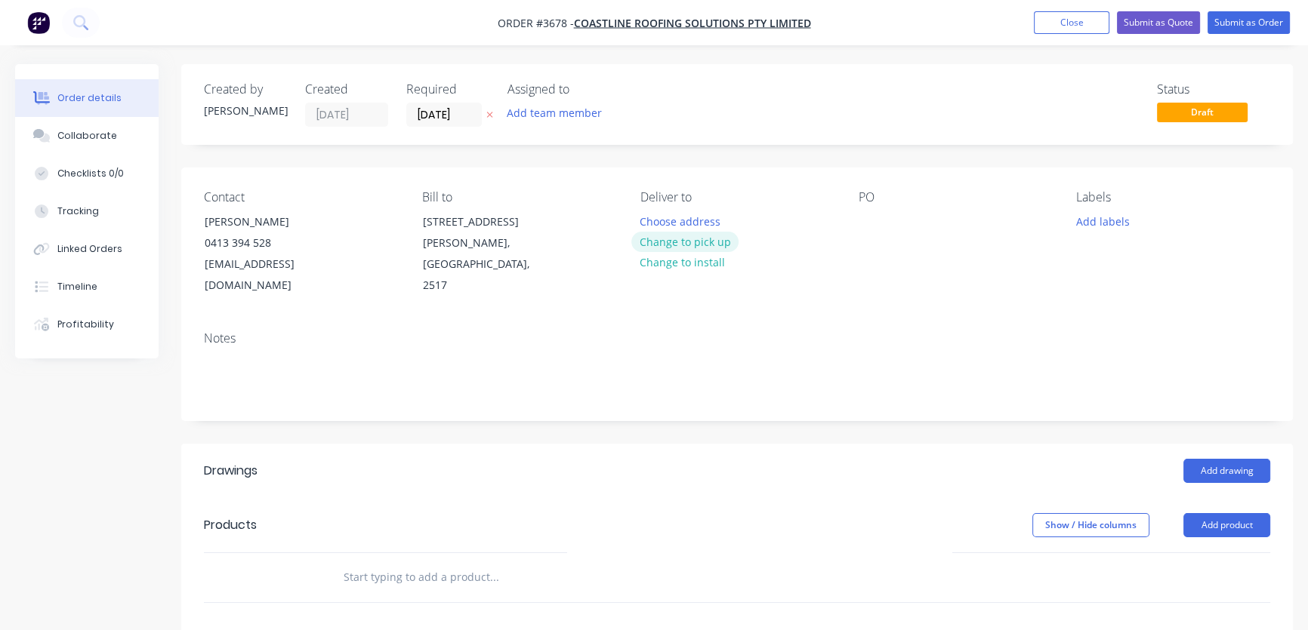
click at [683, 245] on button "Change to pick up" at bounding box center [684, 242] width 107 height 20
click at [859, 225] on div at bounding box center [870, 222] width 24 height 22
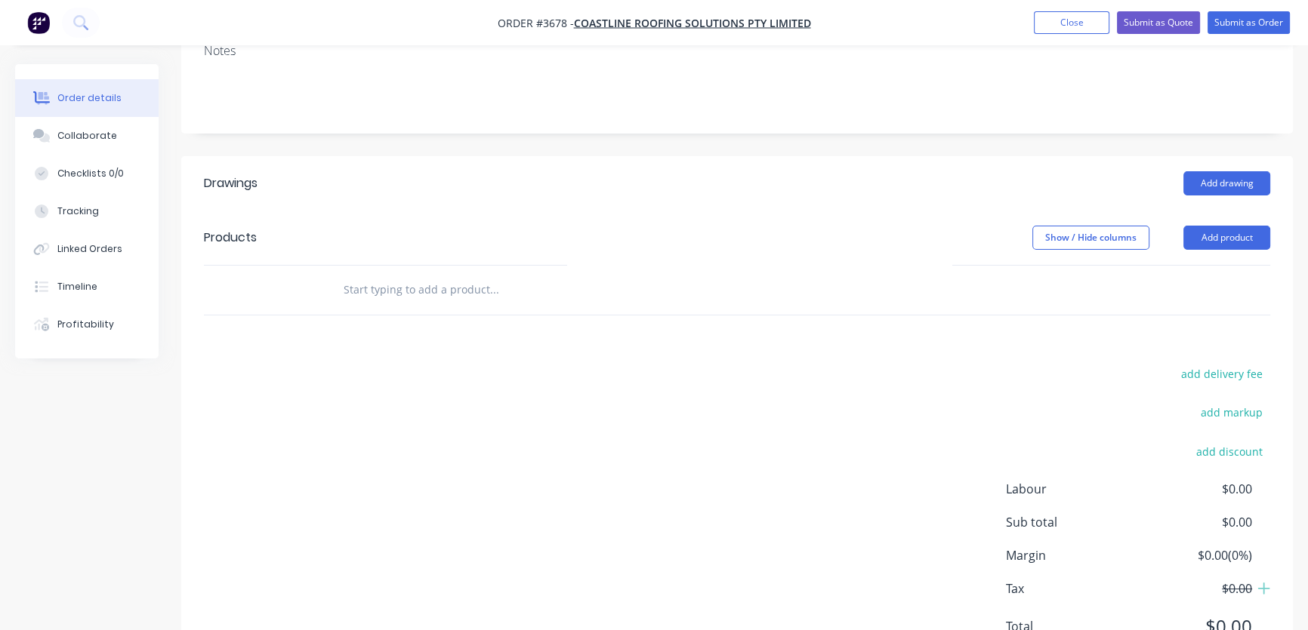
scroll to position [335, 0]
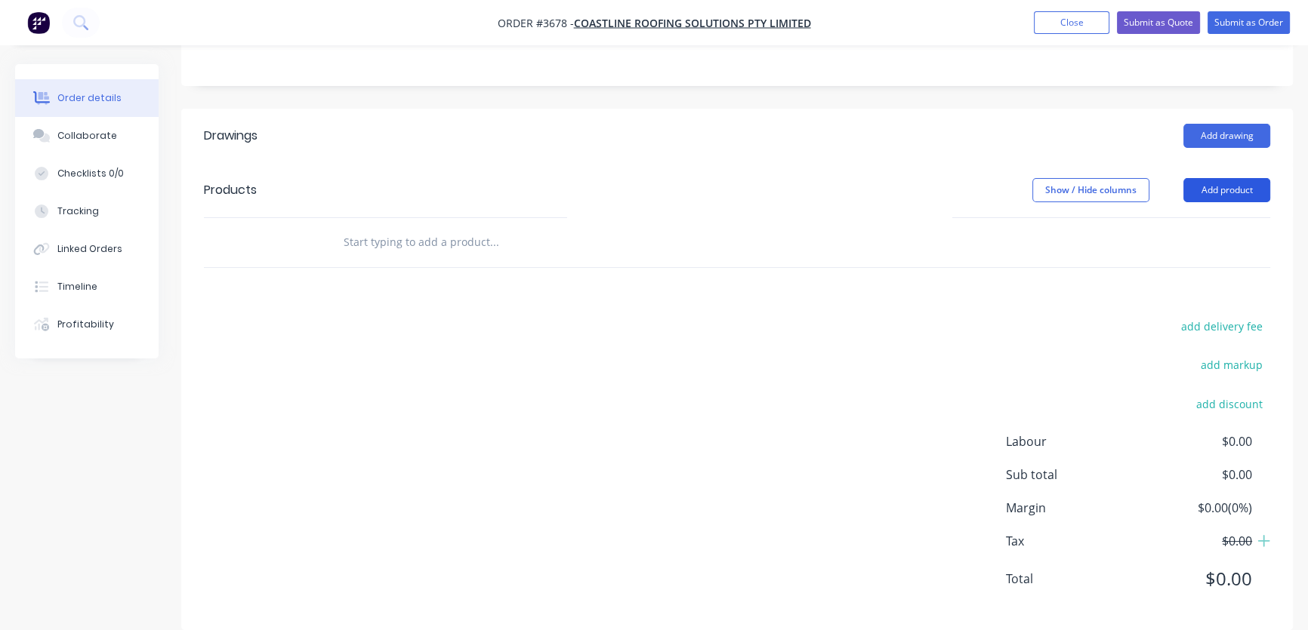
click at [1218, 178] on button "Add product" at bounding box center [1226, 190] width 87 height 24
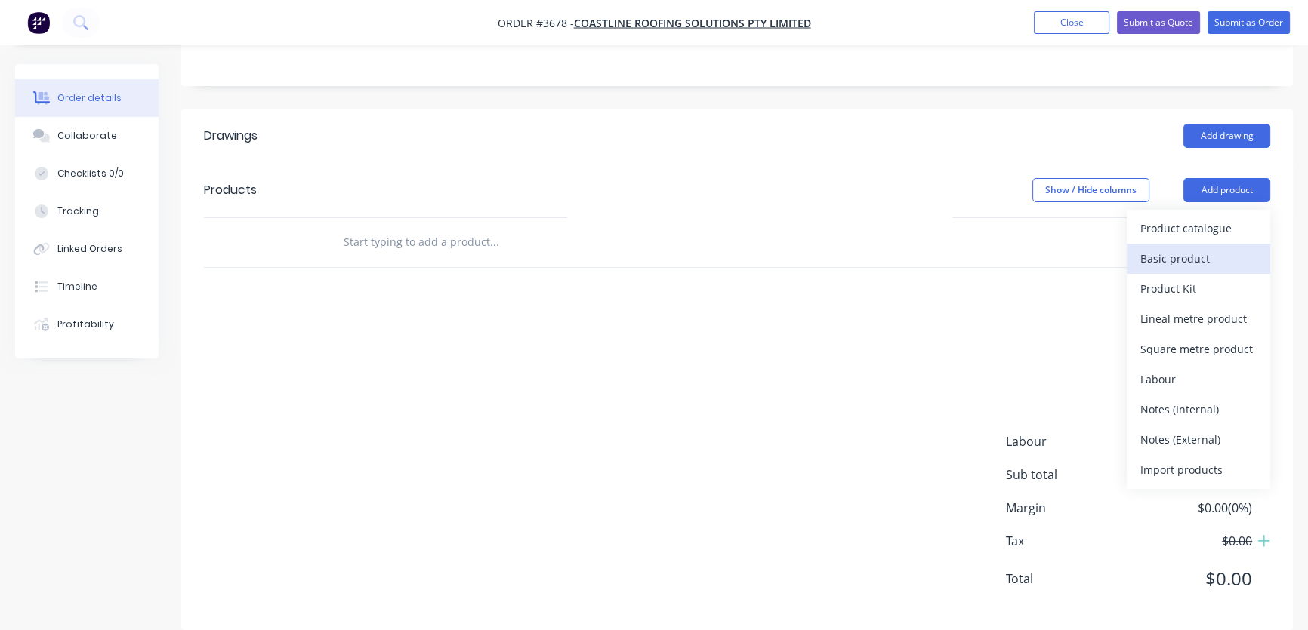
click at [1192, 248] on div "Basic product" at bounding box center [1198, 259] width 116 height 22
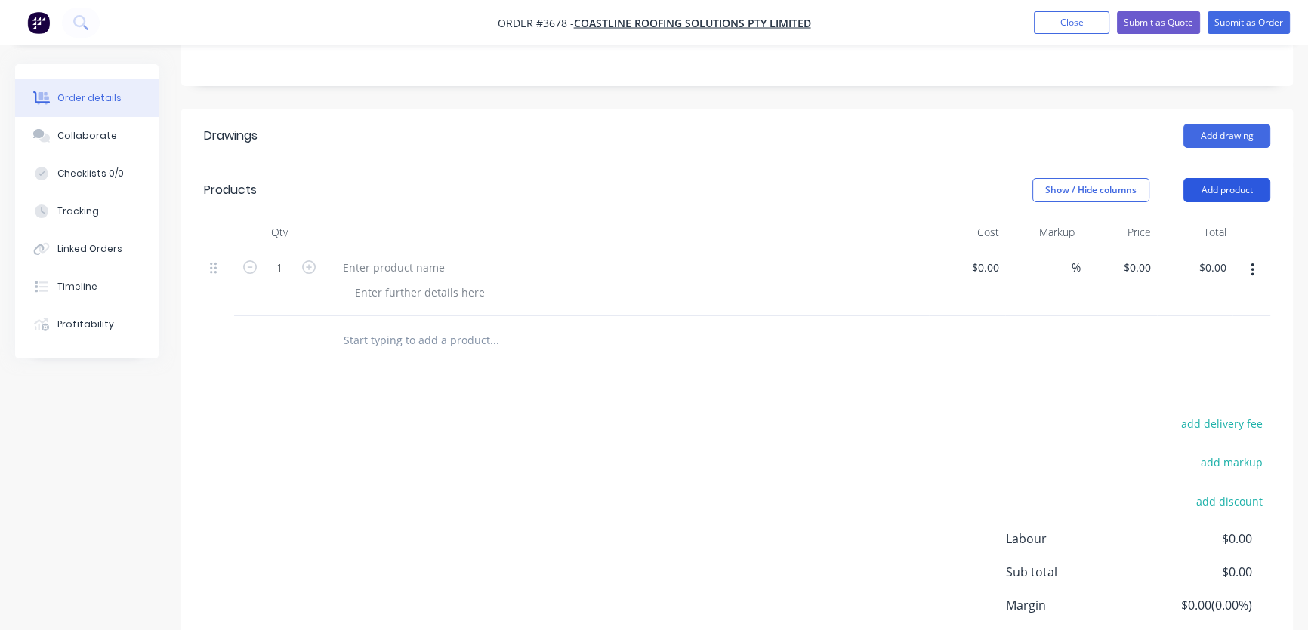
click at [1223, 178] on button "Add product" at bounding box center [1226, 190] width 87 height 24
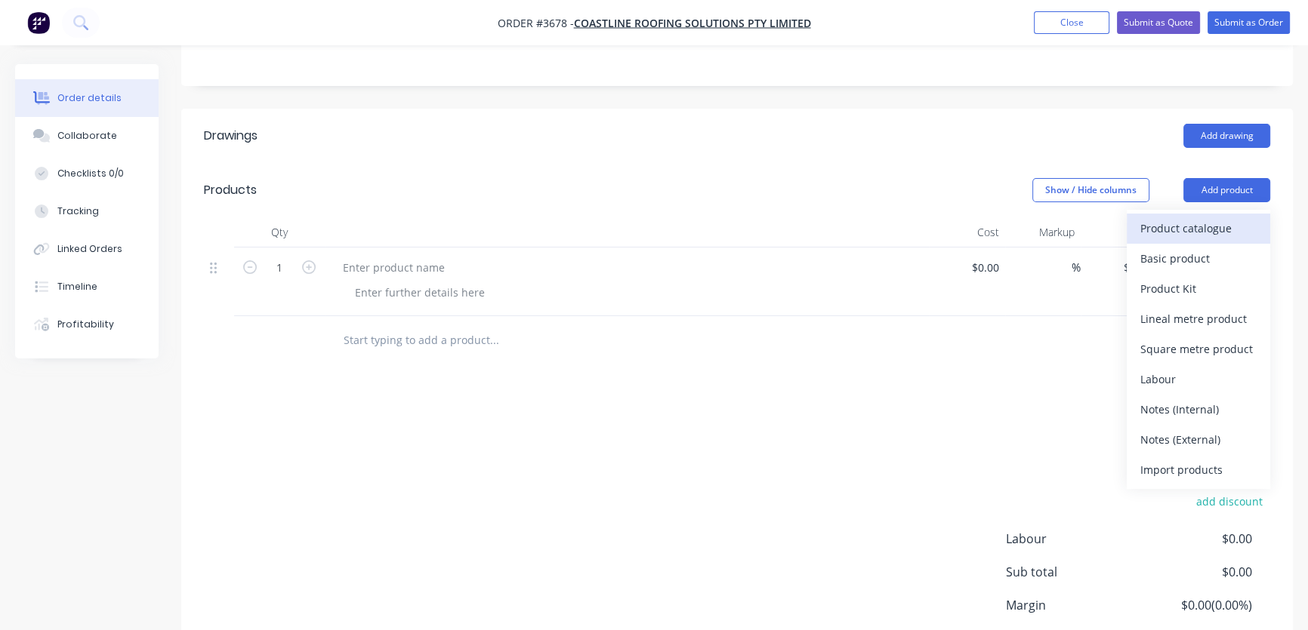
click at [1210, 217] on div "Product catalogue" at bounding box center [1198, 228] width 116 height 22
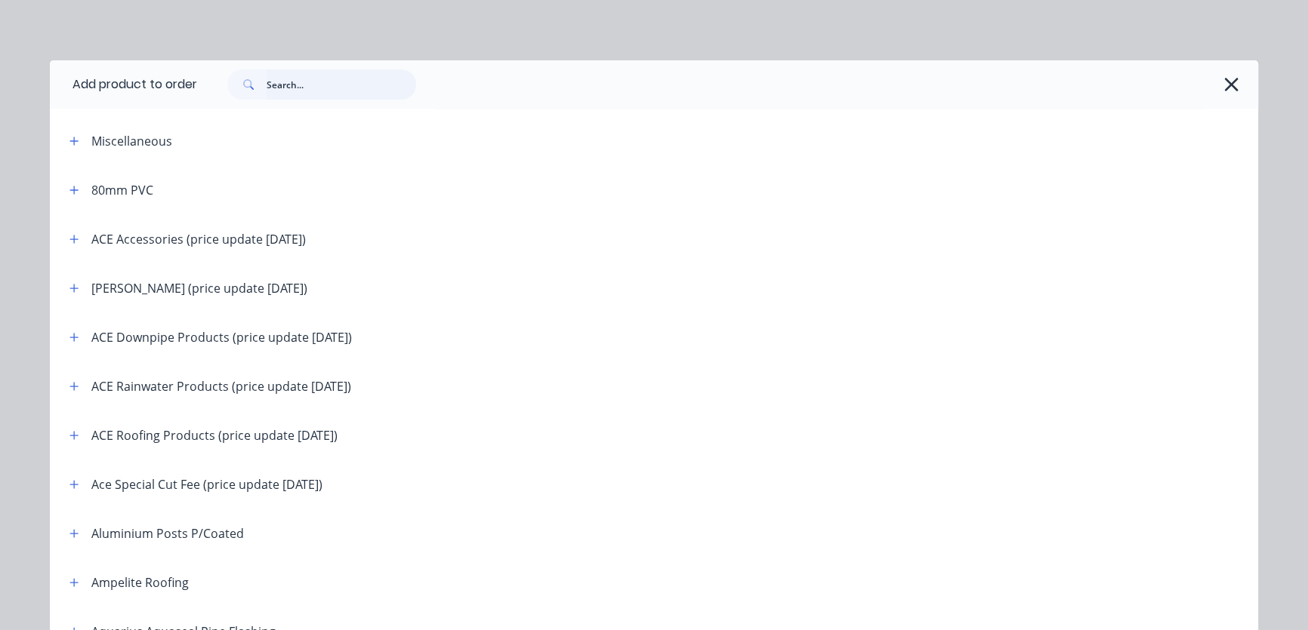
click at [267, 81] on input "text" at bounding box center [342, 84] width 150 height 30
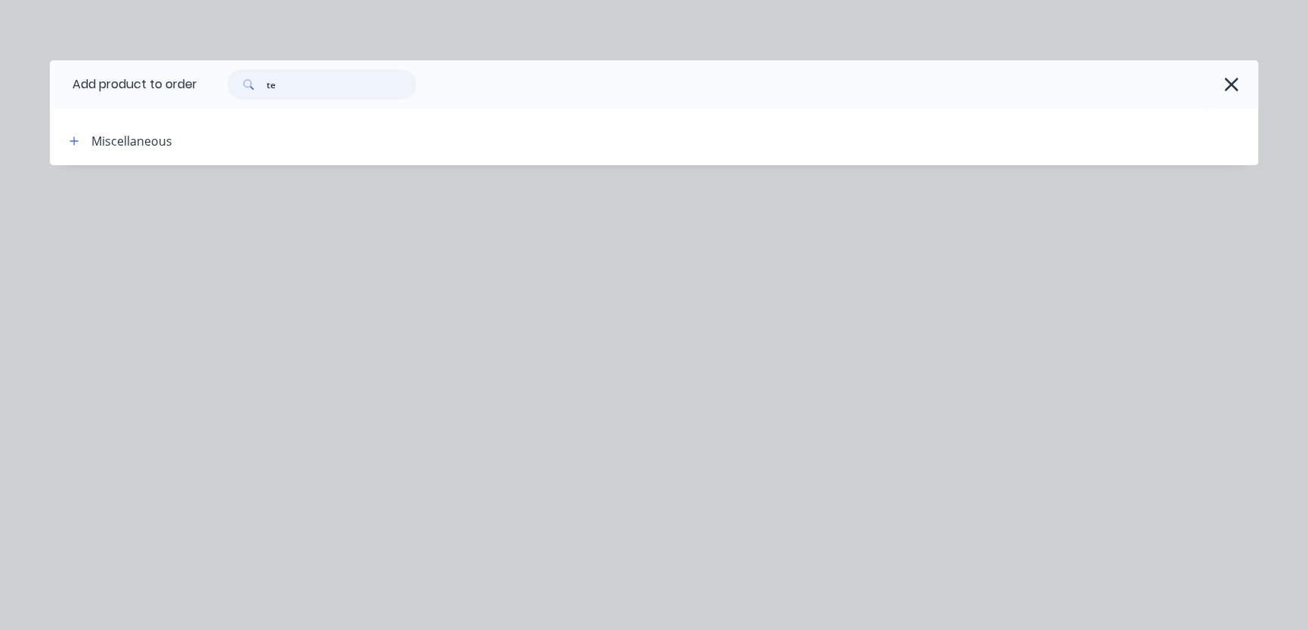
type input "t"
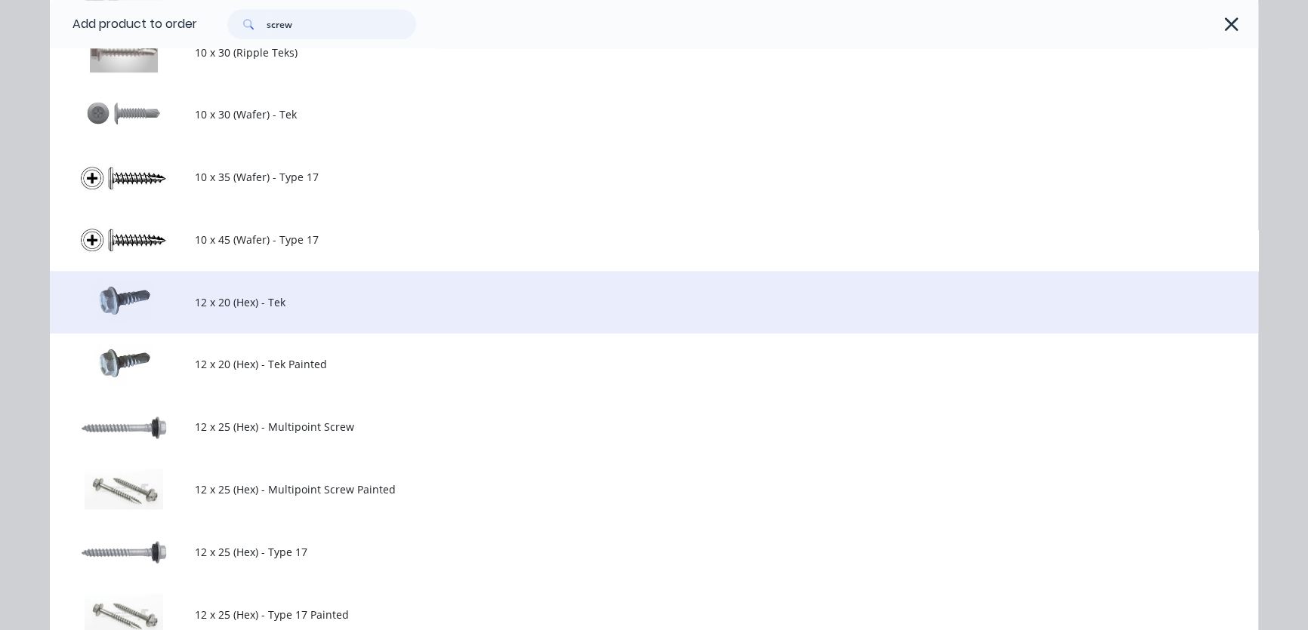
scroll to position [1601, 0]
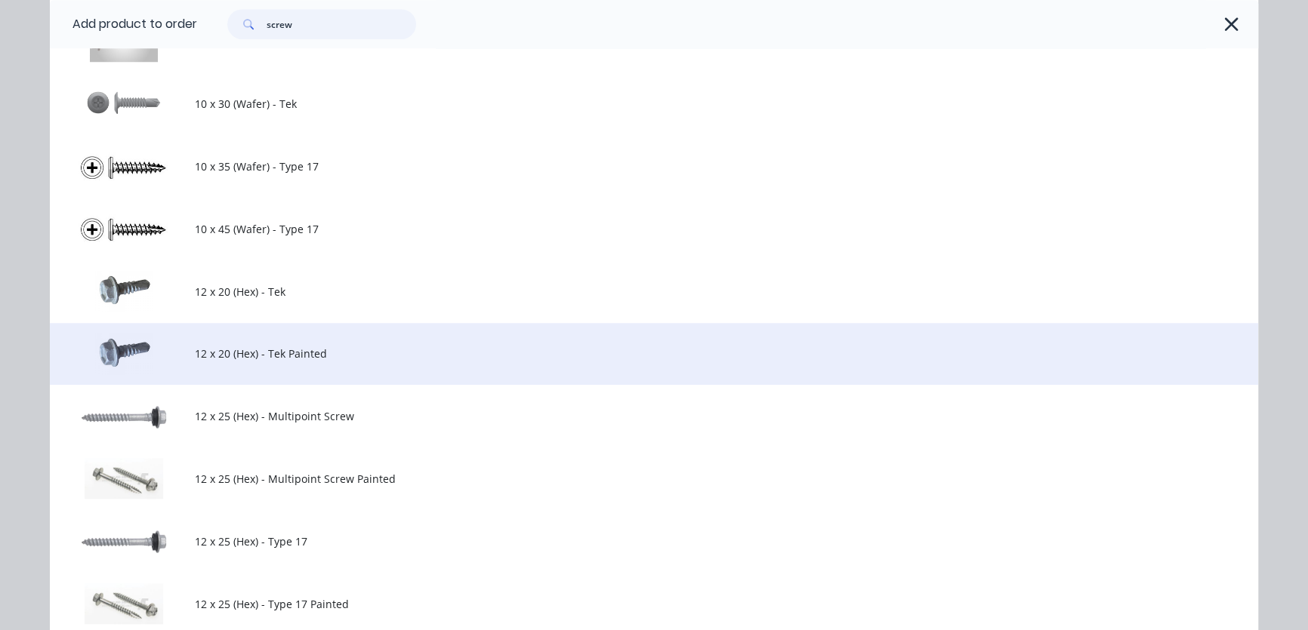
type input "screw"
click at [245, 354] on span "12 x 20 (Hex) - Tek Painted" at bounding box center [620, 354] width 850 height 16
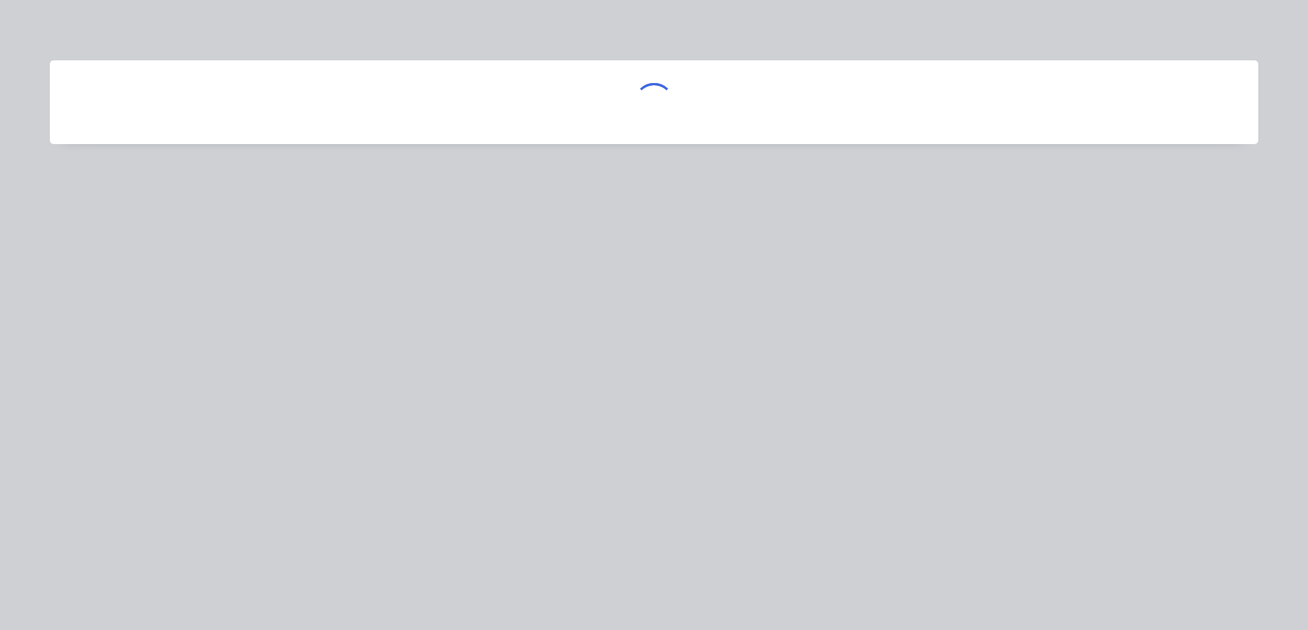
scroll to position [0, 0]
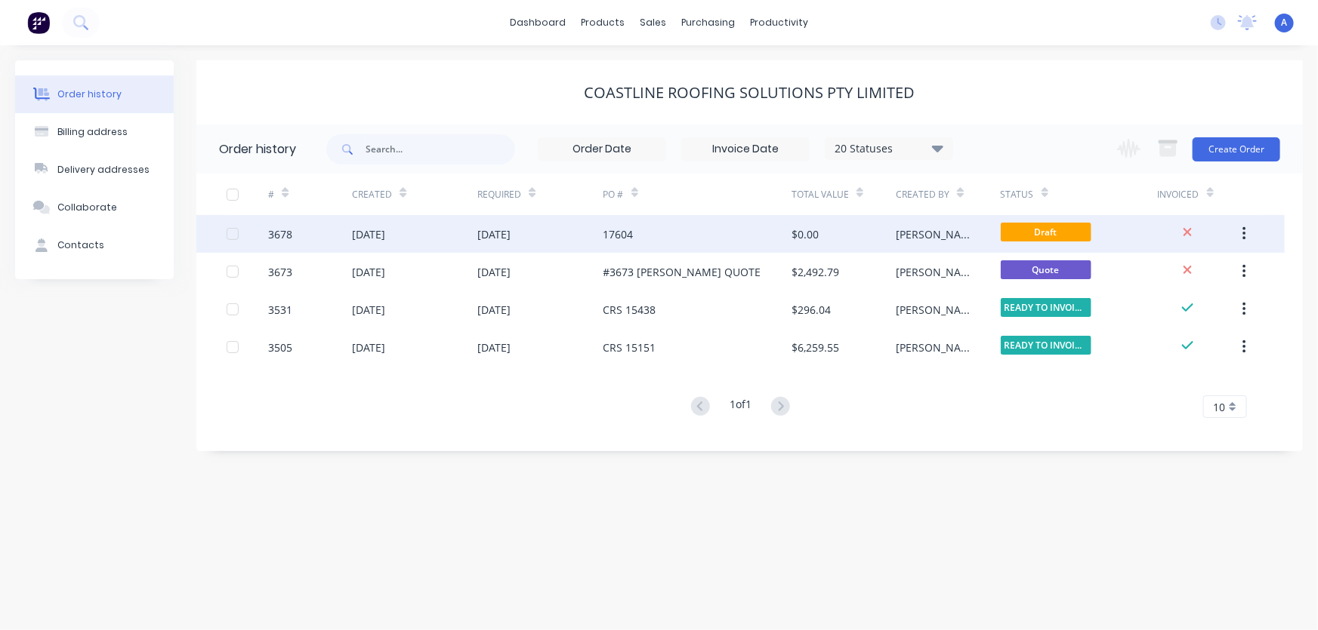
click at [803, 236] on div "$0.00" at bounding box center [804, 235] width 27 height 16
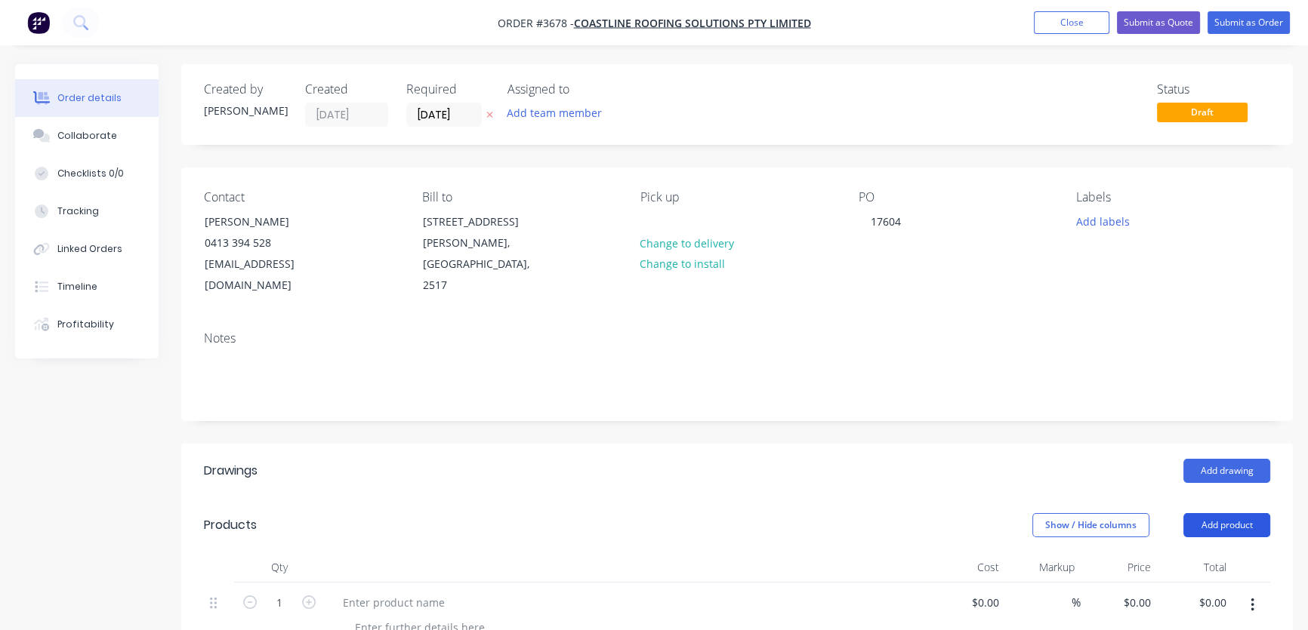
click at [1229, 513] on button "Add product" at bounding box center [1226, 525] width 87 height 24
click at [1202, 553] on div "Product catalogue" at bounding box center [1198, 564] width 116 height 22
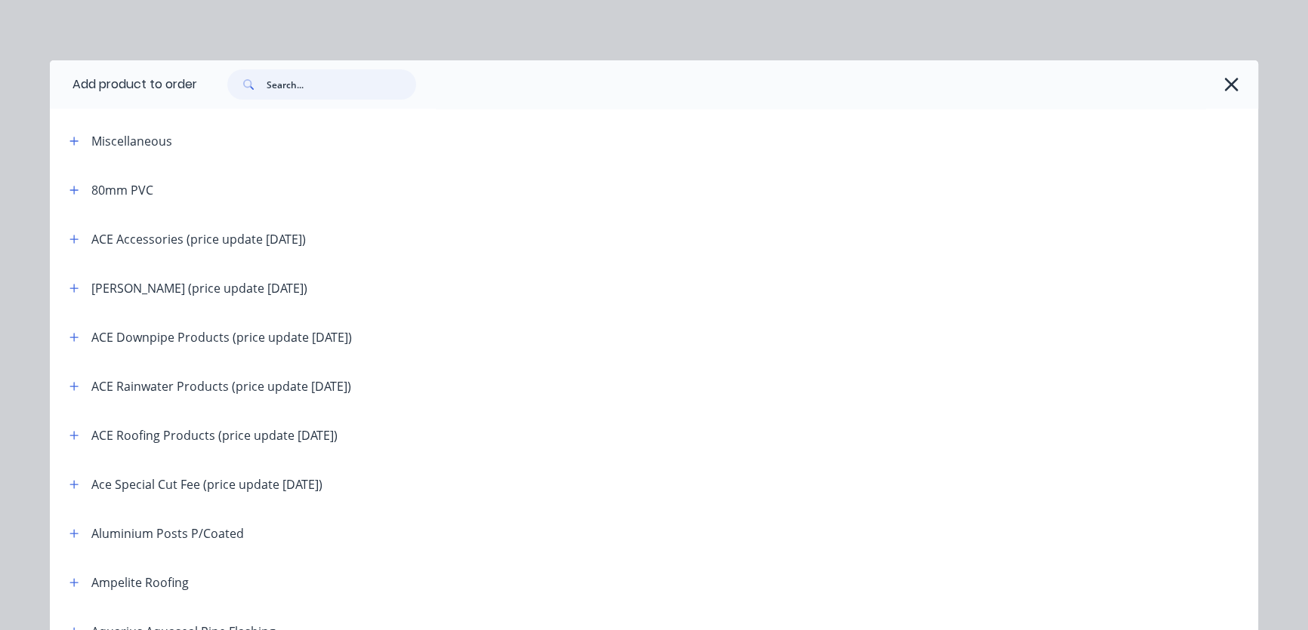
click at [275, 76] on input "text" at bounding box center [342, 84] width 150 height 30
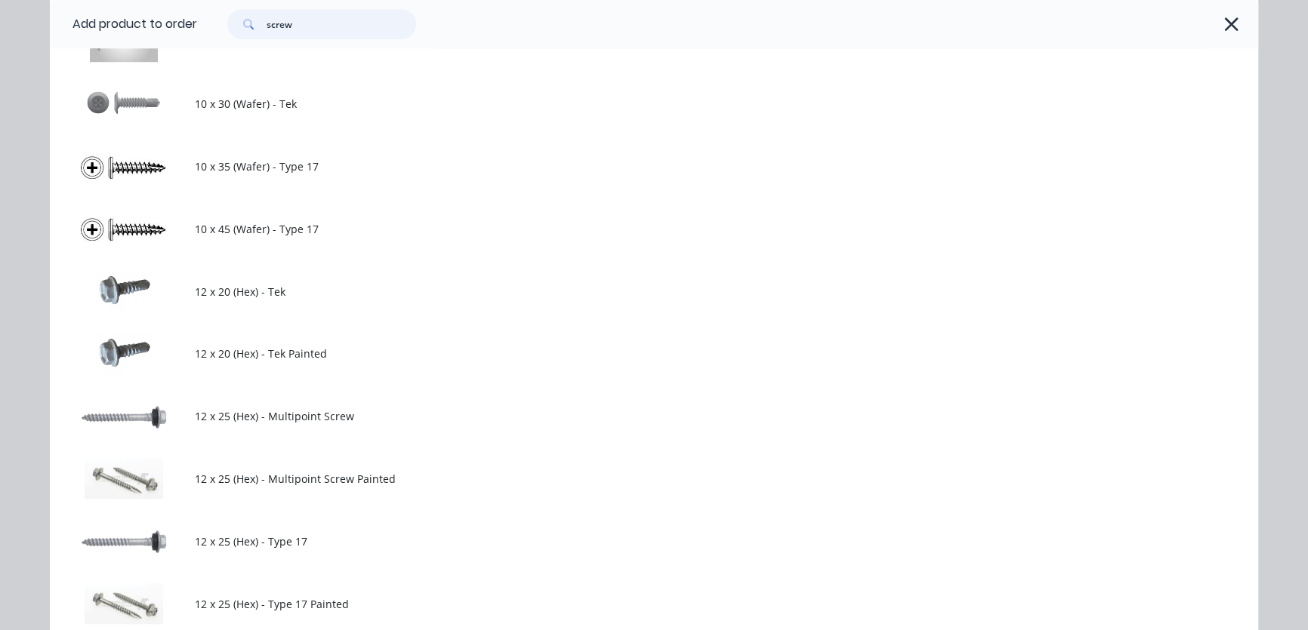
scroll to position [1373, 0]
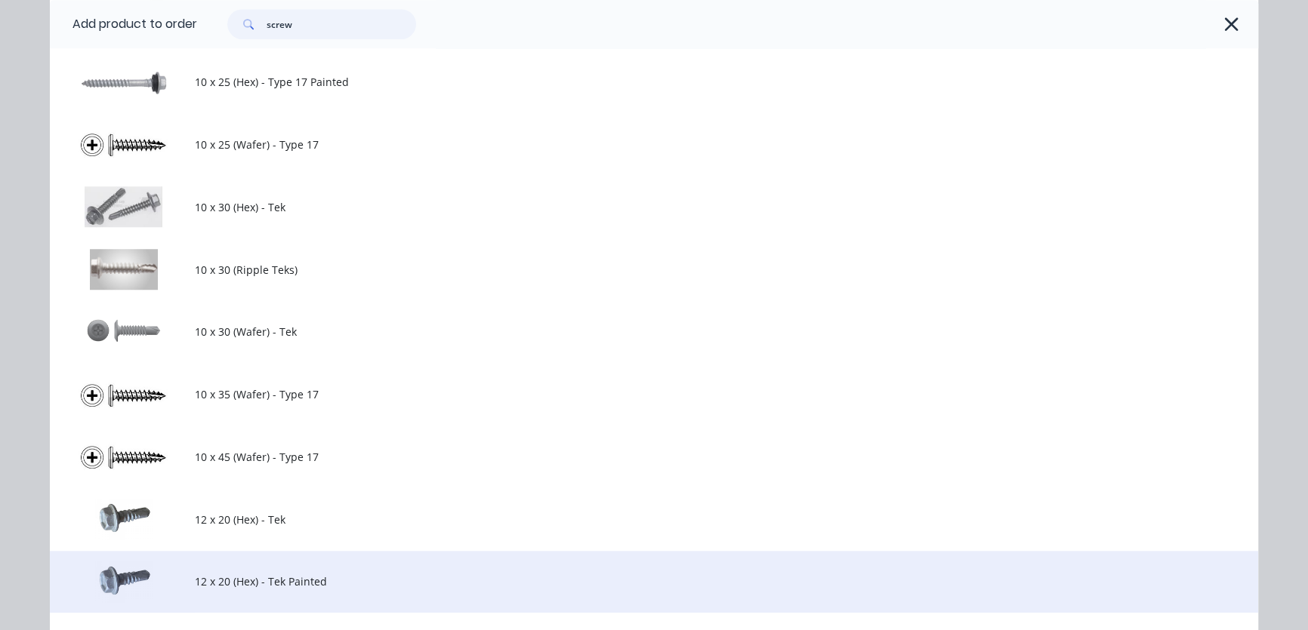
type input "screw"
click at [228, 582] on span "12 x 20 (Hex) - Tek Painted" at bounding box center [620, 582] width 850 height 16
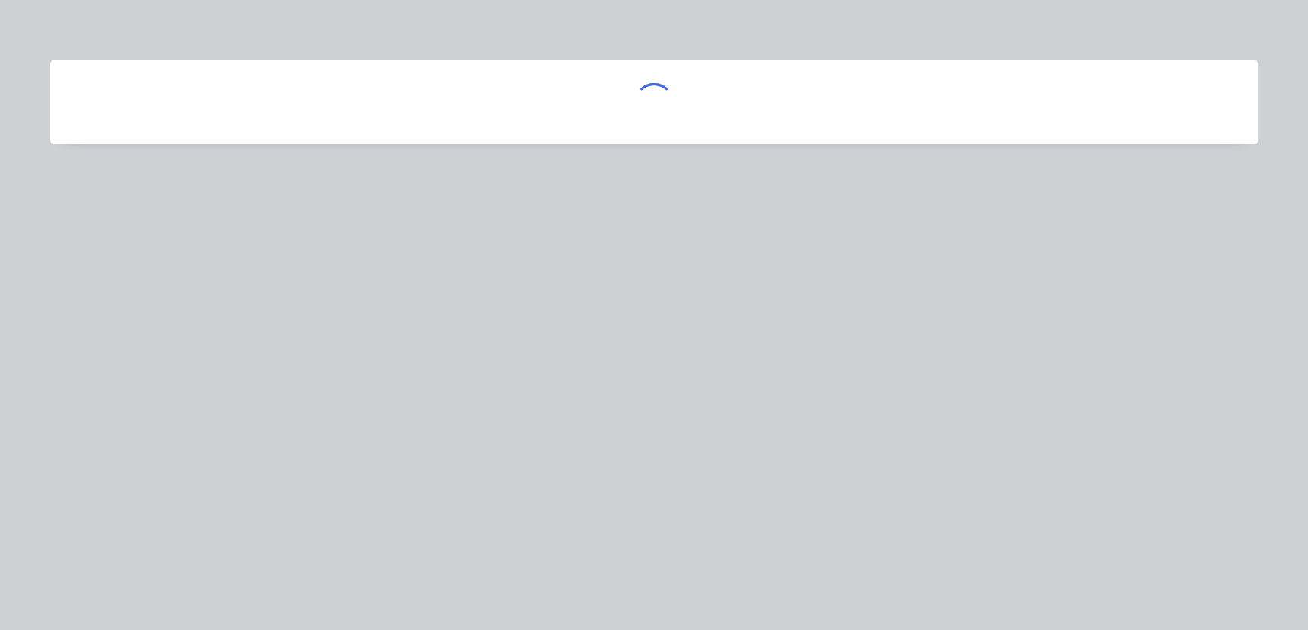
scroll to position [0, 0]
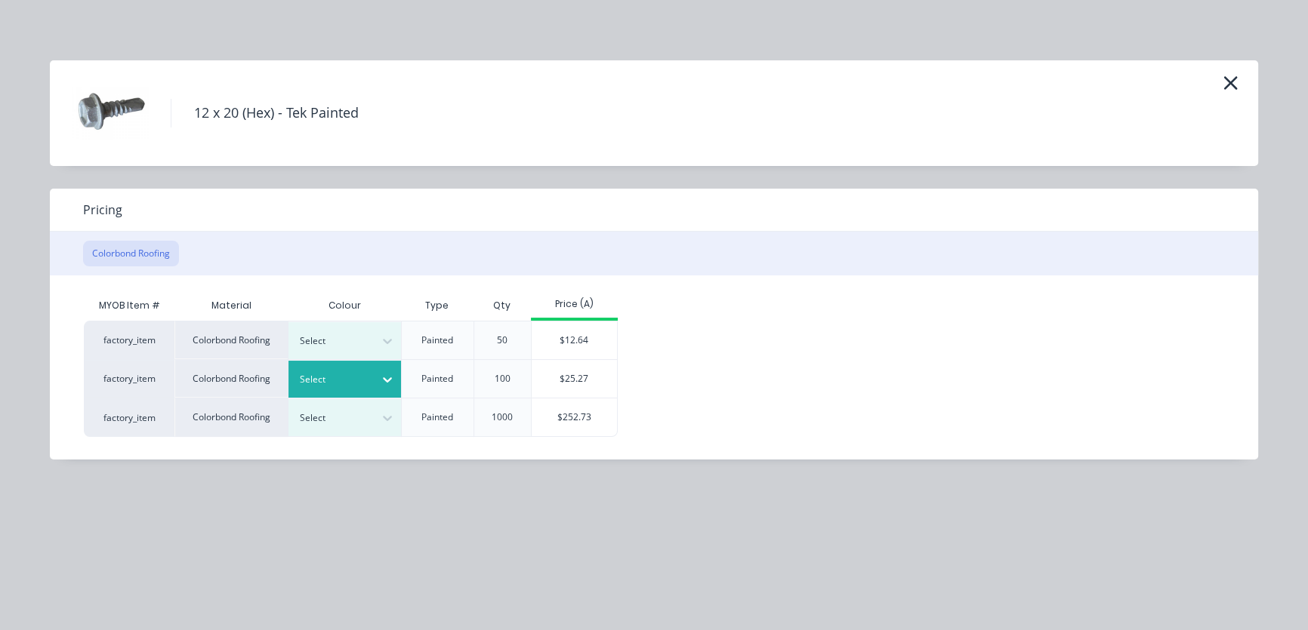
click at [349, 383] on div at bounding box center [334, 379] width 68 height 17
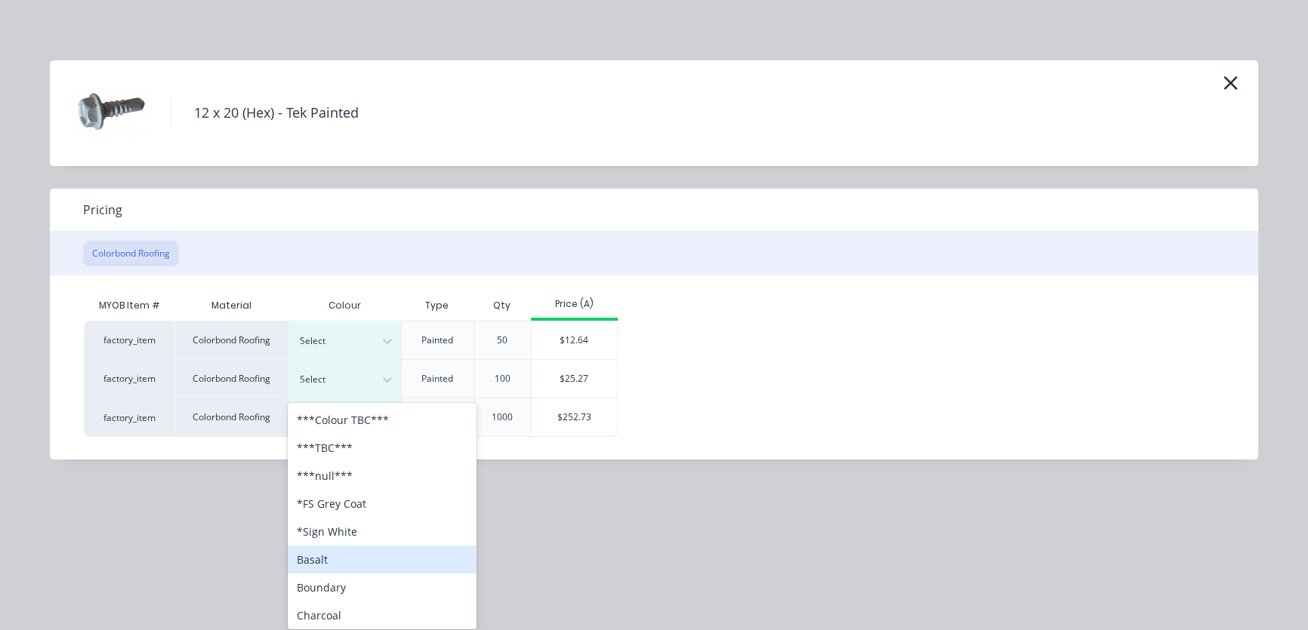
click at [316, 560] on div "Basalt" at bounding box center [382, 560] width 189 height 28
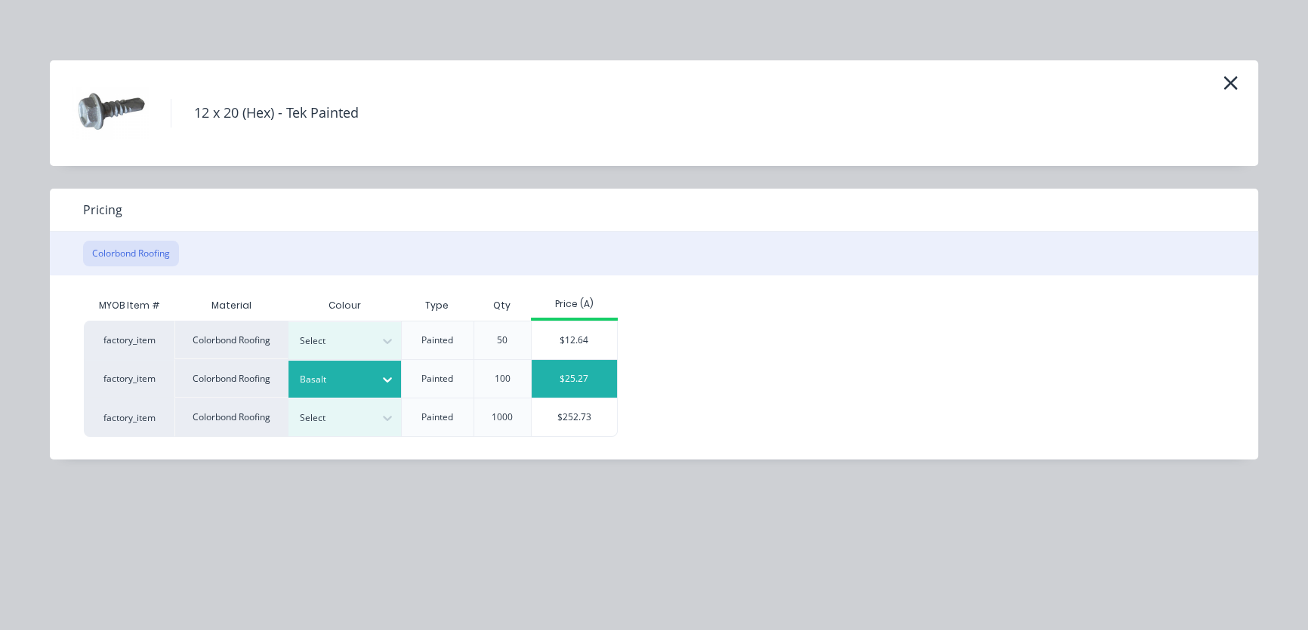
click at [577, 377] on div "$25.27" at bounding box center [574, 379] width 85 height 38
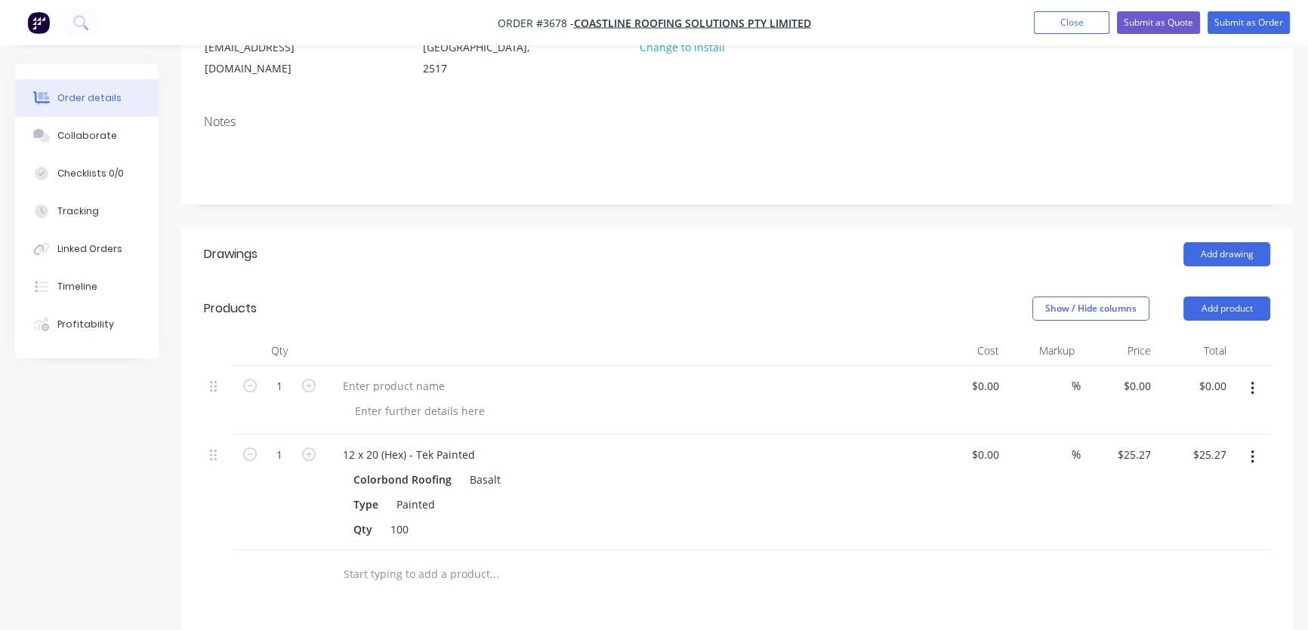
scroll to position [228, 0]
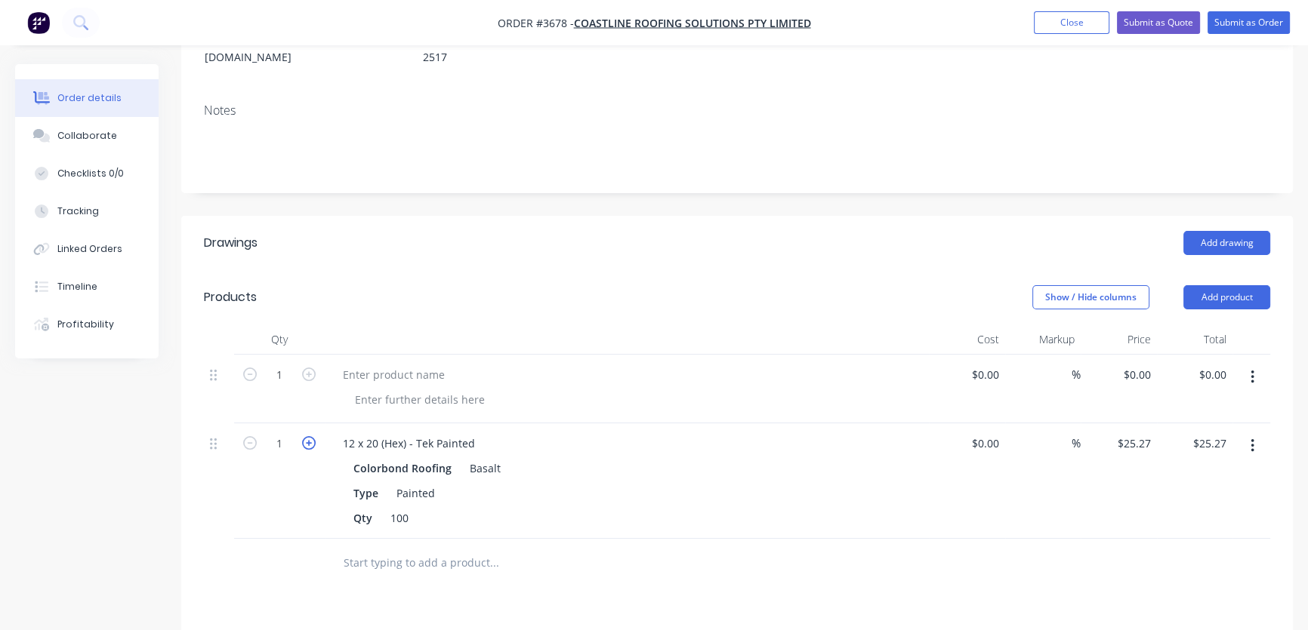
click at [309, 436] on icon "button" at bounding box center [309, 443] width 14 height 14
type input "2"
type input "$50.54"
click at [309, 436] on icon "button" at bounding box center [309, 443] width 14 height 14
type input "3"
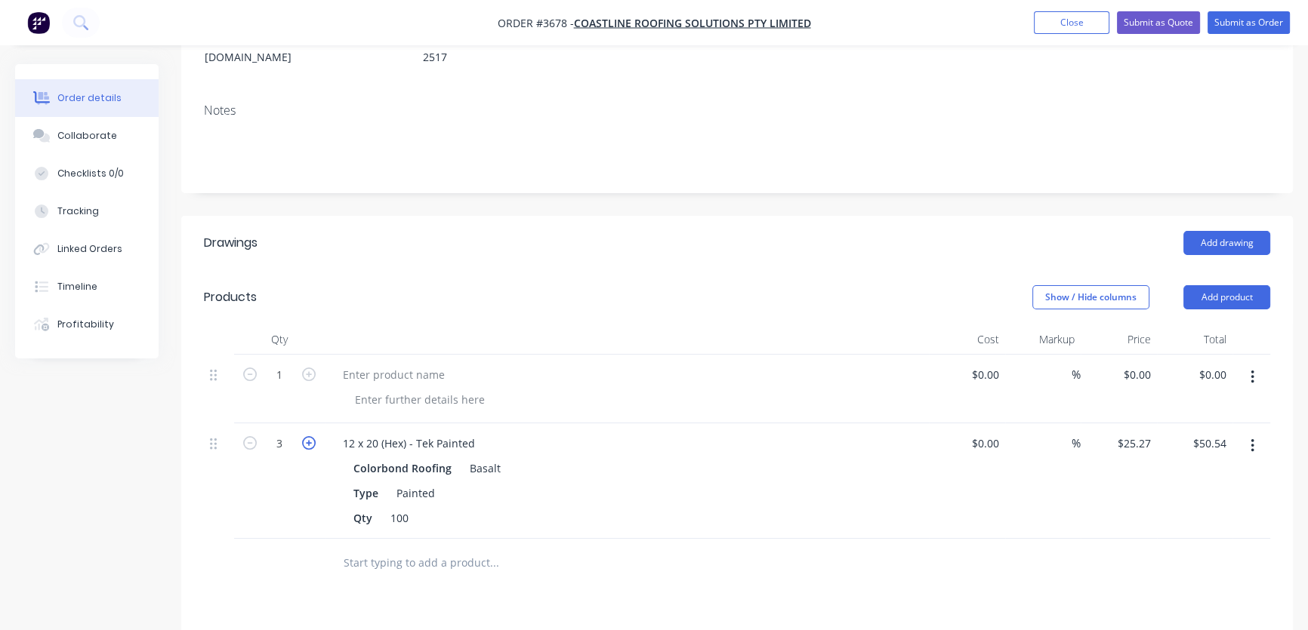
type input "$75.81"
click at [1253, 364] on button "button" at bounding box center [1252, 377] width 35 height 27
click at [1182, 467] on div "Delete" at bounding box center [1198, 478] width 116 height 22
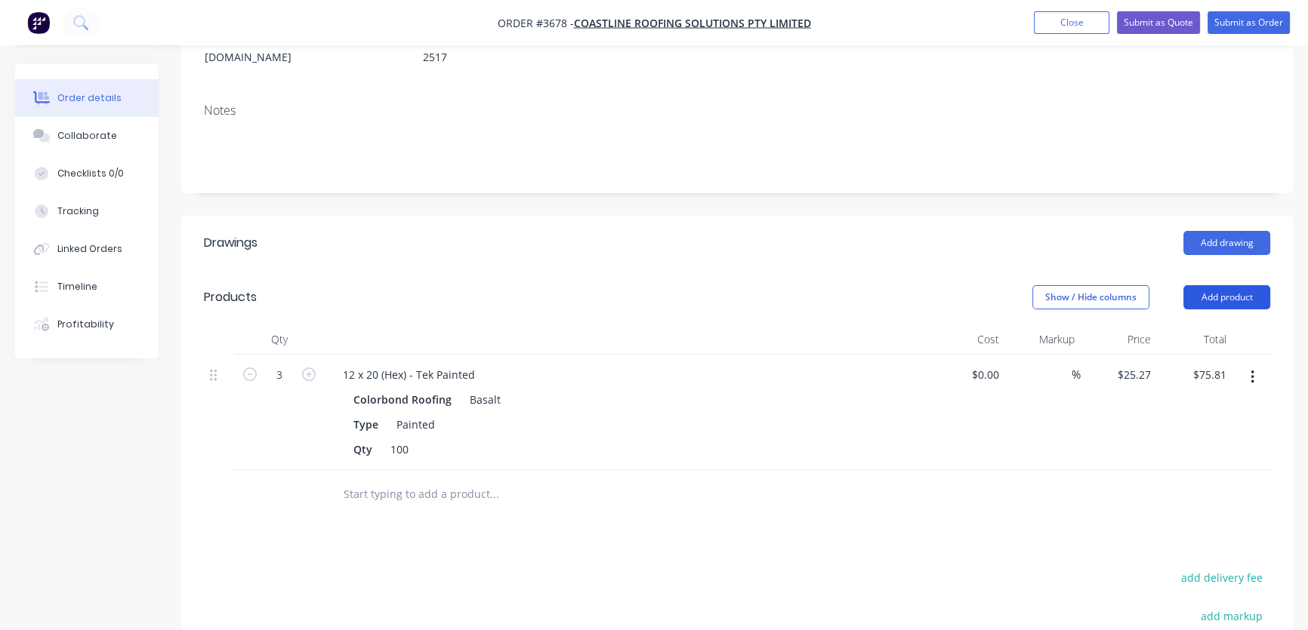
click at [1233, 285] on button "Add product" at bounding box center [1226, 297] width 87 height 24
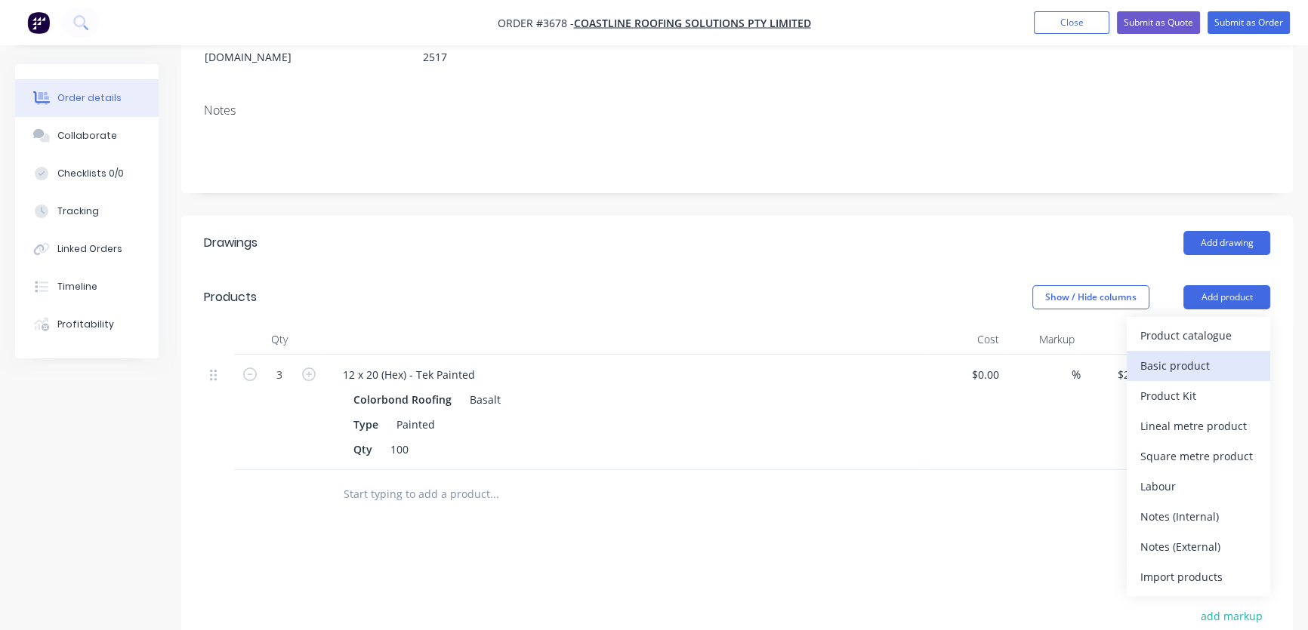
click at [1179, 355] on div "Basic product" at bounding box center [1198, 366] width 116 height 22
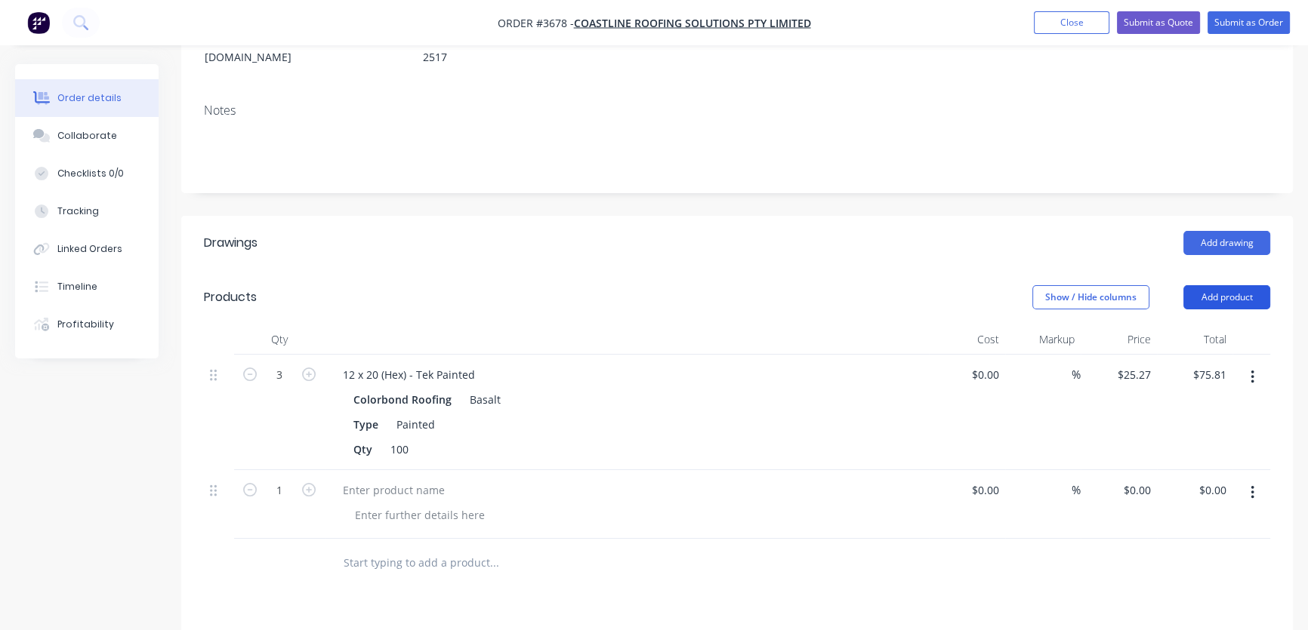
click at [1238, 285] on button "Add product" at bounding box center [1226, 297] width 87 height 24
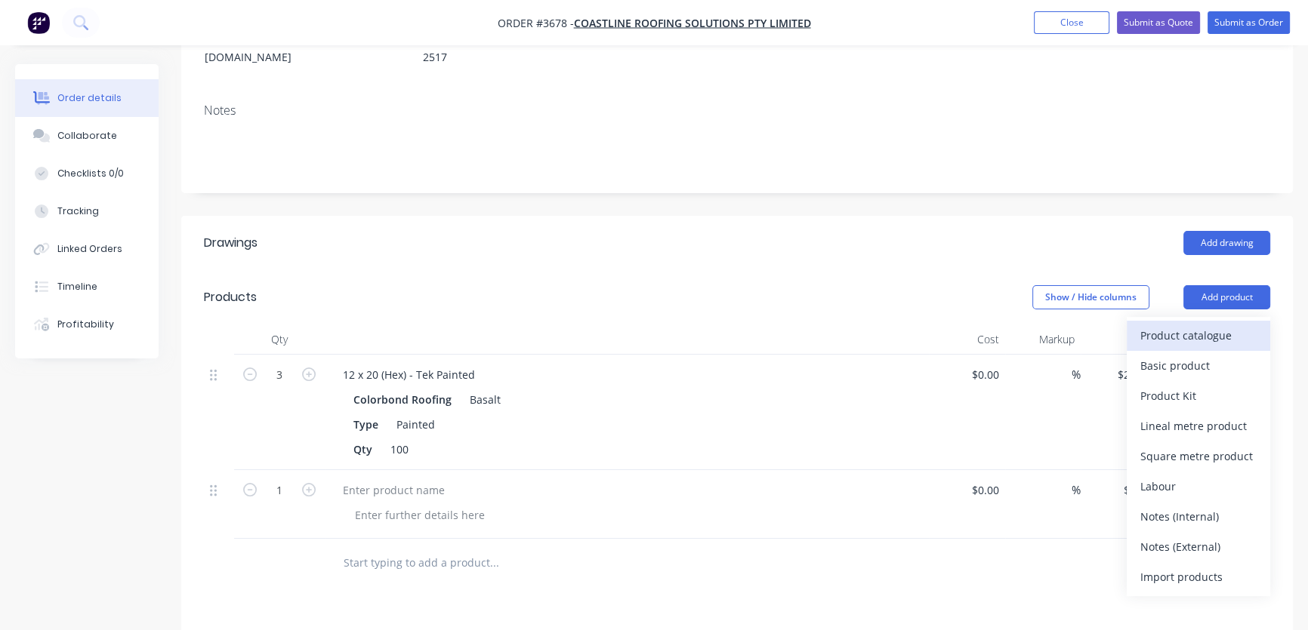
click at [1195, 325] on div "Product catalogue" at bounding box center [1198, 336] width 116 height 22
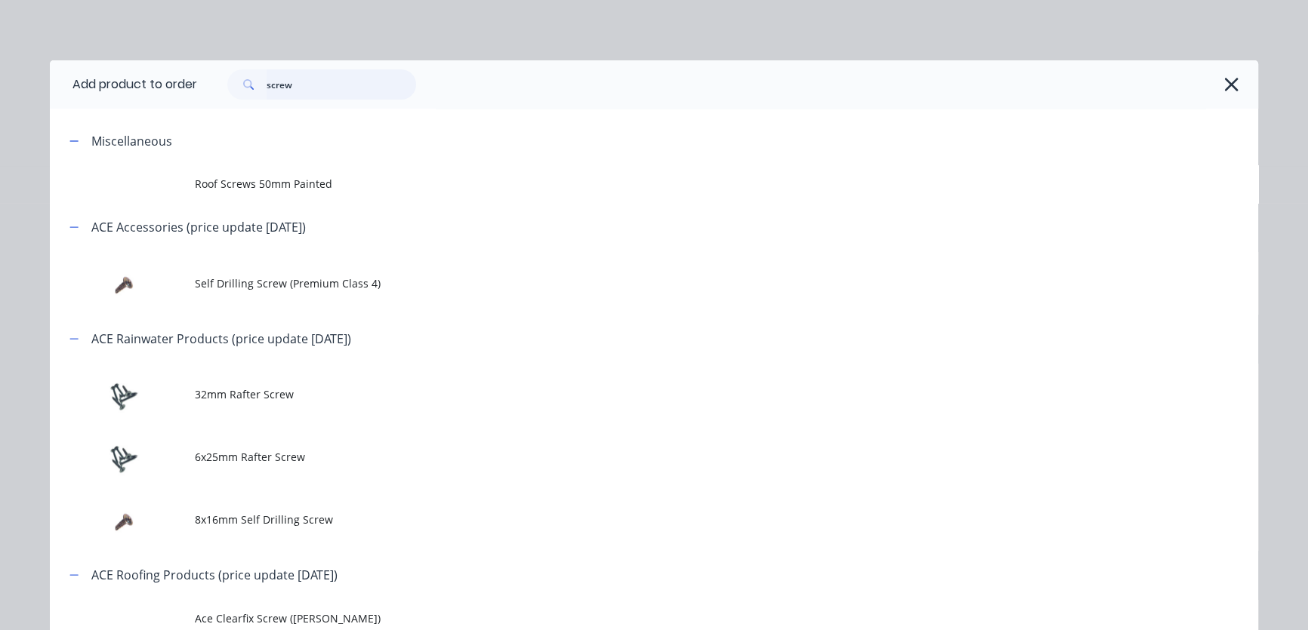
click at [290, 83] on input "screw" at bounding box center [342, 84] width 150 height 30
type input "s"
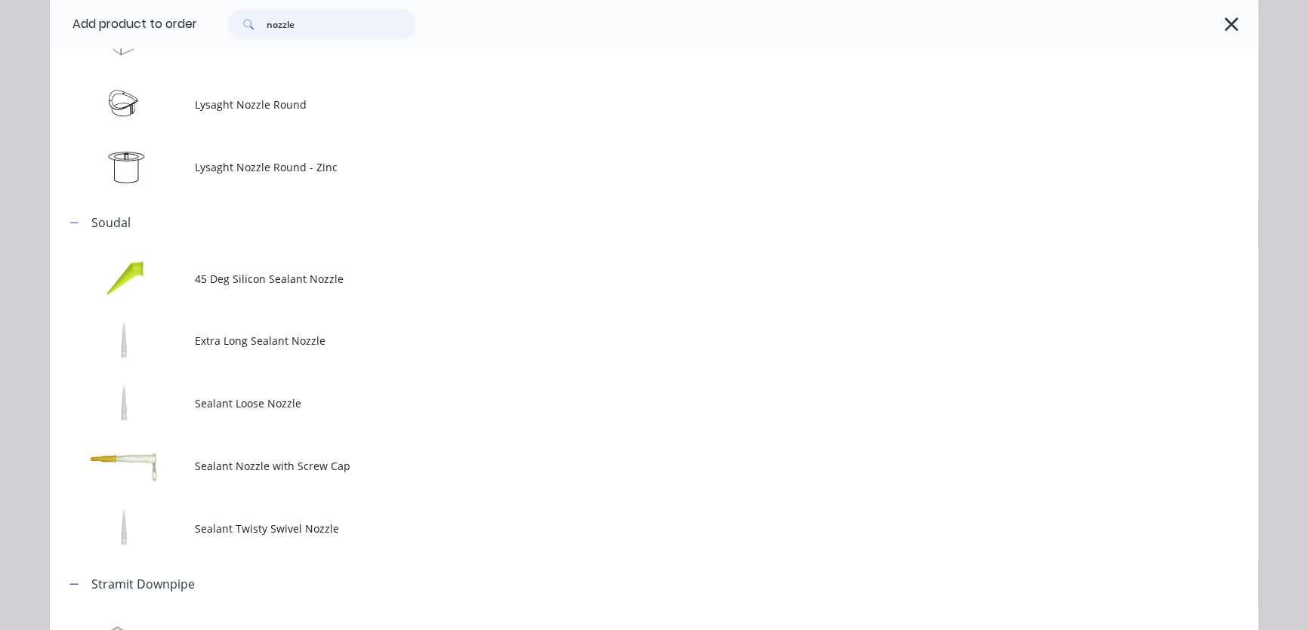
scroll to position [1100, 0]
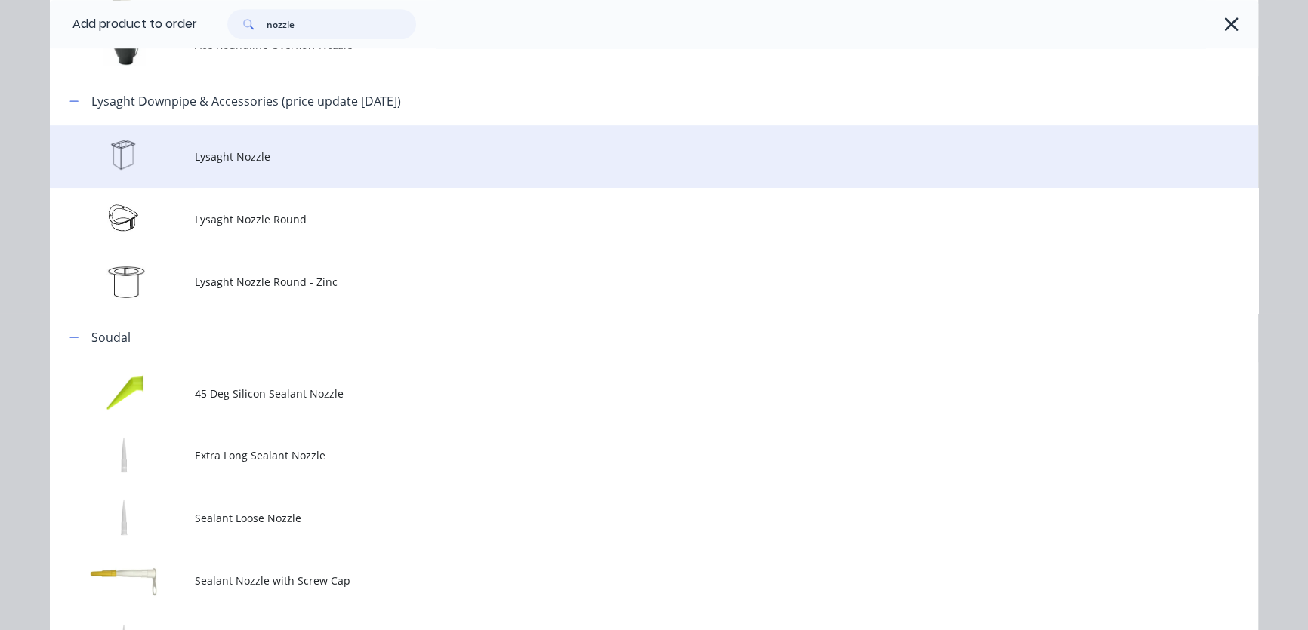
type input "nozzle"
click at [208, 159] on span "Lysaght Nozzle" at bounding box center [620, 157] width 850 height 16
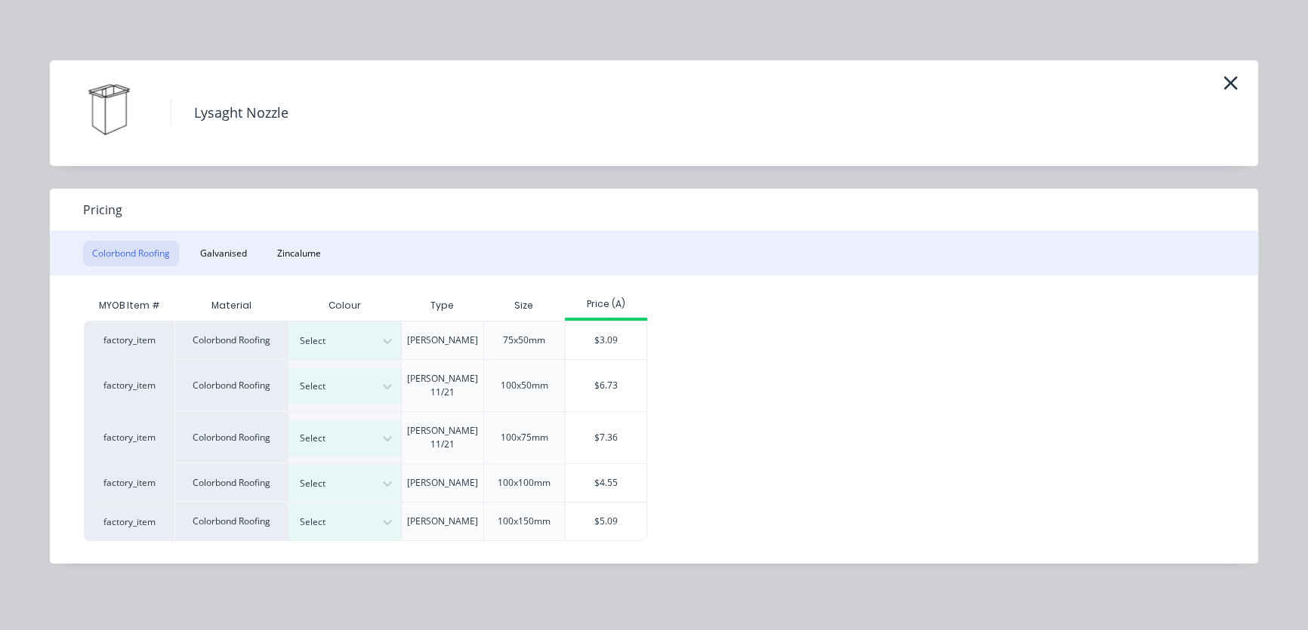
scroll to position [458, 0]
click at [1243, 81] on div "Lysaght Nozzle" at bounding box center [654, 113] width 1208 height 106
click at [1223, 79] on icon "button" at bounding box center [1230, 82] width 16 height 21
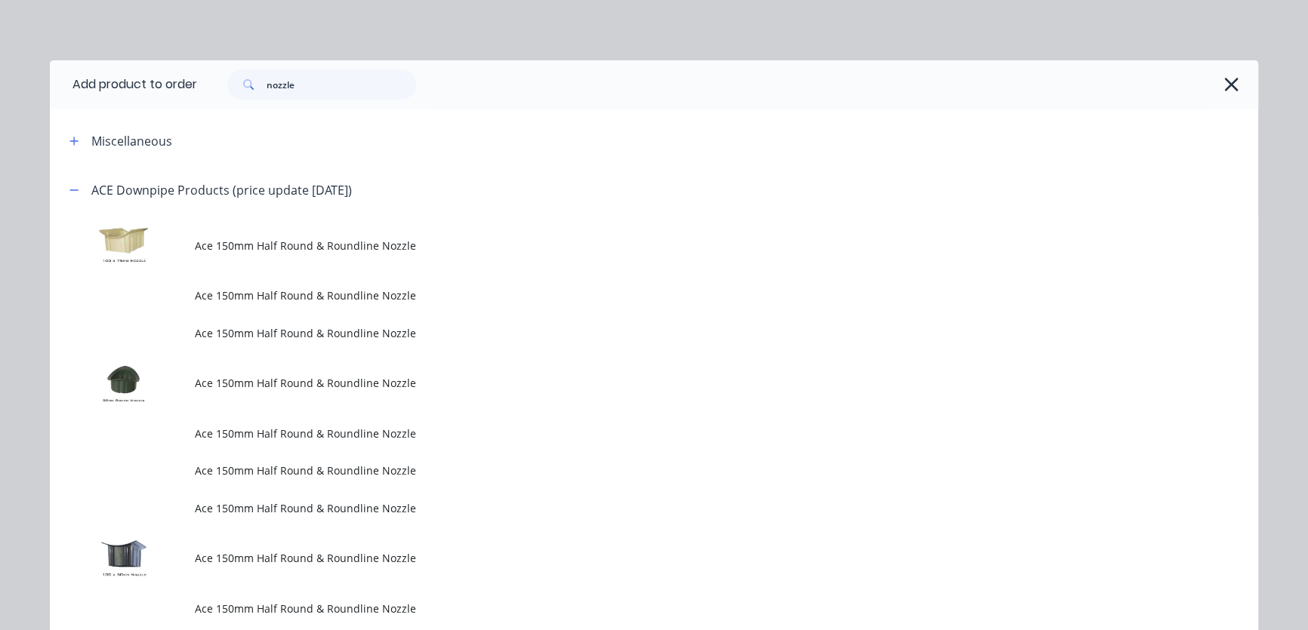
scroll to position [1176, 0]
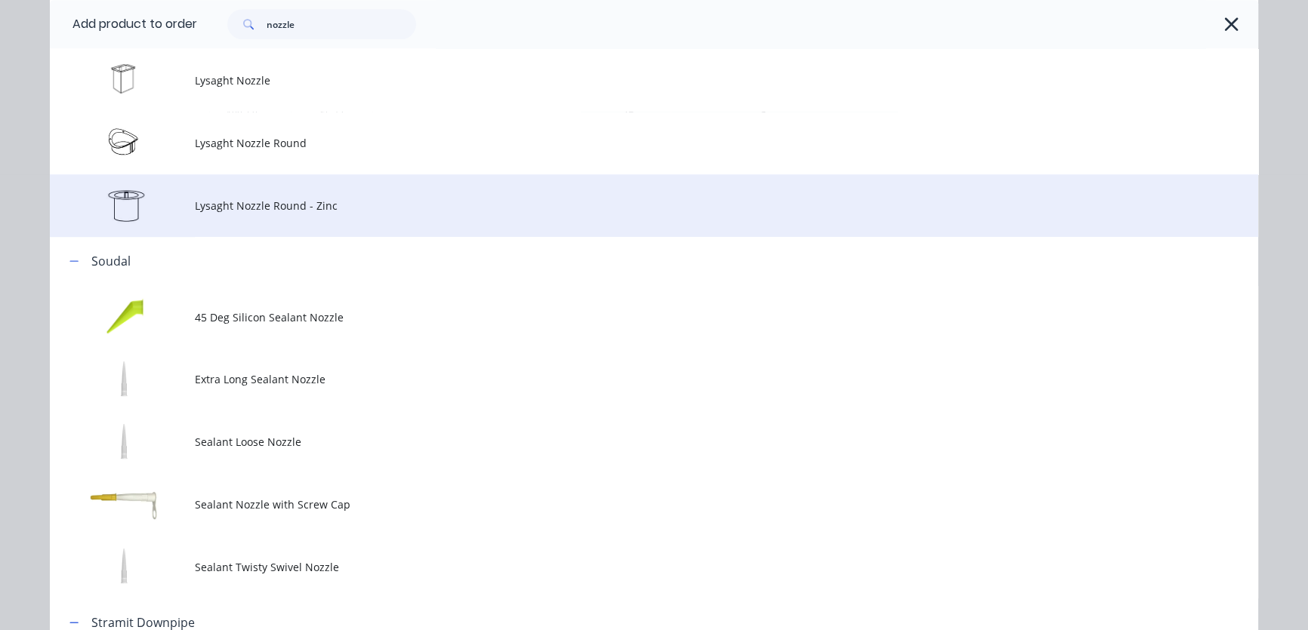
click at [247, 205] on span "Lysaght Nozzle Round - Zinc" at bounding box center [620, 206] width 850 height 16
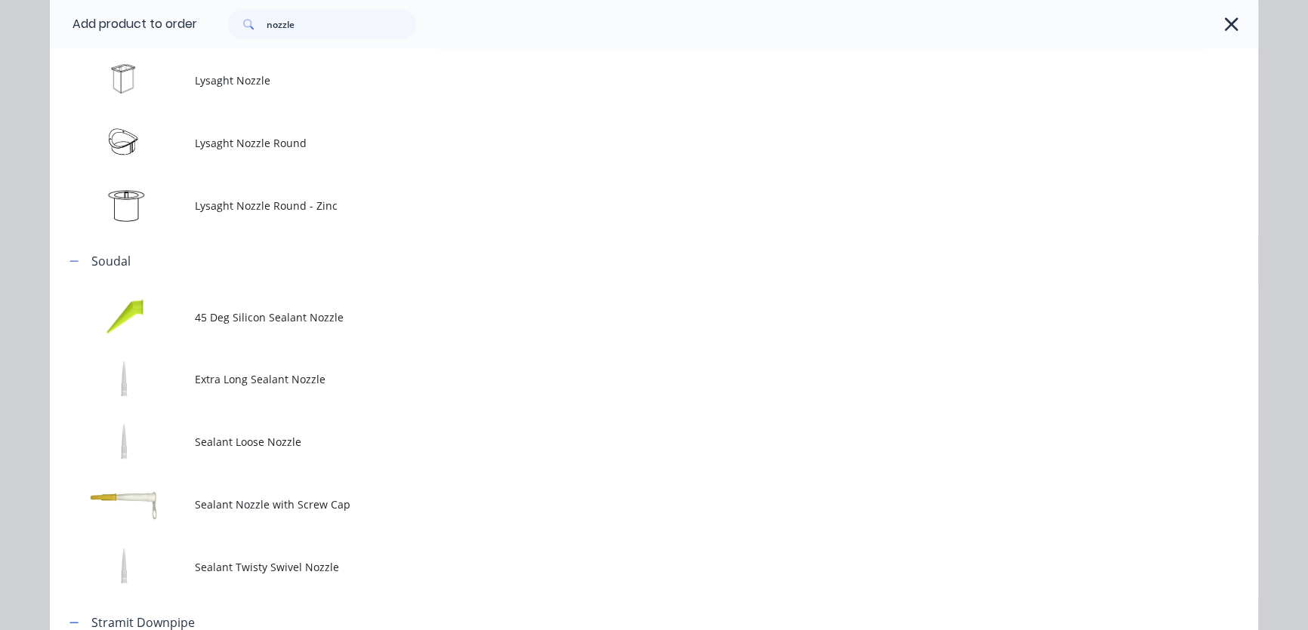
scroll to position [0, 0]
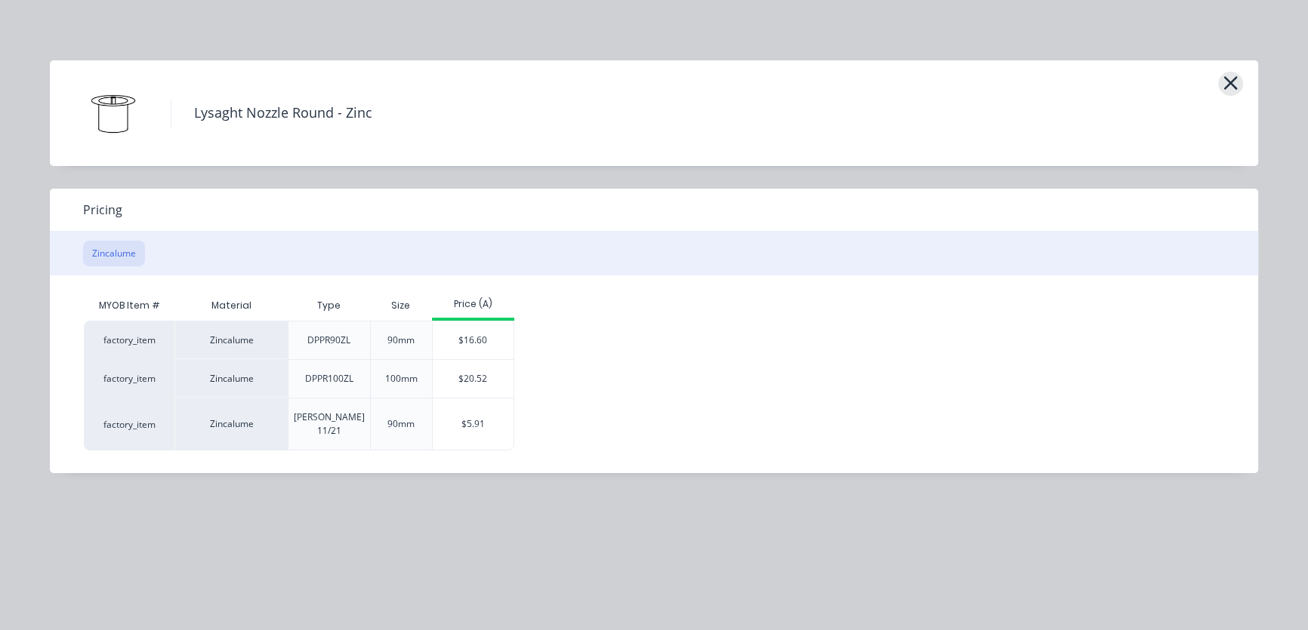
click at [1231, 82] on icon "button" at bounding box center [1231, 83] width 14 height 14
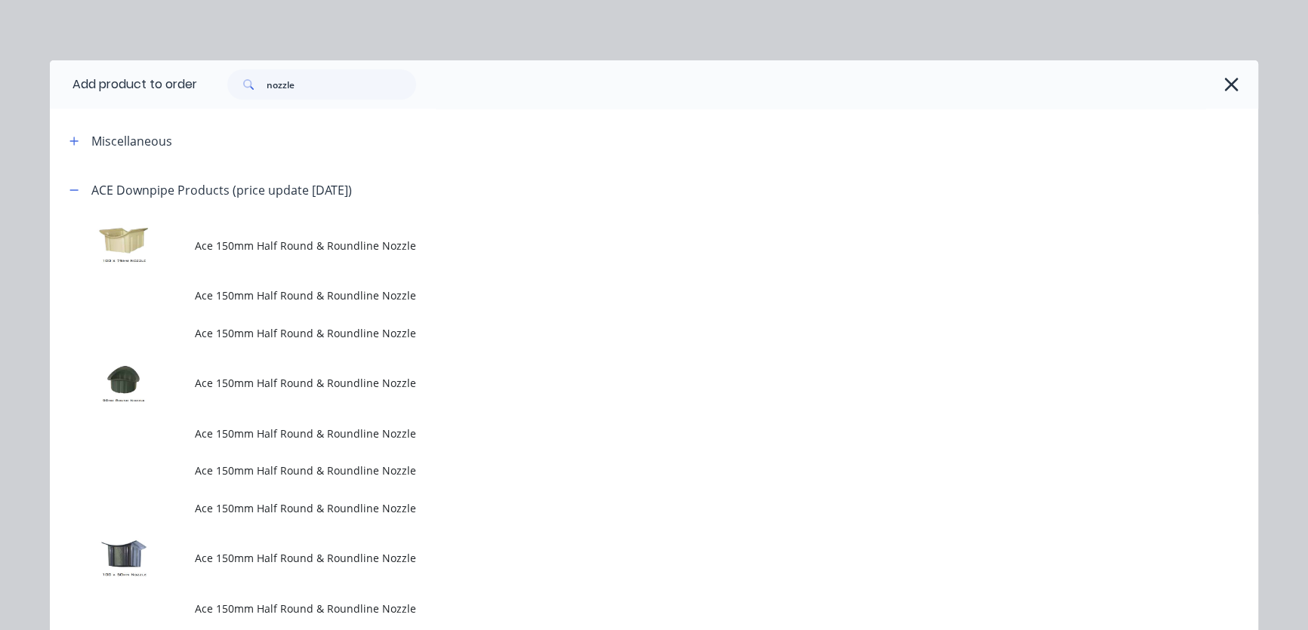
scroll to position [1176, 0]
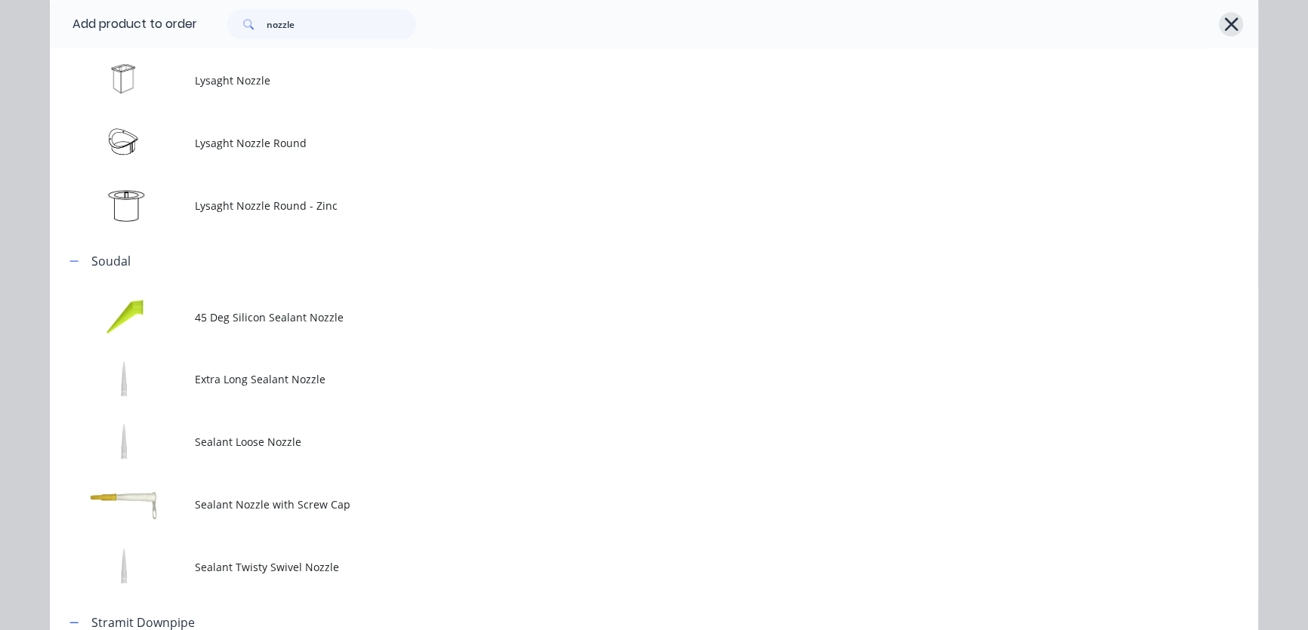
click at [1225, 23] on icon "button" at bounding box center [1231, 24] width 14 height 14
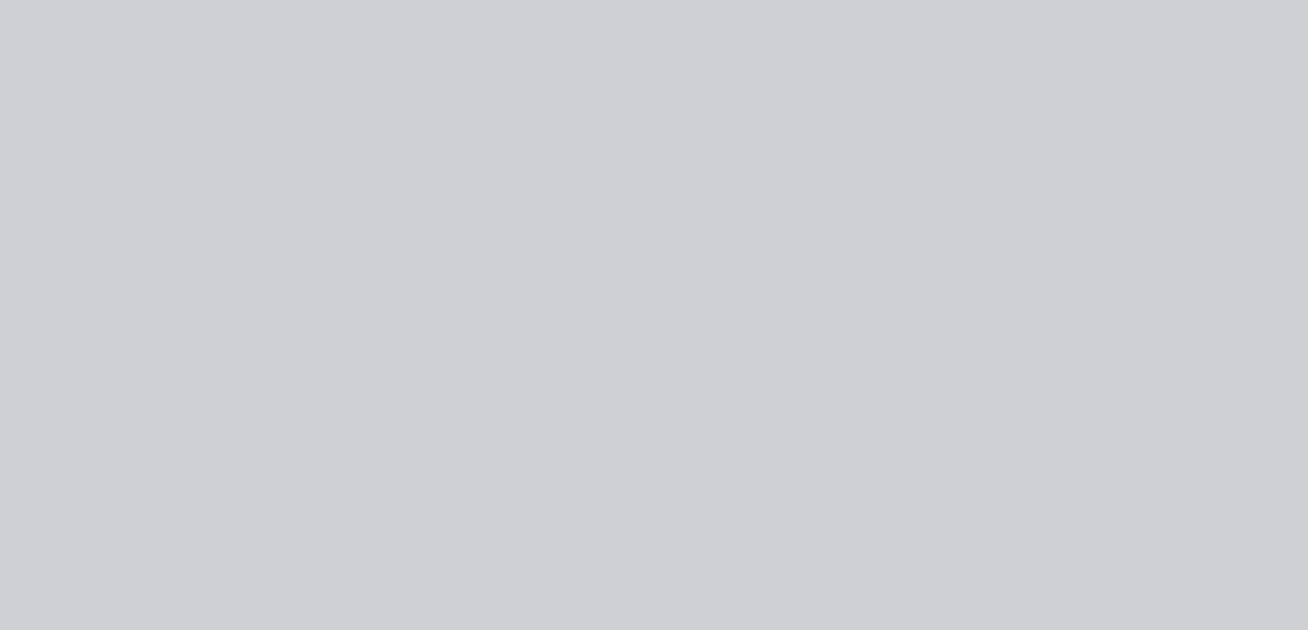
scroll to position [0, 0]
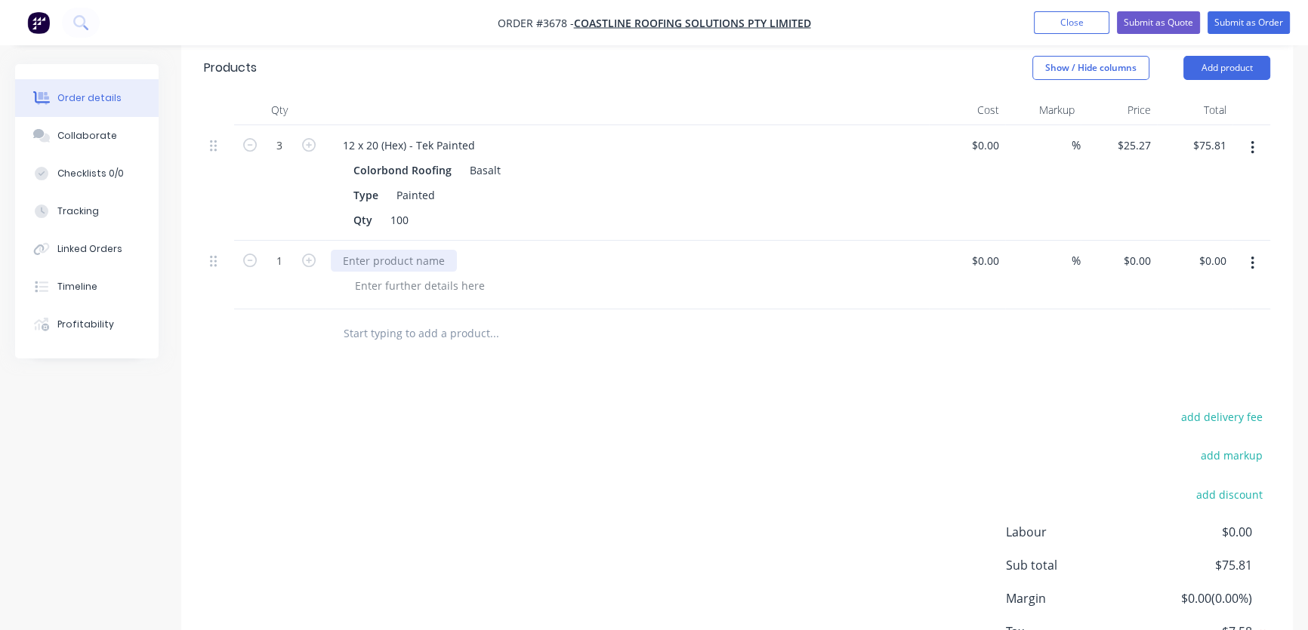
click at [453, 250] on div at bounding box center [627, 261] width 592 height 22
click at [1131, 241] on div "0 $0.00" at bounding box center [1119, 275] width 76 height 69
type input "$5.05"
click at [310, 254] on icon "button" at bounding box center [309, 261] width 14 height 14
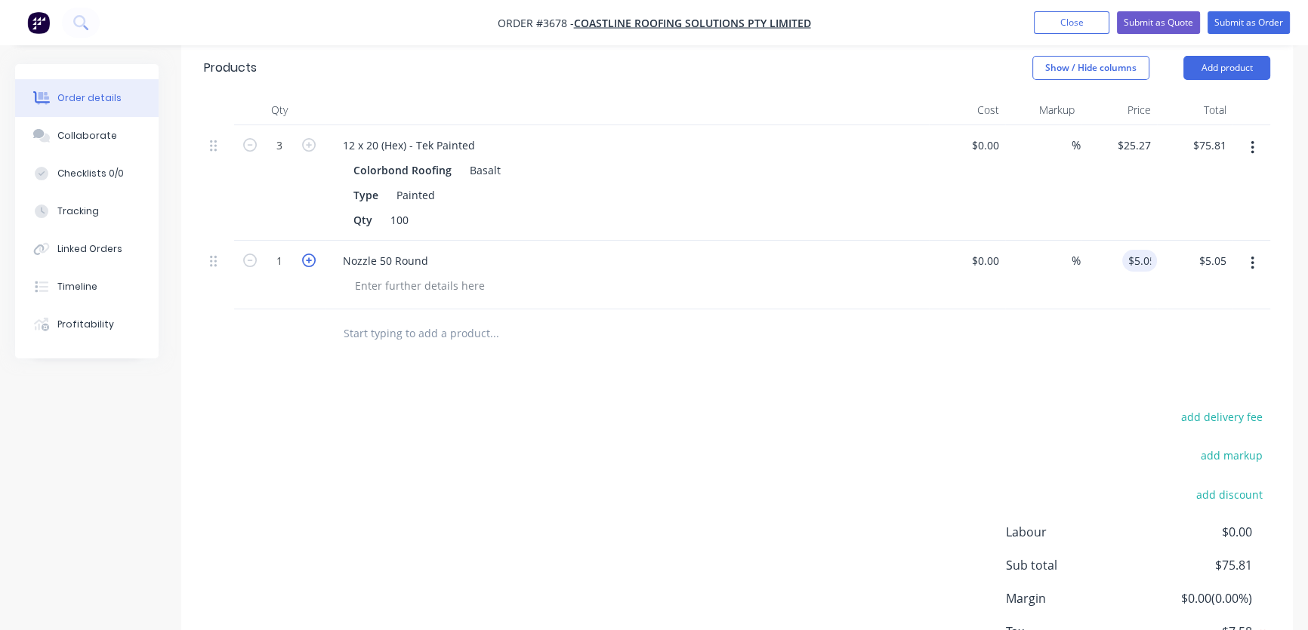
type input "2"
type input "$10.10"
click at [310, 254] on icon "button" at bounding box center [309, 261] width 14 height 14
type input "3"
type input "$15.15"
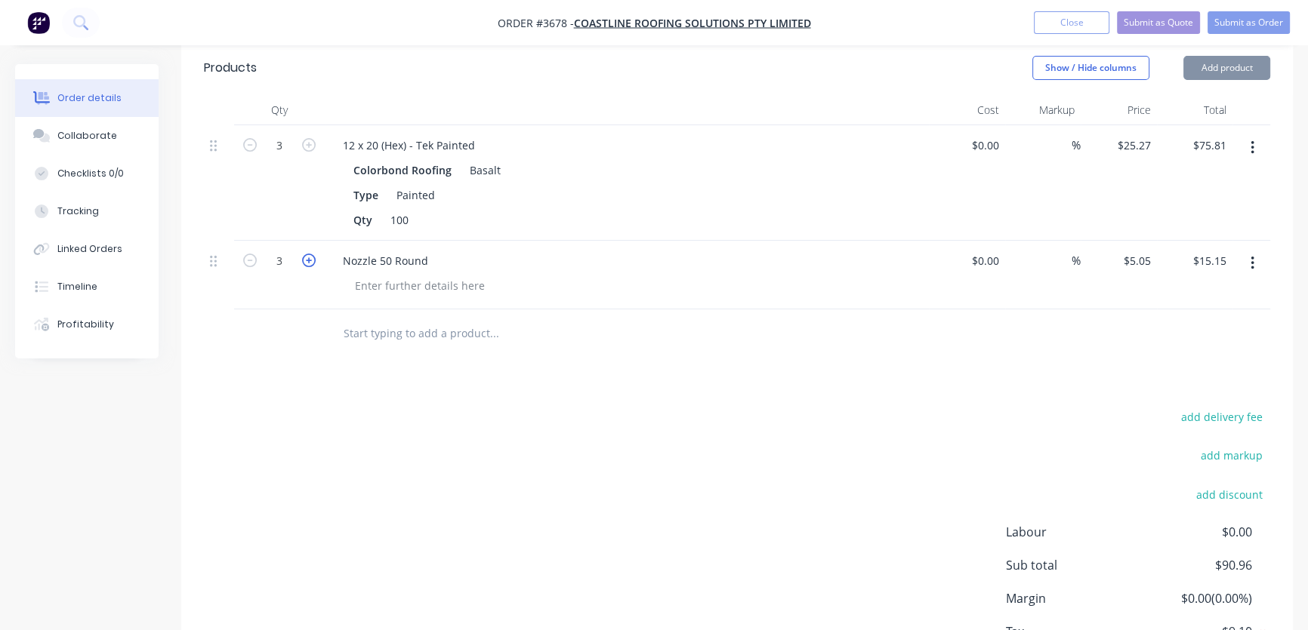
click at [310, 254] on icon "button" at bounding box center [309, 261] width 14 height 14
type input "4"
type input "$20.20"
click at [310, 254] on icon "button" at bounding box center [309, 261] width 14 height 14
type input "5"
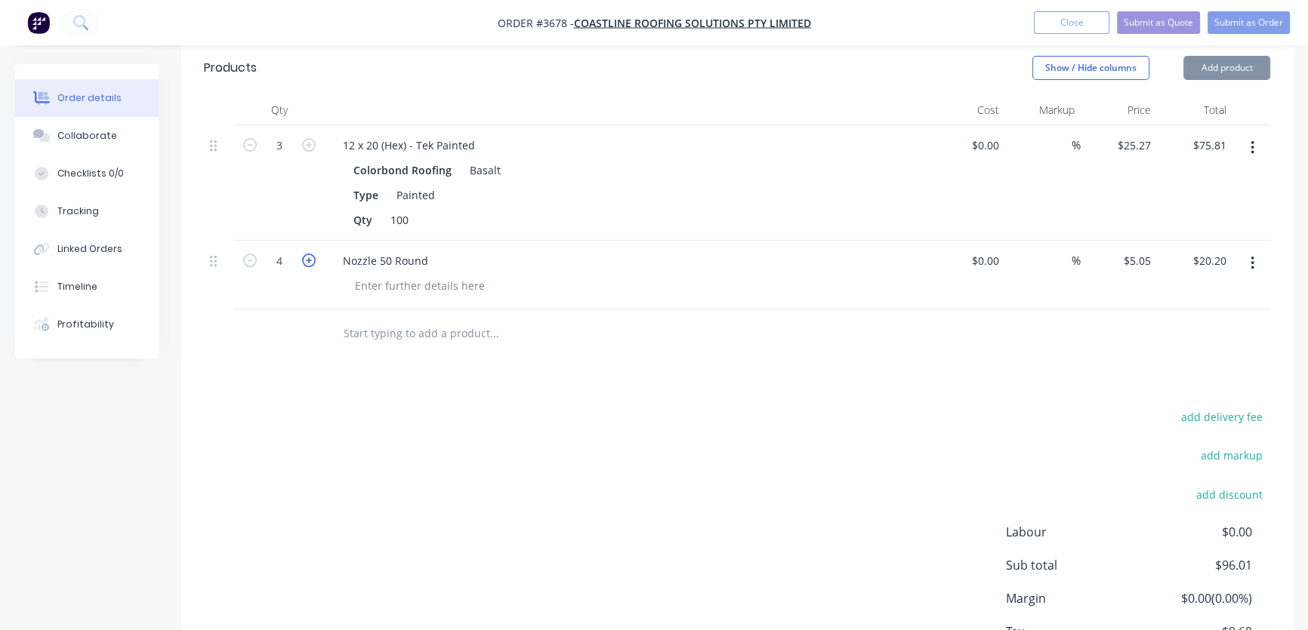
type input "$25.25"
click at [310, 254] on icon "button" at bounding box center [309, 261] width 14 height 14
type input "6"
type input "$30.30"
click at [310, 254] on icon "button" at bounding box center [309, 261] width 14 height 14
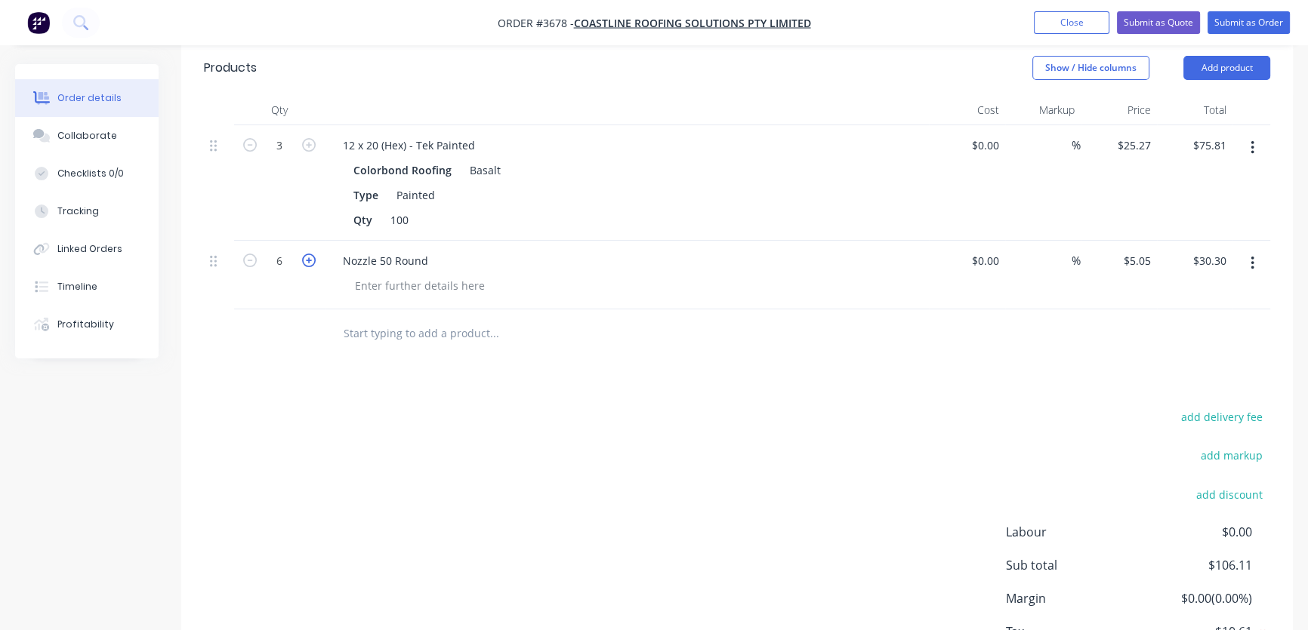
type input "7"
type input "$35.35"
click at [310, 254] on icon "button" at bounding box center [309, 261] width 14 height 14
type input "8"
type input "$40.40"
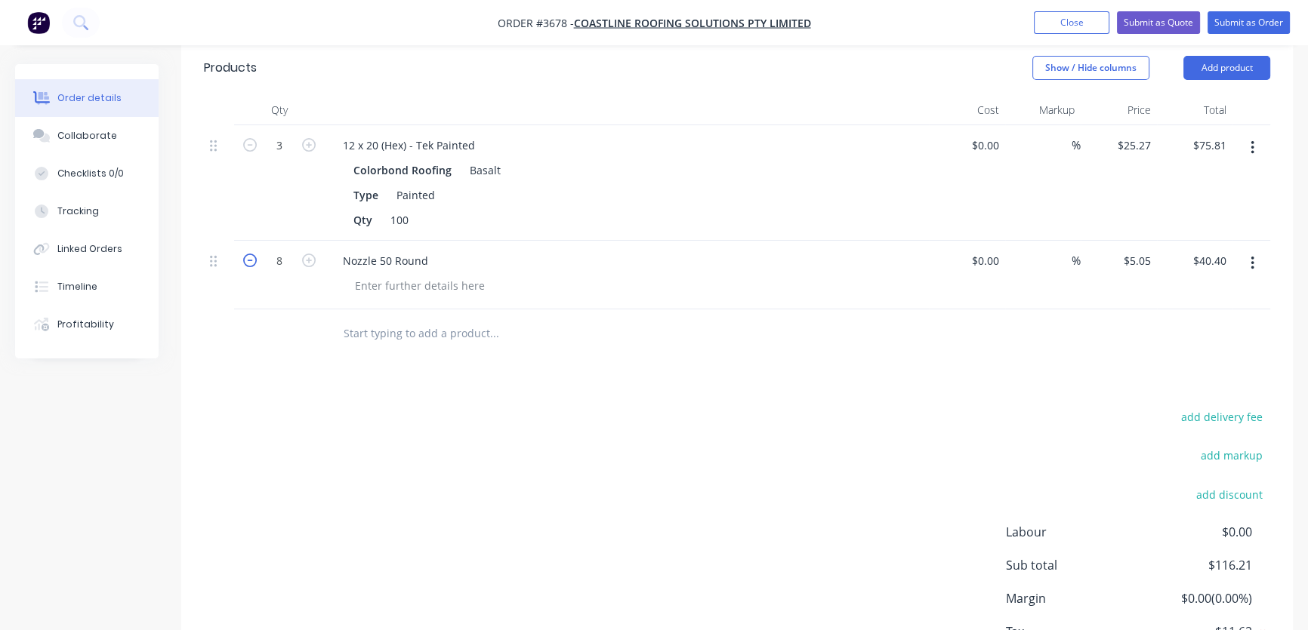
click at [253, 254] on icon "button" at bounding box center [250, 261] width 14 height 14
type input "7"
type input "$35.35"
click at [1233, 484] on button "add discount" at bounding box center [1229, 494] width 82 height 20
type input "2"
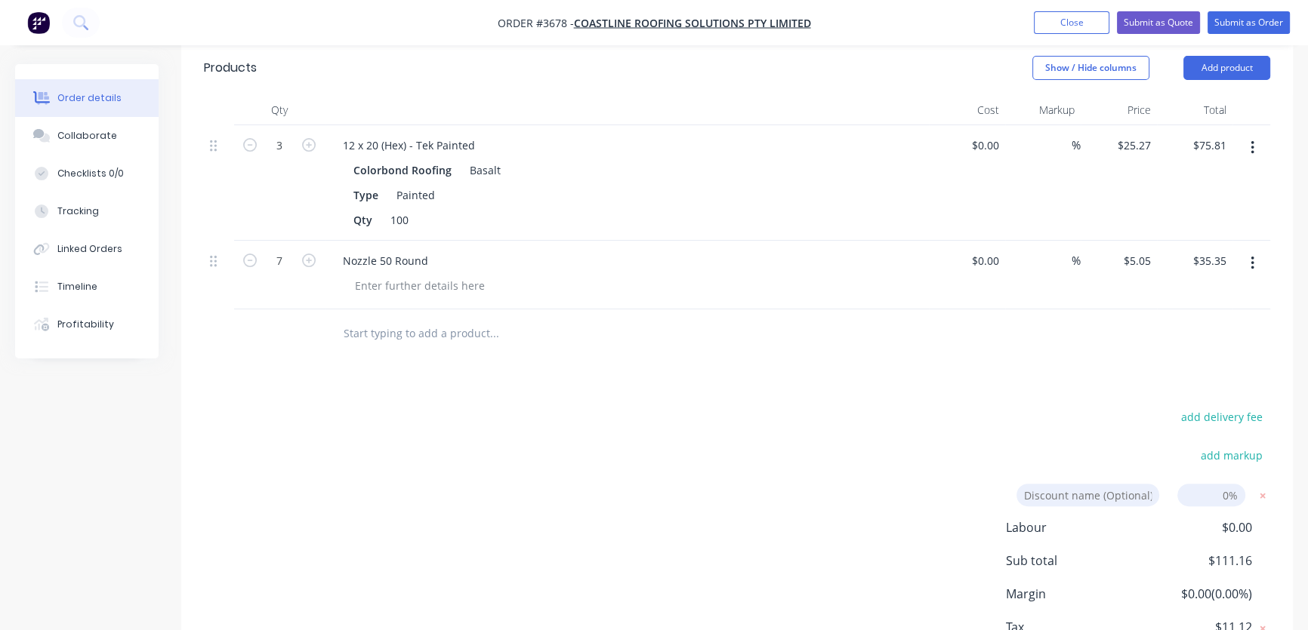
click at [1216, 484] on input at bounding box center [1211, 495] width 68 height 23
type input "25"
click input "submit" at bounding box center [0, 0] width 0 height 0
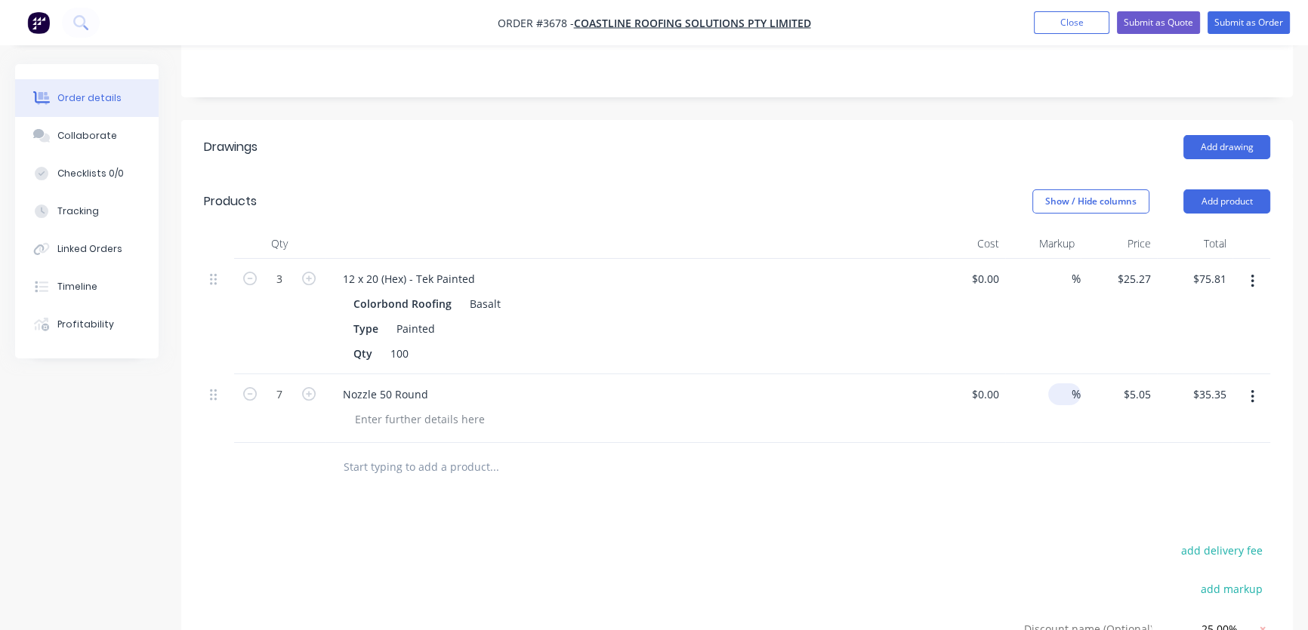
scroll to position [354, 0]
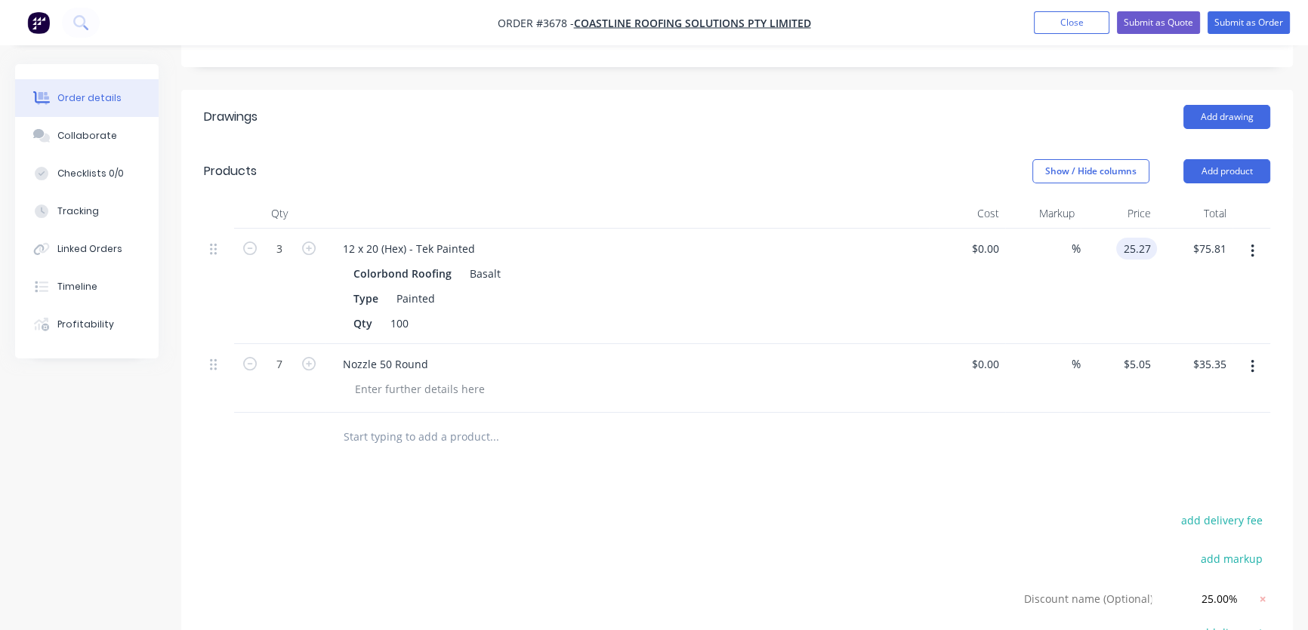
type input "$25.27"
click at [1118, 273] on div "$25.27 25.27" at bounding box center [1119, 287] width 76 height 116
